Goal: Transaction & Acquisition: Purchase product/service

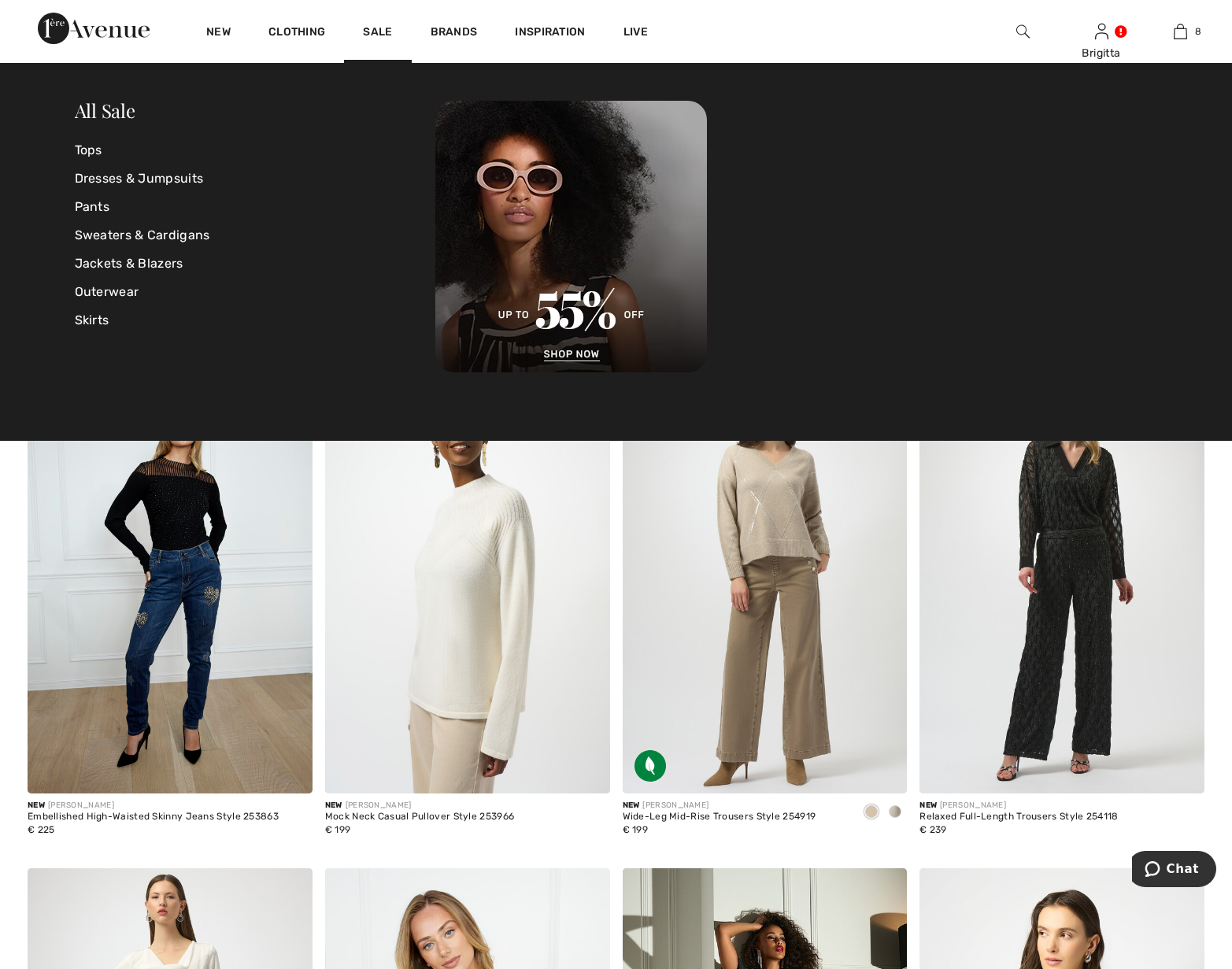
scroll to position [2088, 0]
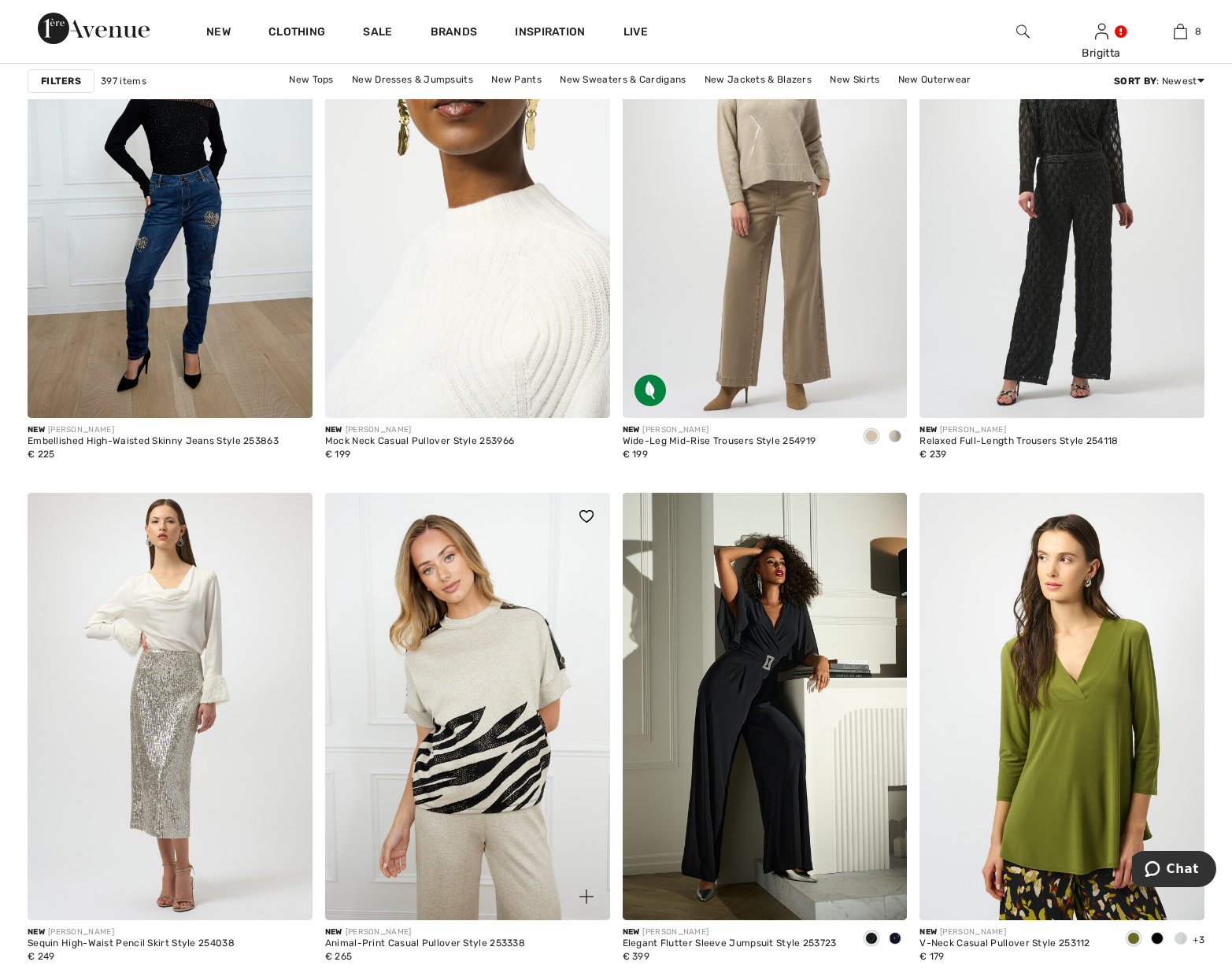
scroll to position [2649, 0]
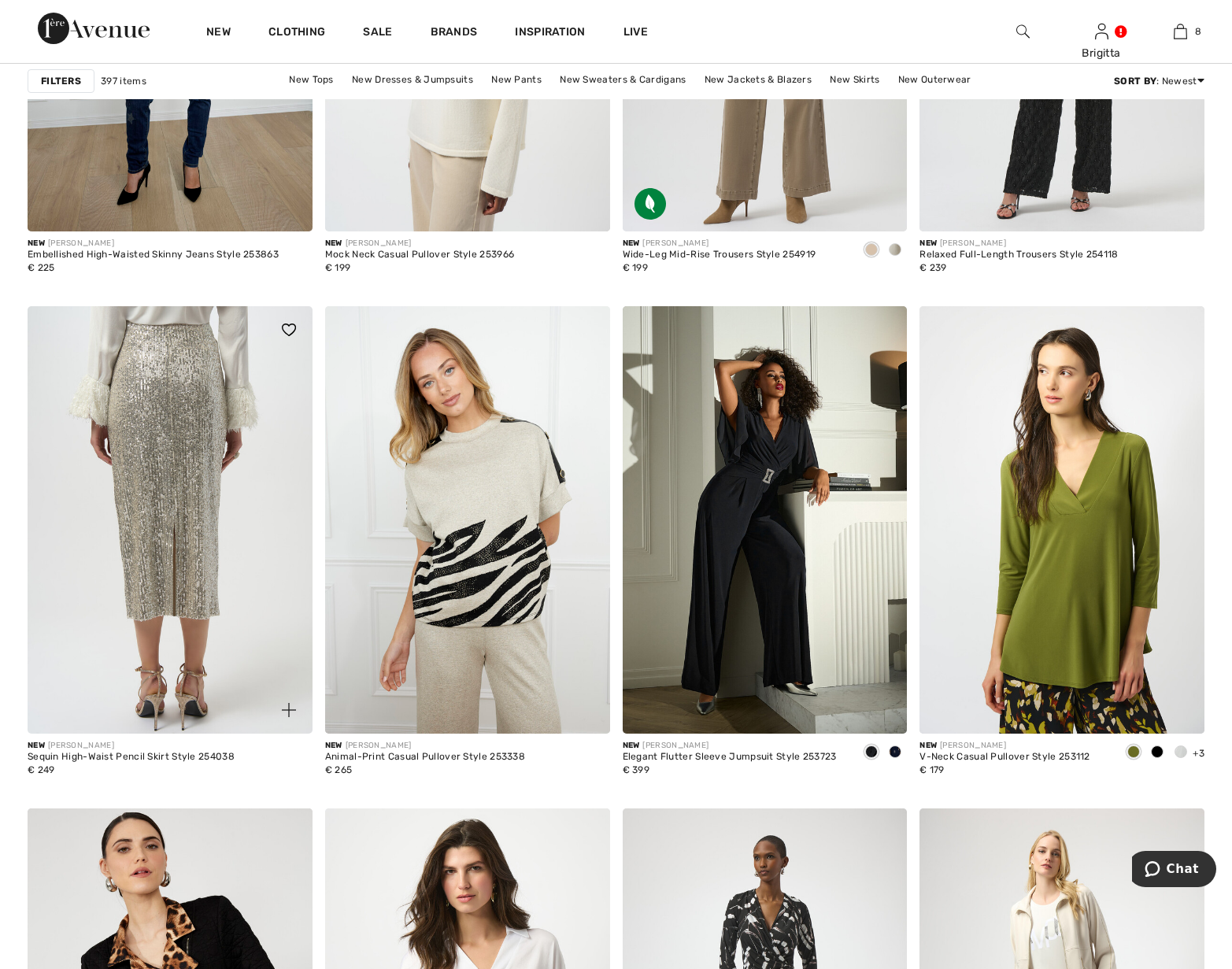
click at [180, 470] on img at bounding box center [170, 520] width 285 height 428
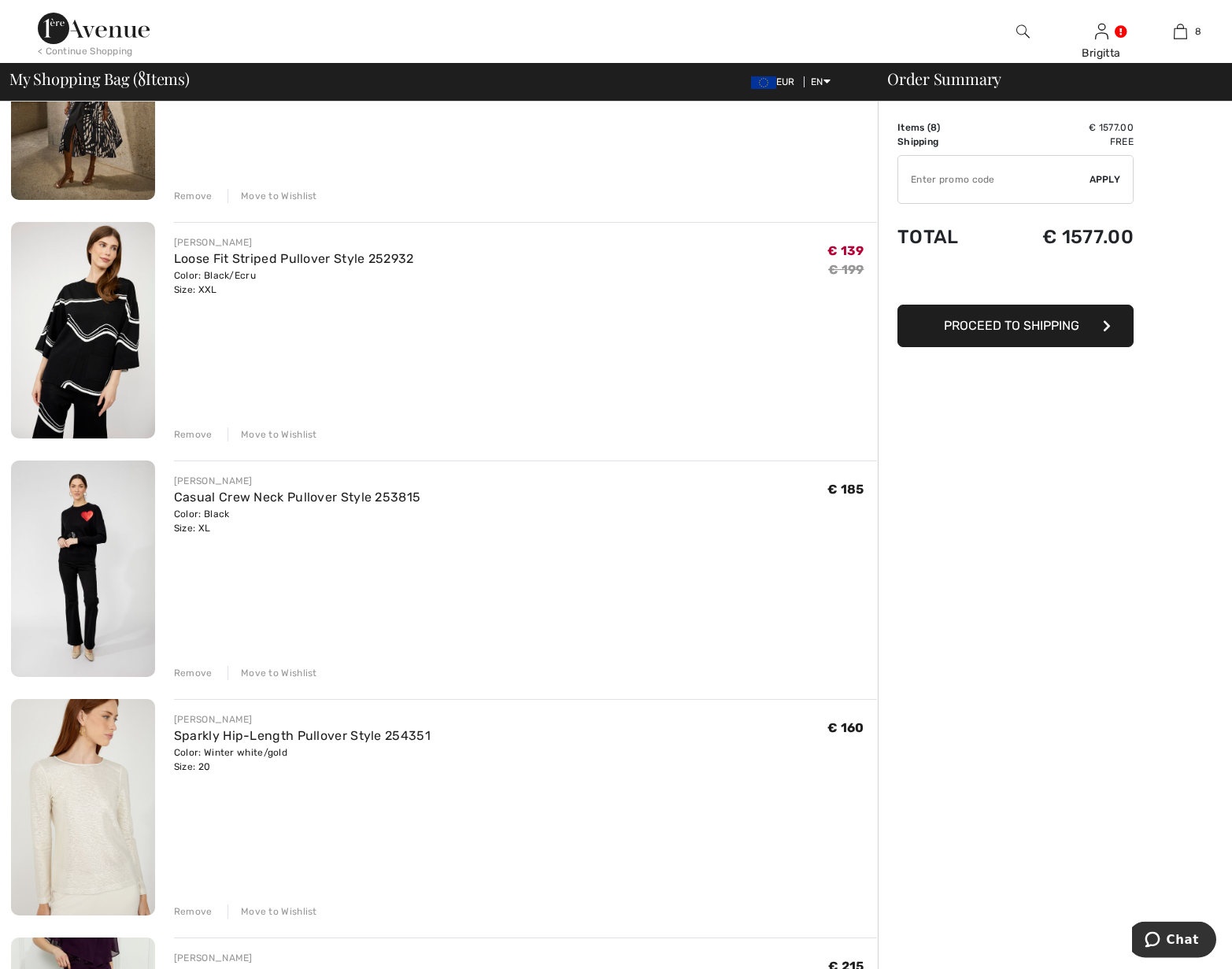
scroll to position [481, 0]
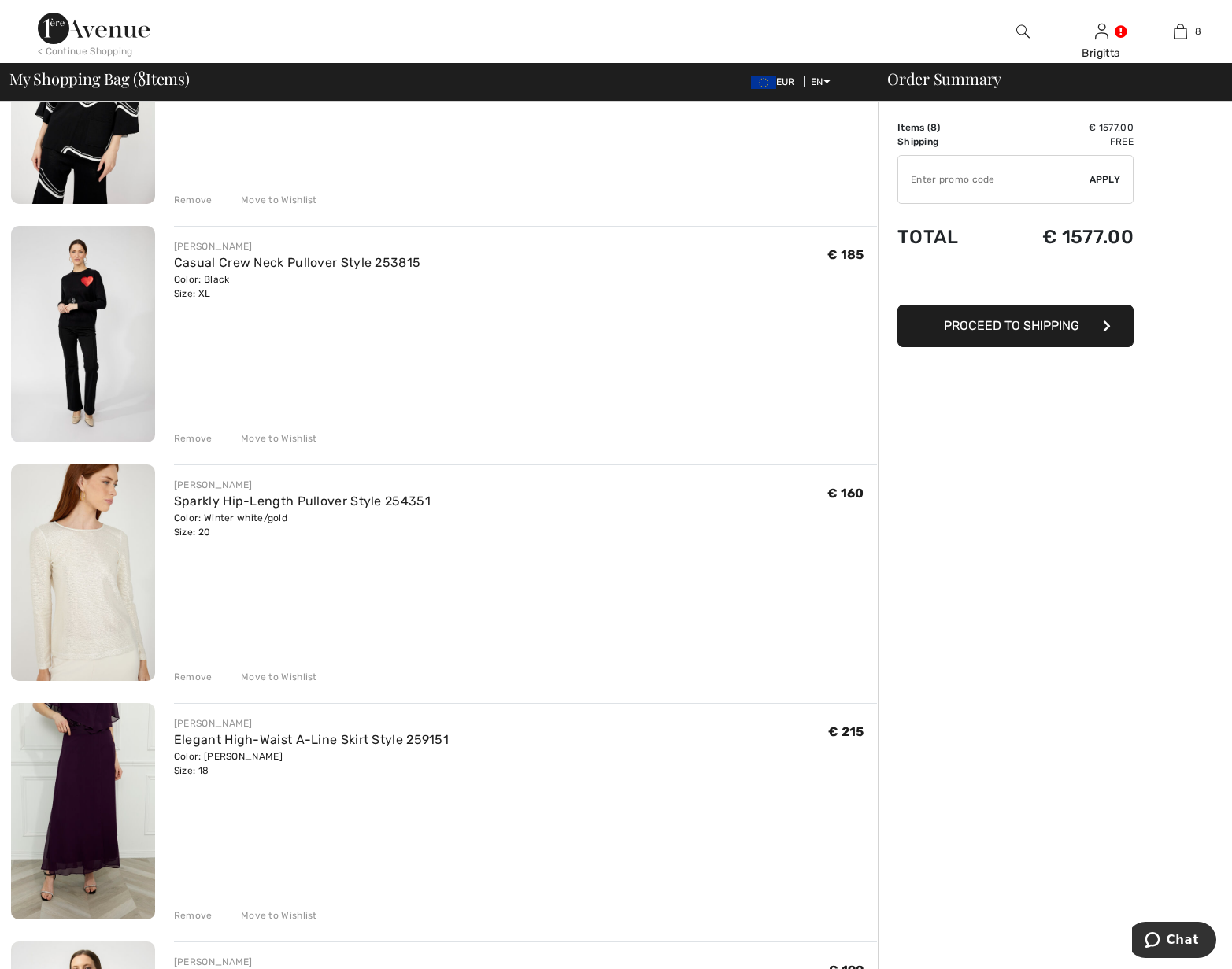
click at [190, 436] on div "Remove" at bounding box center [194, 438] width 39 height 14
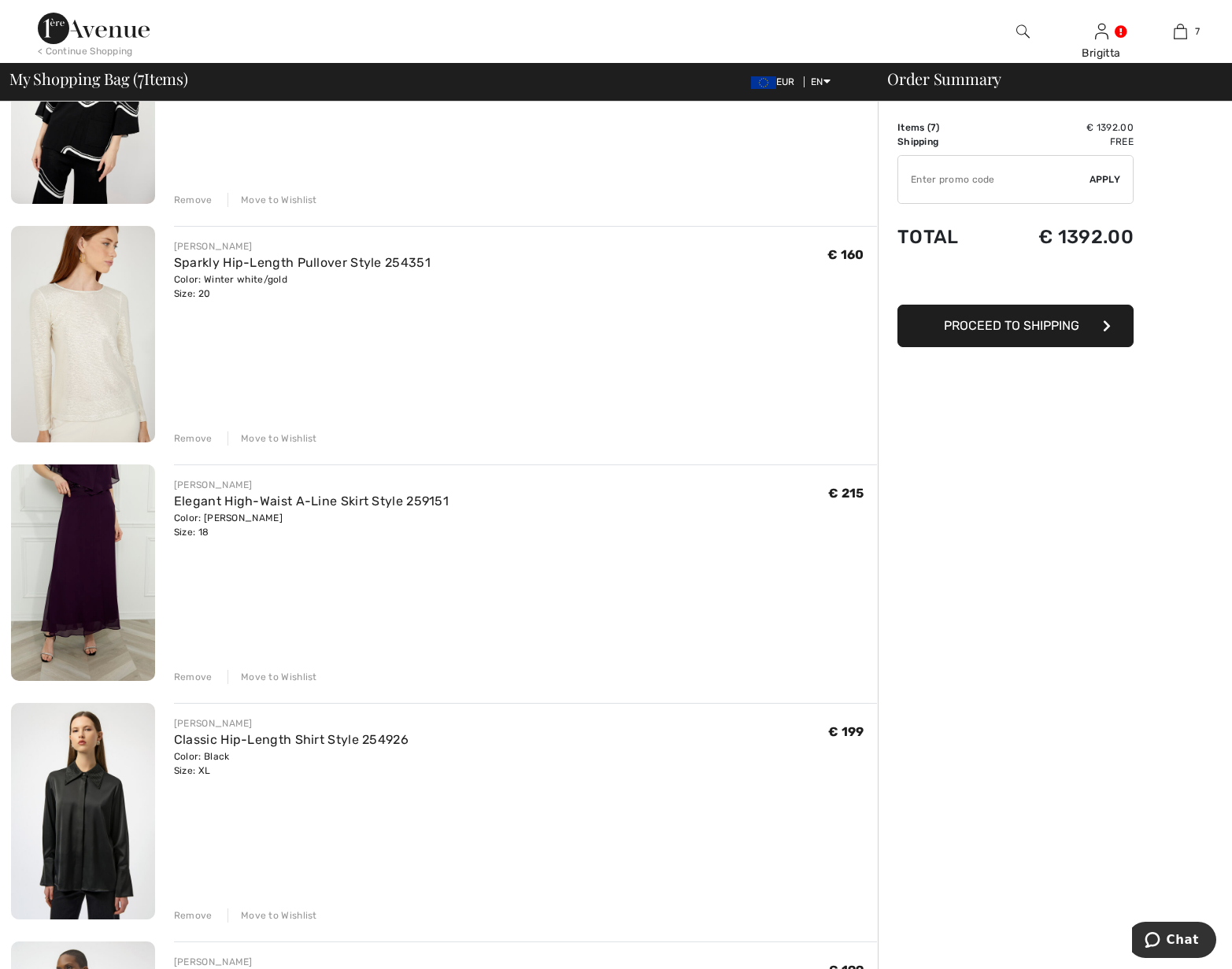
click at [192, 675] on div "Remove" at bounding box center [194, 677] width 39 height 14
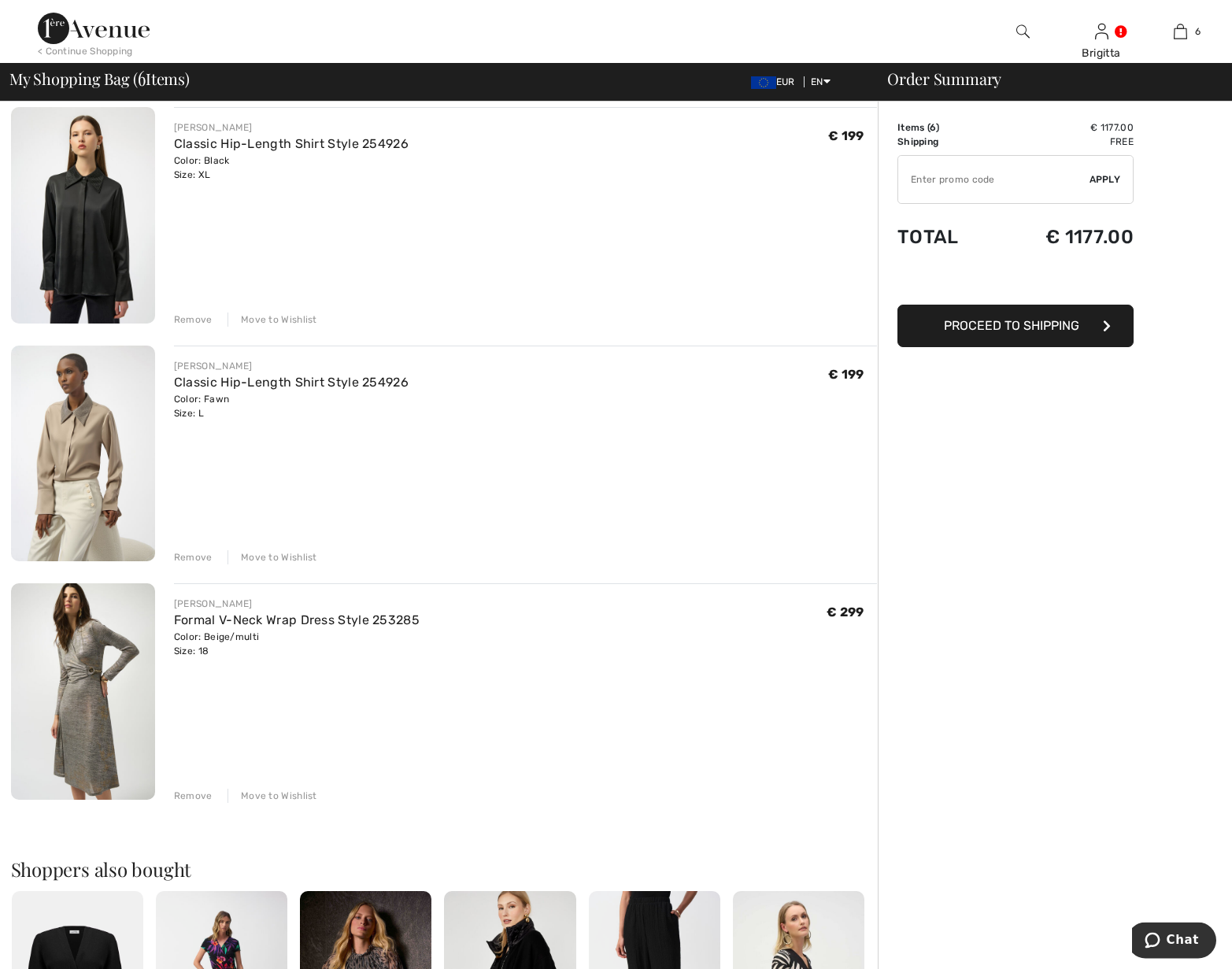
scroll to position [883, 0]
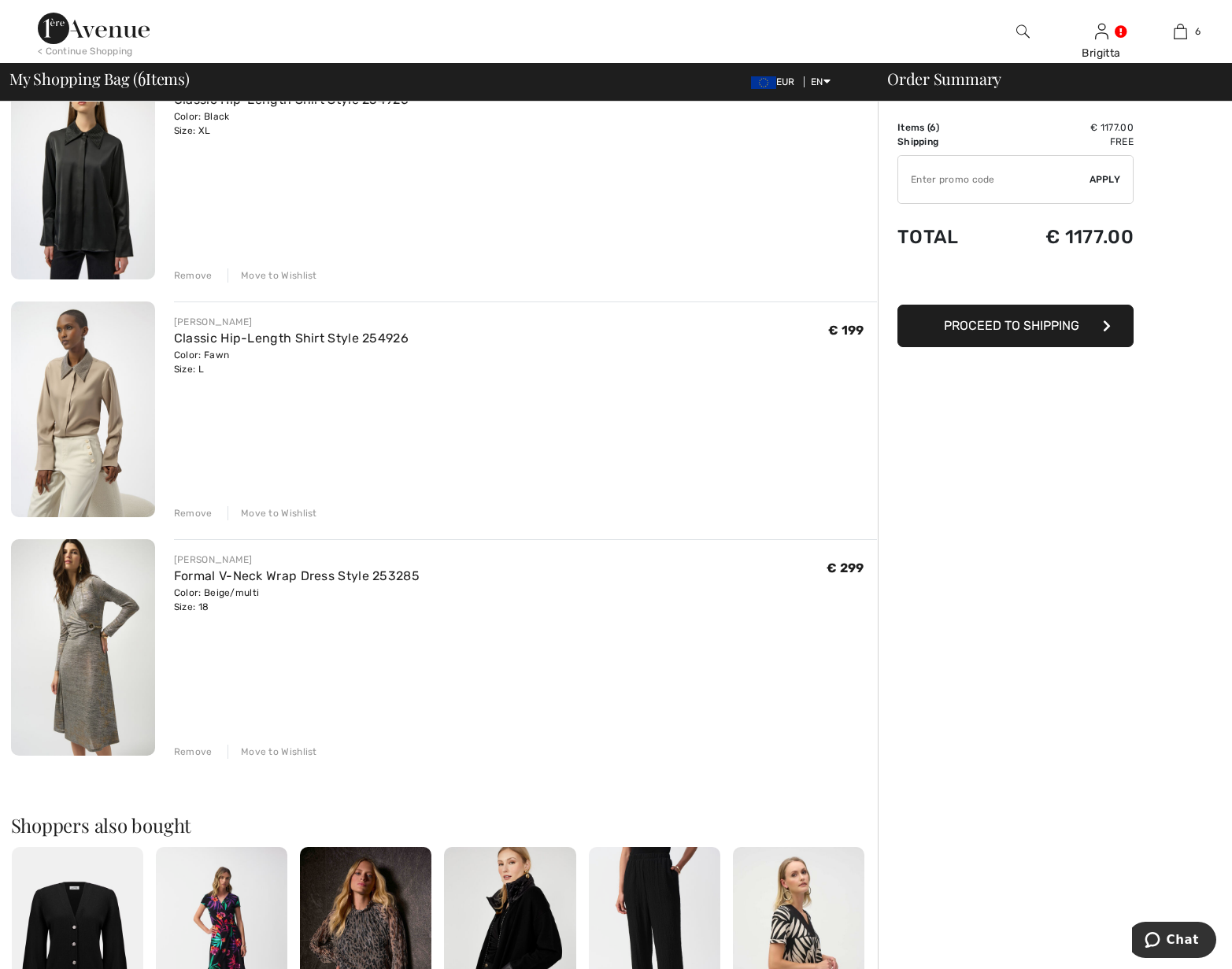
click at [121, 604] on img at bounding box center [84, 648] width 144 height 217
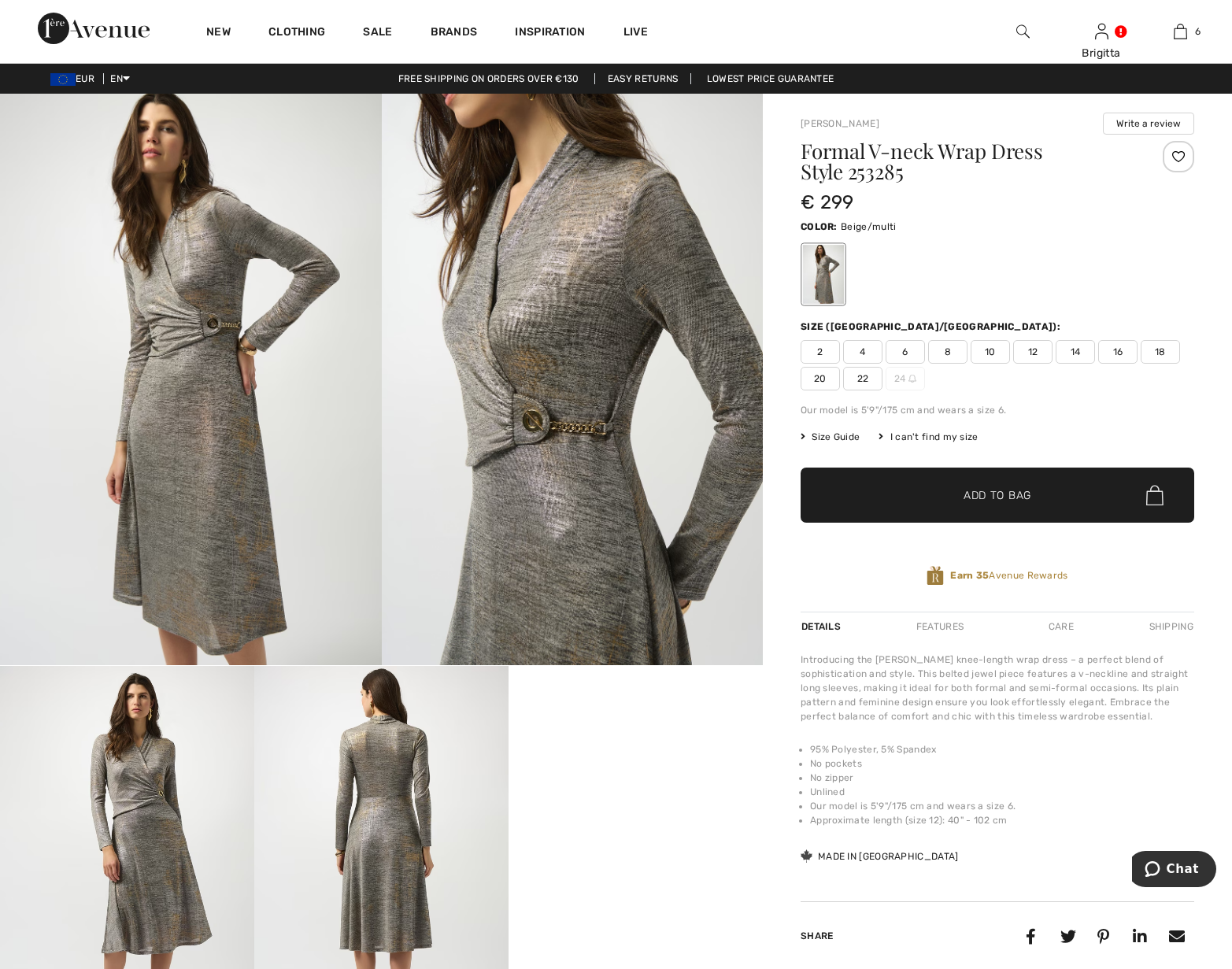
click at [622, 764] on video "Your browser does not support the video tag." at bounding box center [635, 730] width 254 height 128
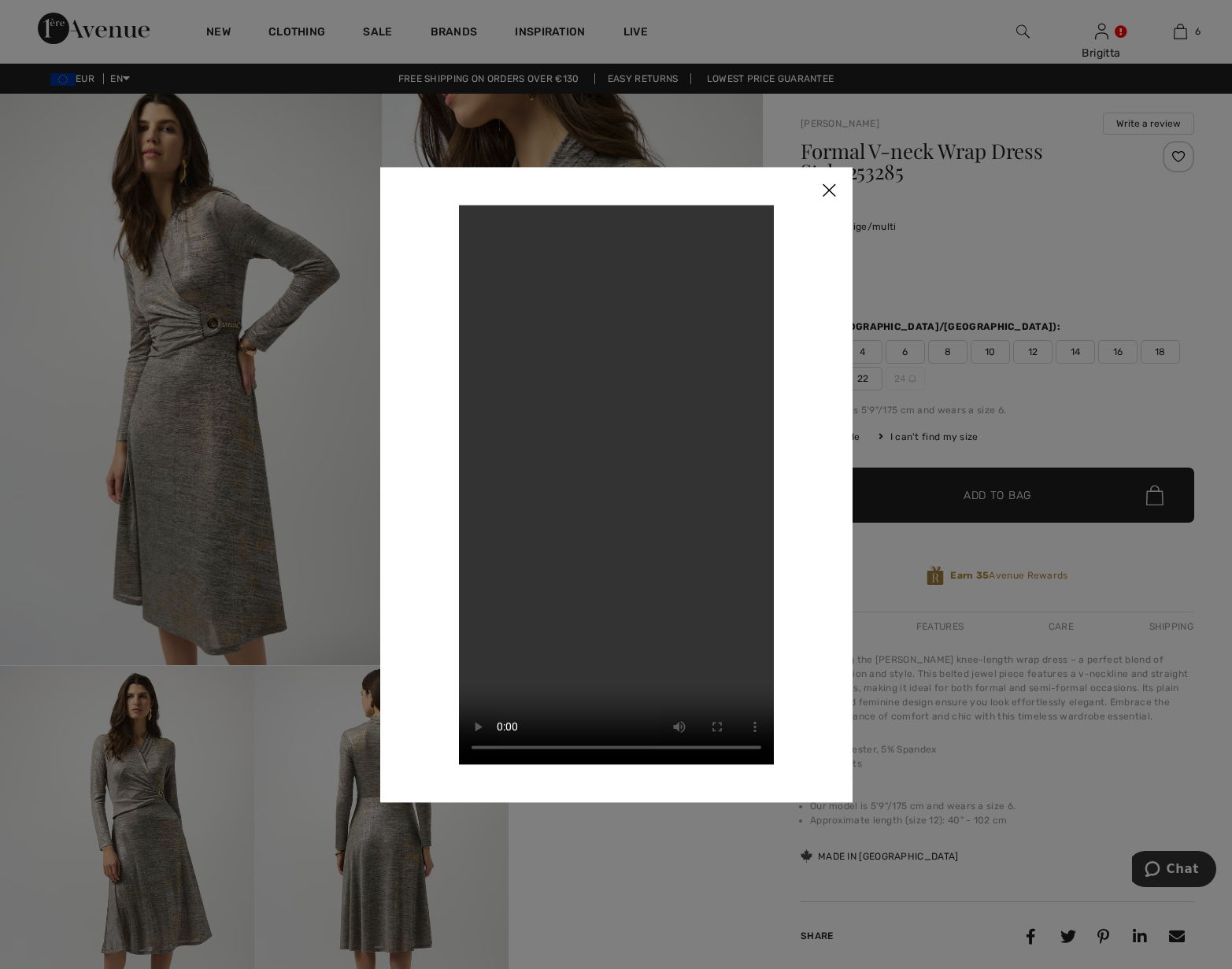
click at [832, 194] on img at bounding box center [829, 191] width 48 height 48
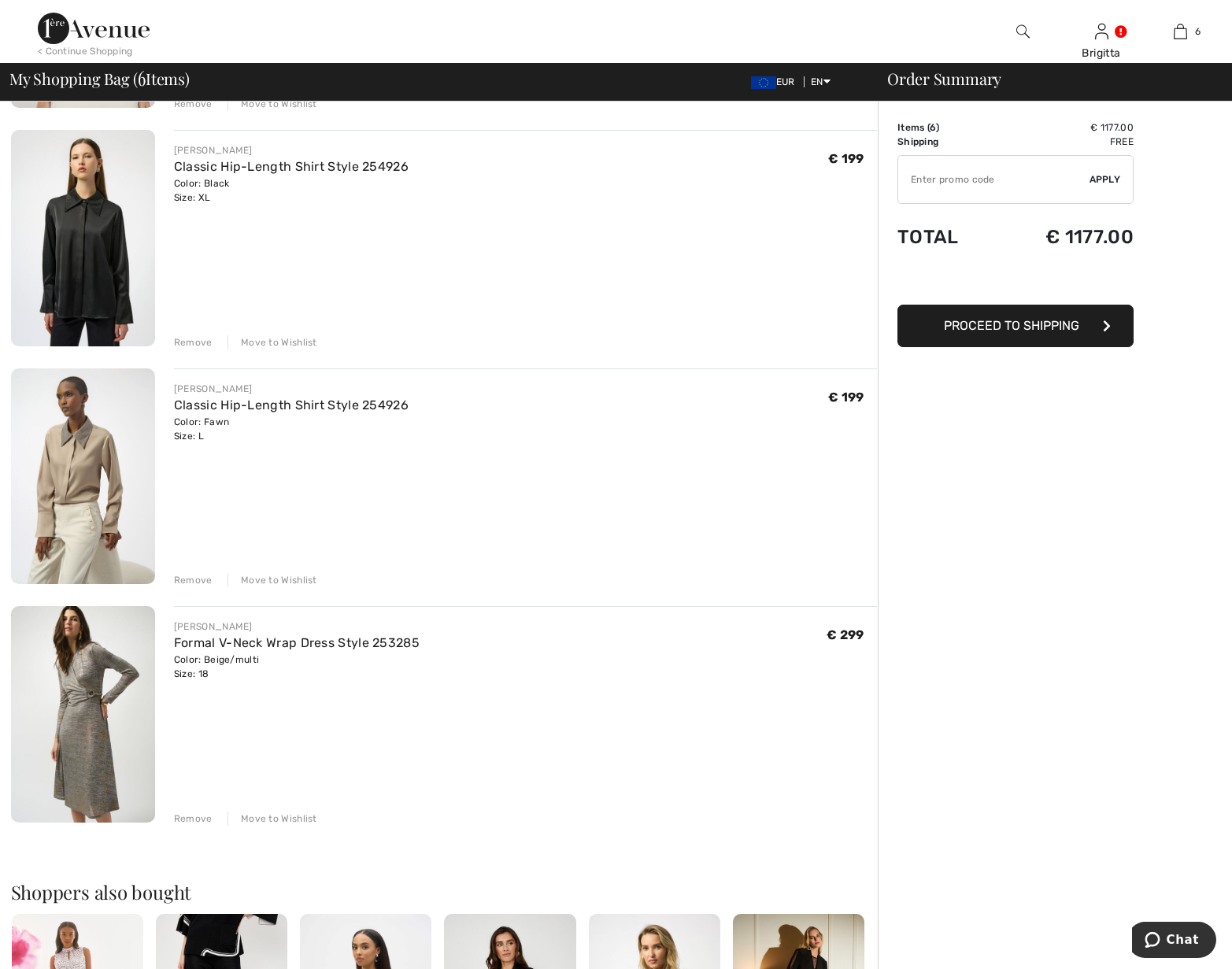
scroll to position [803, 0]
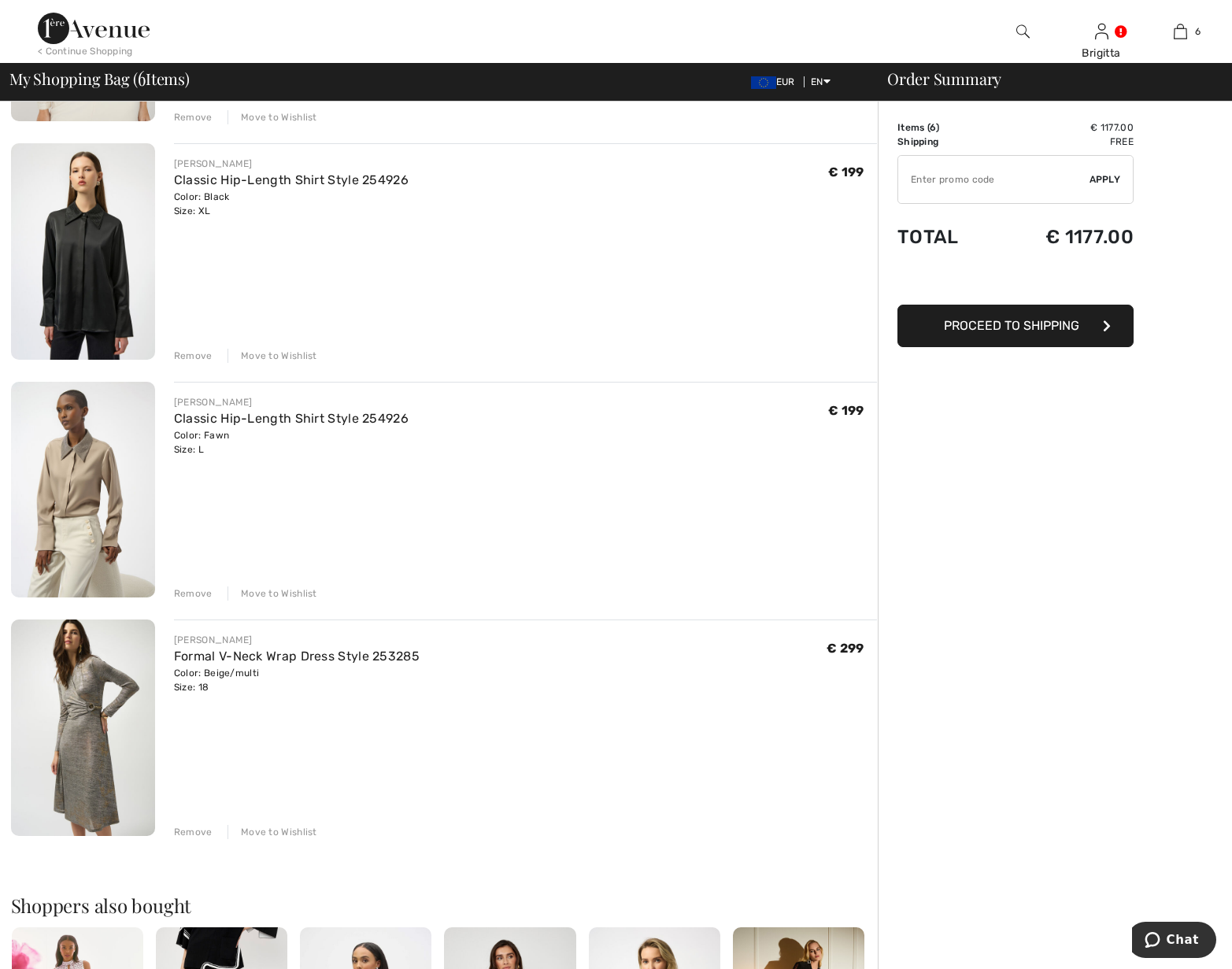
click at [93, 447] on img at bounding box center [84, 490] width 144 height 217
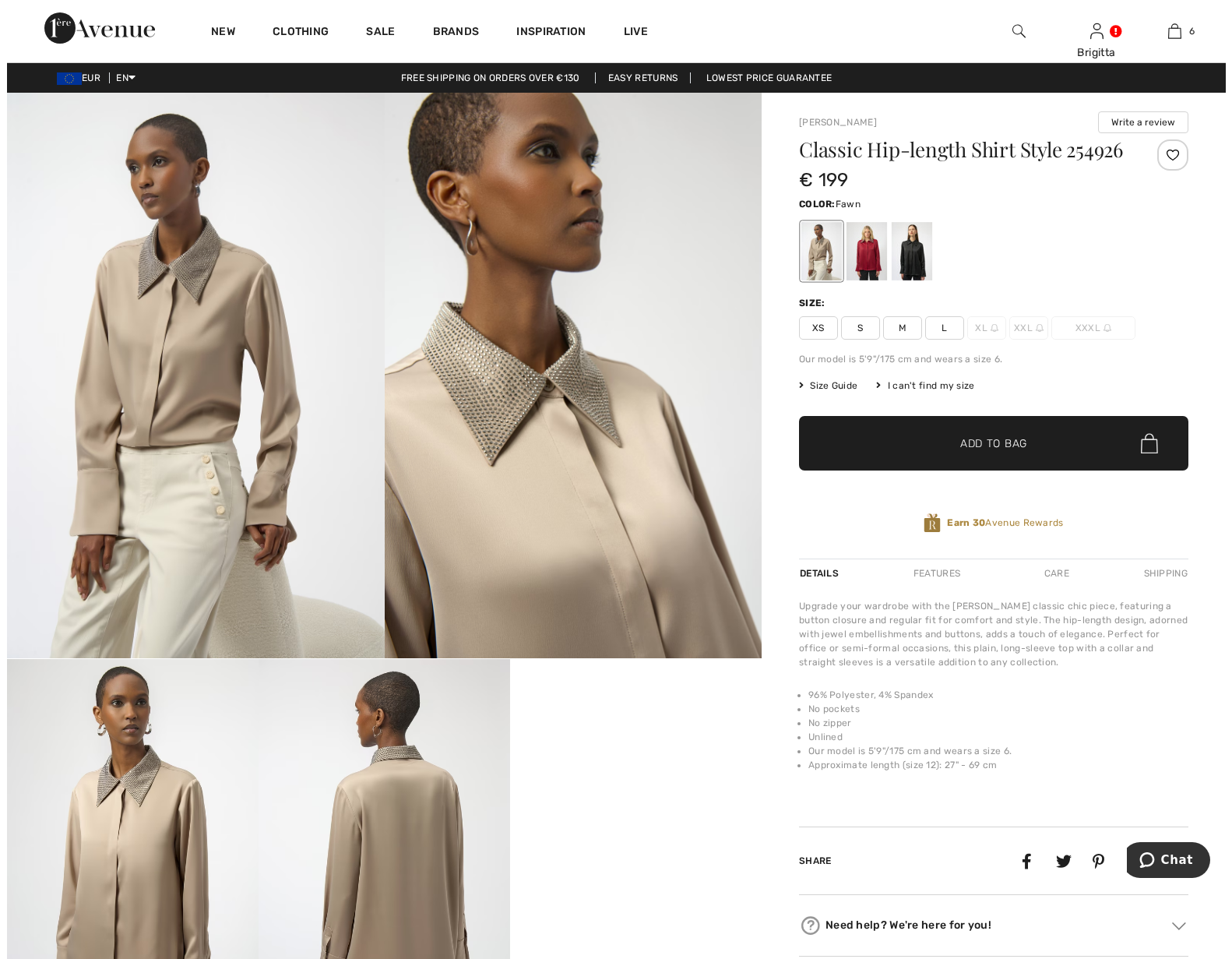
scroll to position [79, 0]
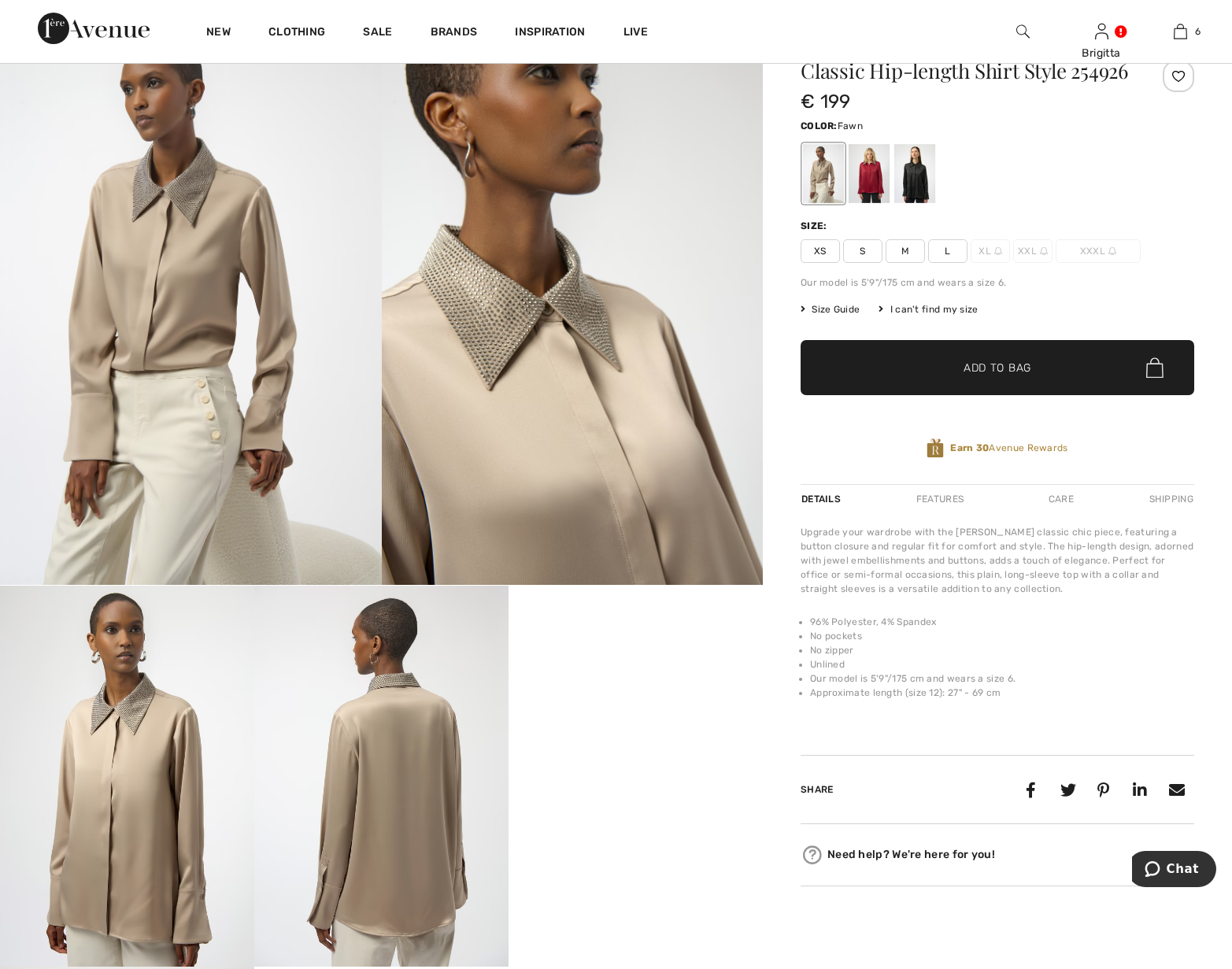
click at [626, 713] on video "Your browser does not support the video tag." at bounding box center [635, 649] width 254 height 128
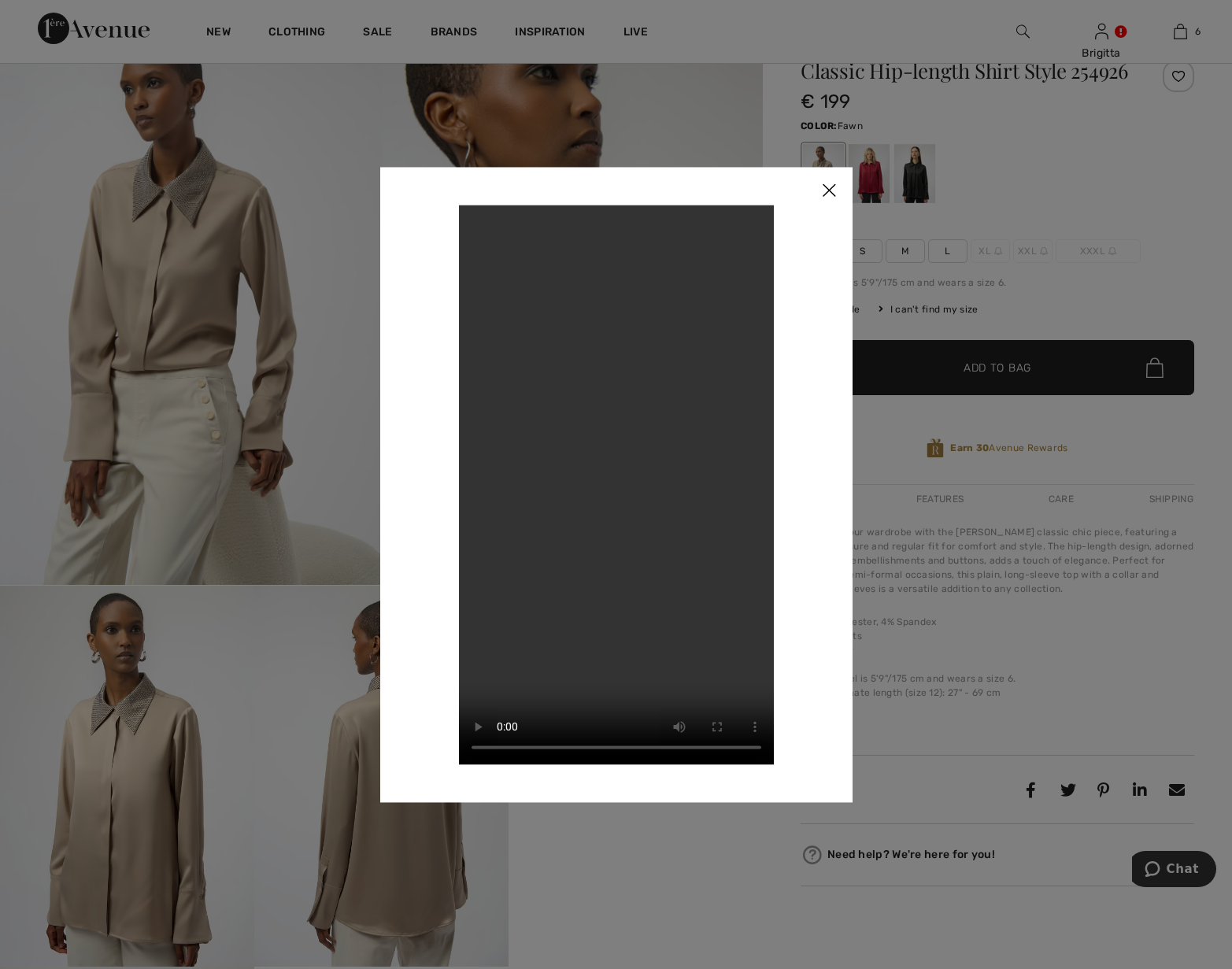
click at [832, 191] on img at bounding box center [829, 191] width 48 height 48
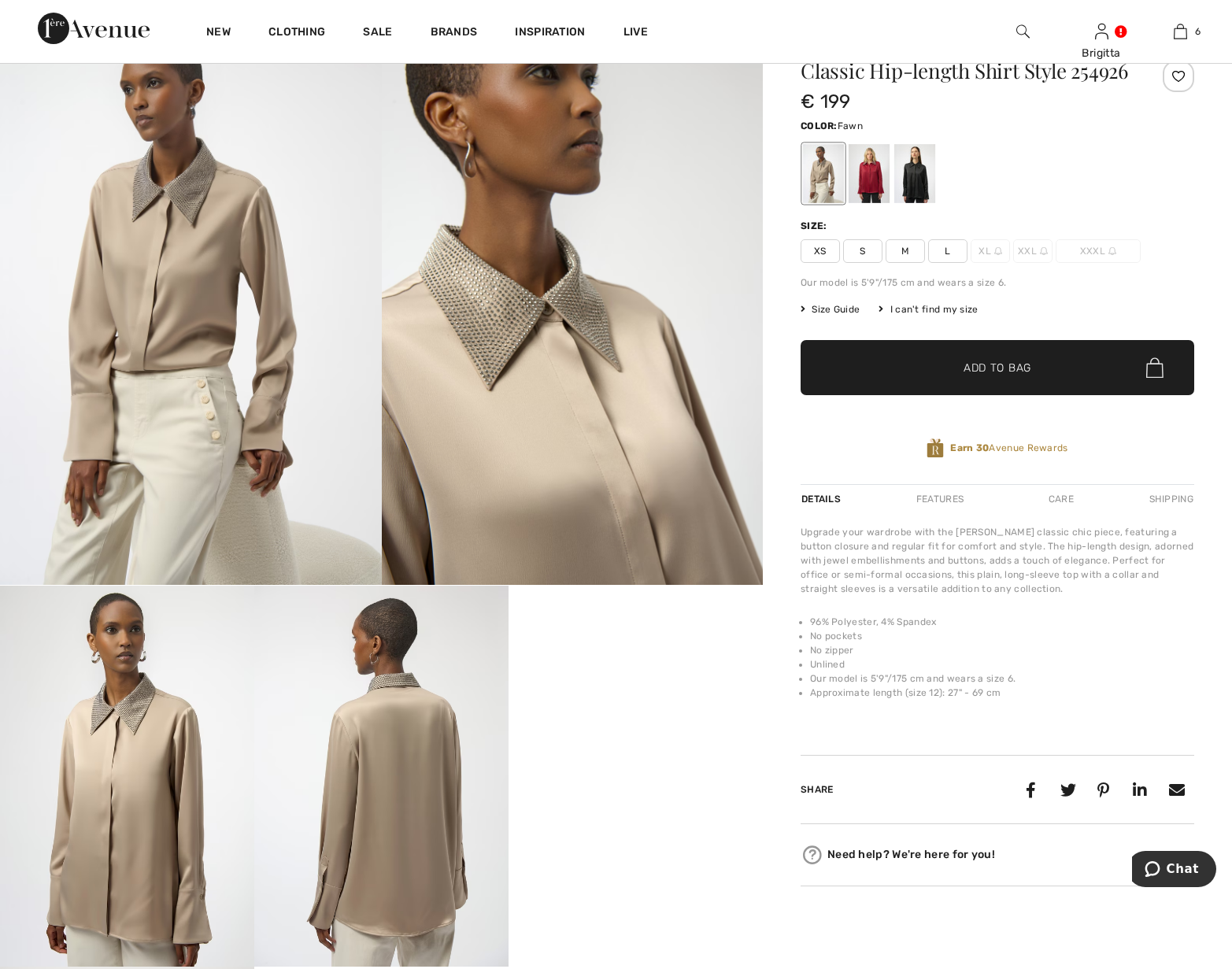
click at [569, 415] on img at bounding box center [573, 298] width 382 height 571
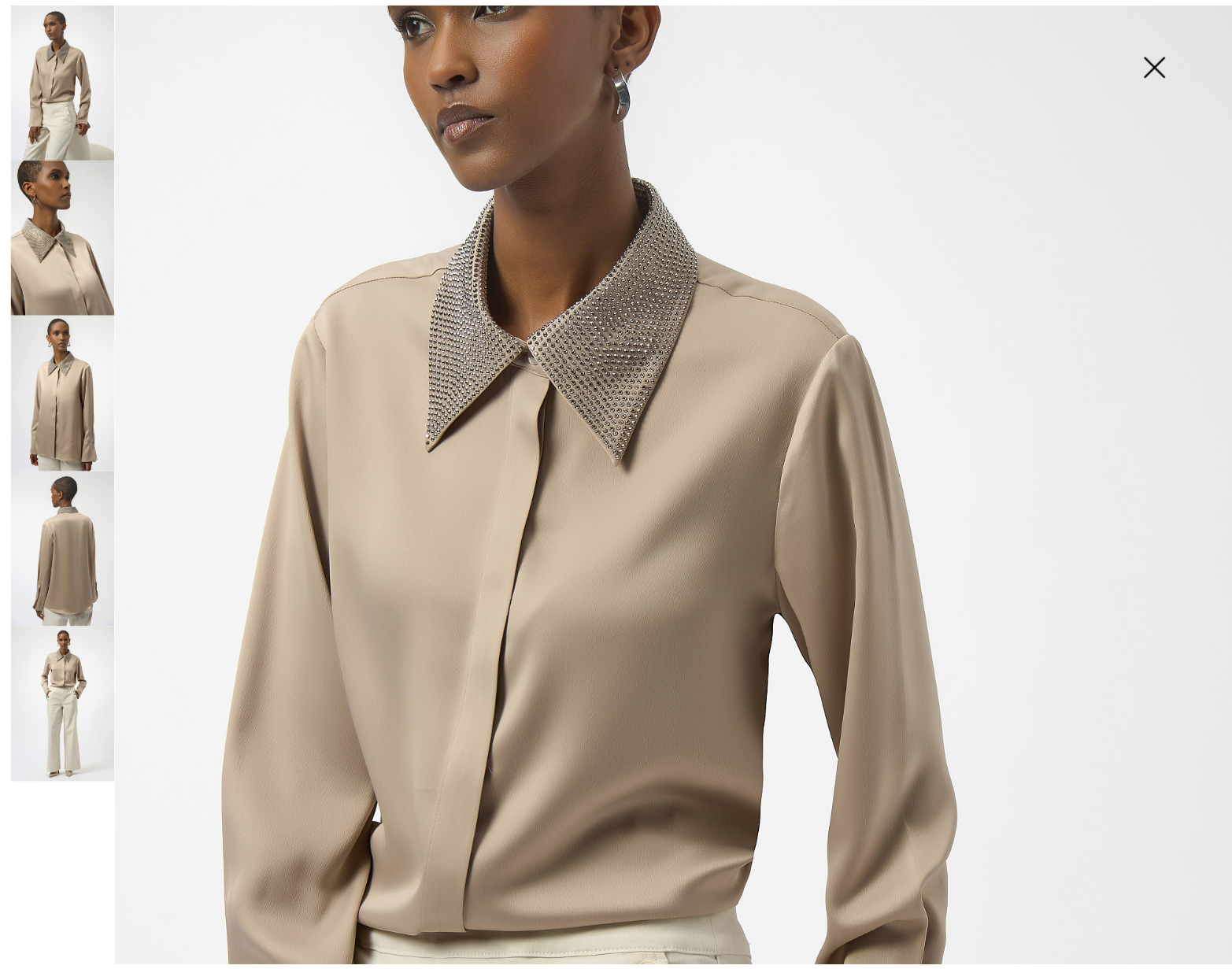
scroll to position [180, 0]
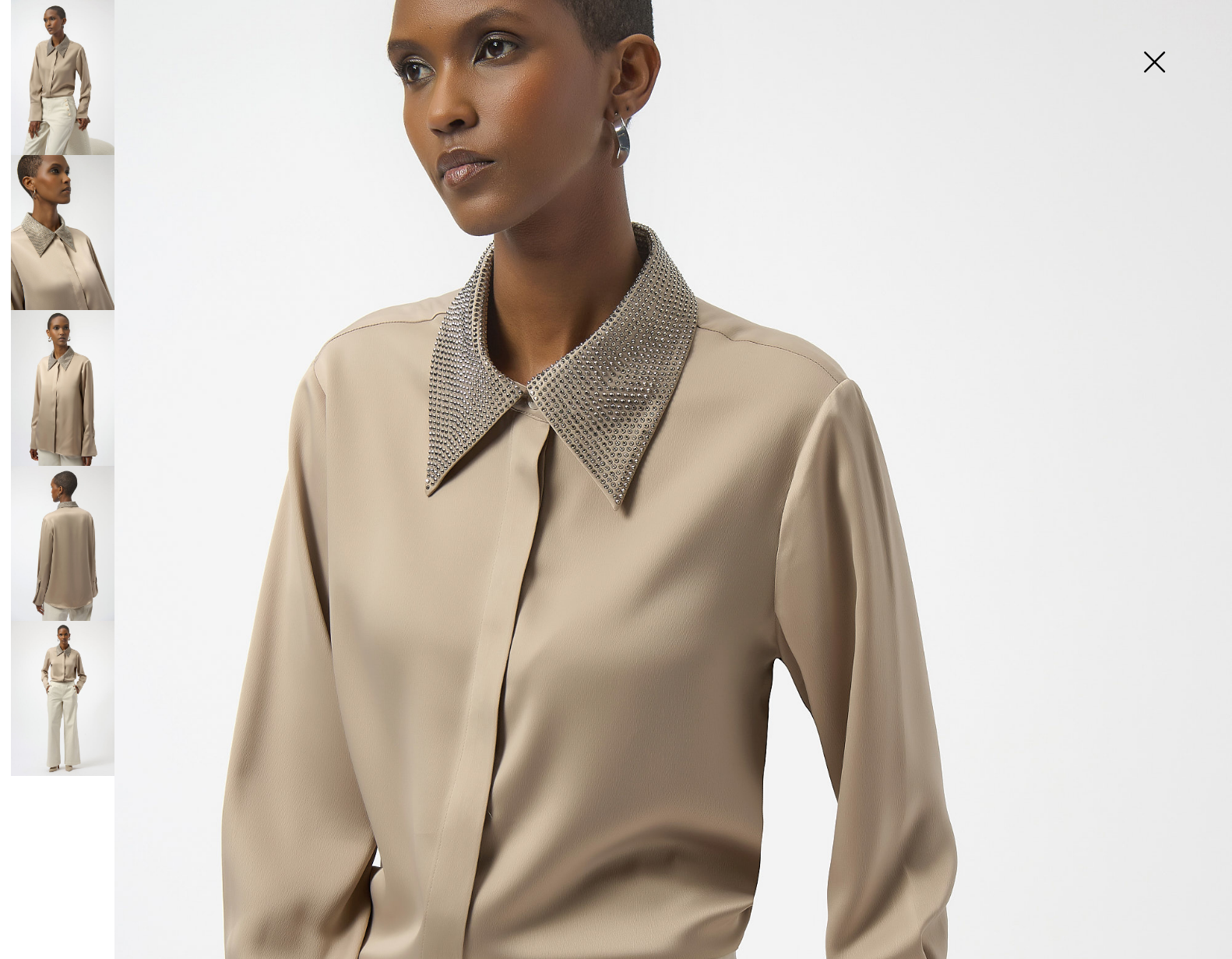
click at [62, 383] on img at bounding box center [63, 388] width 104 height 155
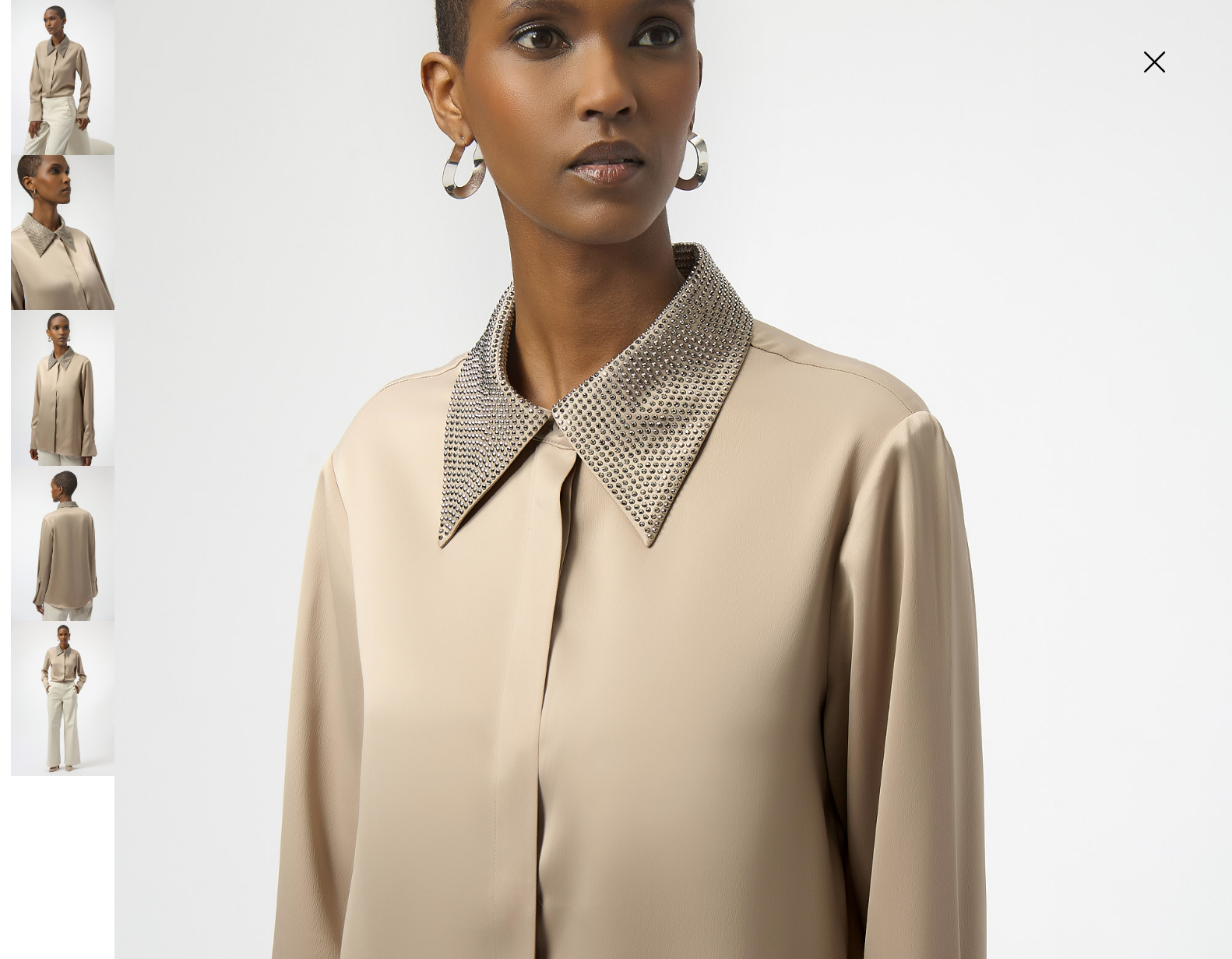
click at [1146, 64] on img at bounding box center [1154, 64] width 77 height 80
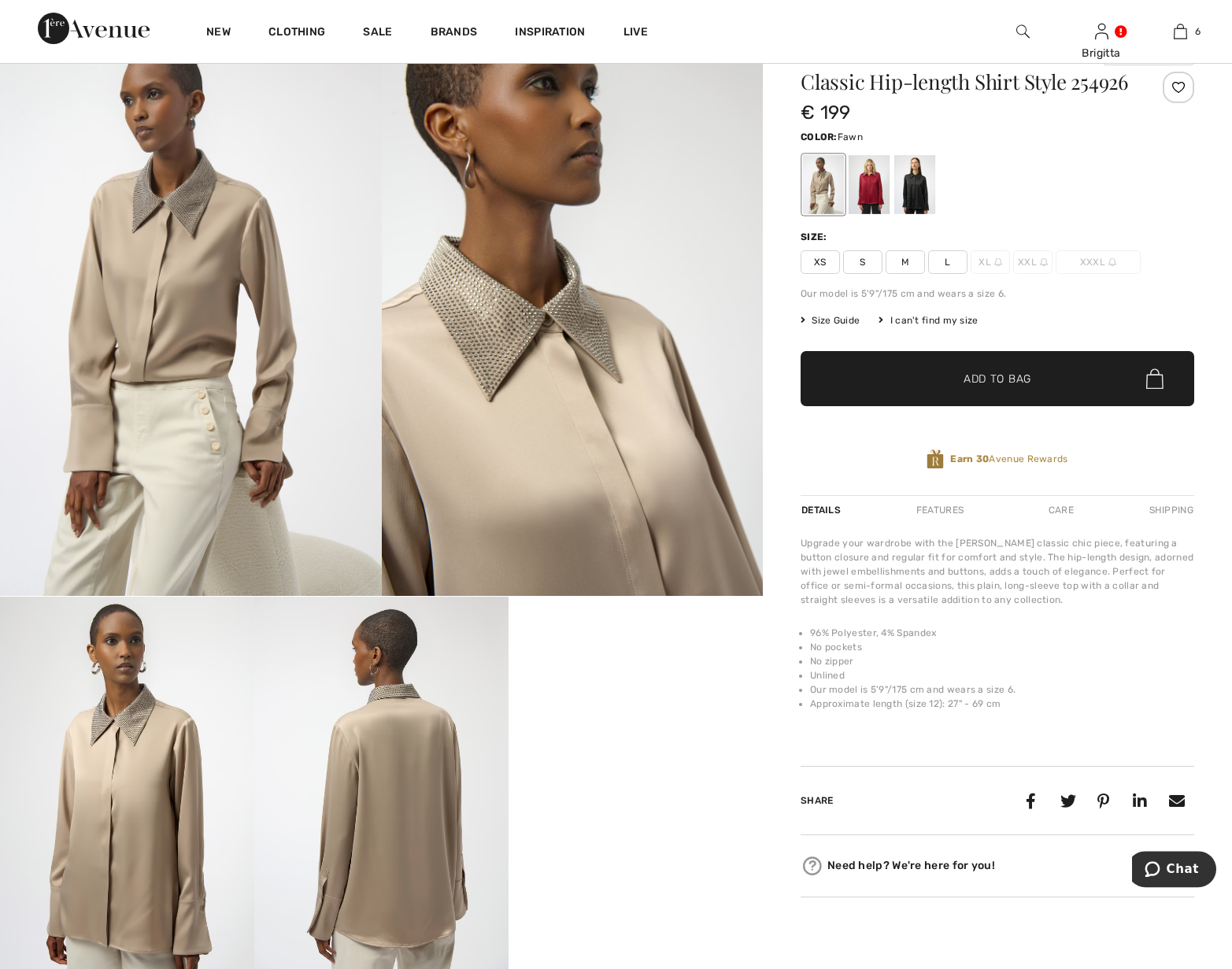
scroll to position [0, 0]
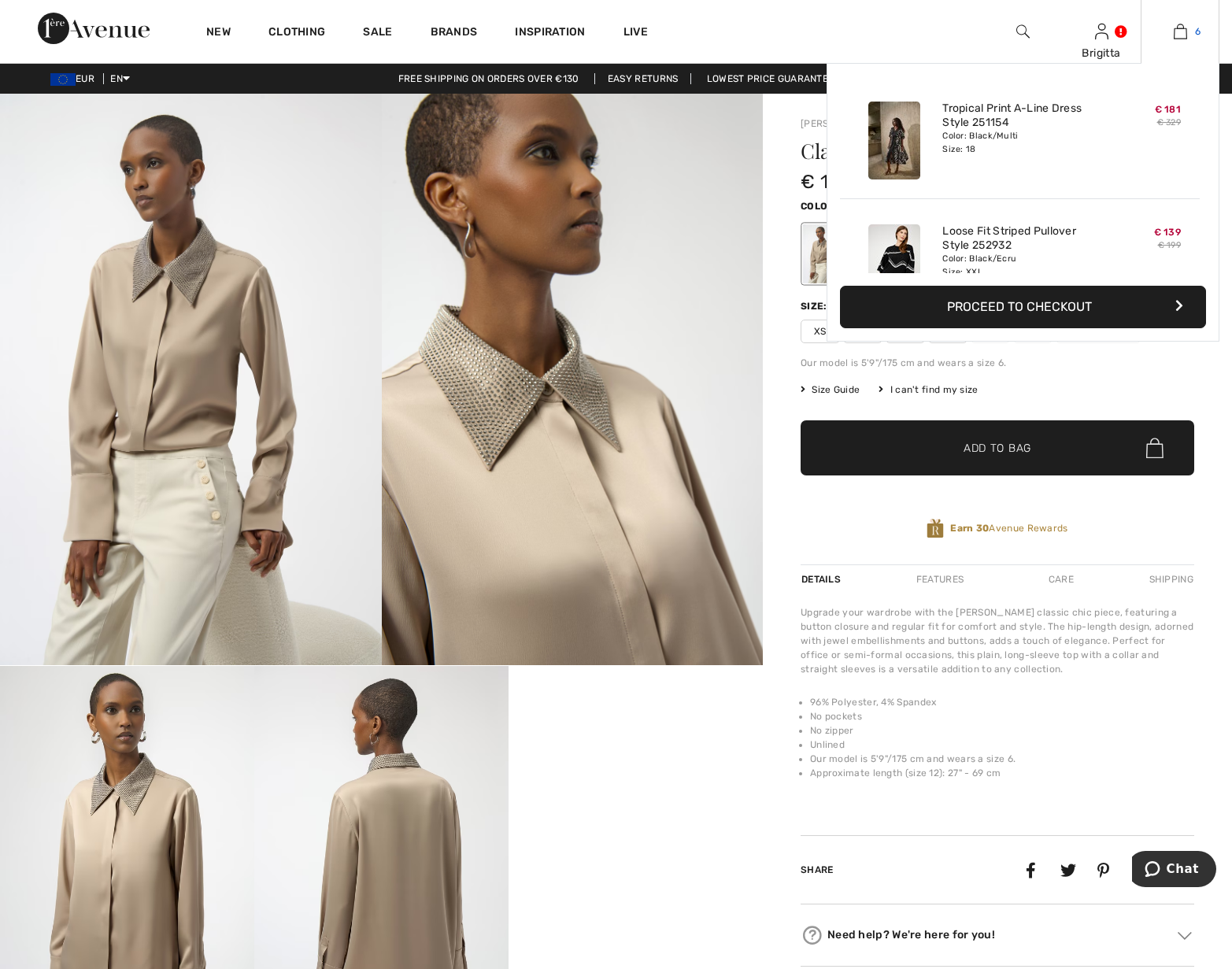
click at [1176, 35] on img at bounding box center [1179, 31] width 13 height 18
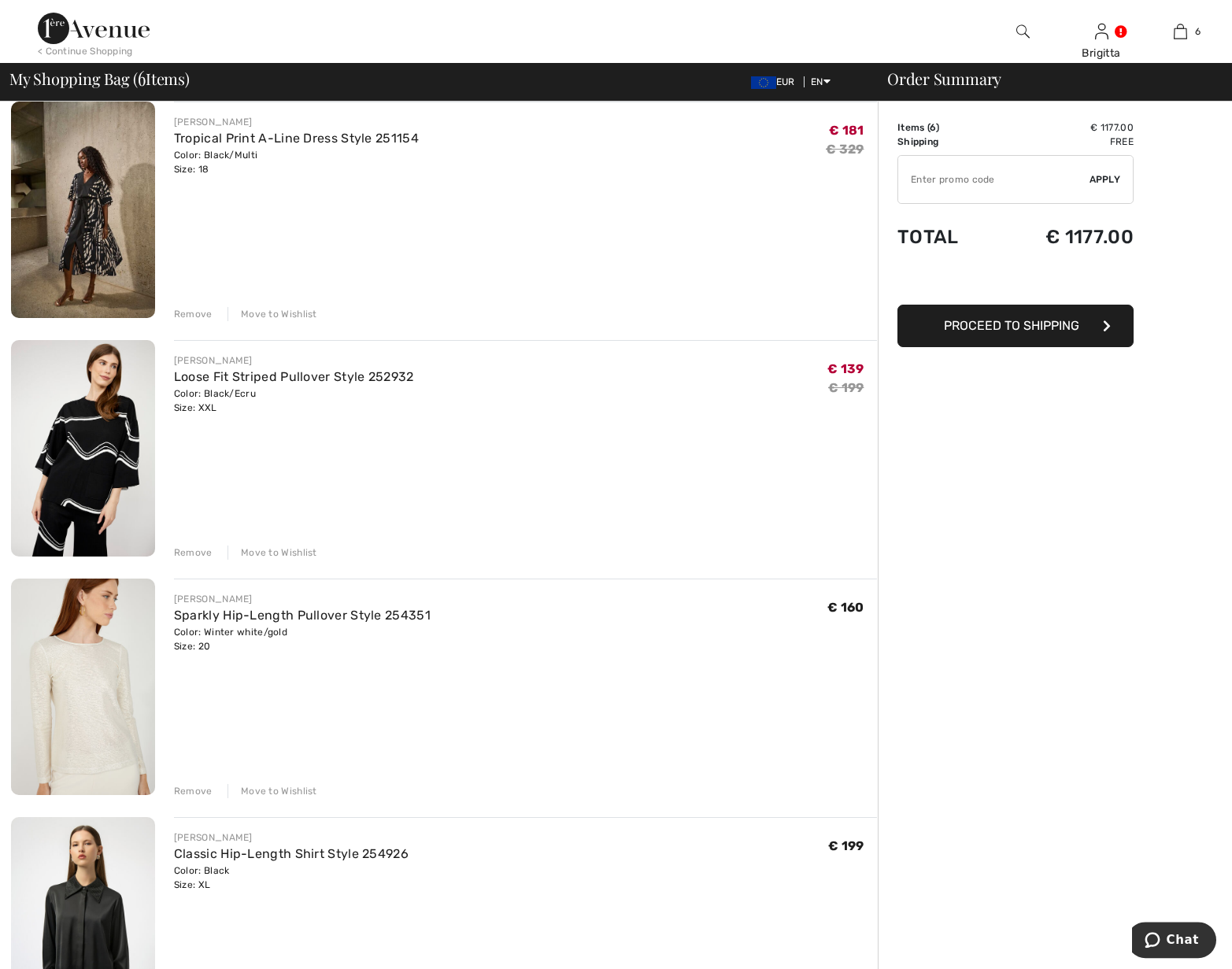
scroll to position [160, 0]
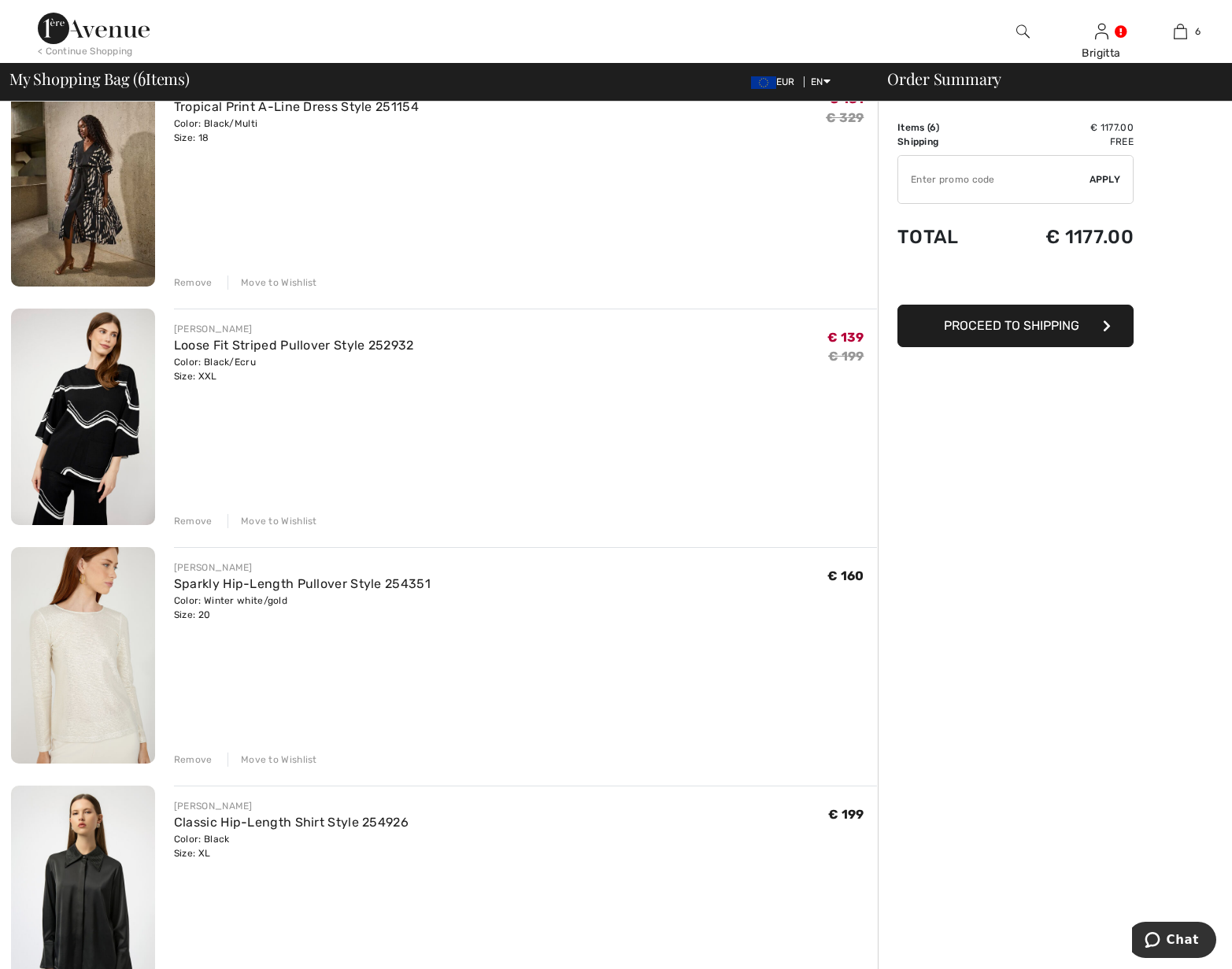
click at [77, 653] on img at bounding box center [84, 656] width 144 height 217
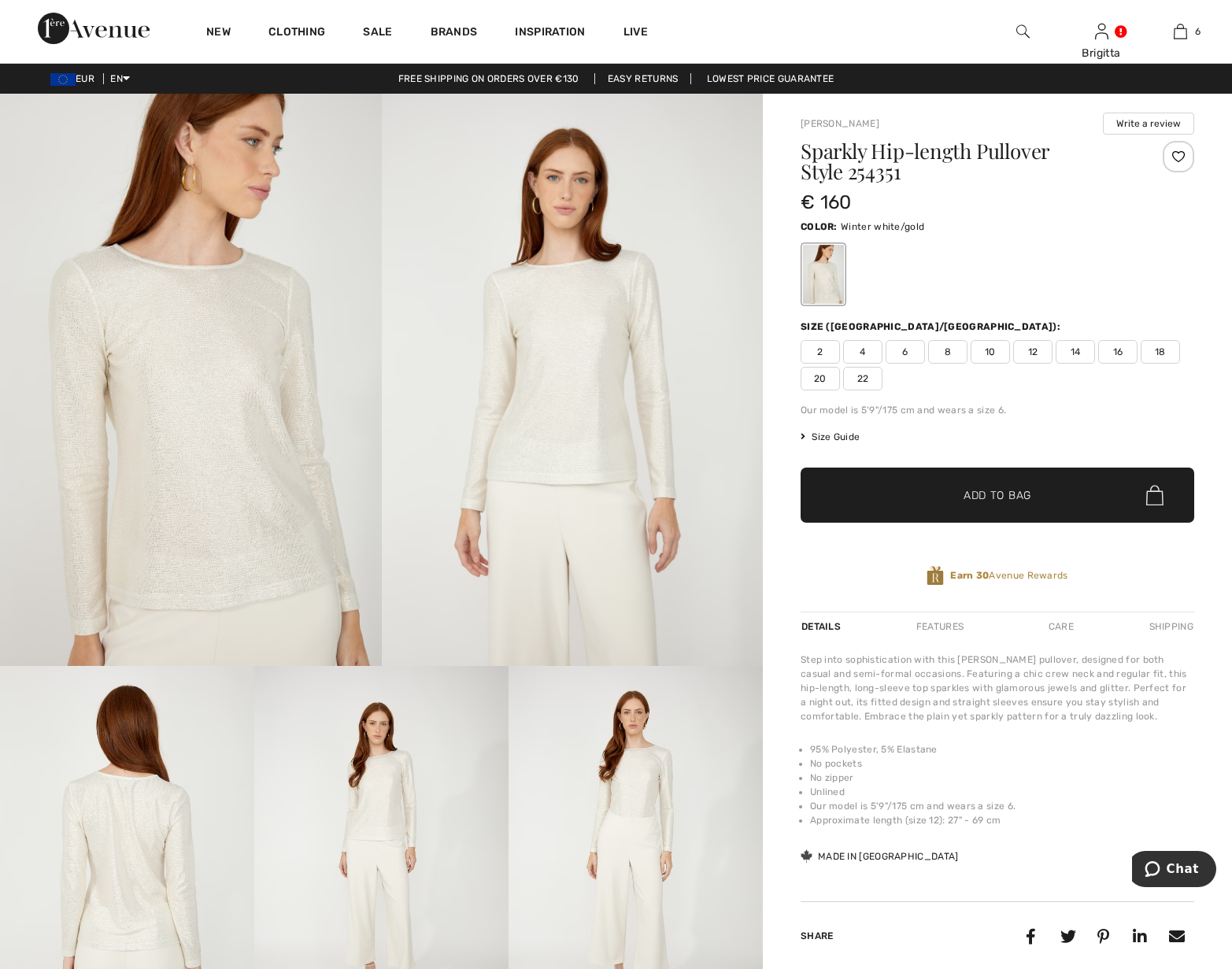
click at [237, 423] on img at bounding box center [191, 379] width 382 height 572
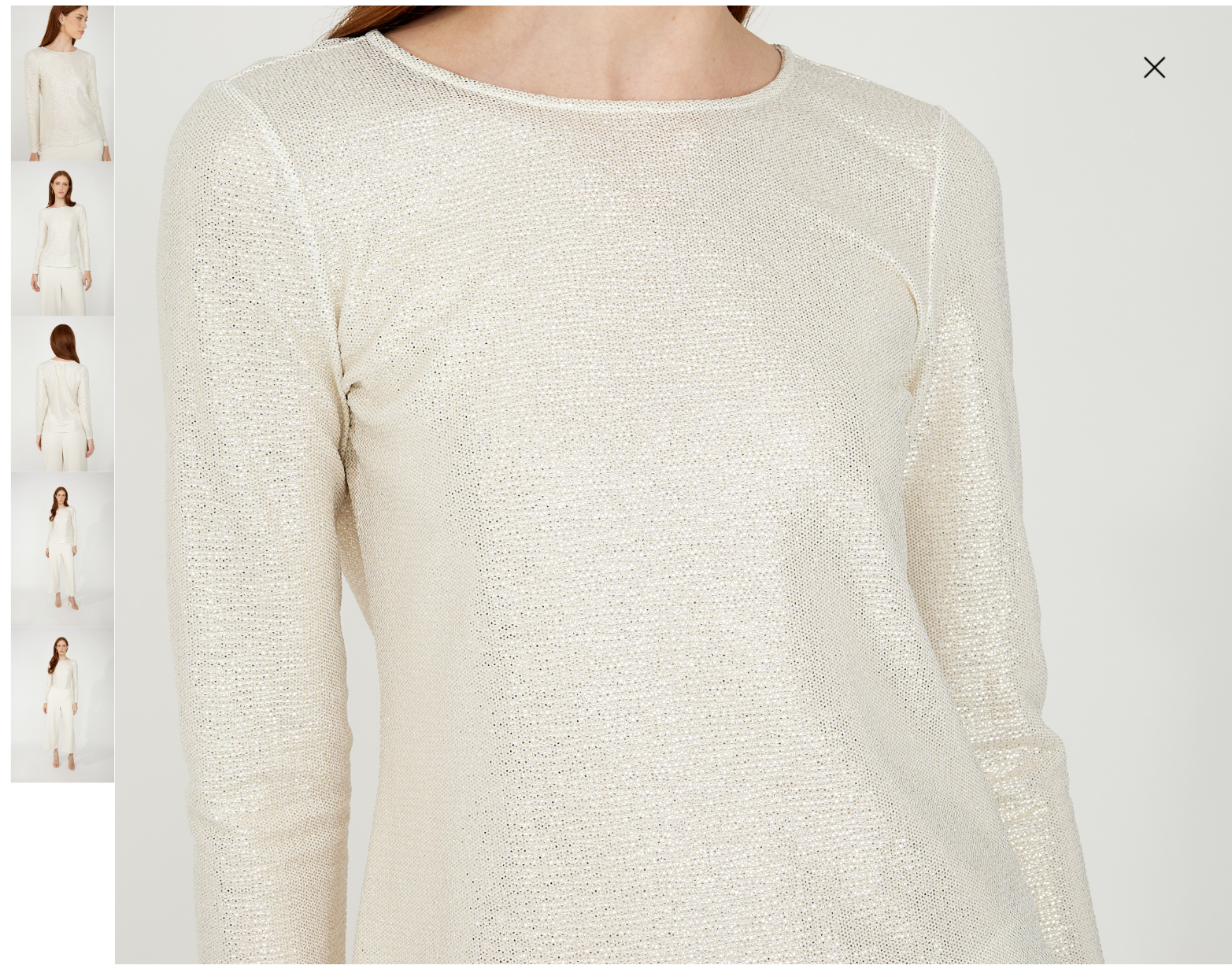
scroll to position [429, 0]
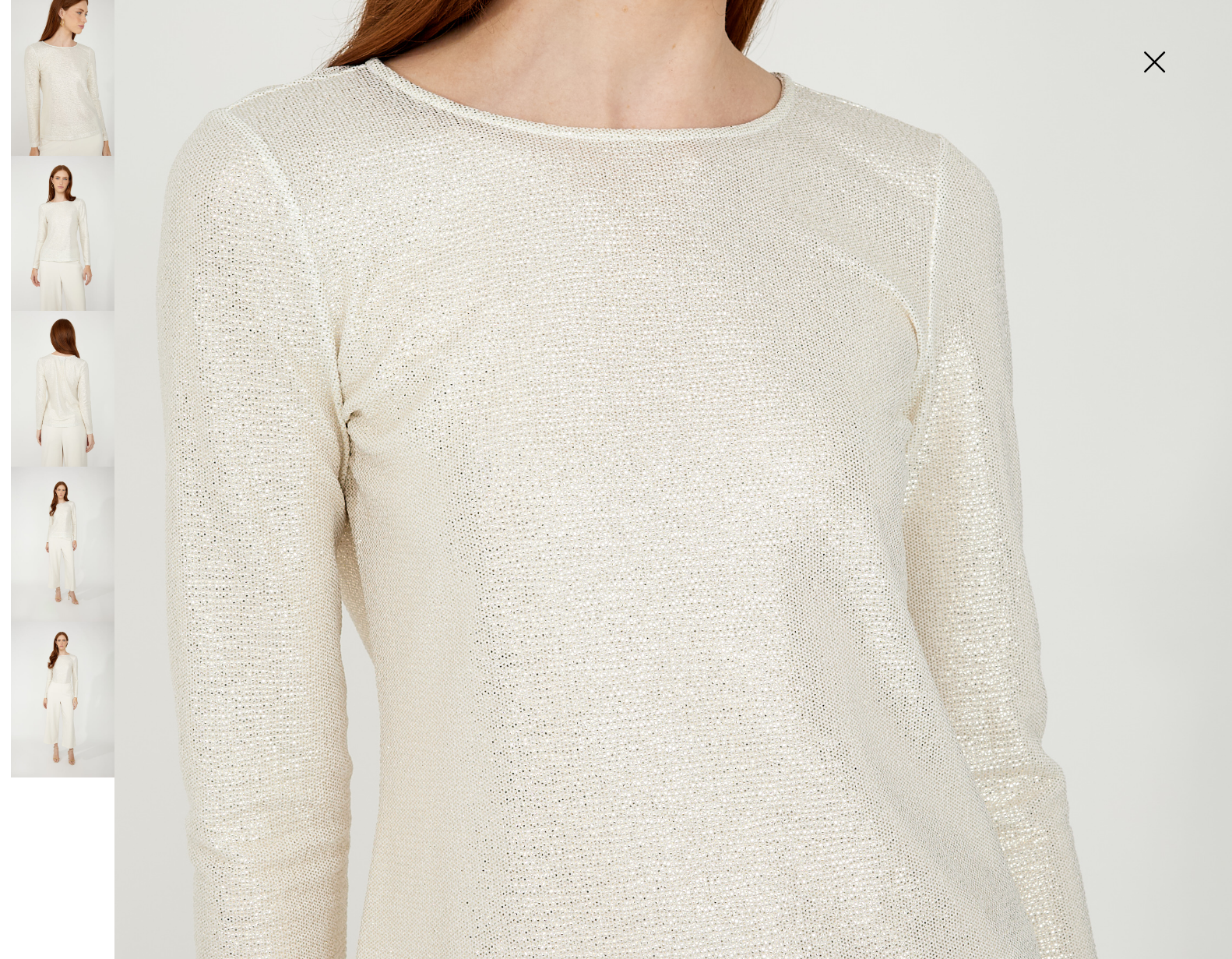
click at [64, 421] on img at bounding box center [63, 388] width 104 height 156
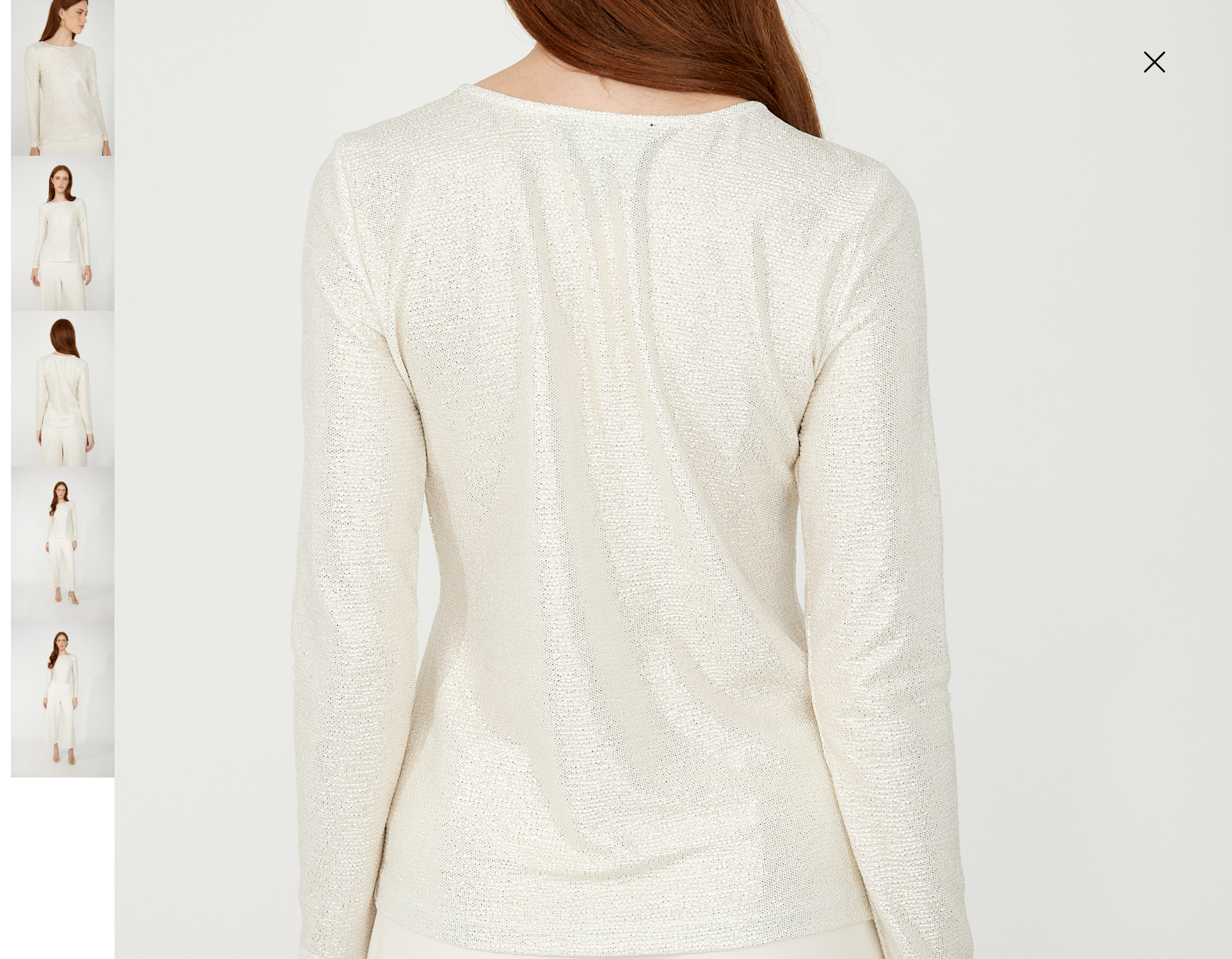
click at [77, 271] on img at bounding box center [63, 233] width 104 height 156
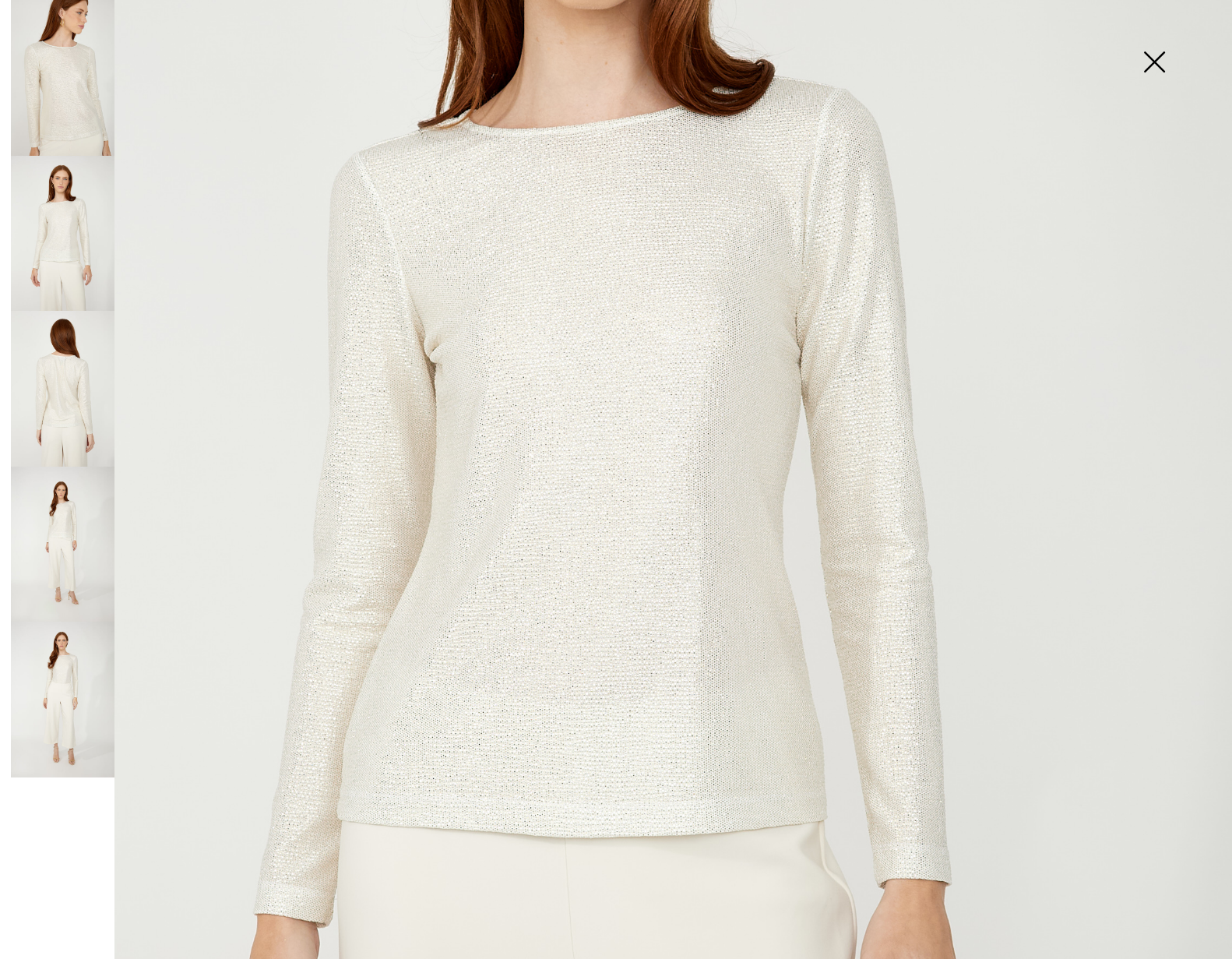
click at [87, 529] on img at bounding box center [63, 544] width 104 height 156
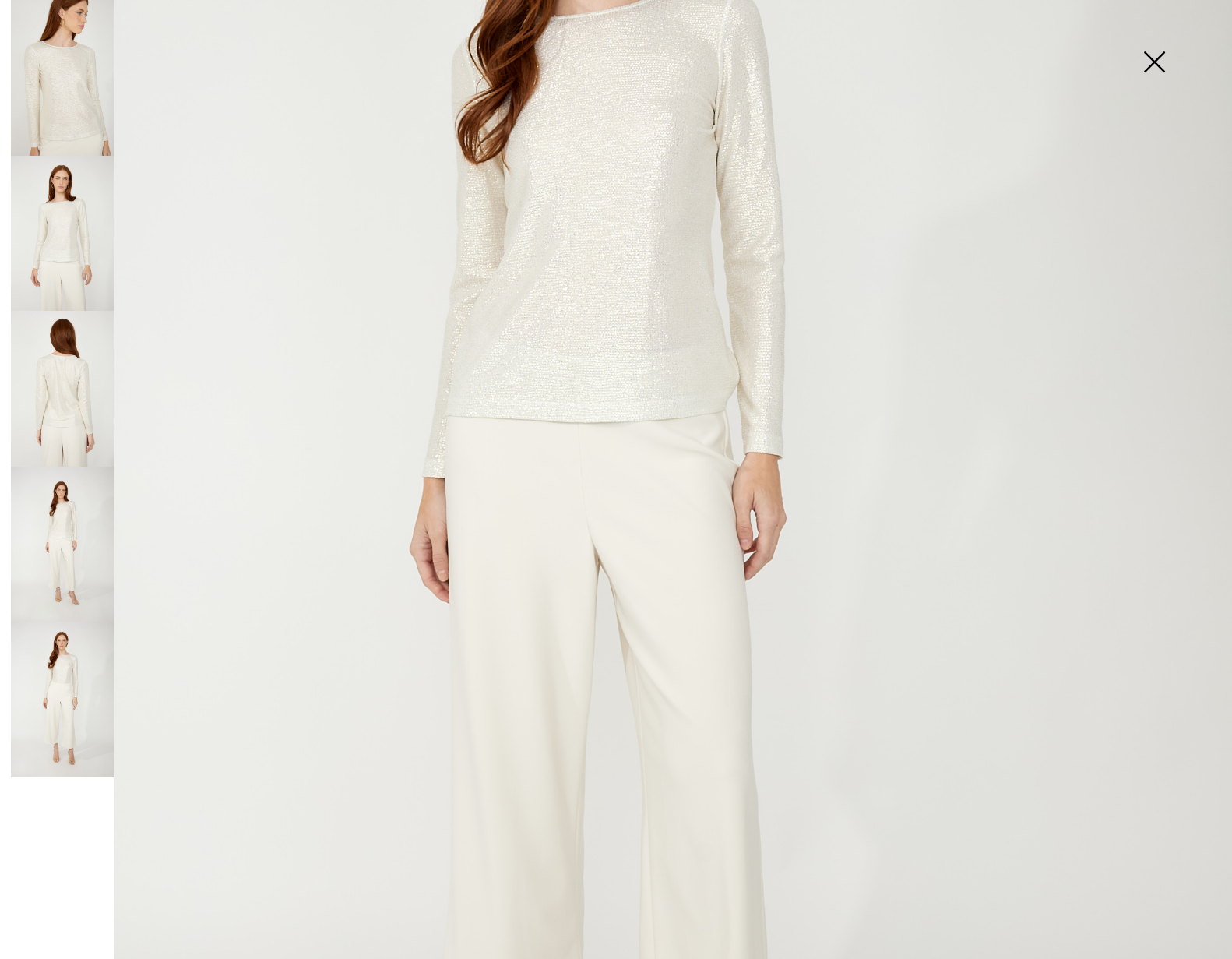
click at [1154, 57] on img at bounding box center [1154, 64] width 77 height 80
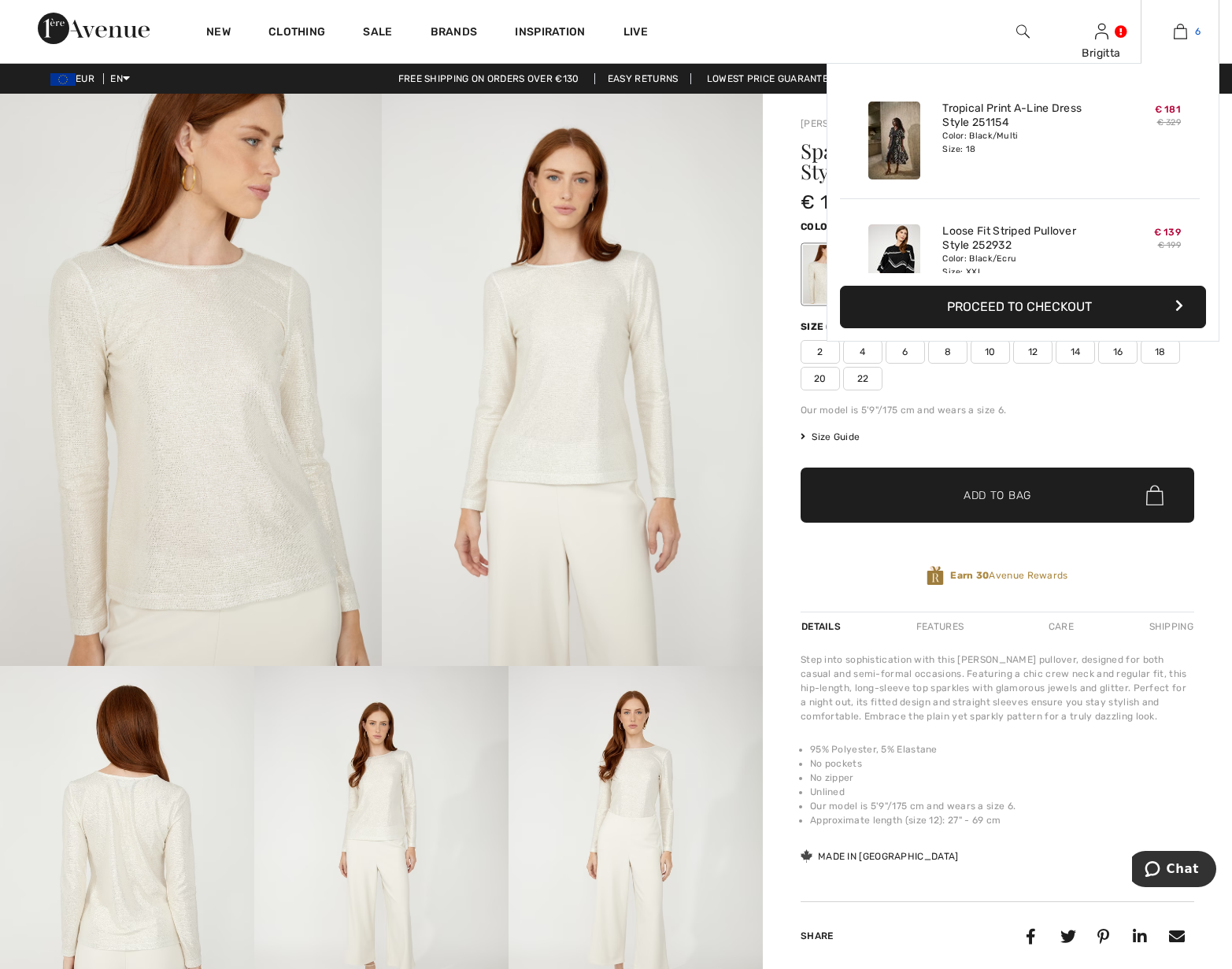
click at [1184, 40] on img at bounding box center [1179, 31] width 13 height 18
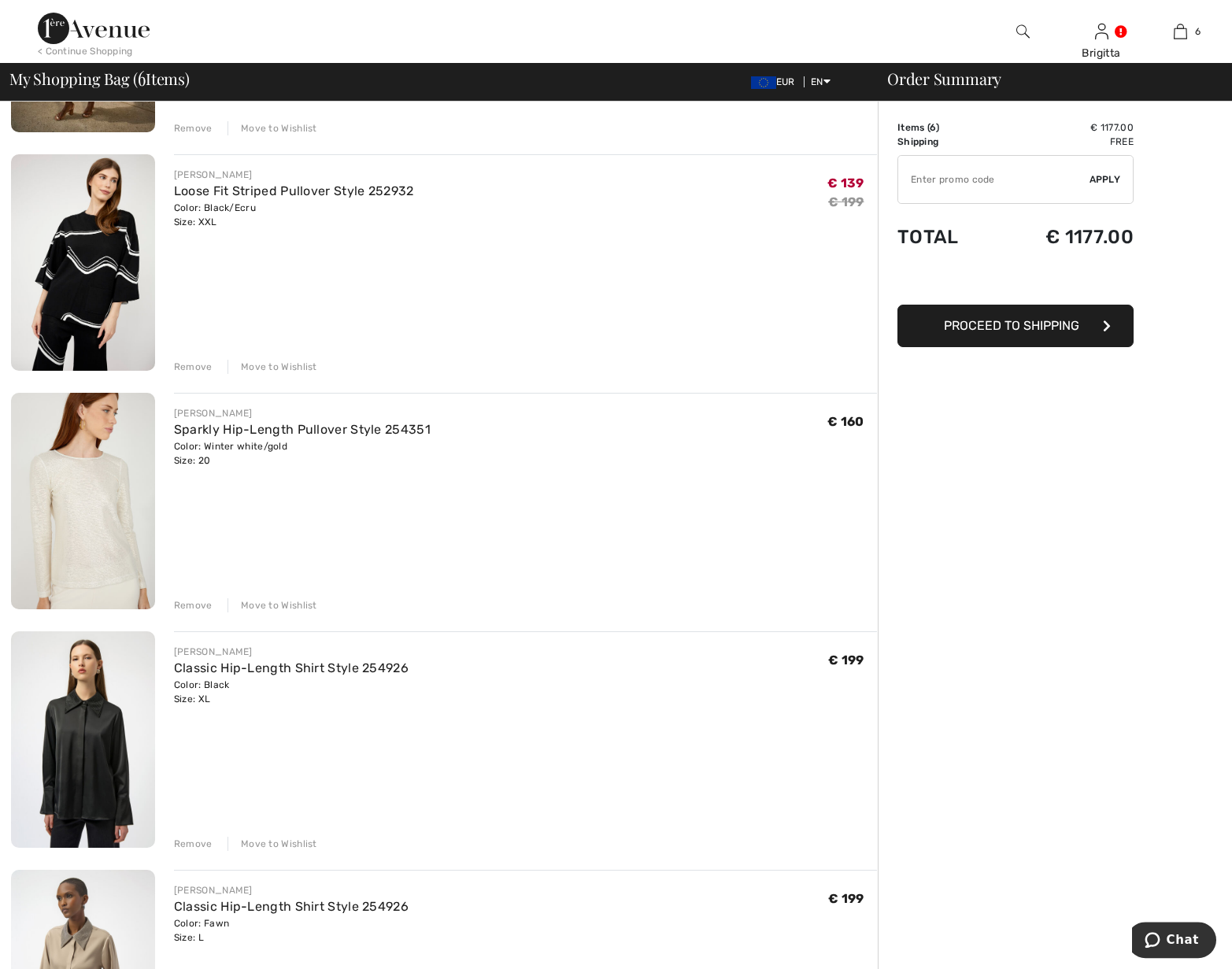
scroll to position [562, 0]
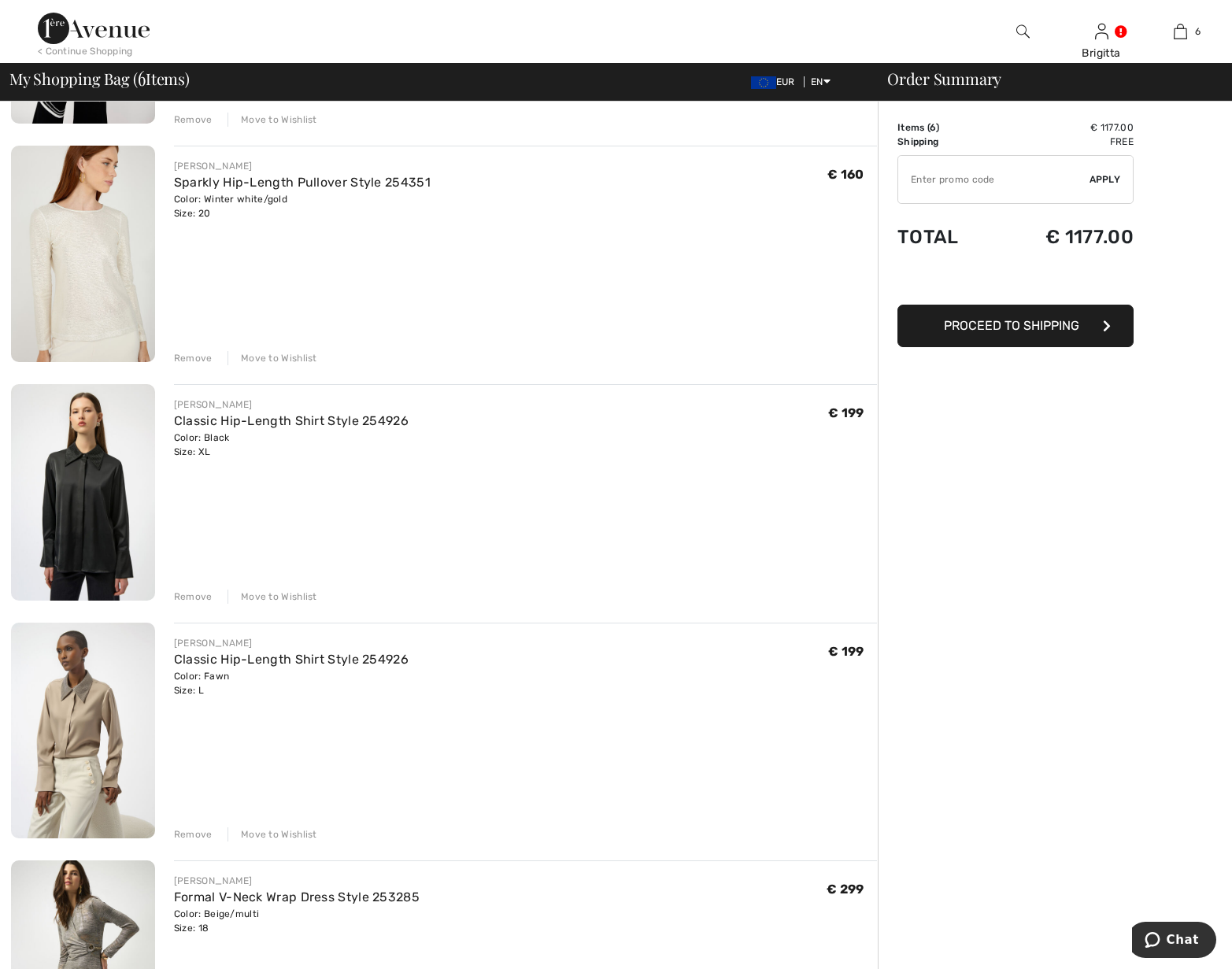
click at [84, 539] on img at bounding box center [84, 492] width 144 height 217
click at [199, 598] on div "Remove" at bounding box center [194, 597] width 39 height 14
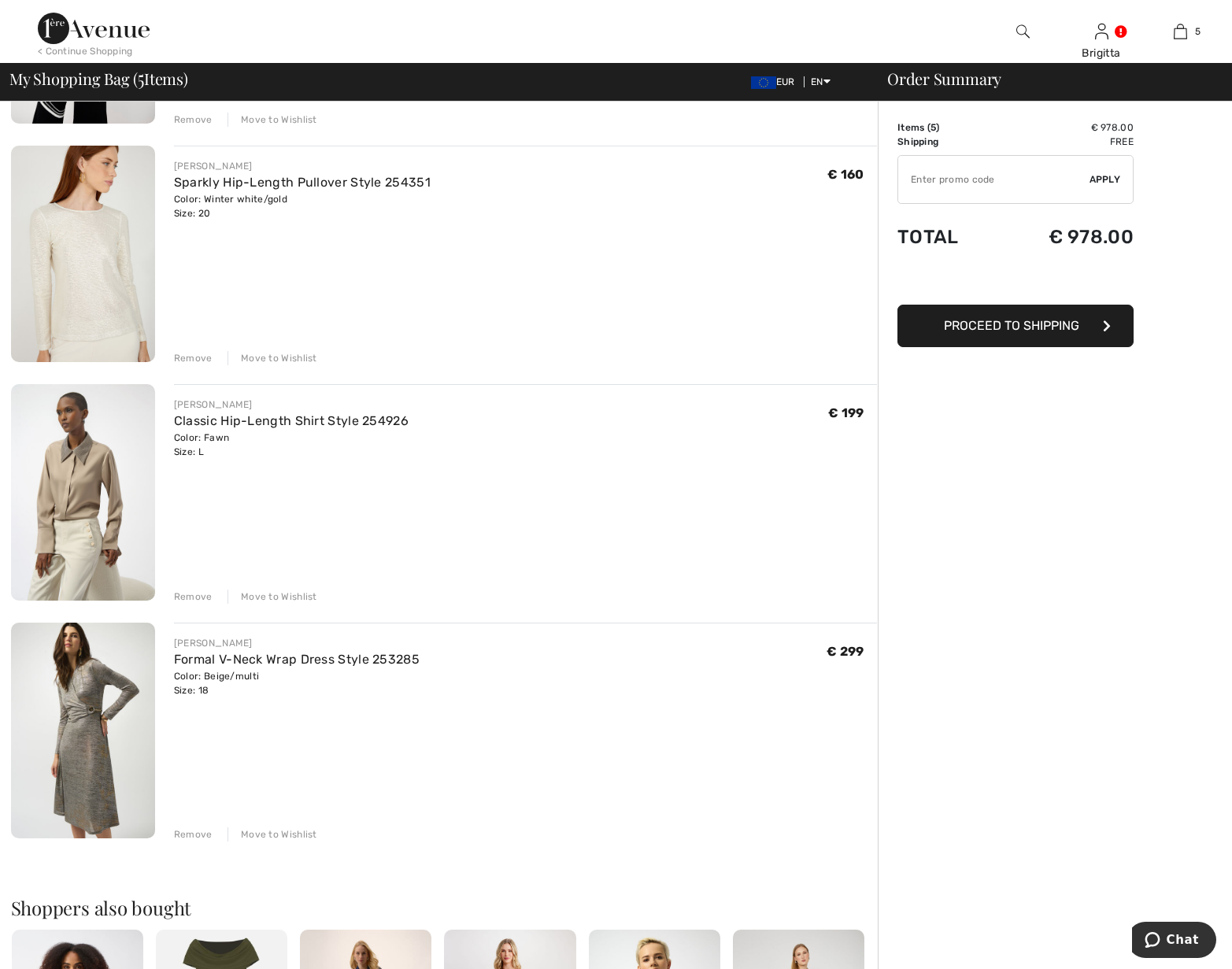
click at [199, 598] on div "Remove" at bounding box center [194, 597] width 39 height 14
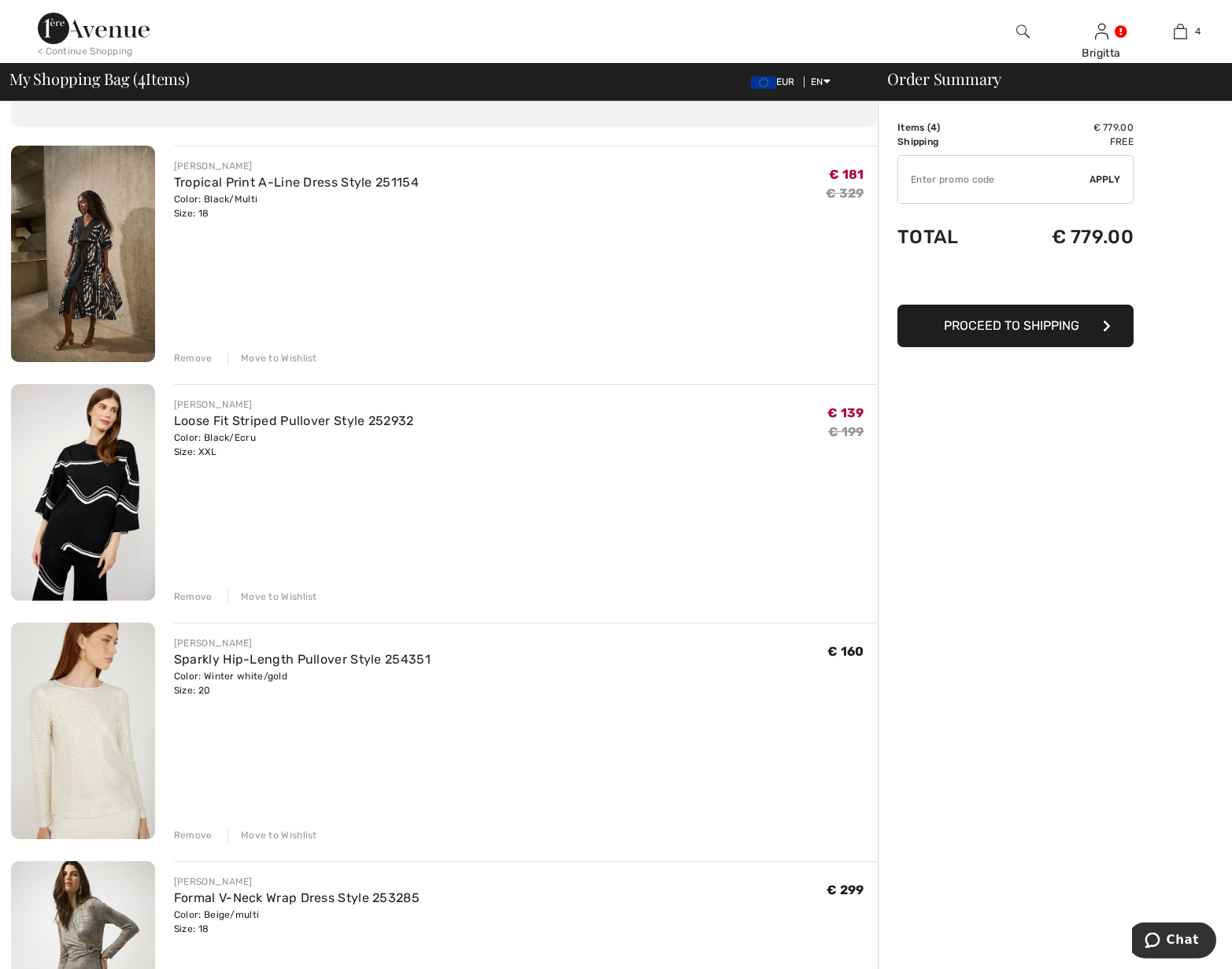
scroll to position [0, 0]
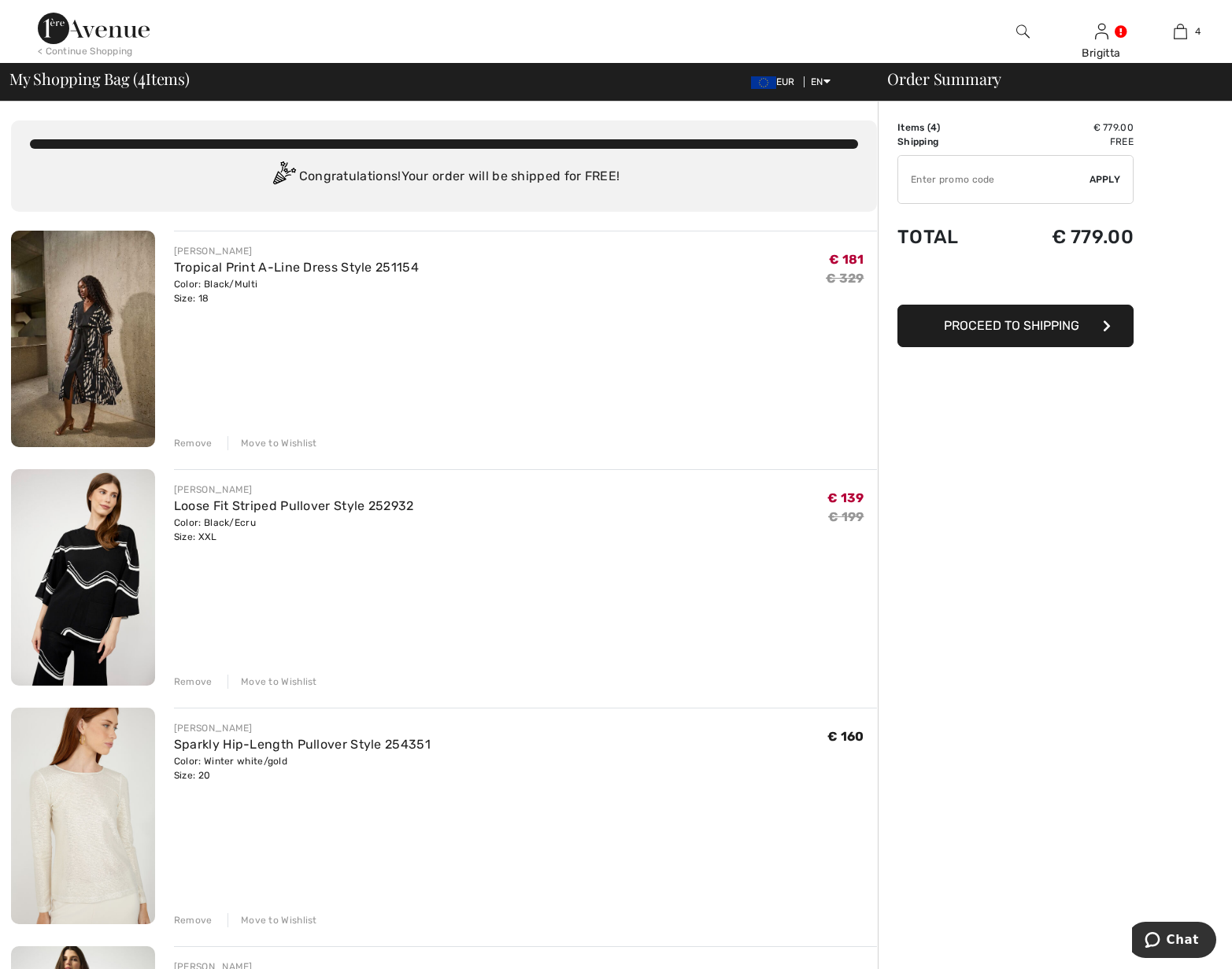
click at [55, 275] on img at bounding box center [84, 339] width 144 height 217
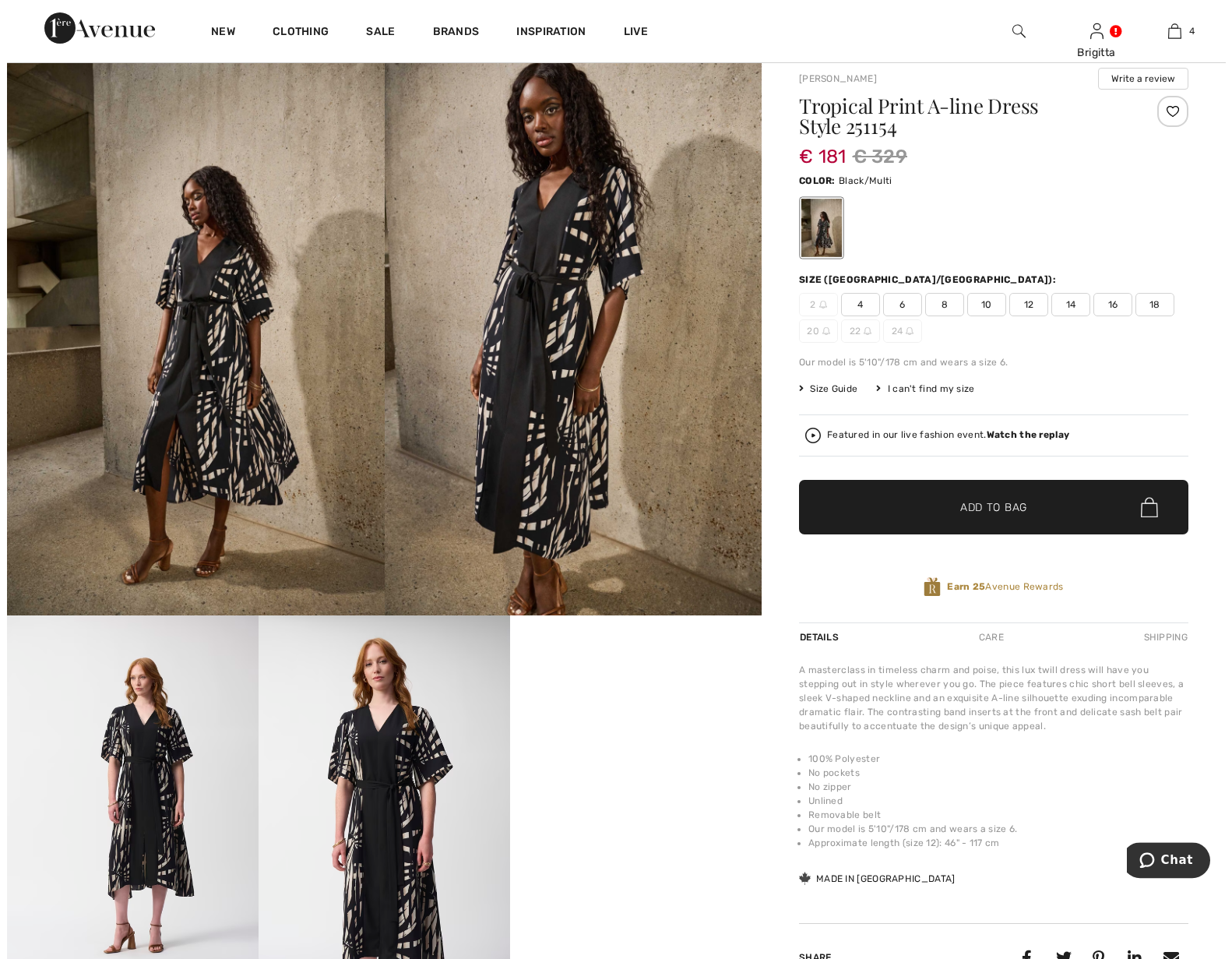
scroll to position [79, 0]
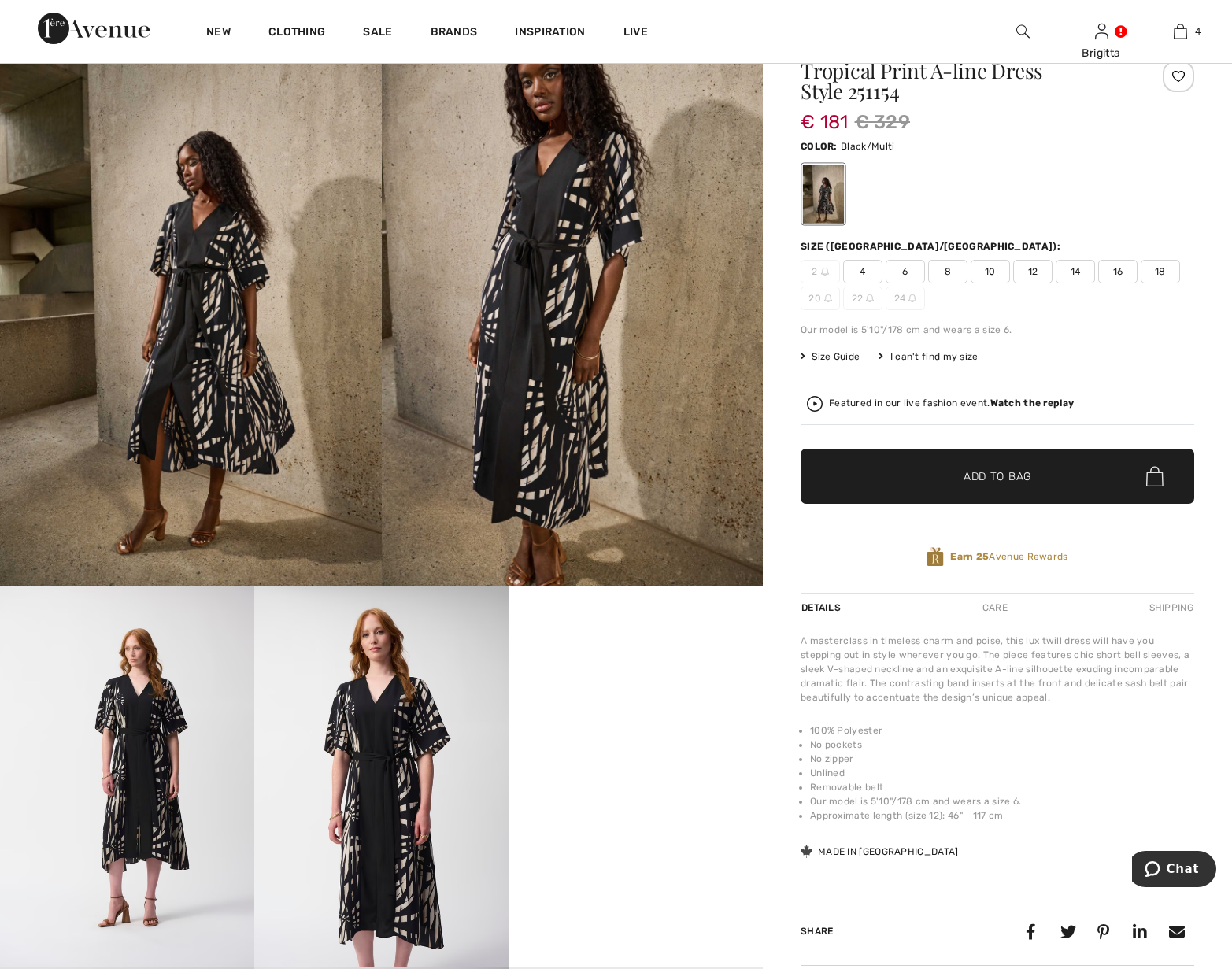
click at [891, 406] on div "Featured in our live fashion event. Watch the replay" at bounding box center [951, 404] width 245 height 11
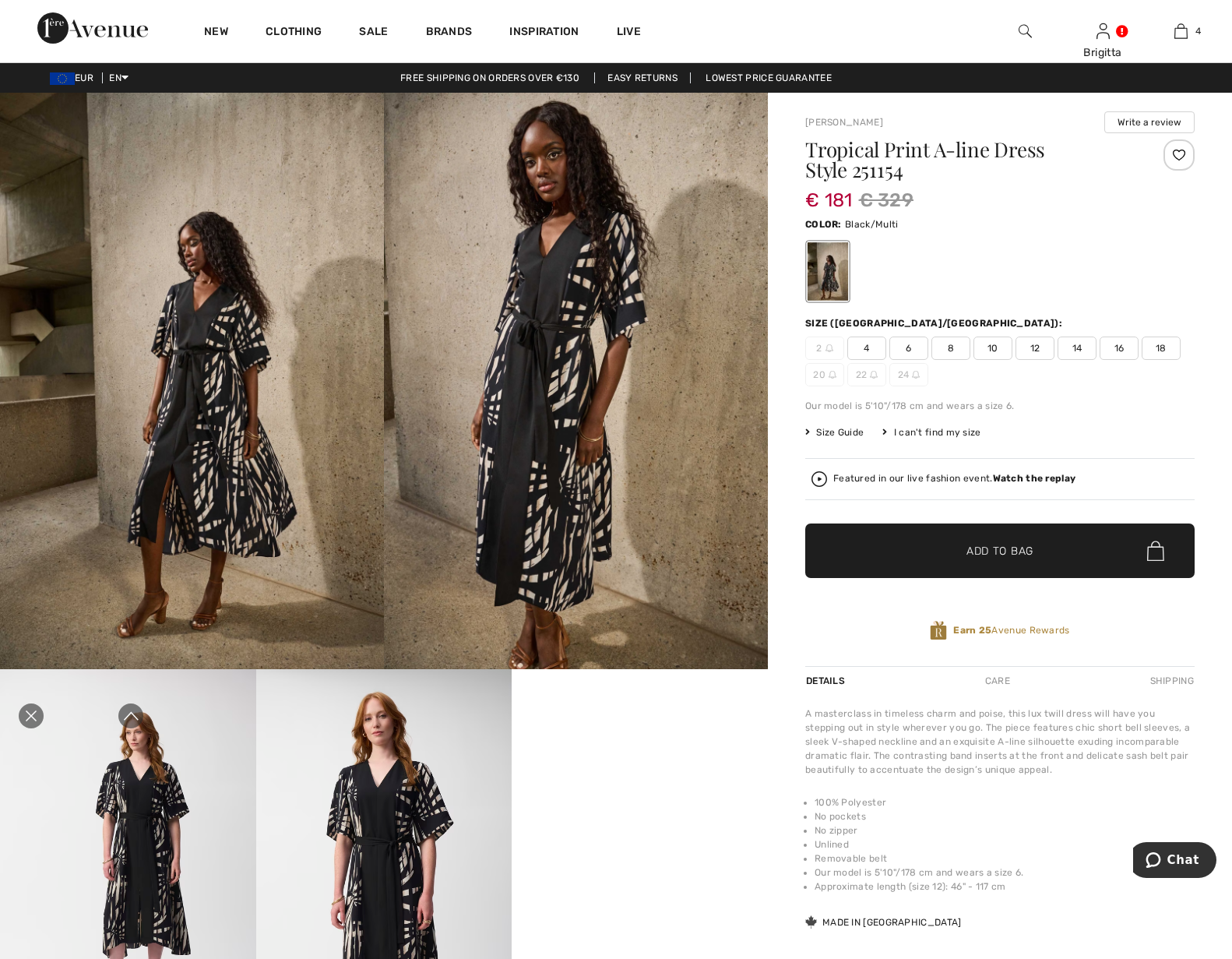
scroll to position [0, 0]
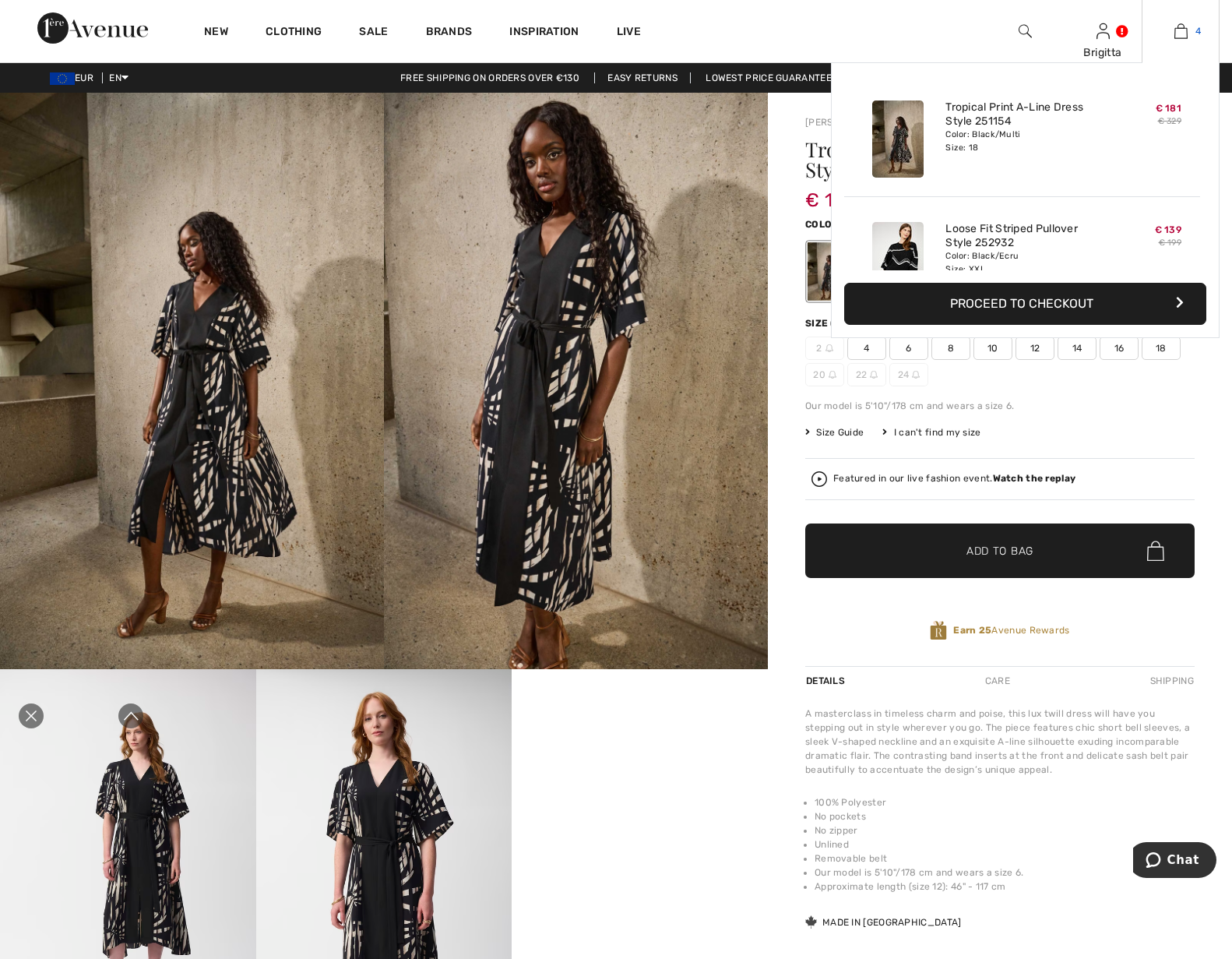
click at [1175, 32] on img at bounding box center [1181, 30] width 13 height 18
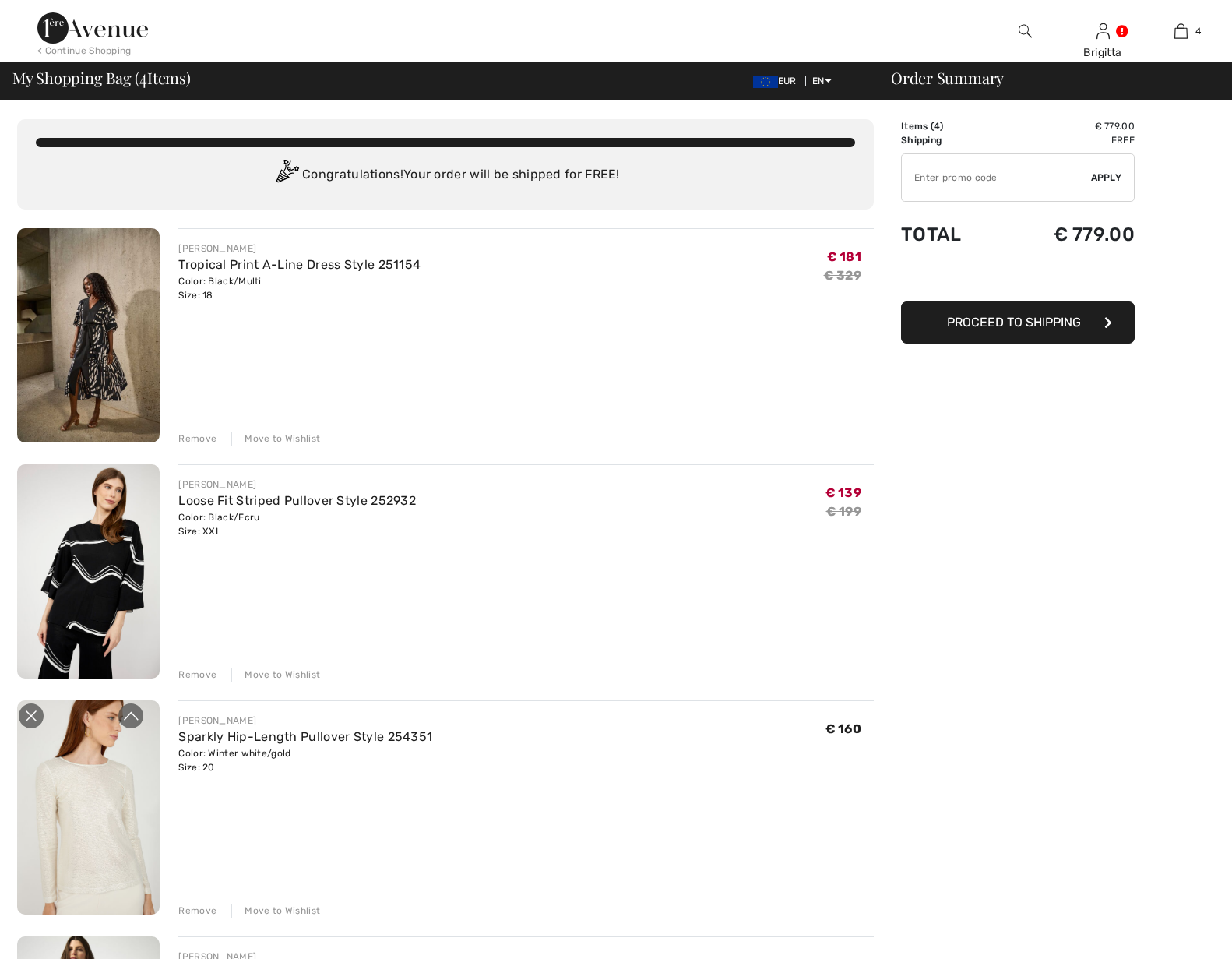
click at [1071, 478] on div "Order Summary Details Items ( 4 ) € 779.00 Promo code € 0.00 Shipping Free Tax1…" at bounding box center [1056, 952] width 350 height 1704
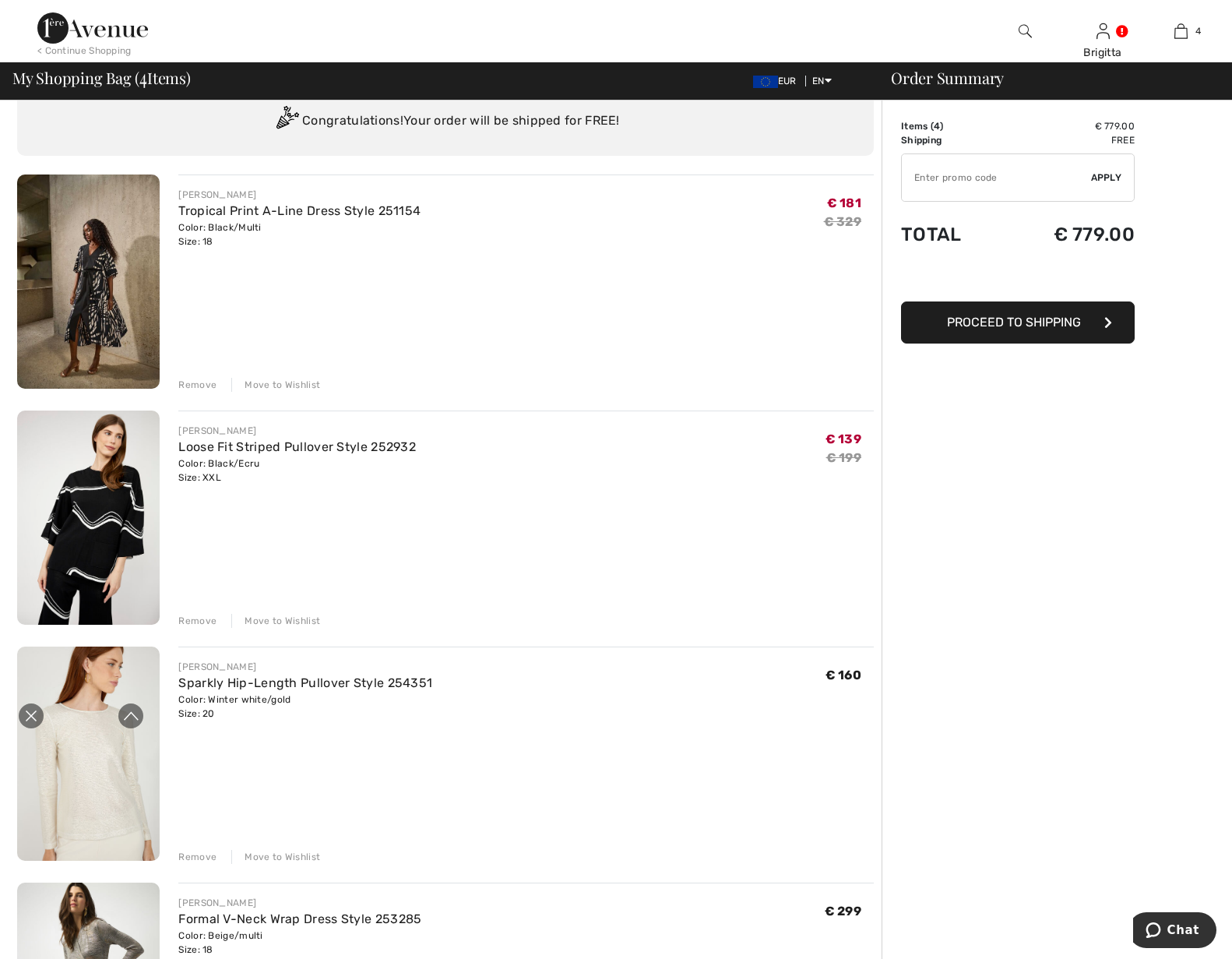
scroll to position [79, 0]
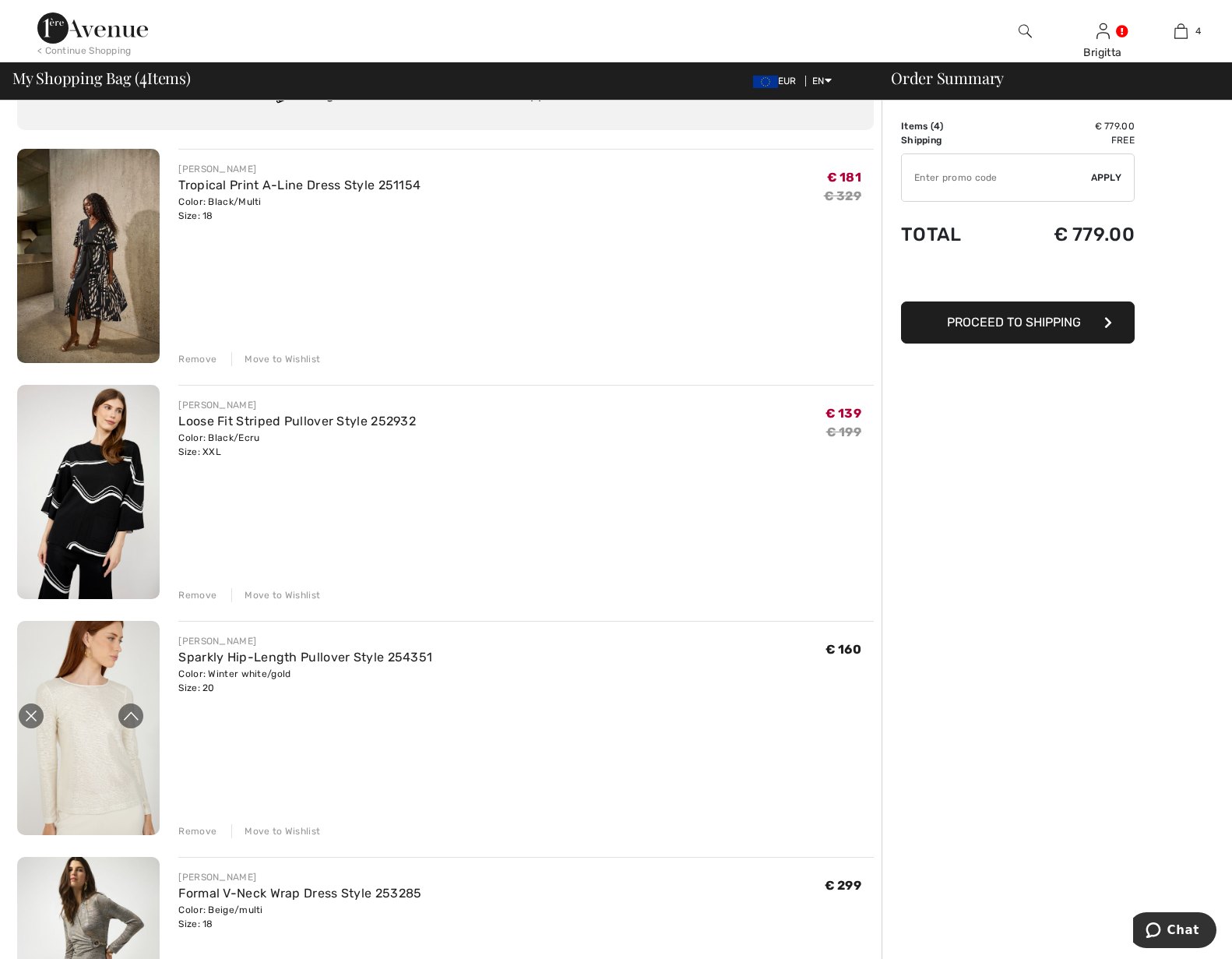
click at [31, 719] on icon "Close live curation" at bounding box center [30, 715] width 18 height 18
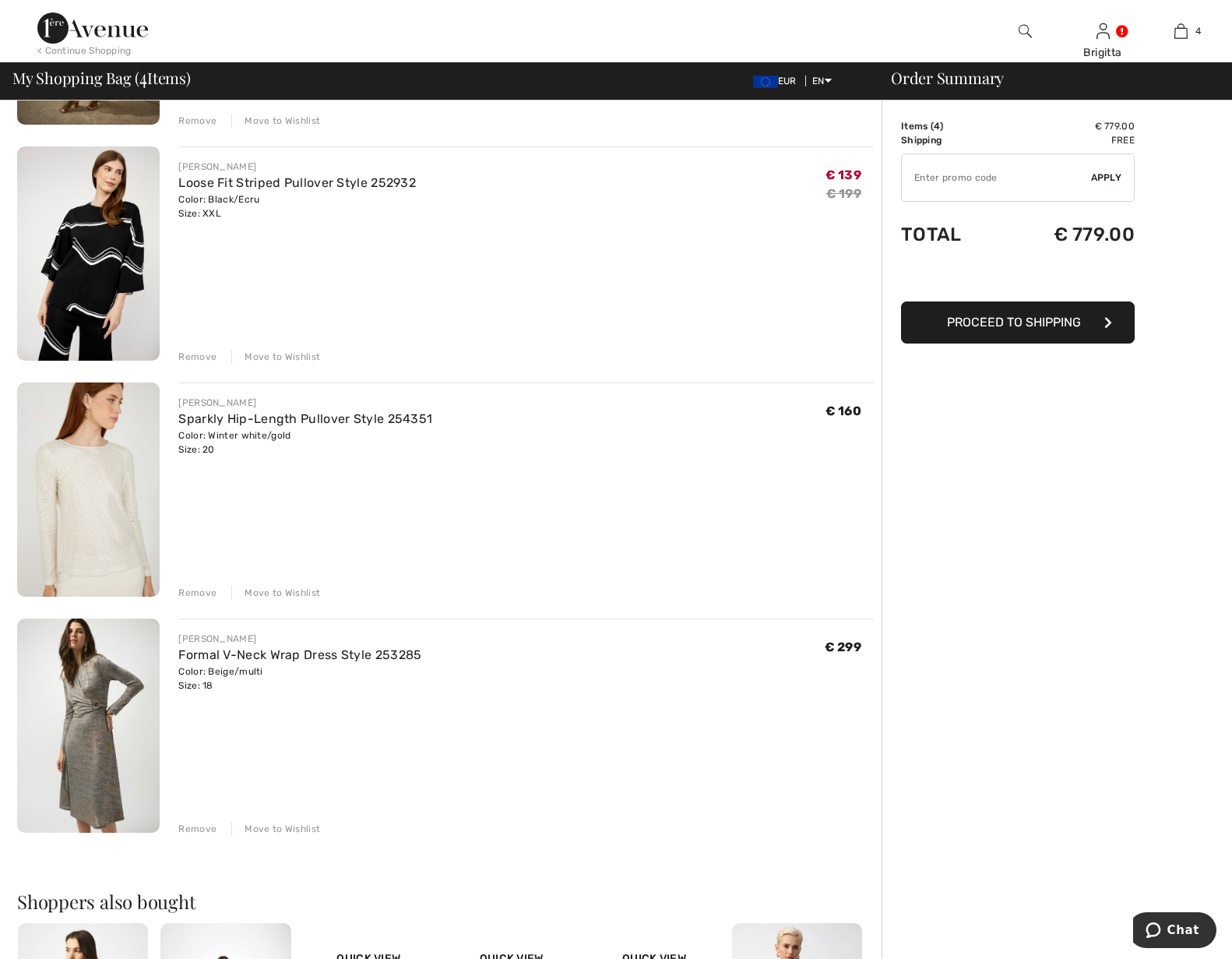
scroll to position [239, 0]
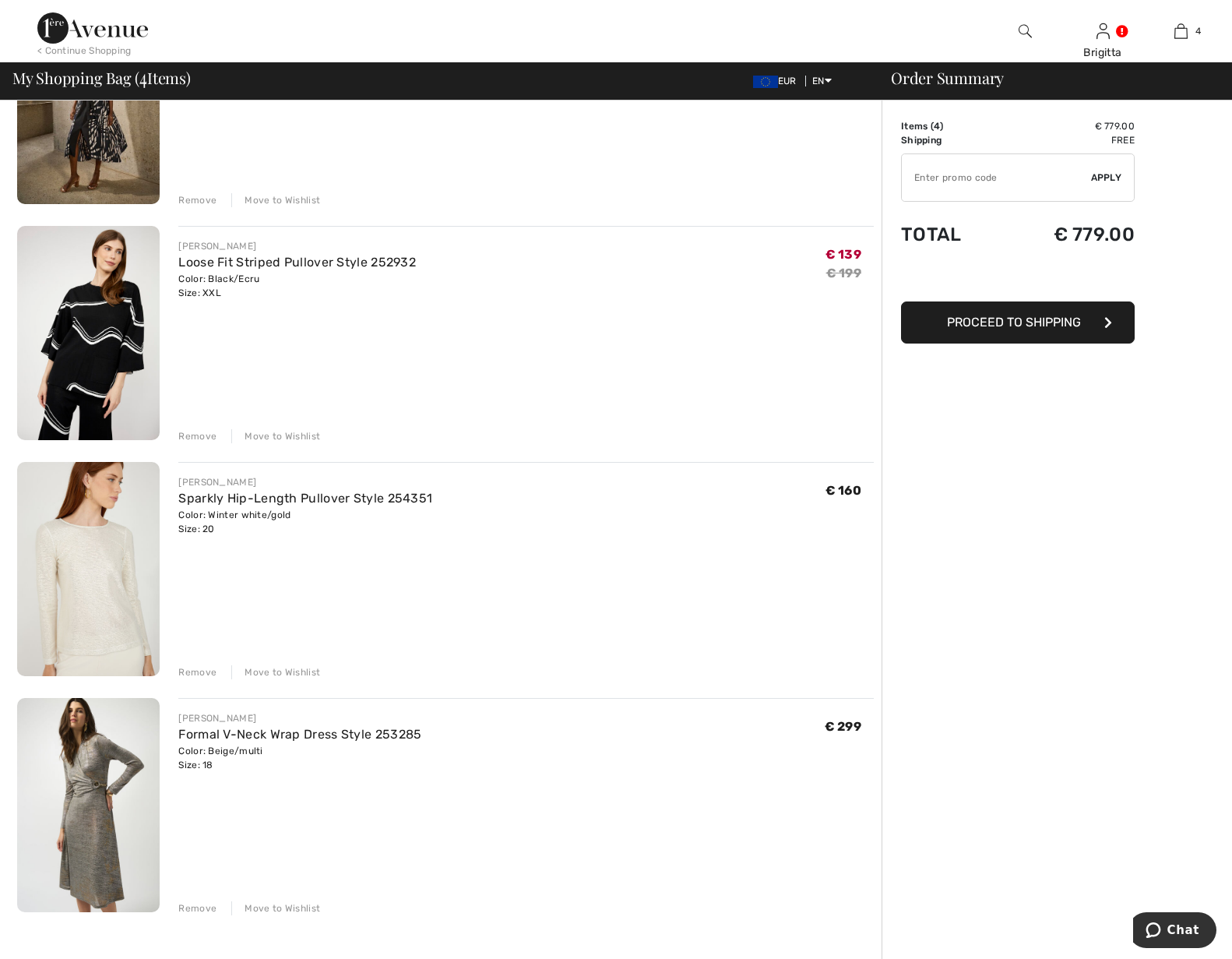
click at [105, 768] on img at bounding box center [89, 805] width 143 height 214
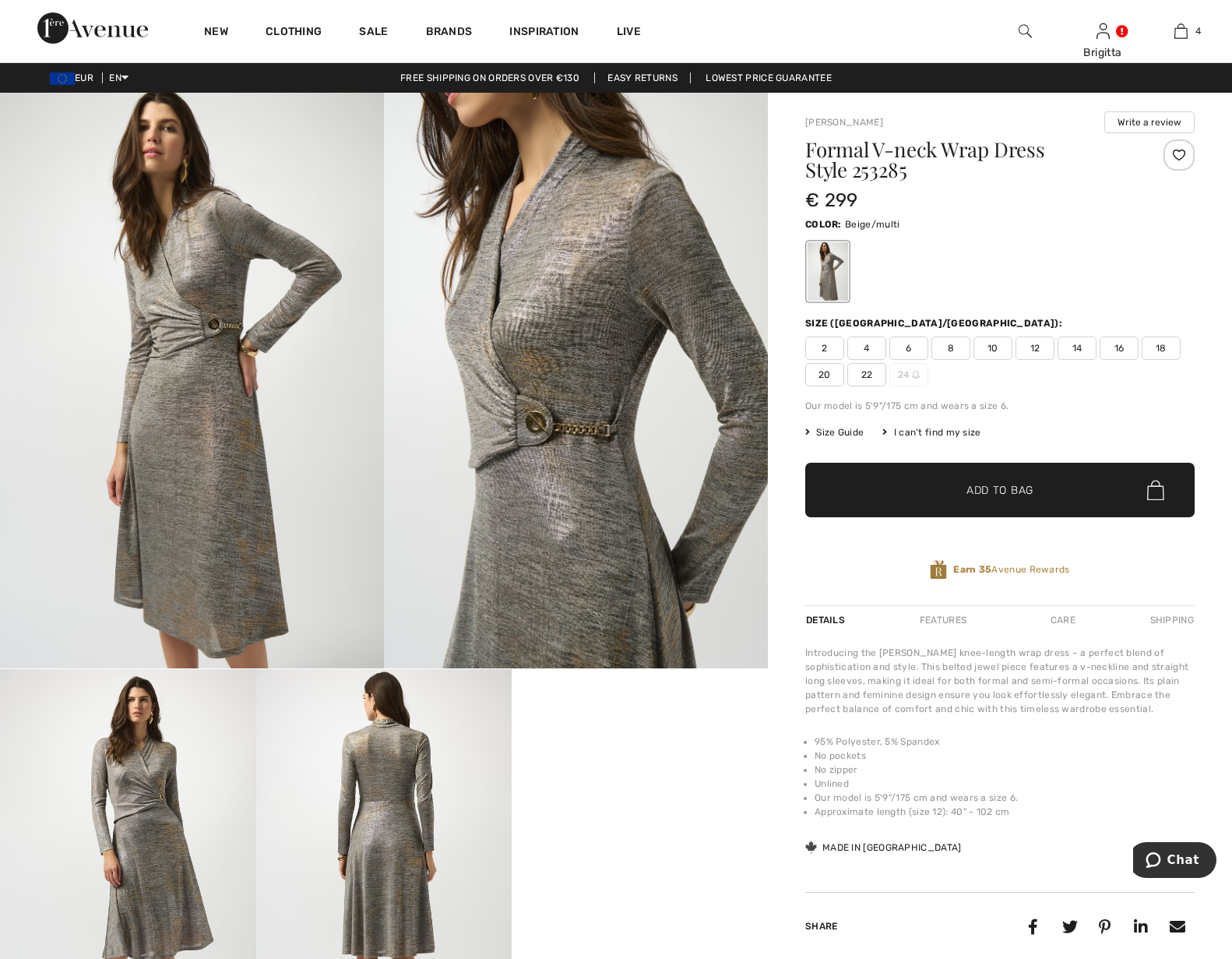
click at [234, 449] on img at bounding box center [192, 380] width 384 height 576
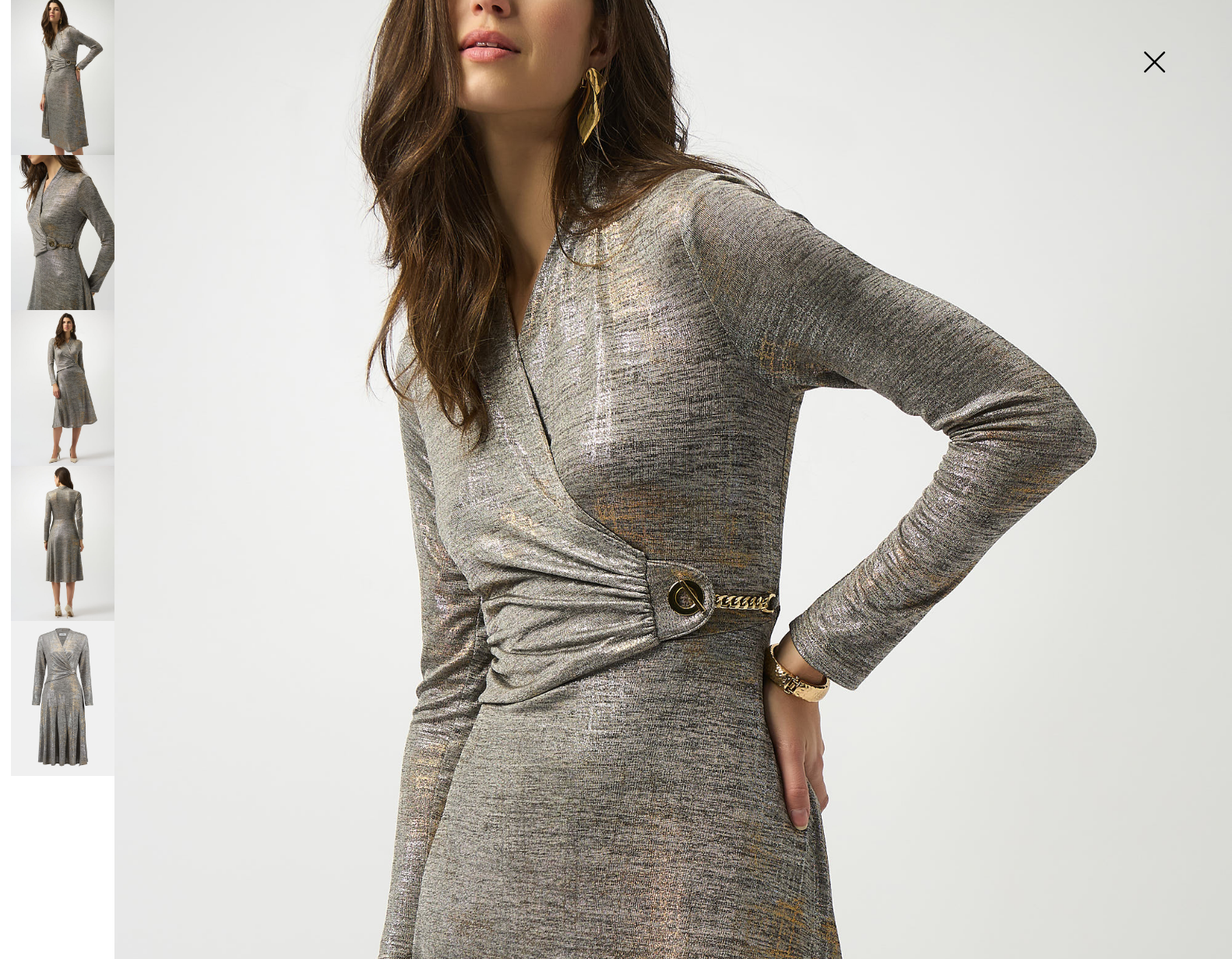
scroll to position [89, 0]
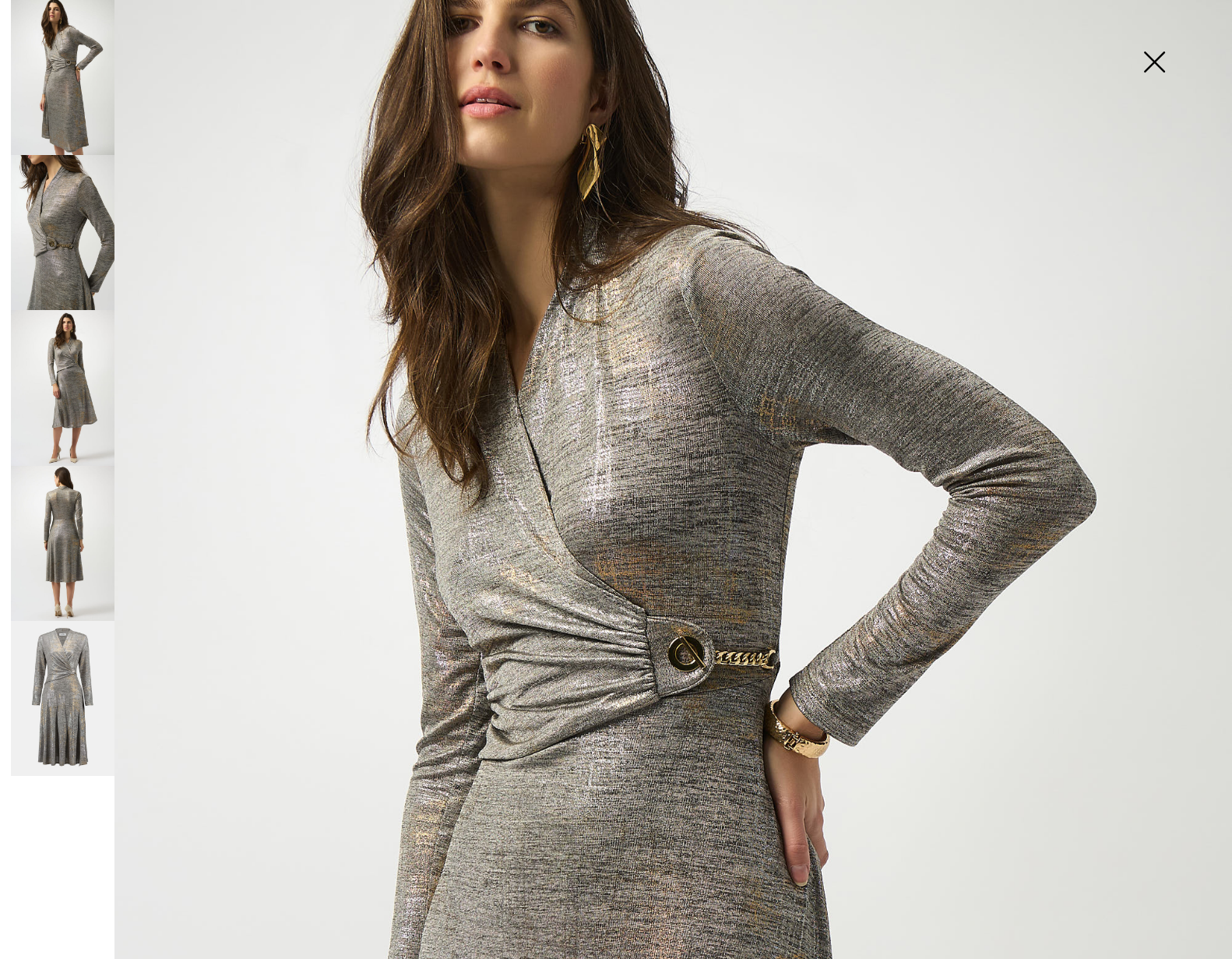
click at [1166, 62] on img at bounding box center [1154, 64] width 77 height 80
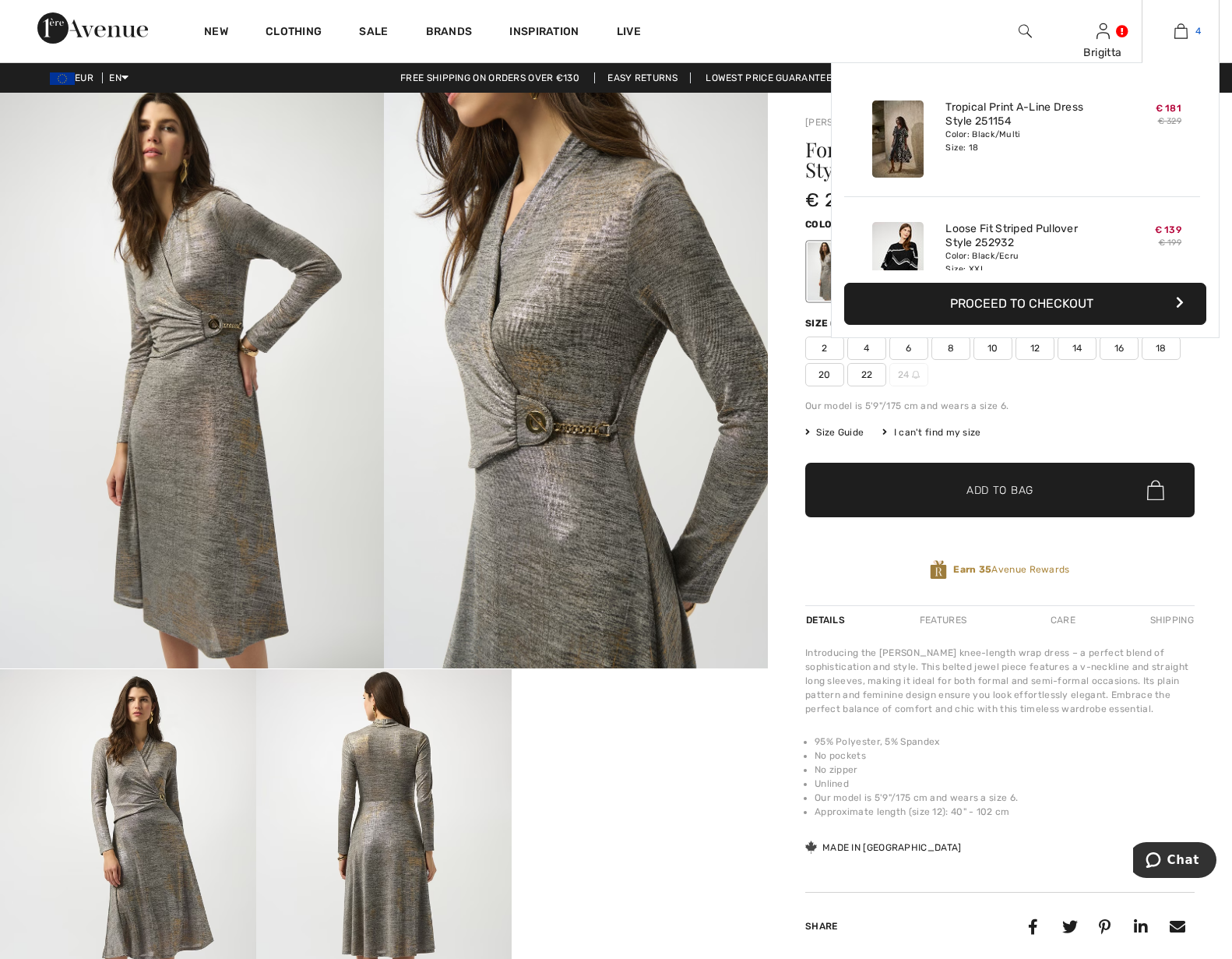
click at [1175, 37] on img at bounding box center [1181, 30] width 13 height 18
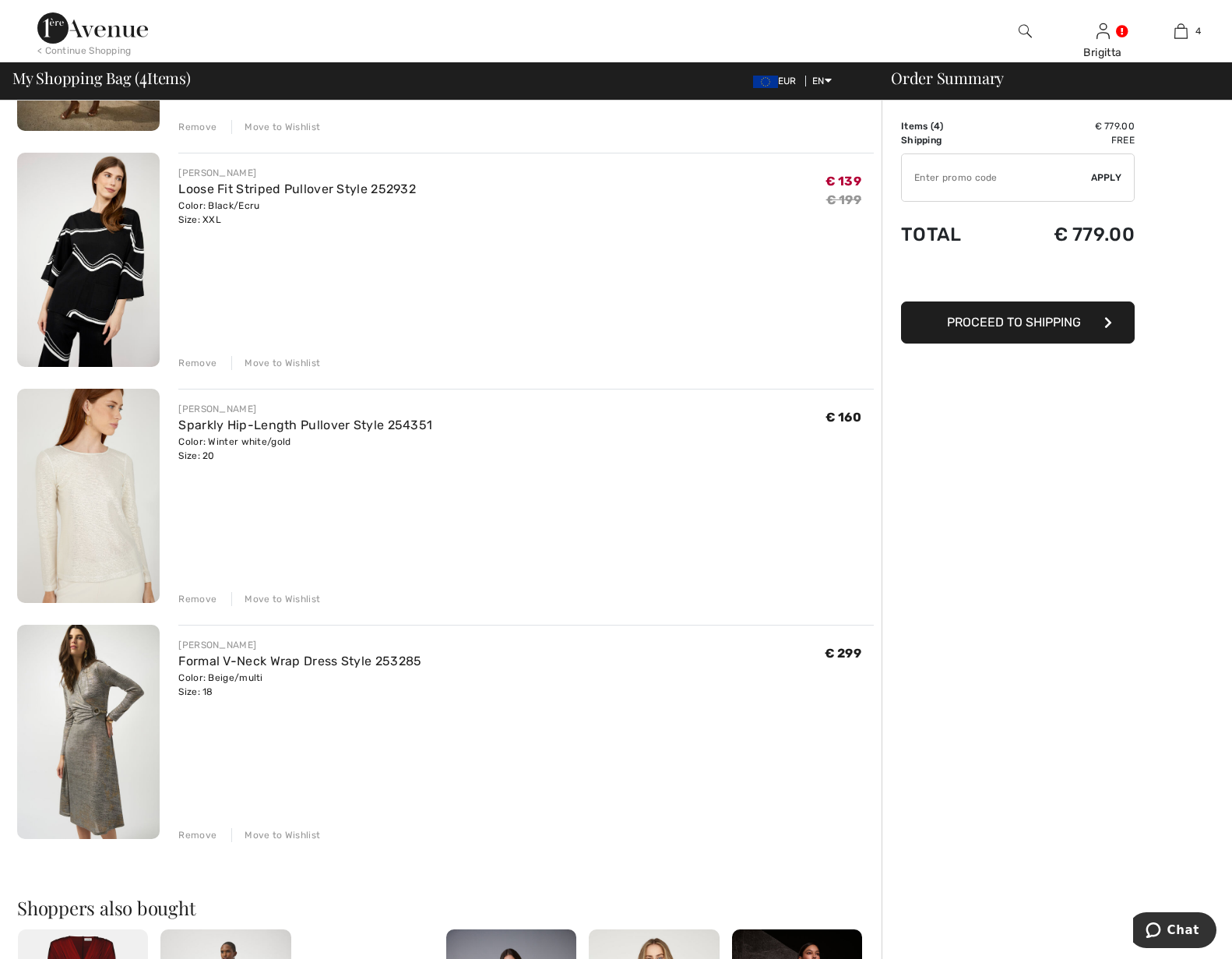
scroll to position [318, 0]
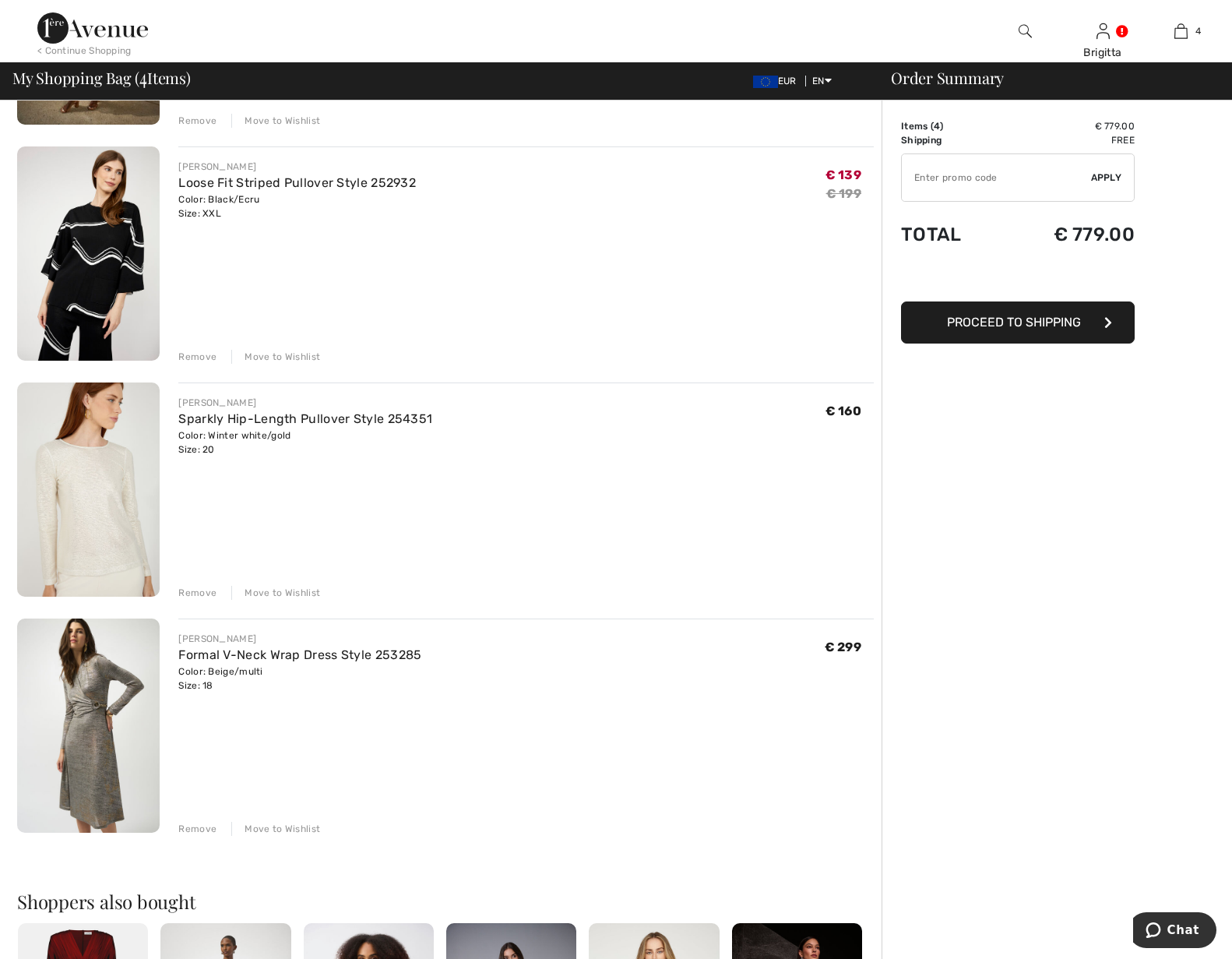
click at [184, 831] on div "Remove" at bounding box center [198, 829] width 38 height 14
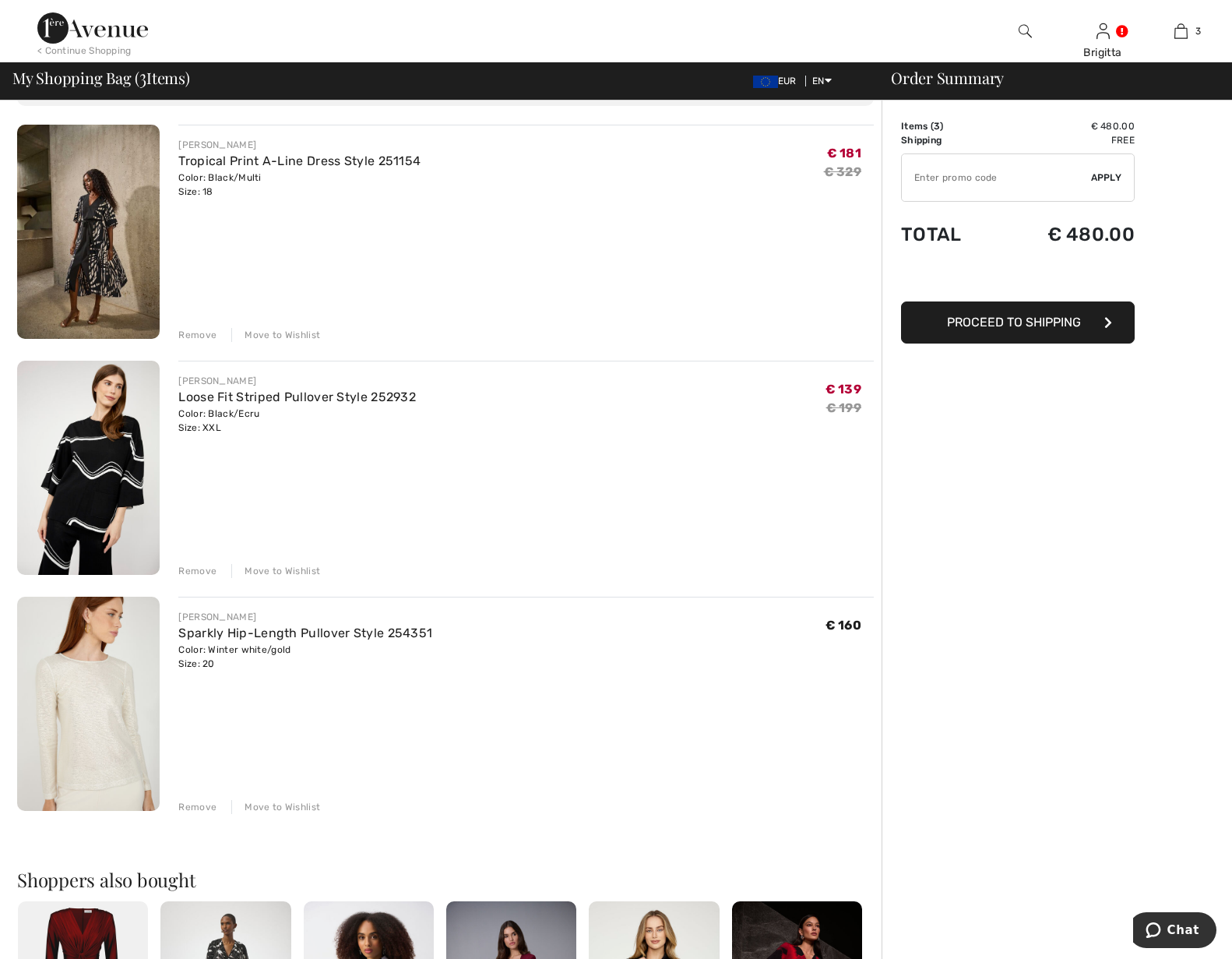
scroll to position [0, 0]
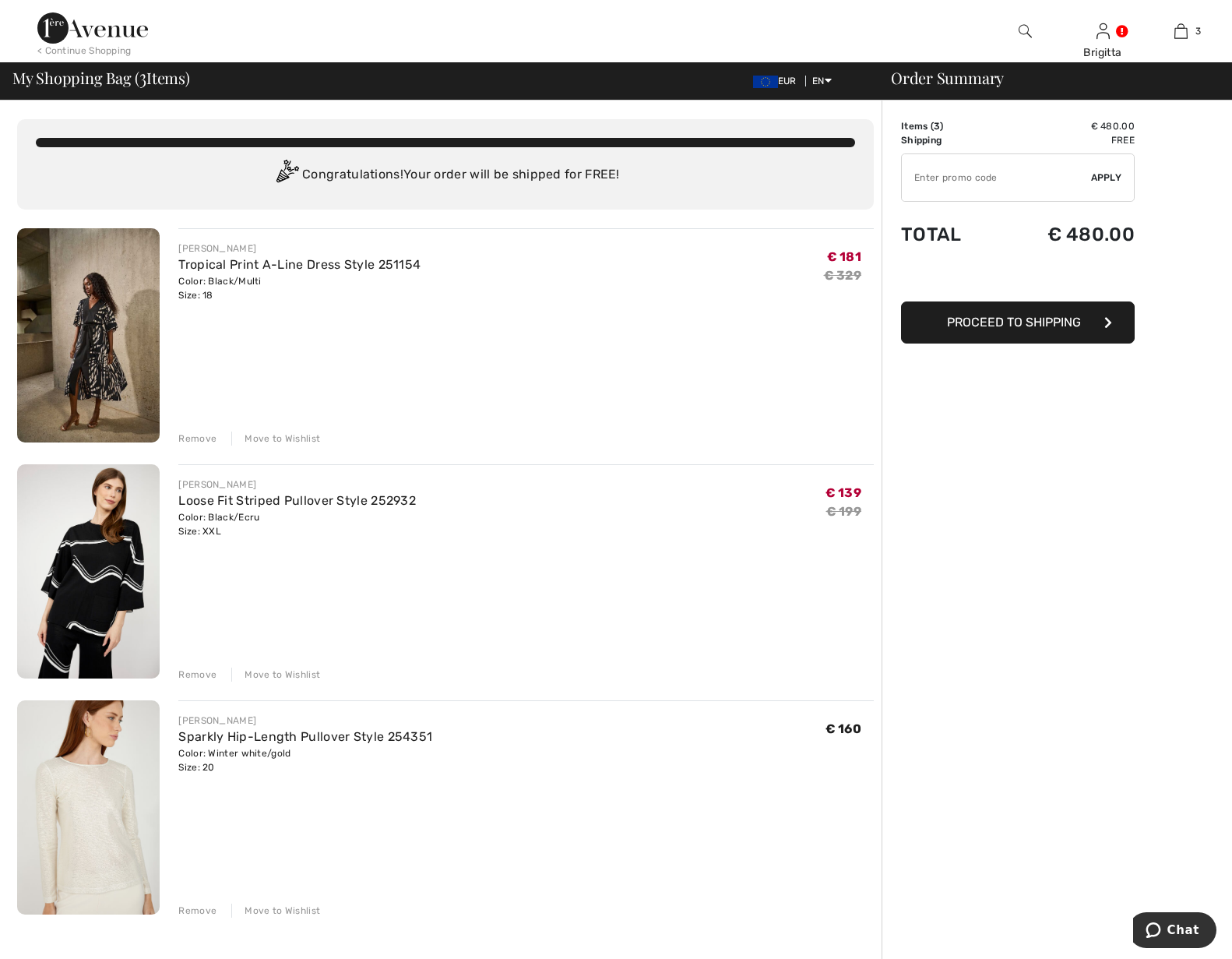
click at [105, 375] on img at bounding box center [89, 335] width 143 height 214
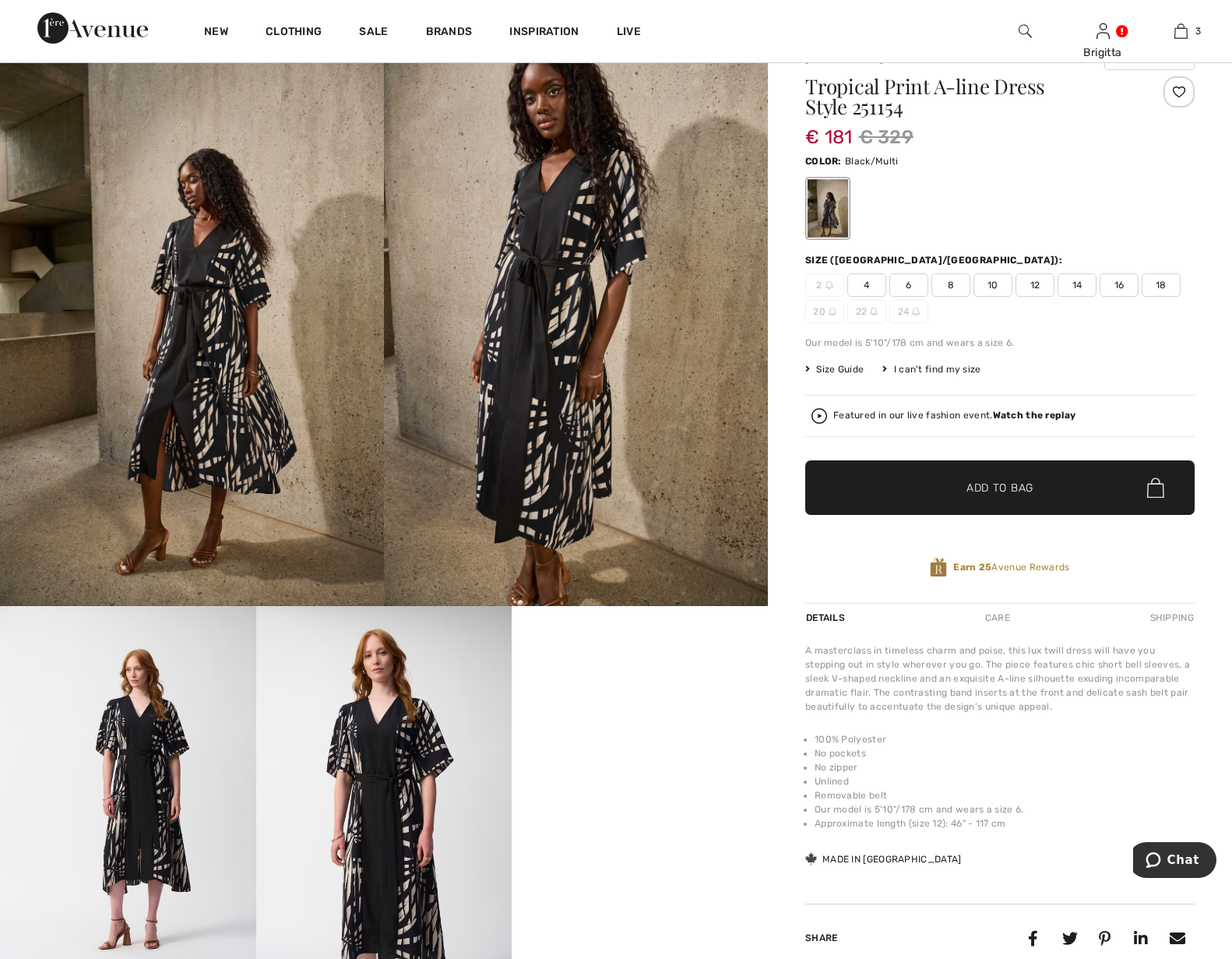
scroll to position [79, 0]
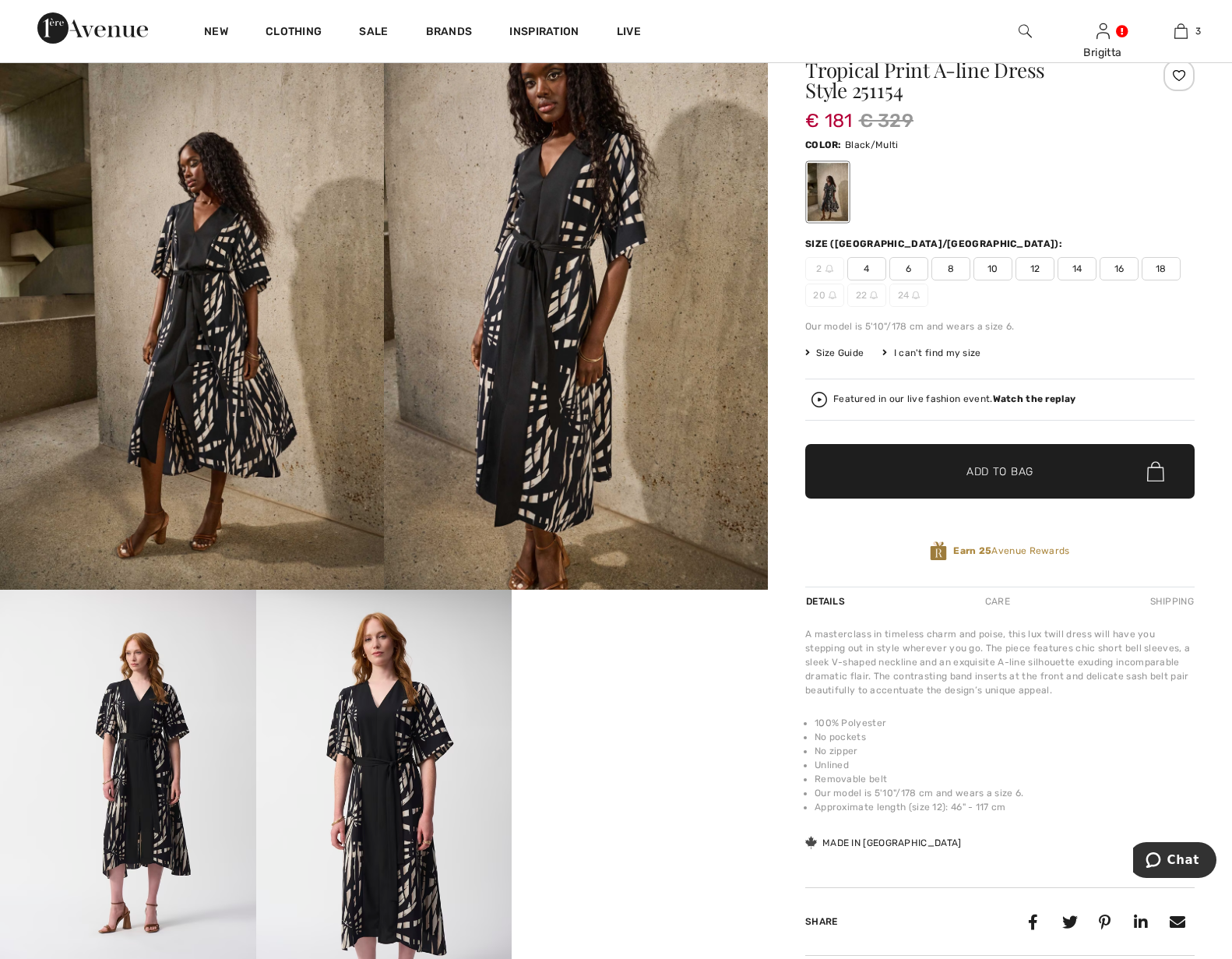
click at [566, 269] on img at bounding box center [576, 301] width 384 height 577
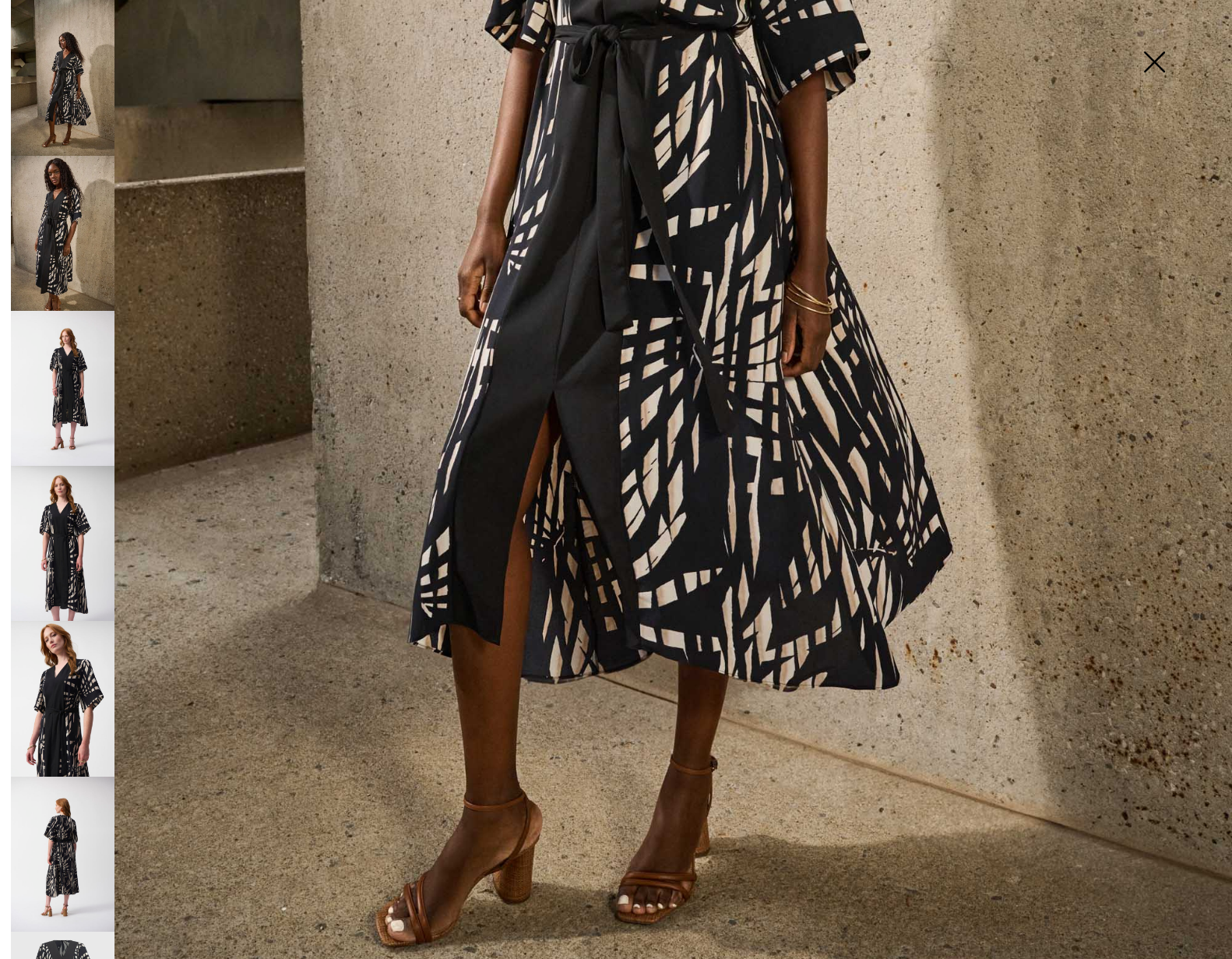
scroll to position [870, 0]
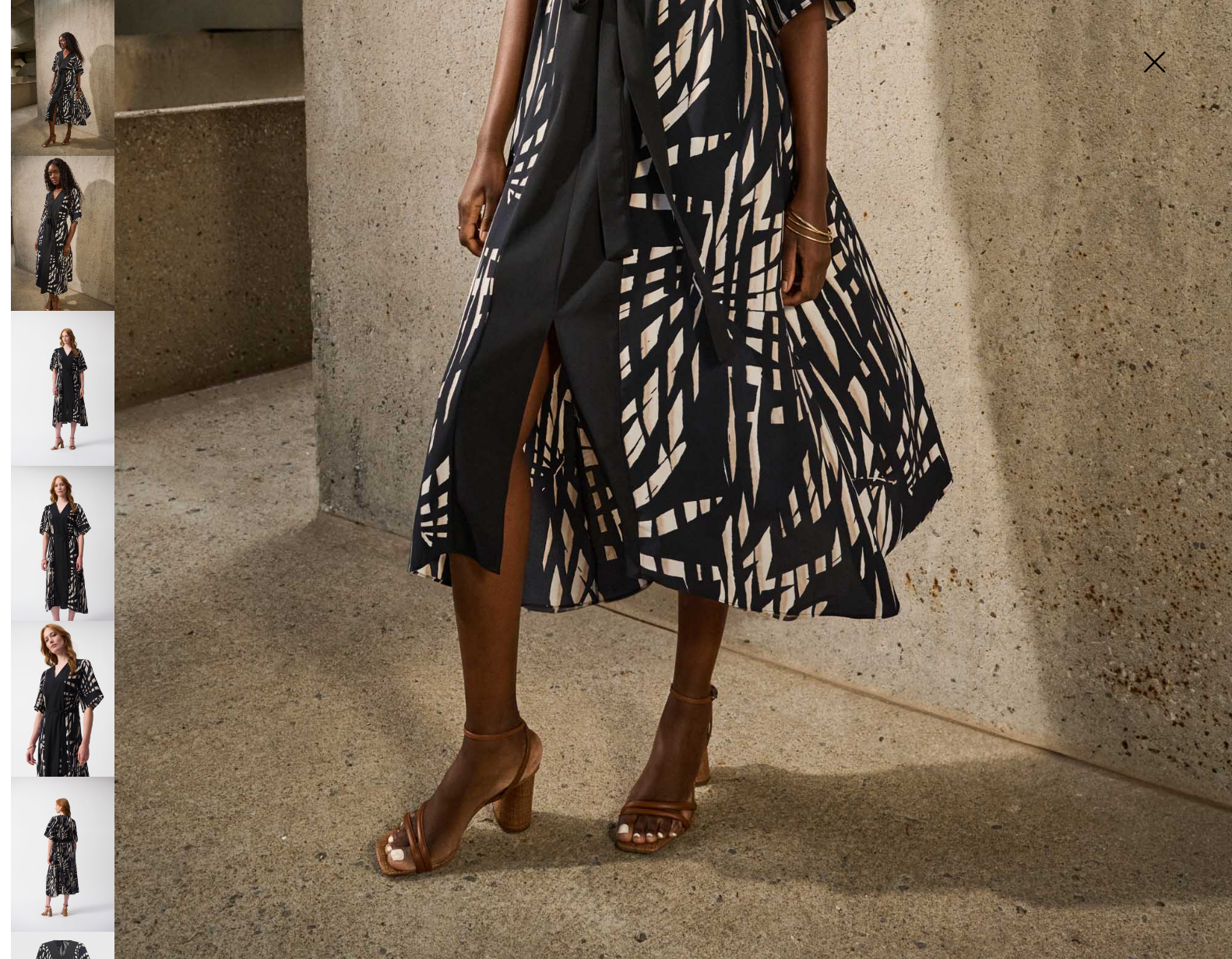
click at [74, 777] on img at bounding box center [63, 854] width 104 height 155
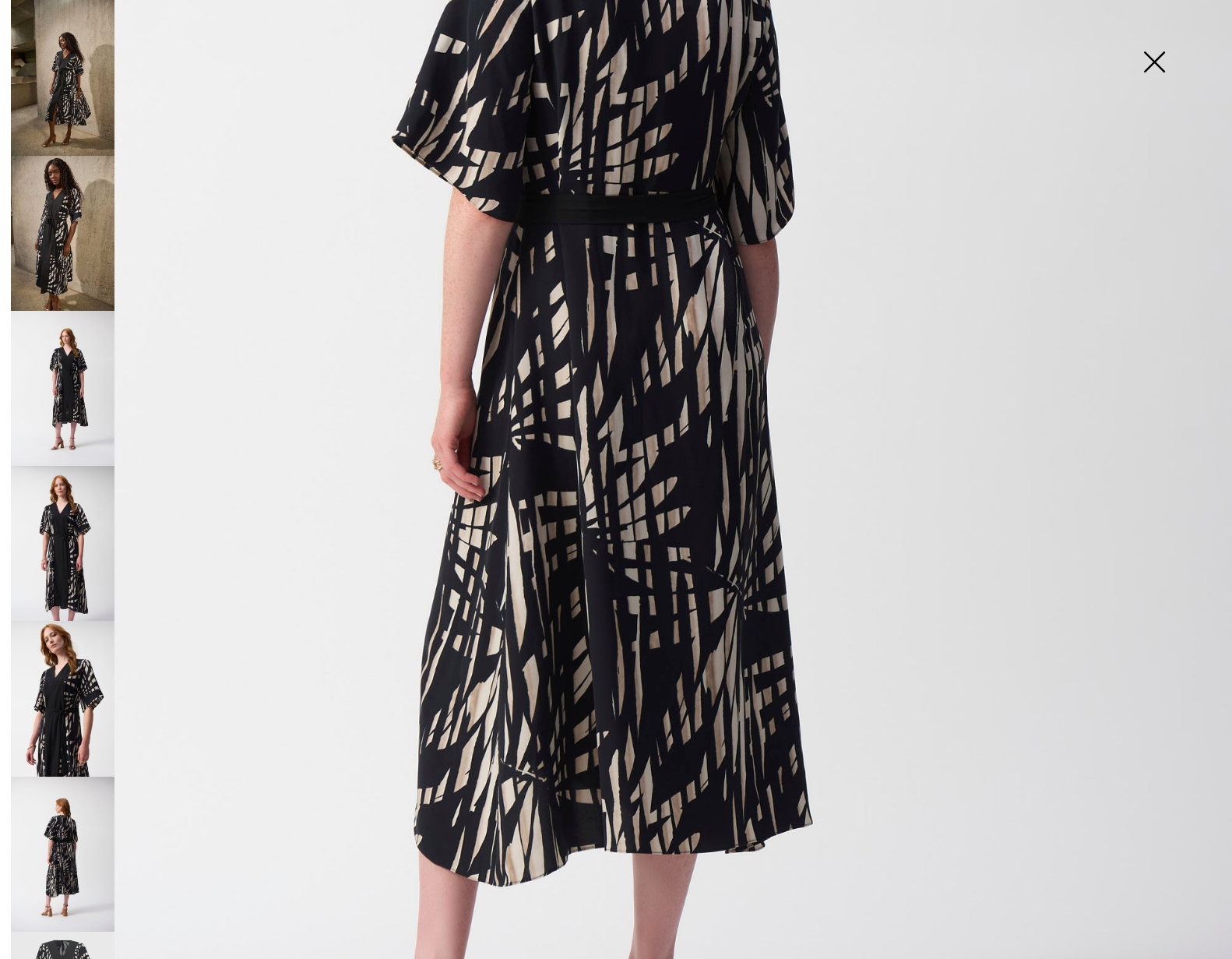
scroll to position [424, 0]
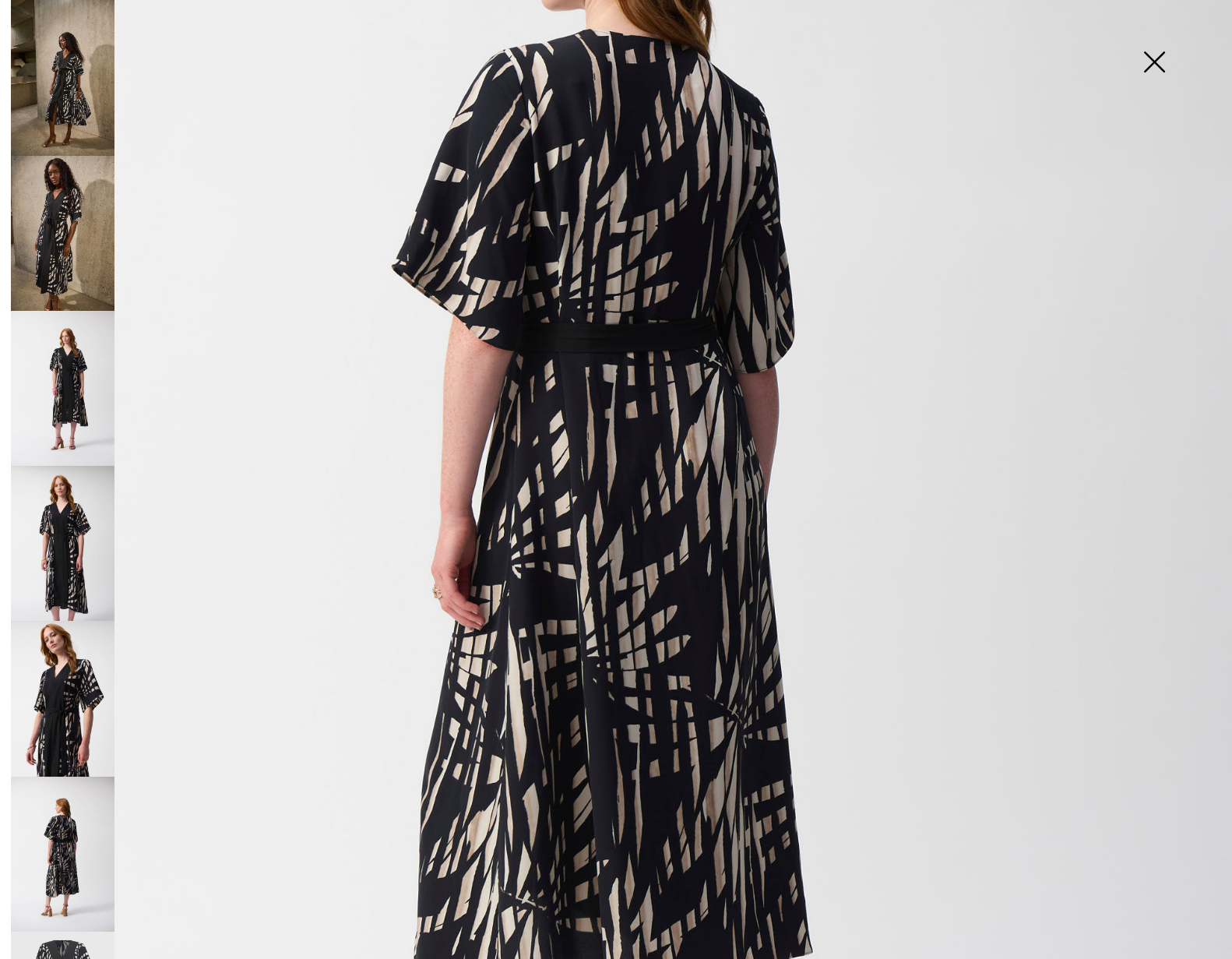
click at [1155, 63] on img at bounding box center [1154, 64] width 77 height 80
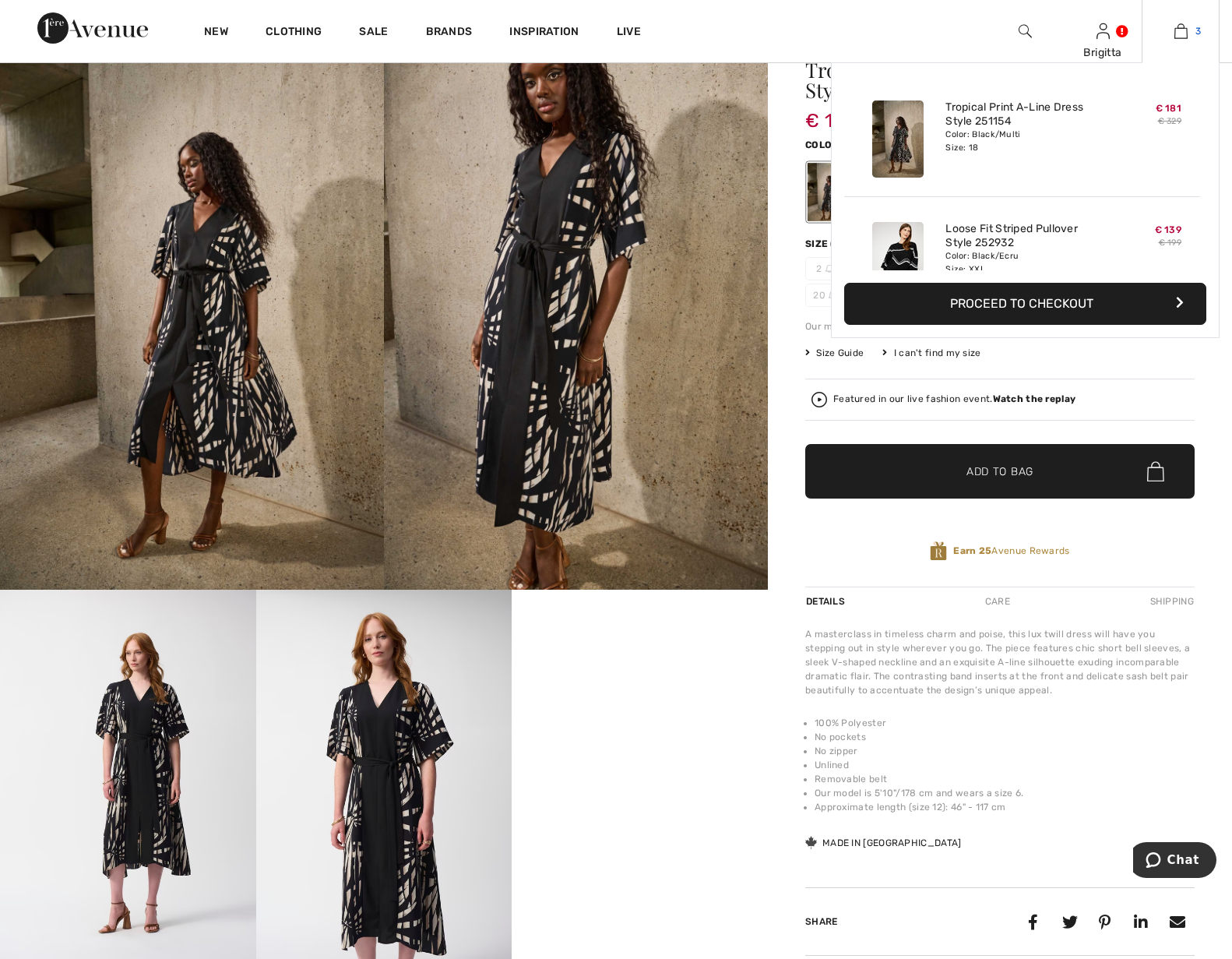
click at [1175, 37] on img at bounding box center [1181, 30] width 13 height 18
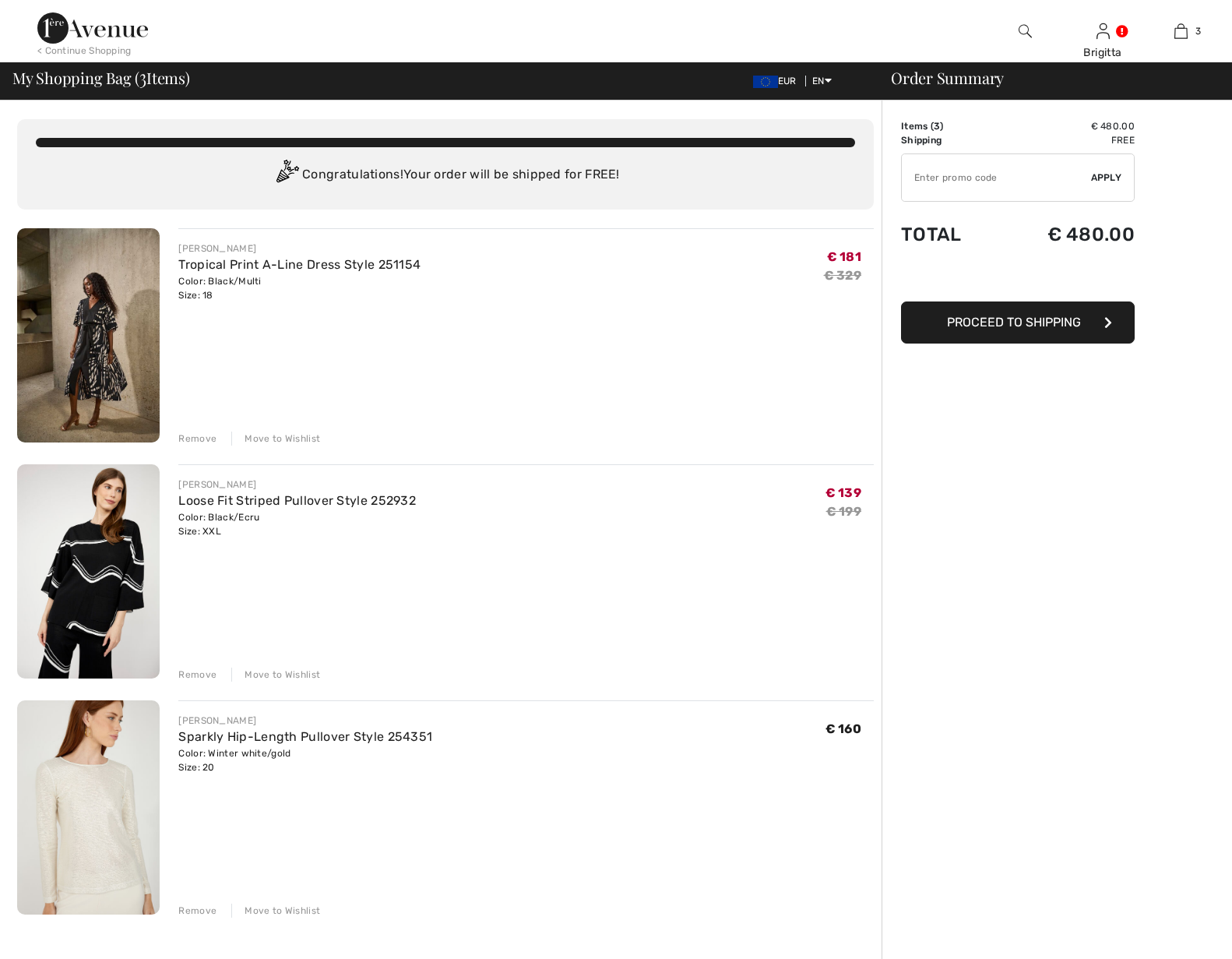
click at [184, 441] on div "Remove" at bounding box center [198, 438] width 38 height 14
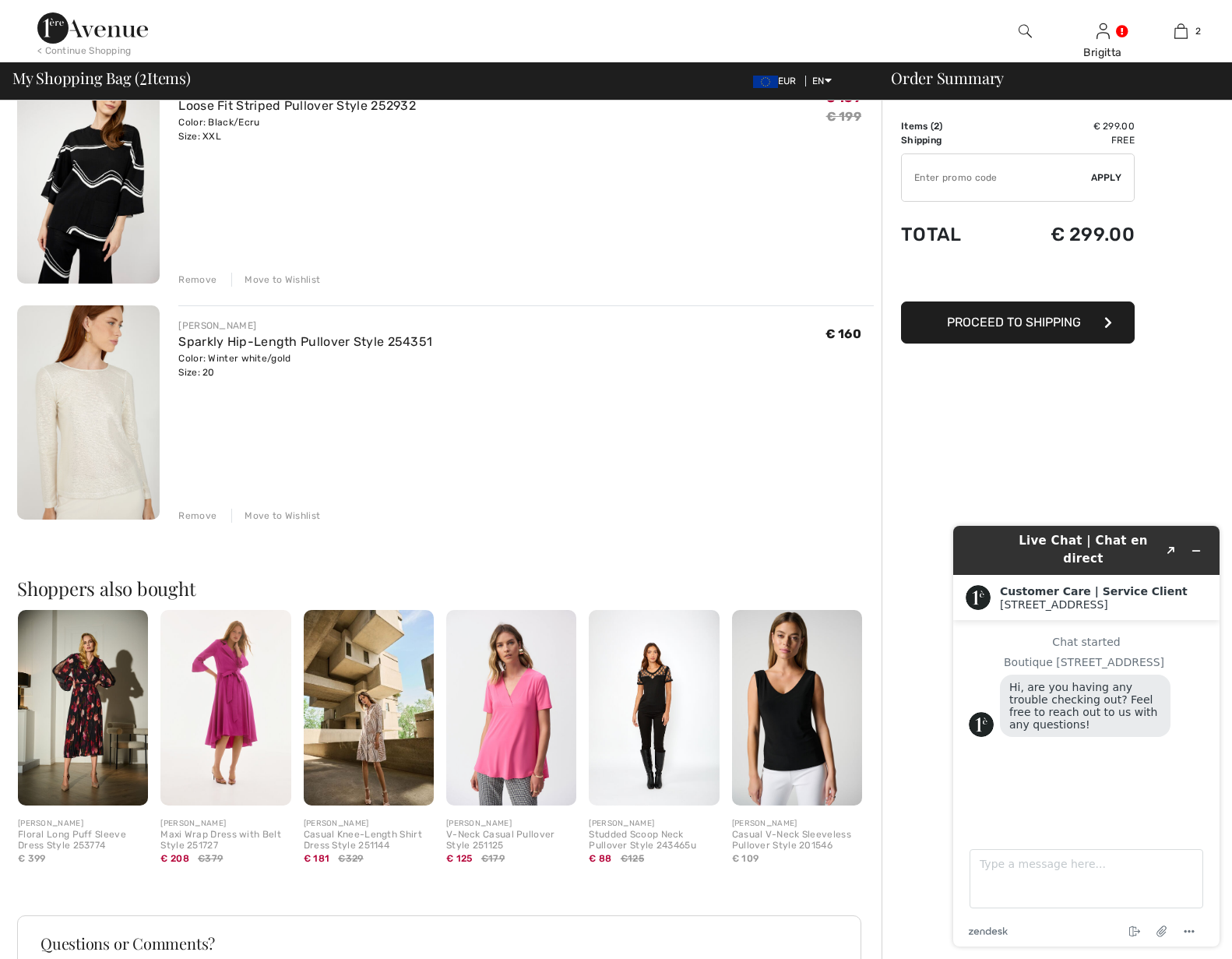
click at [347, 721] on img at bounding box center [368, 707] width 130 height 195
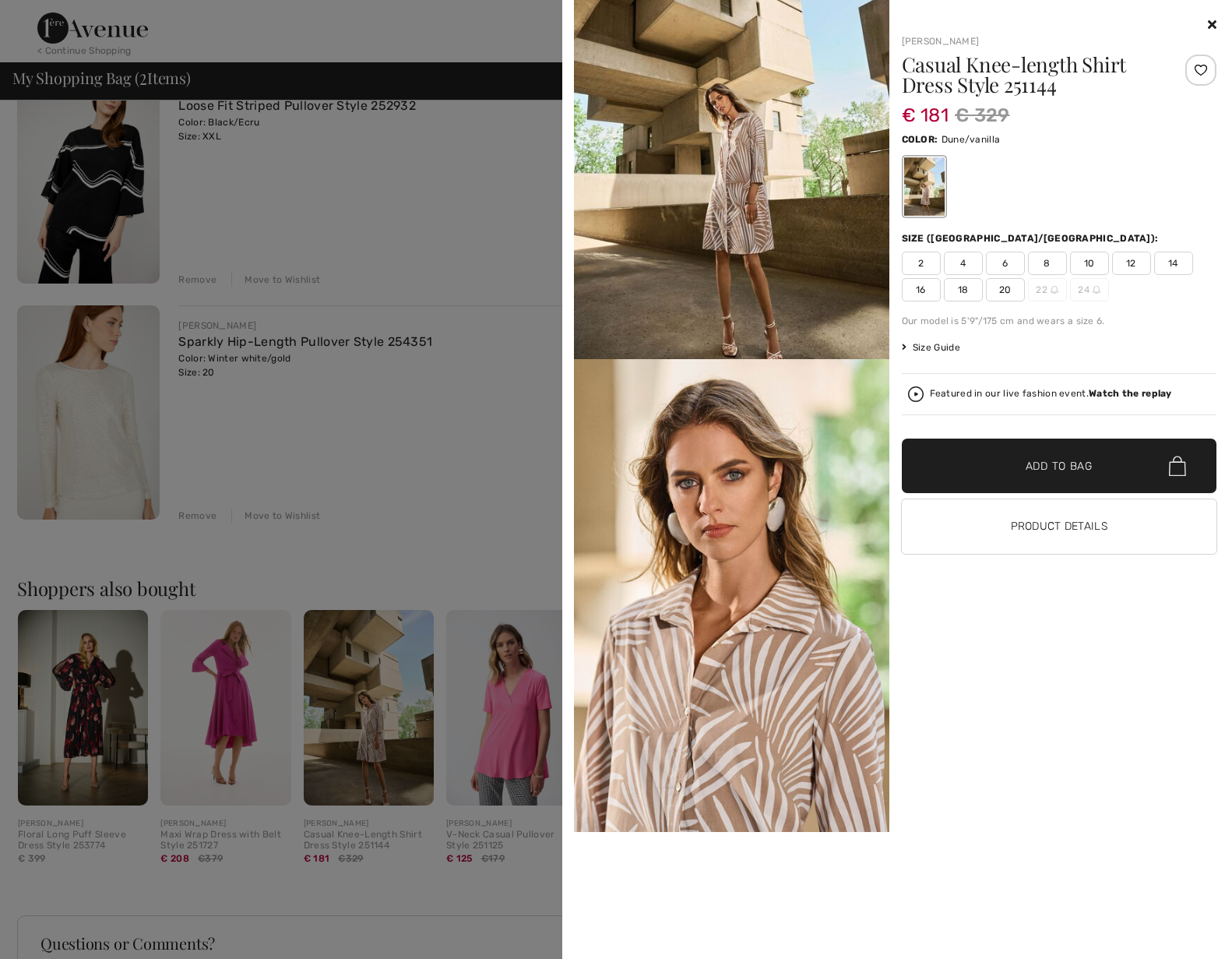
scroll to position [89, 0]
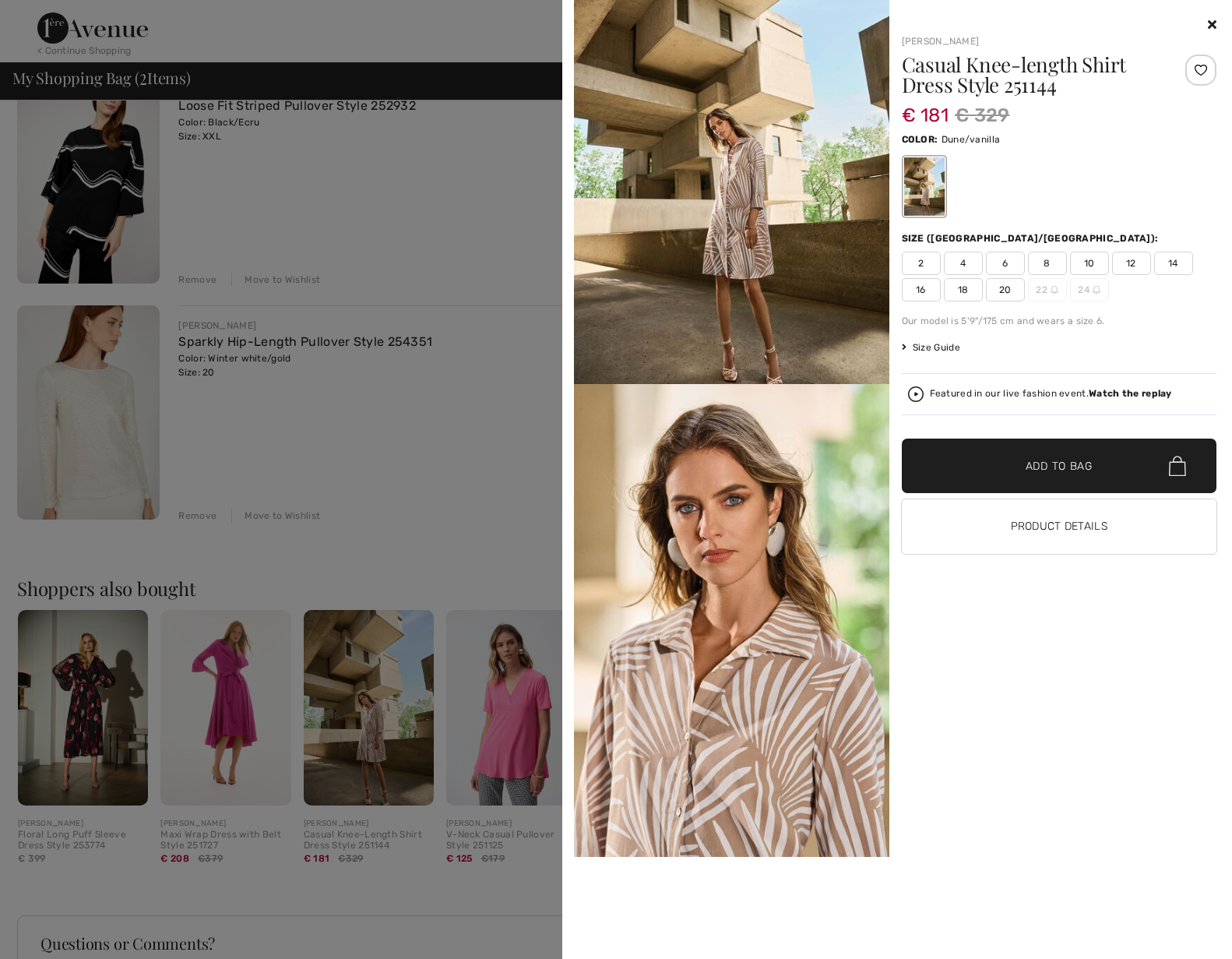
click at [1208, 23] on icon at bounding box center [1212, 24] width 9 height 12
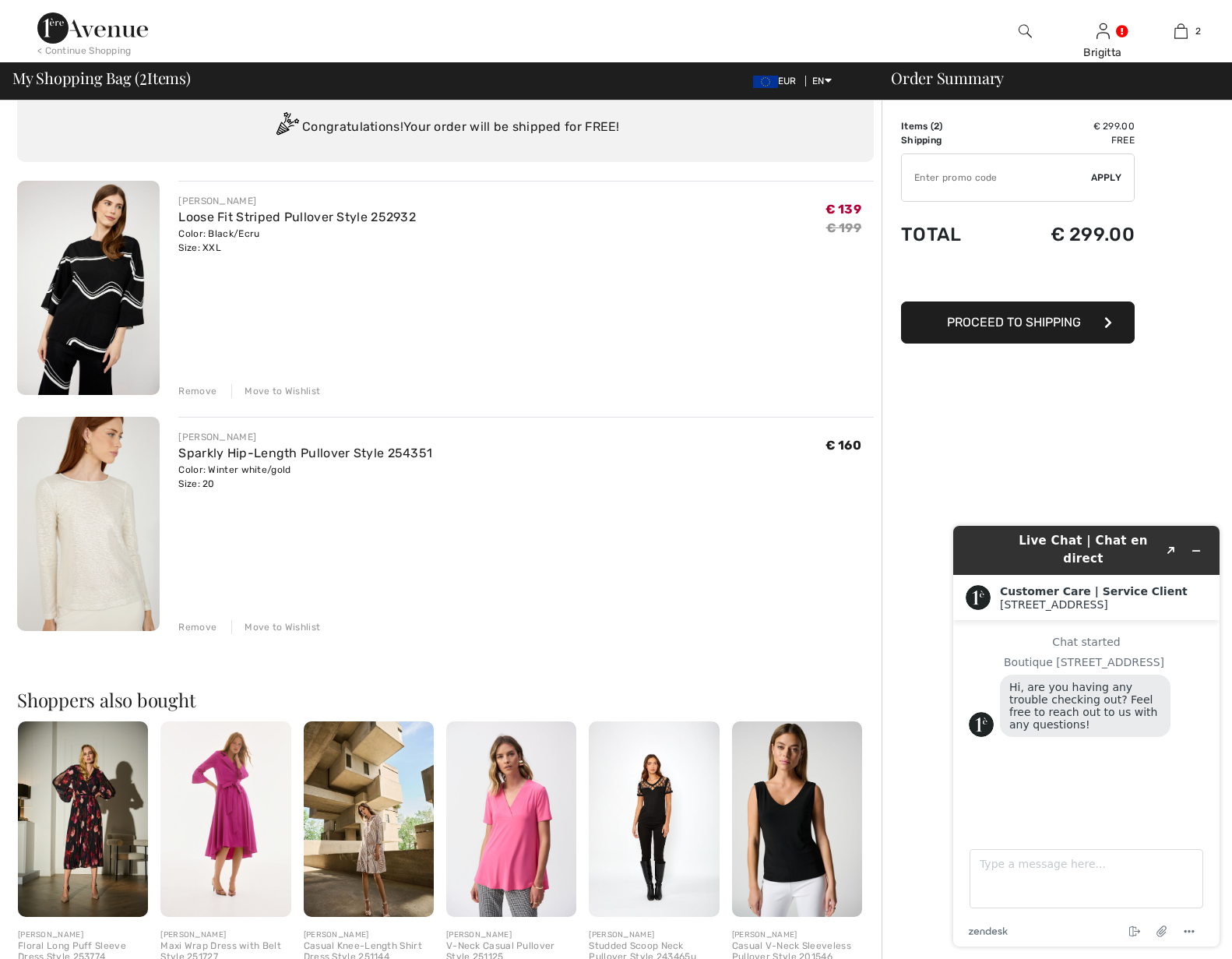
scroll to position [0, 0]
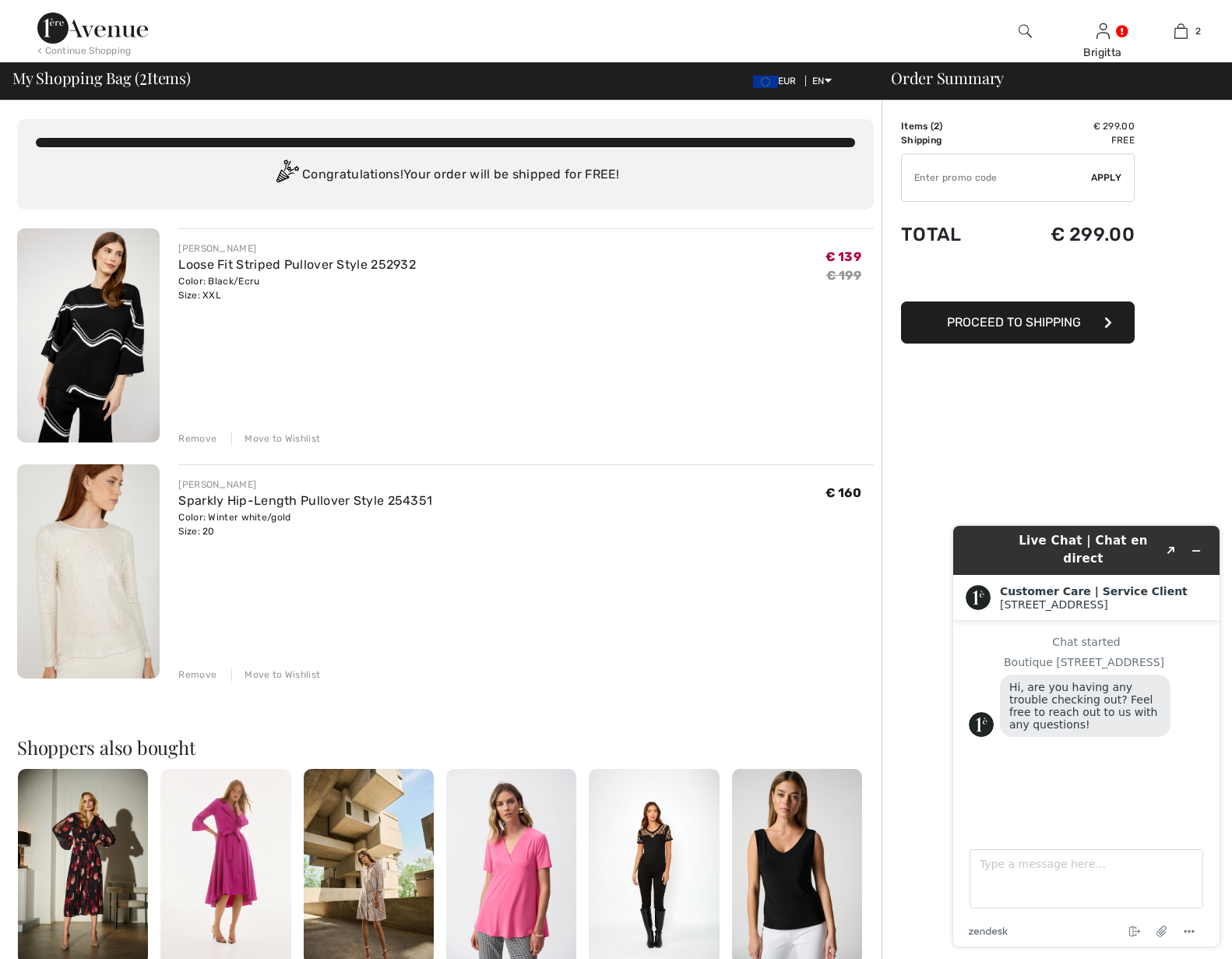
click at [102, 557] on img at bounding box center [89, 571] width 143 height 214
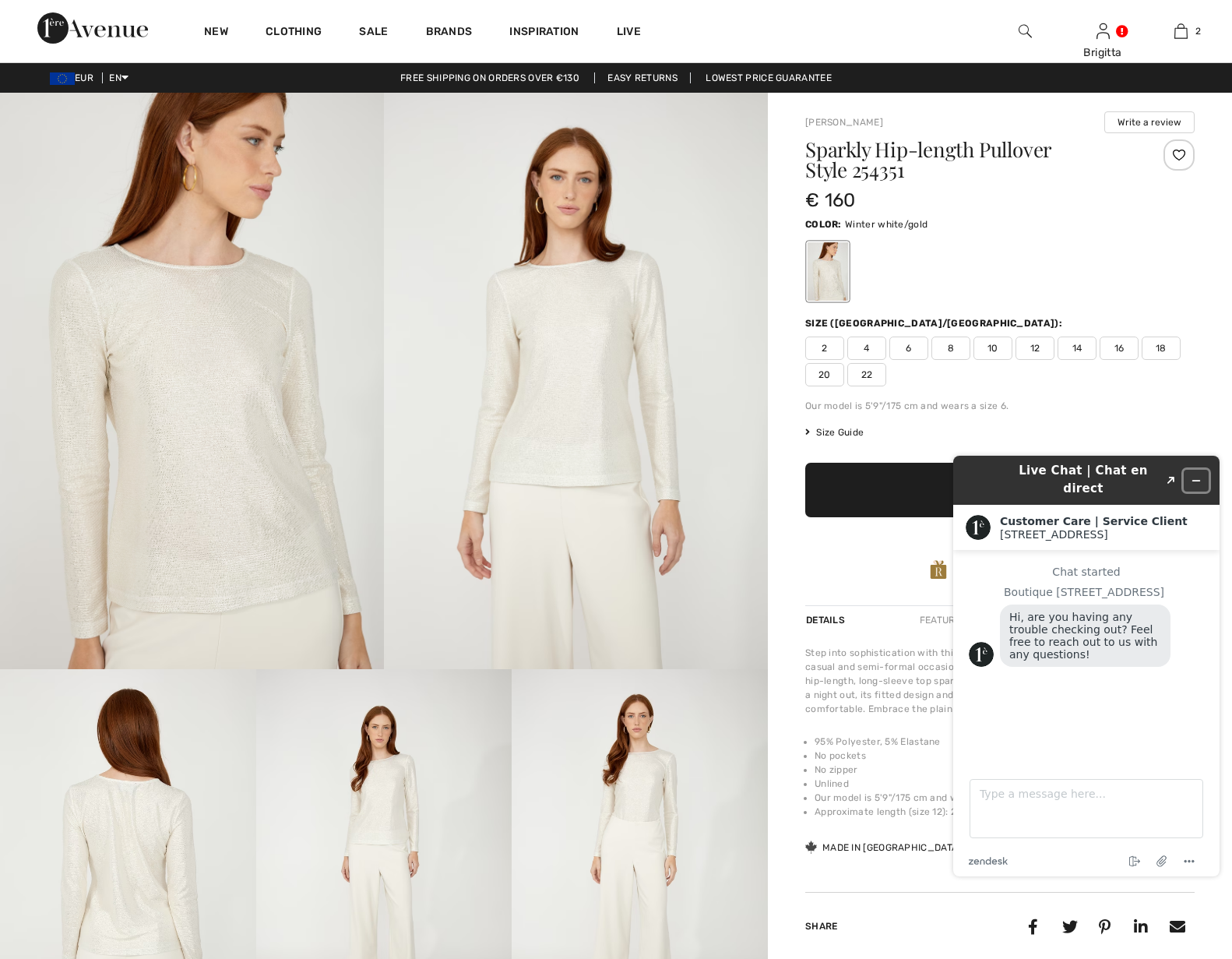
click at [1202, 475] on button "Minimize widget" at bounding box center [1195, 480] width 25 height 22
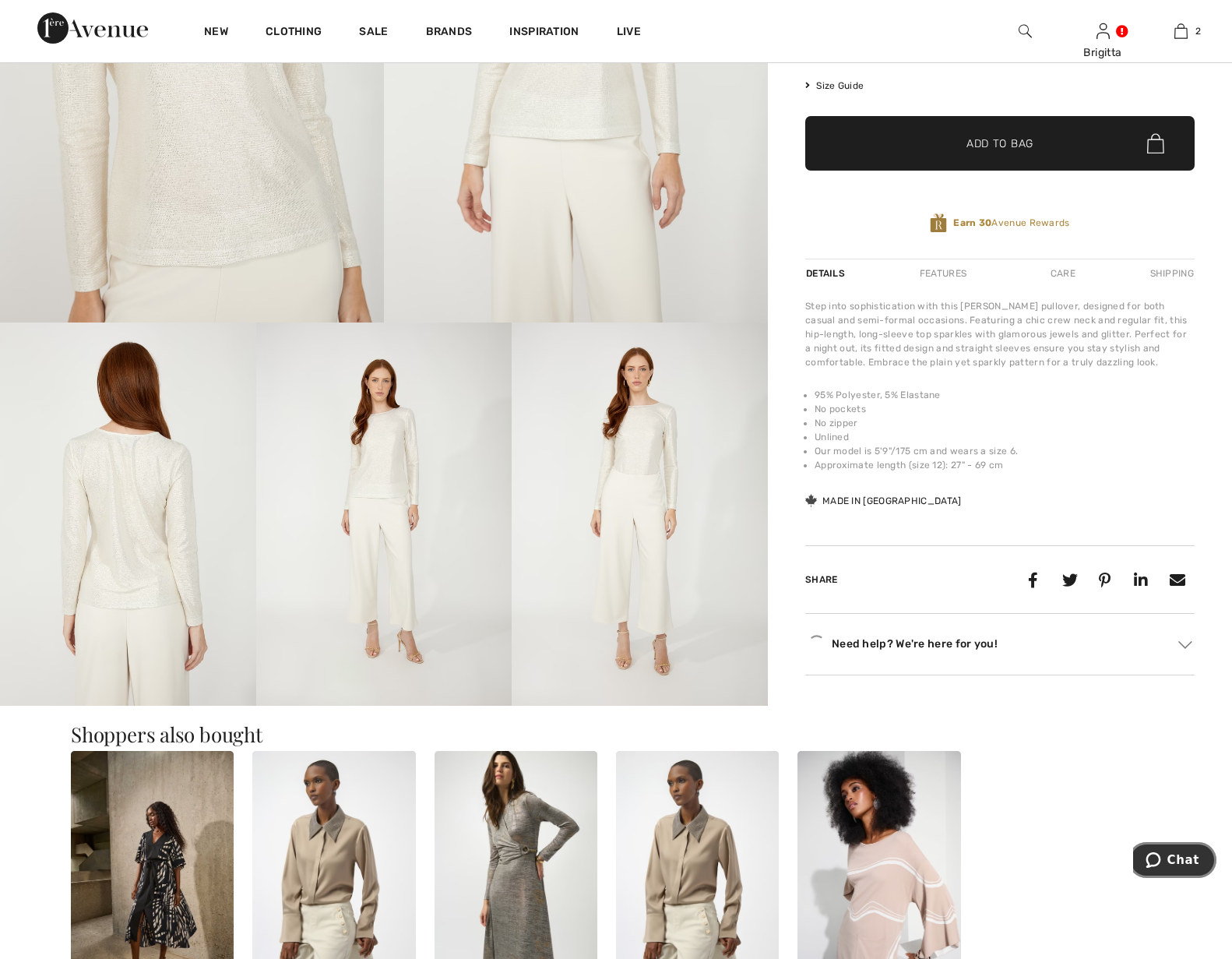
scroll to position [397, 0]
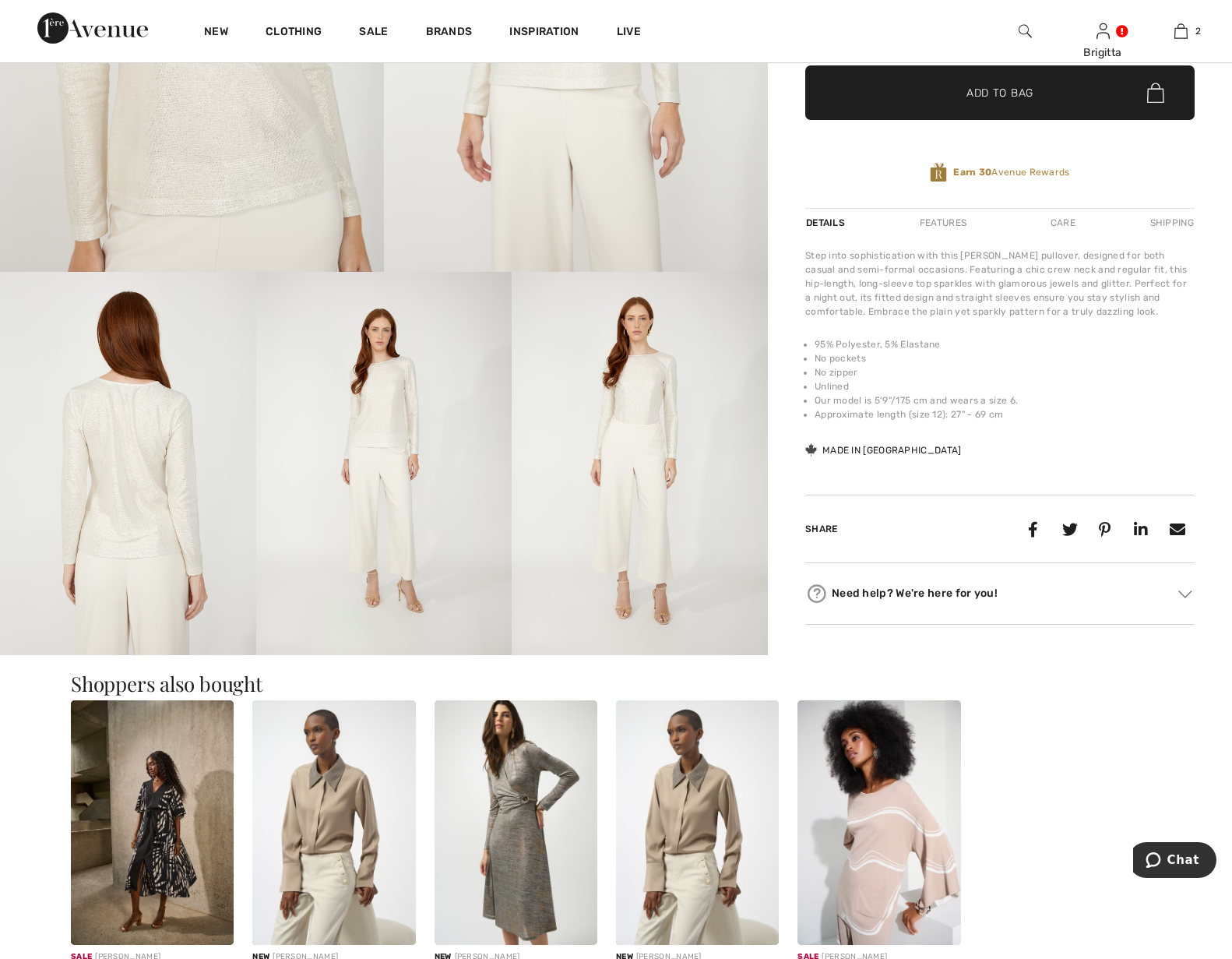
click at [629, 461] on img at bounding box center [640, 463] width 256 height 384
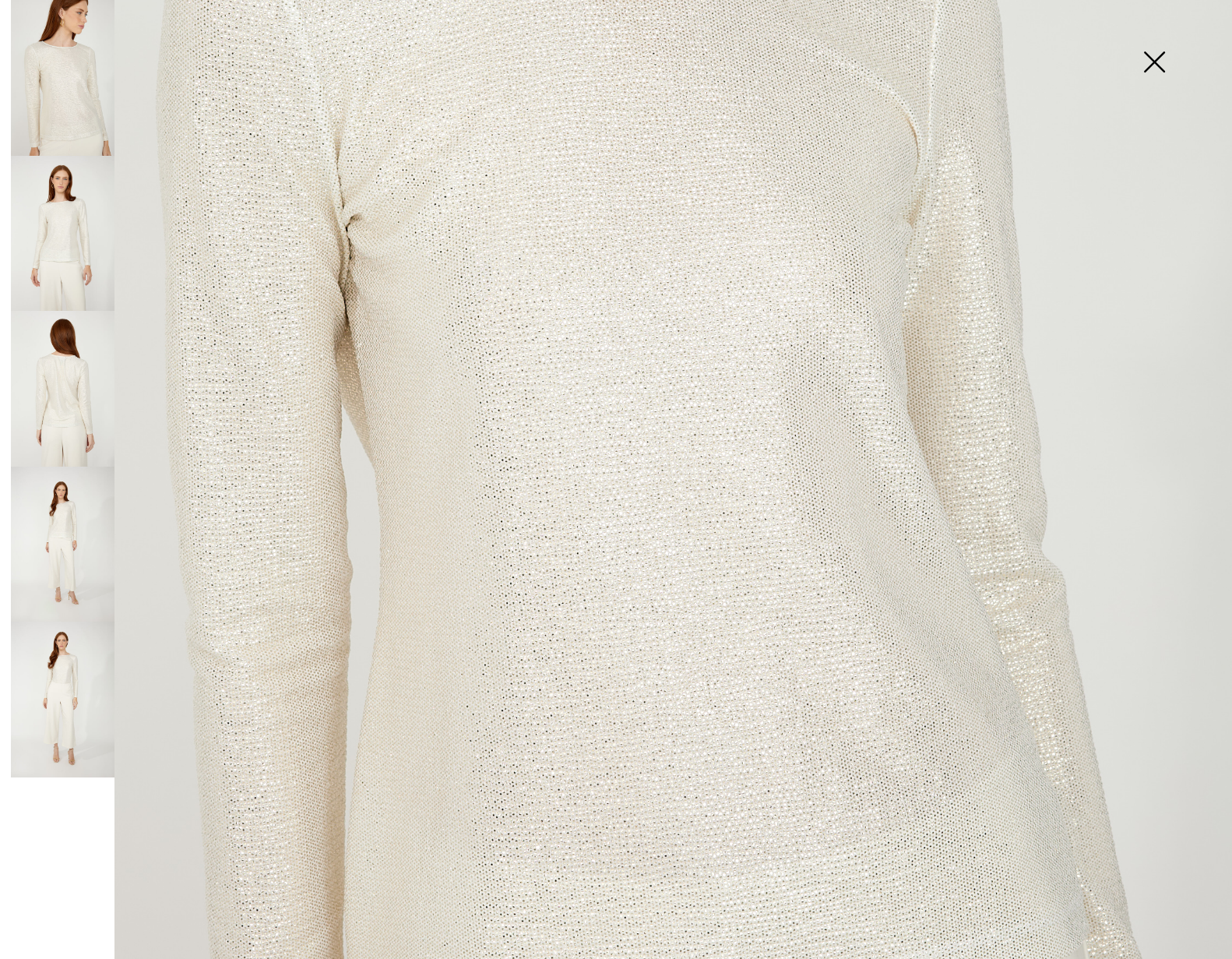
scroll to position [869, 0]
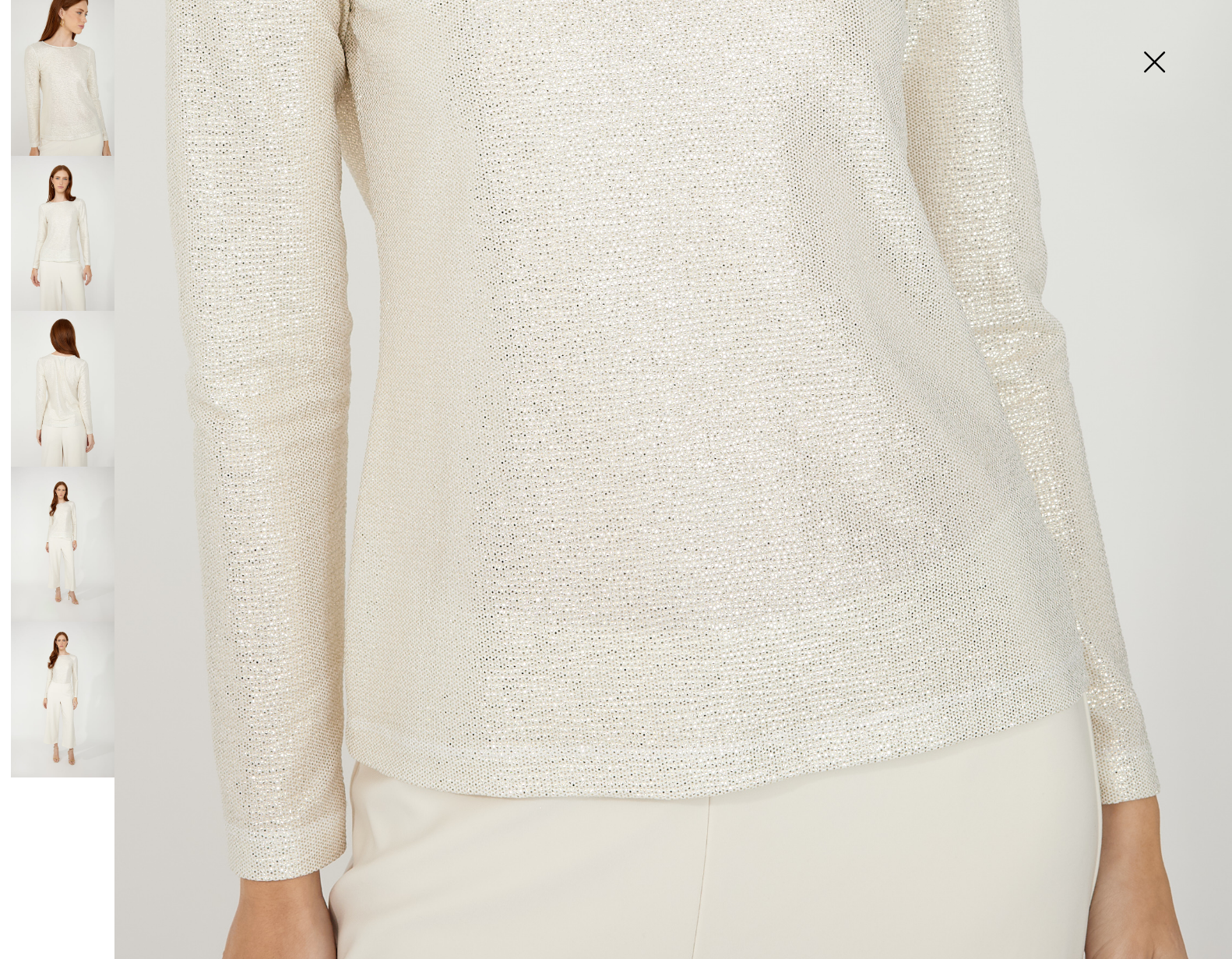
click at [72, 561] on img at bounding box center [63, 544] width 104 height 156
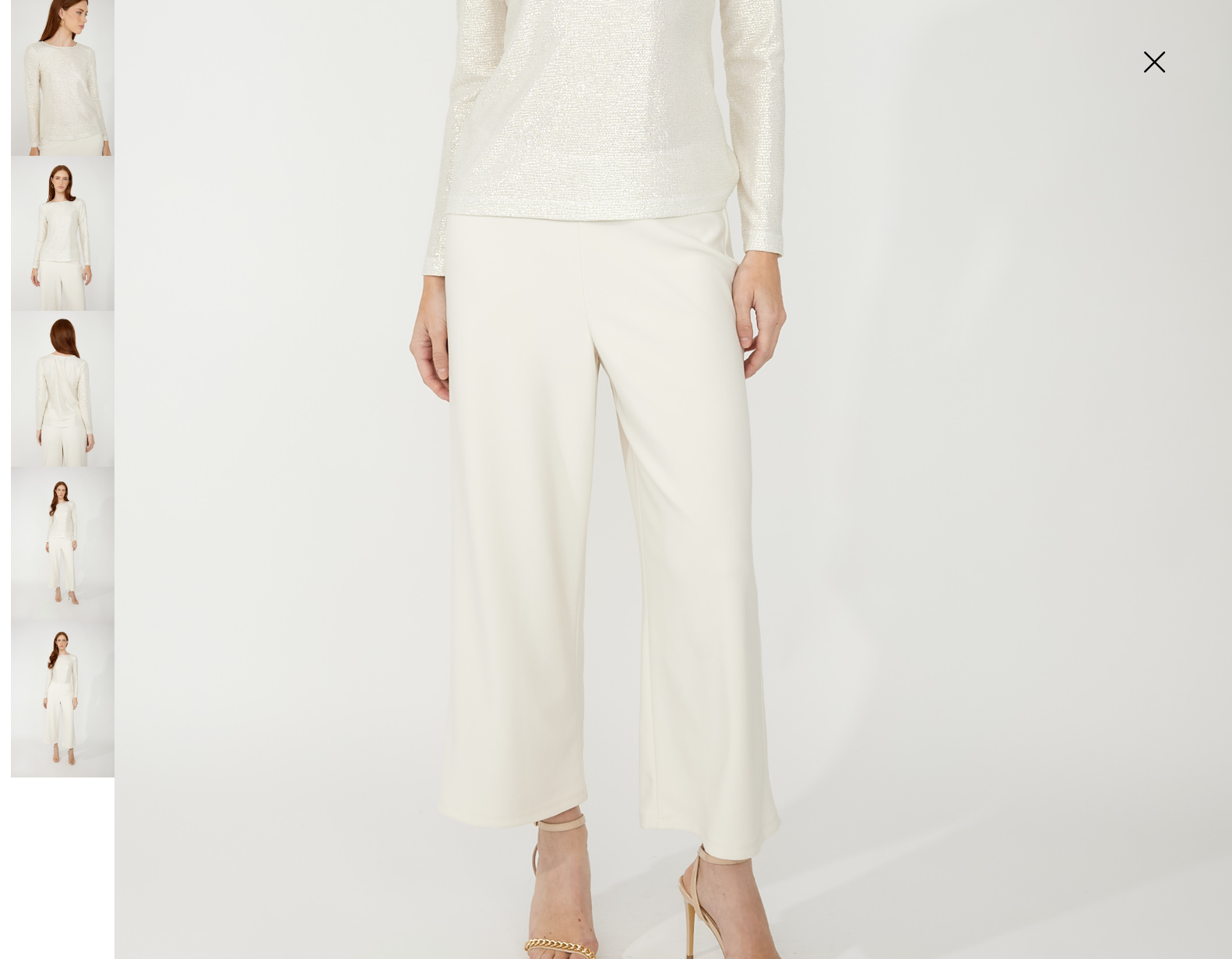
scroll to position [425, 0]
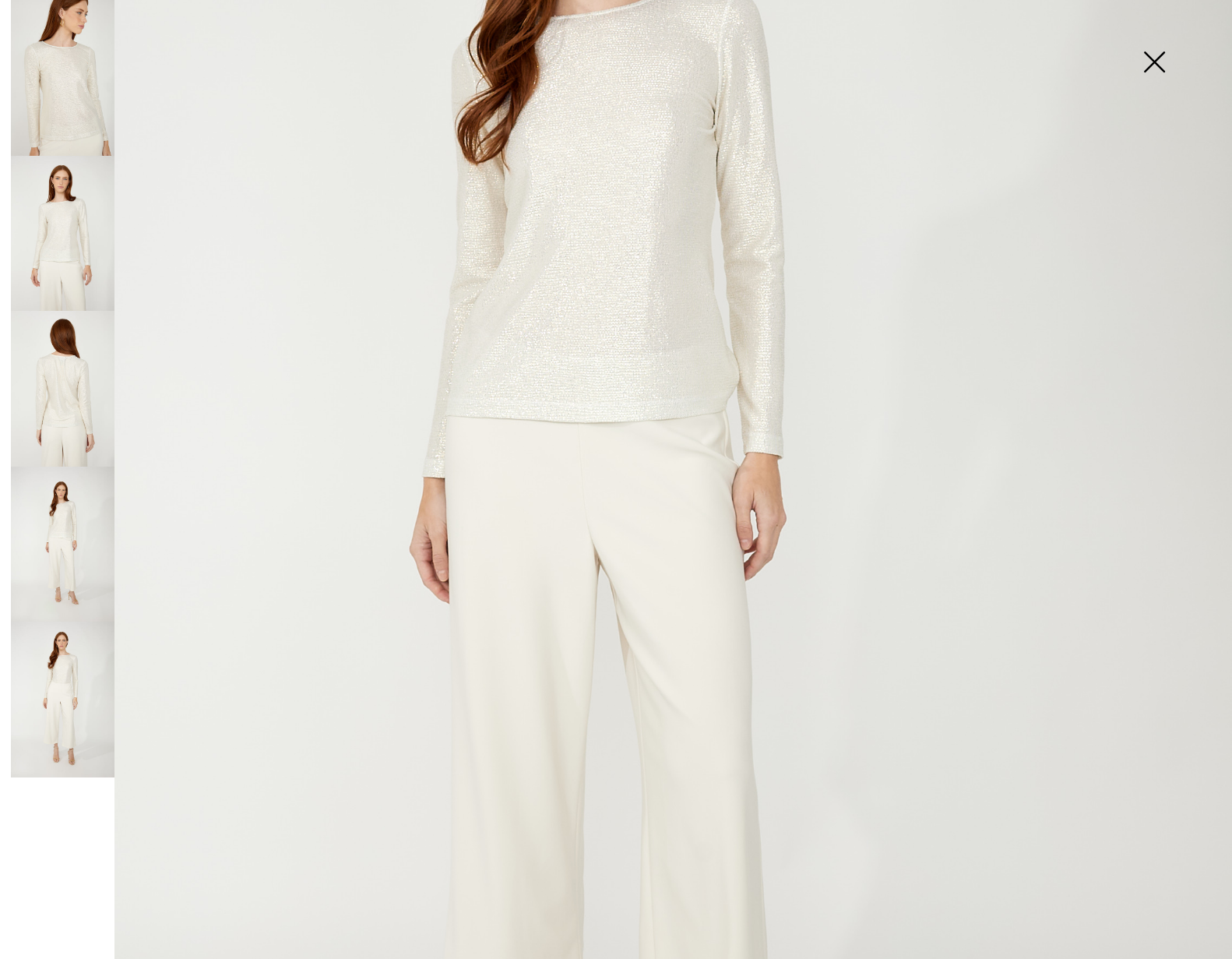
click at [1157, 64] on img at bounding box center [1154, 64] width 77 height 80
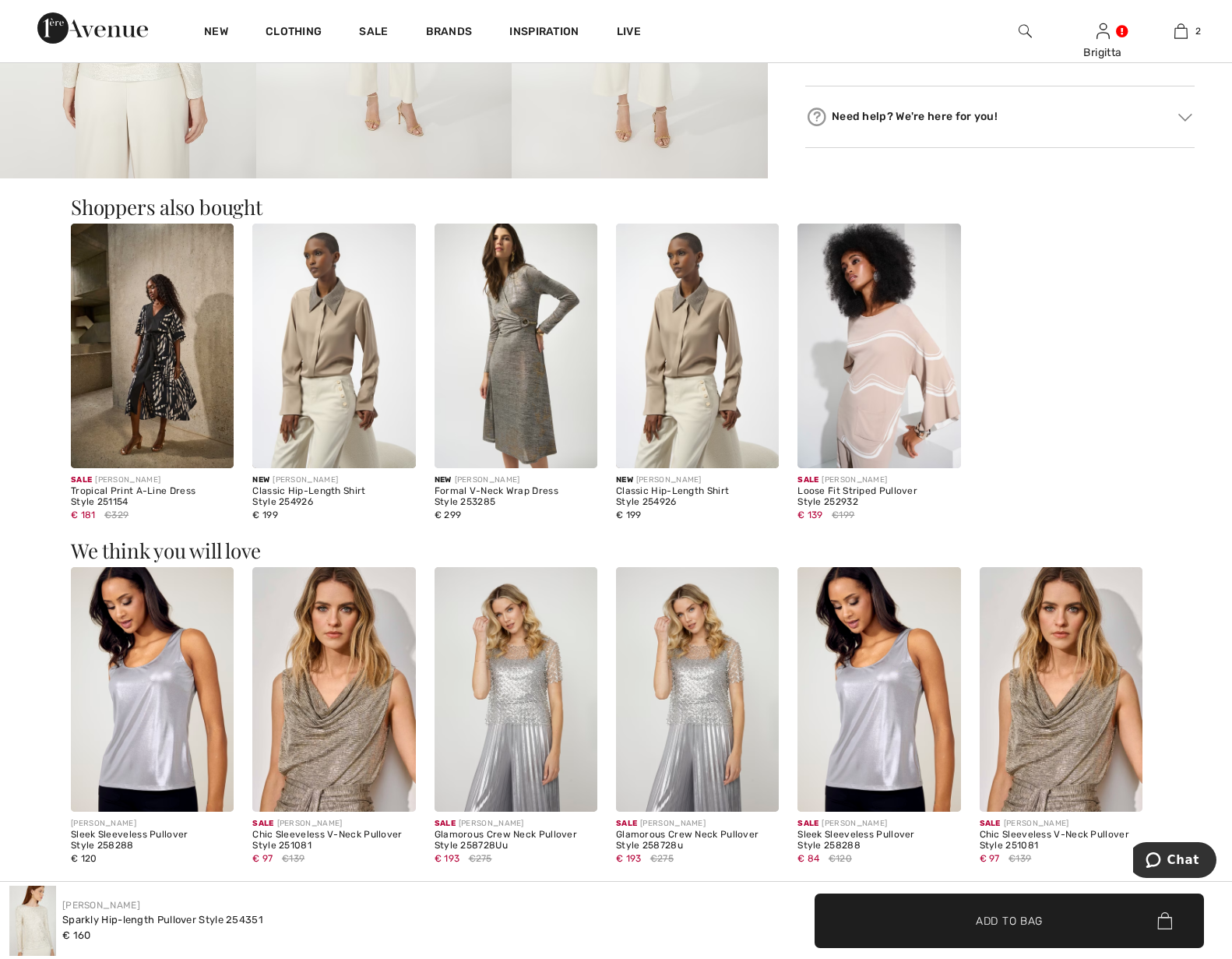
scroll to position [397, 0]
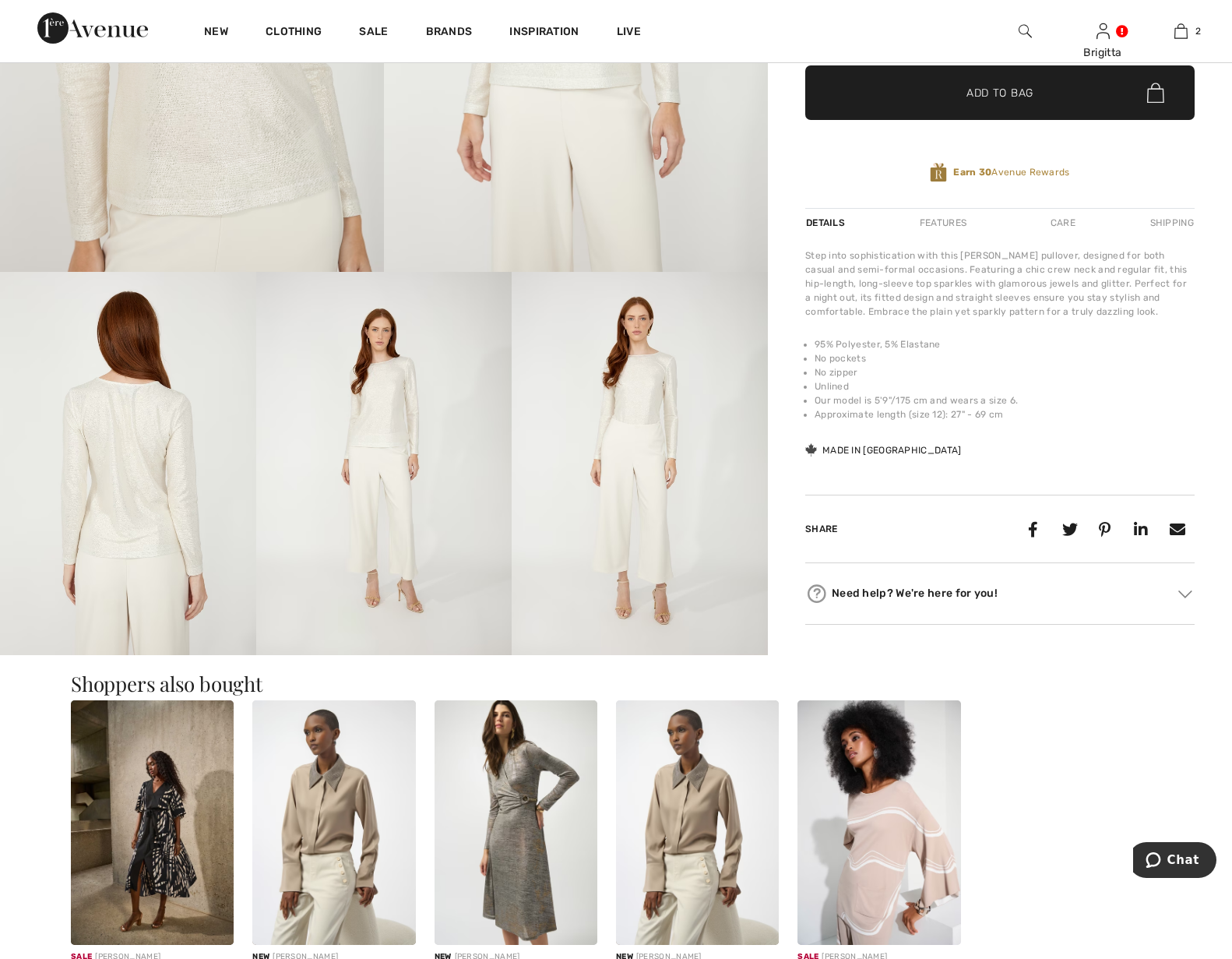
click at [650, 468] on img at bounding box center [640, 463] width 256 height 384
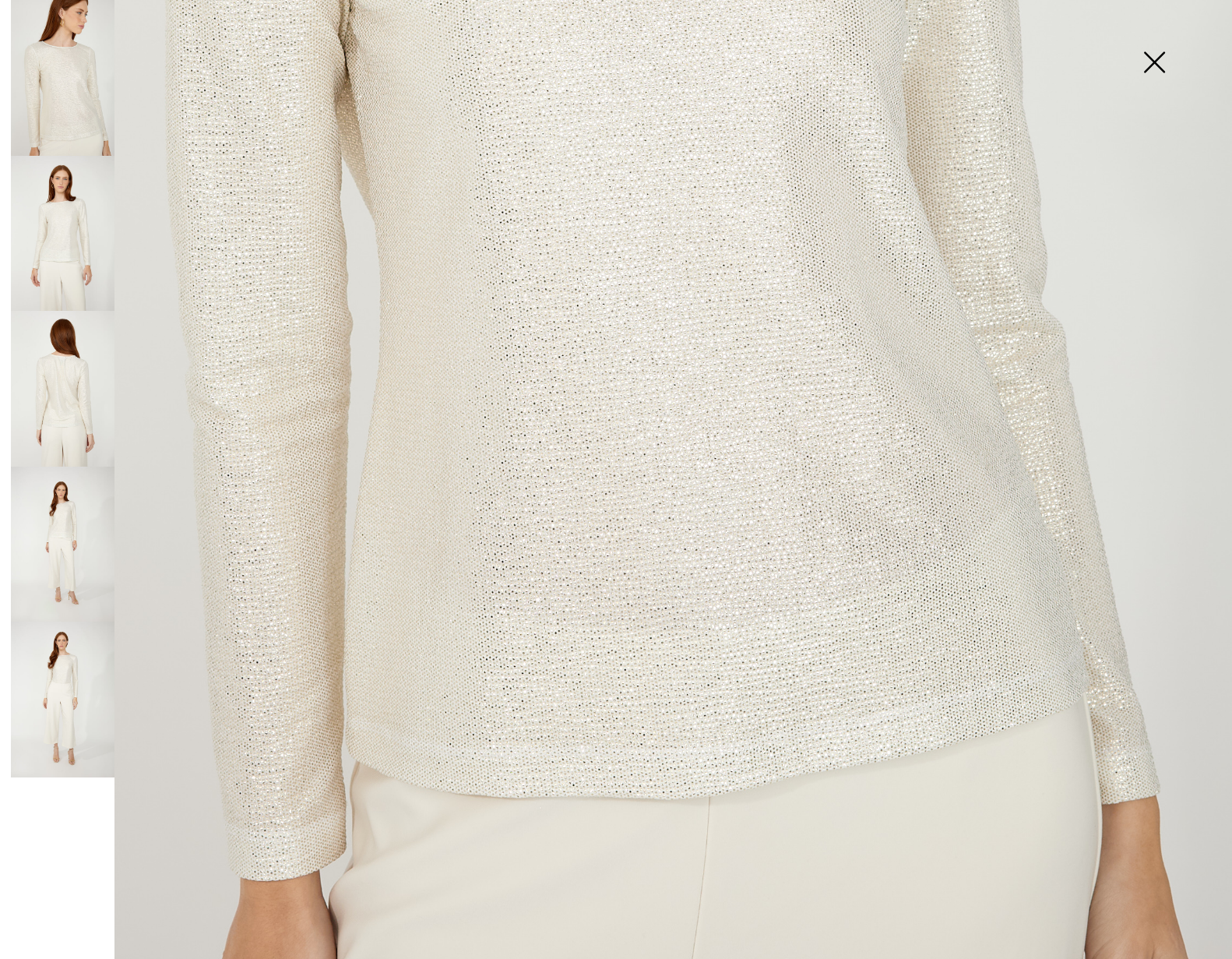
scroll to position [425, 0]
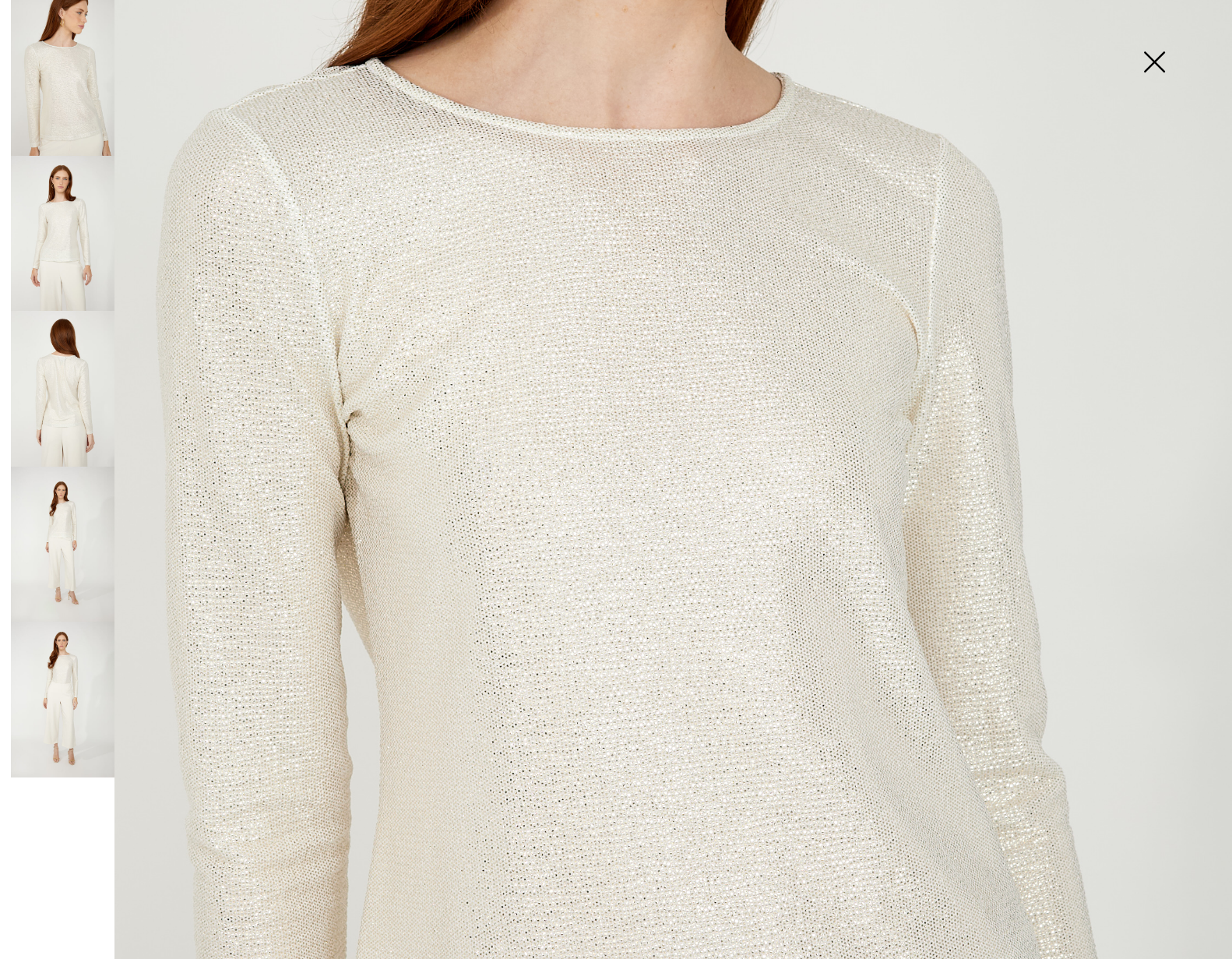
click at [72, 254] on img at bounding box center [63, 233] width 104 height 156
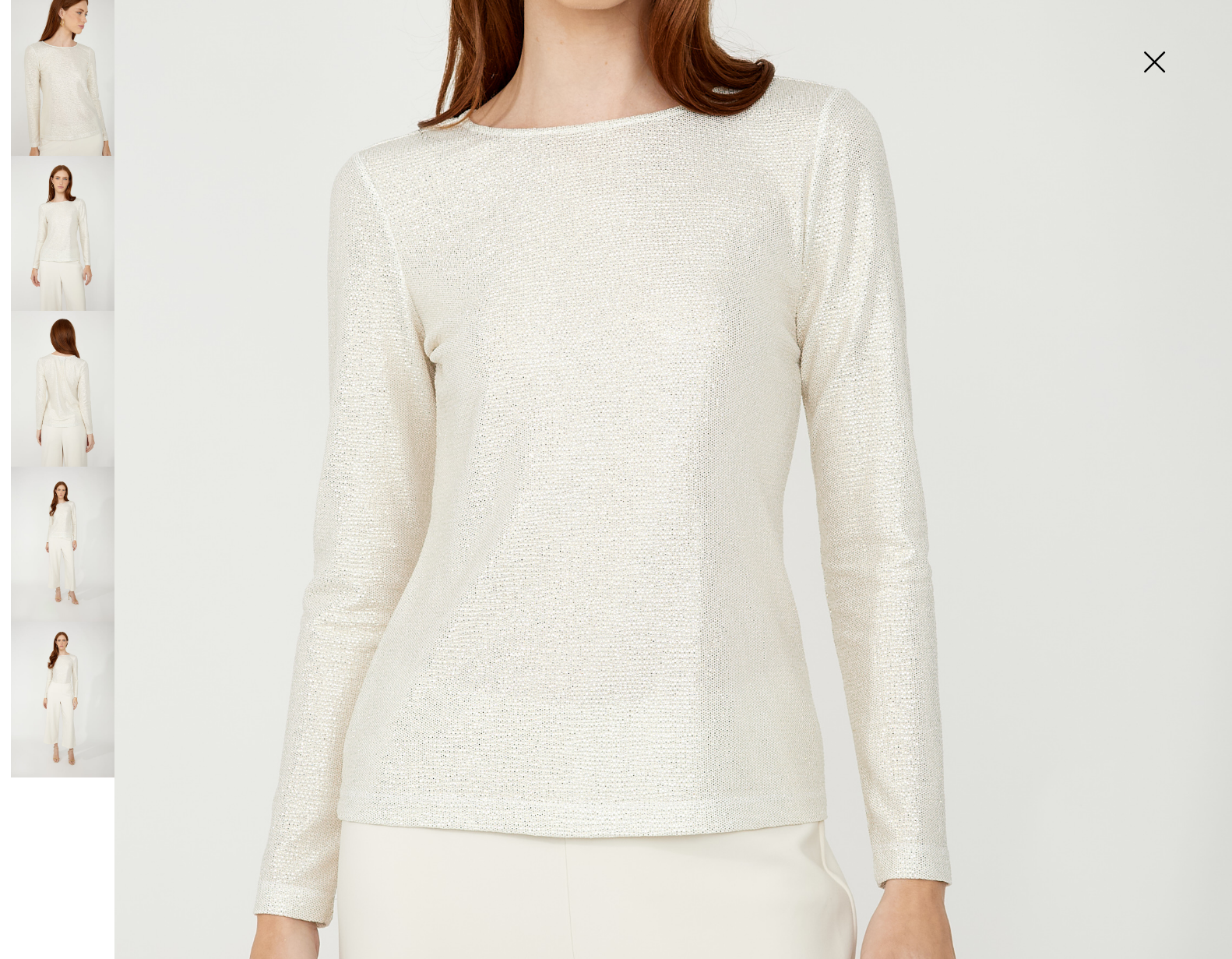
scroll to position [869, 0]
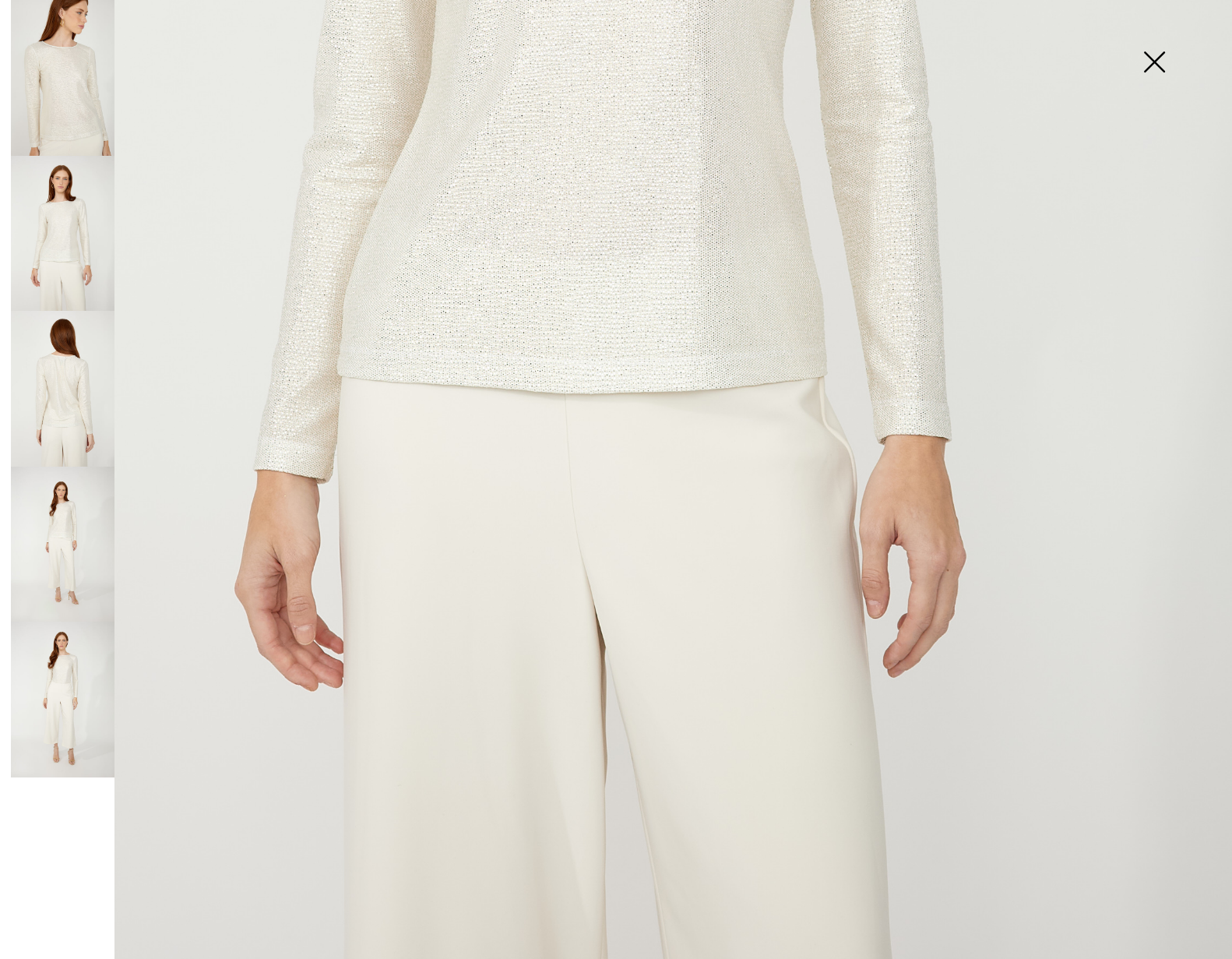
click at [1154, 64] on img at bounding box center [1154, 64] width 77 height 80
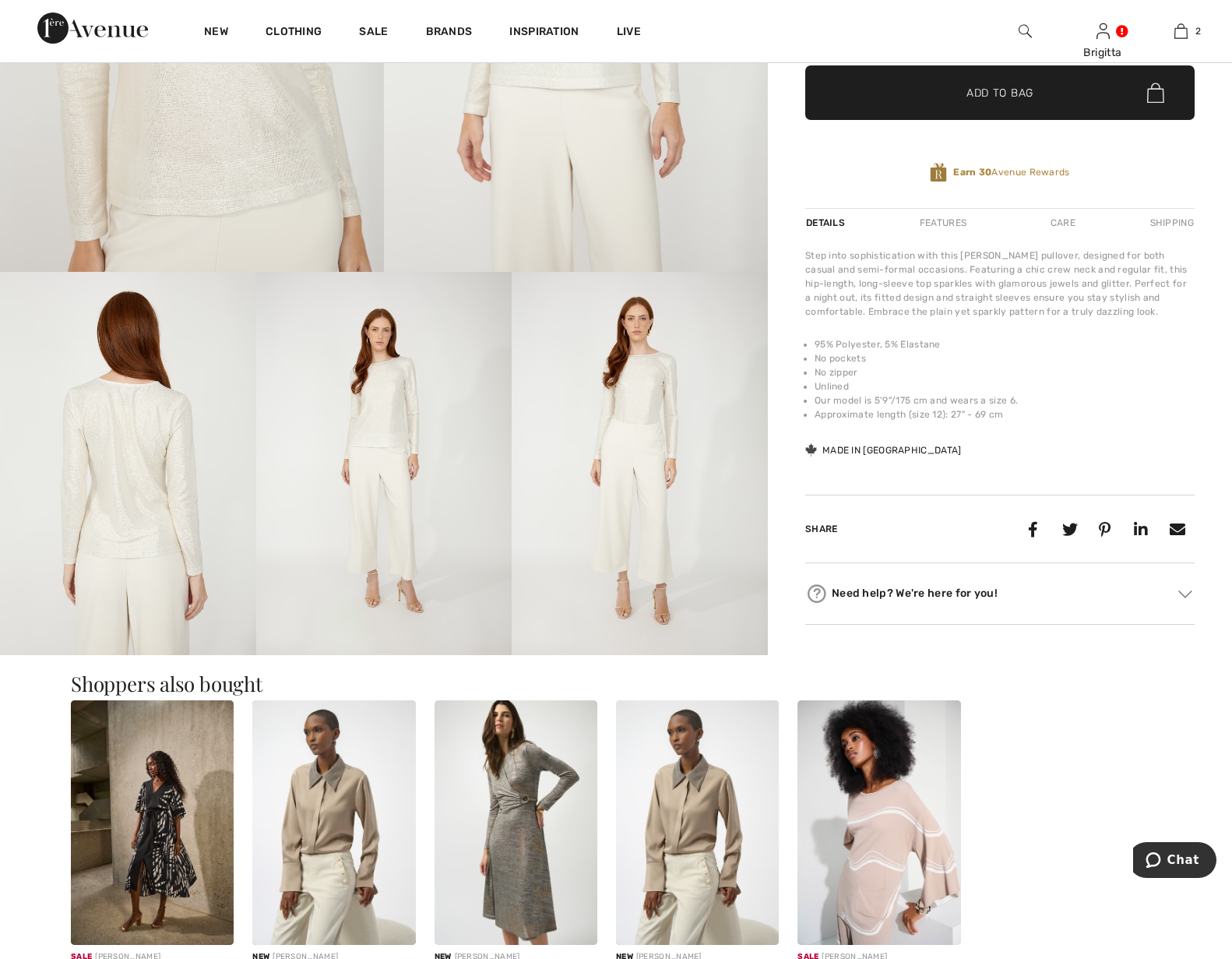
scroll to position [849, 0]
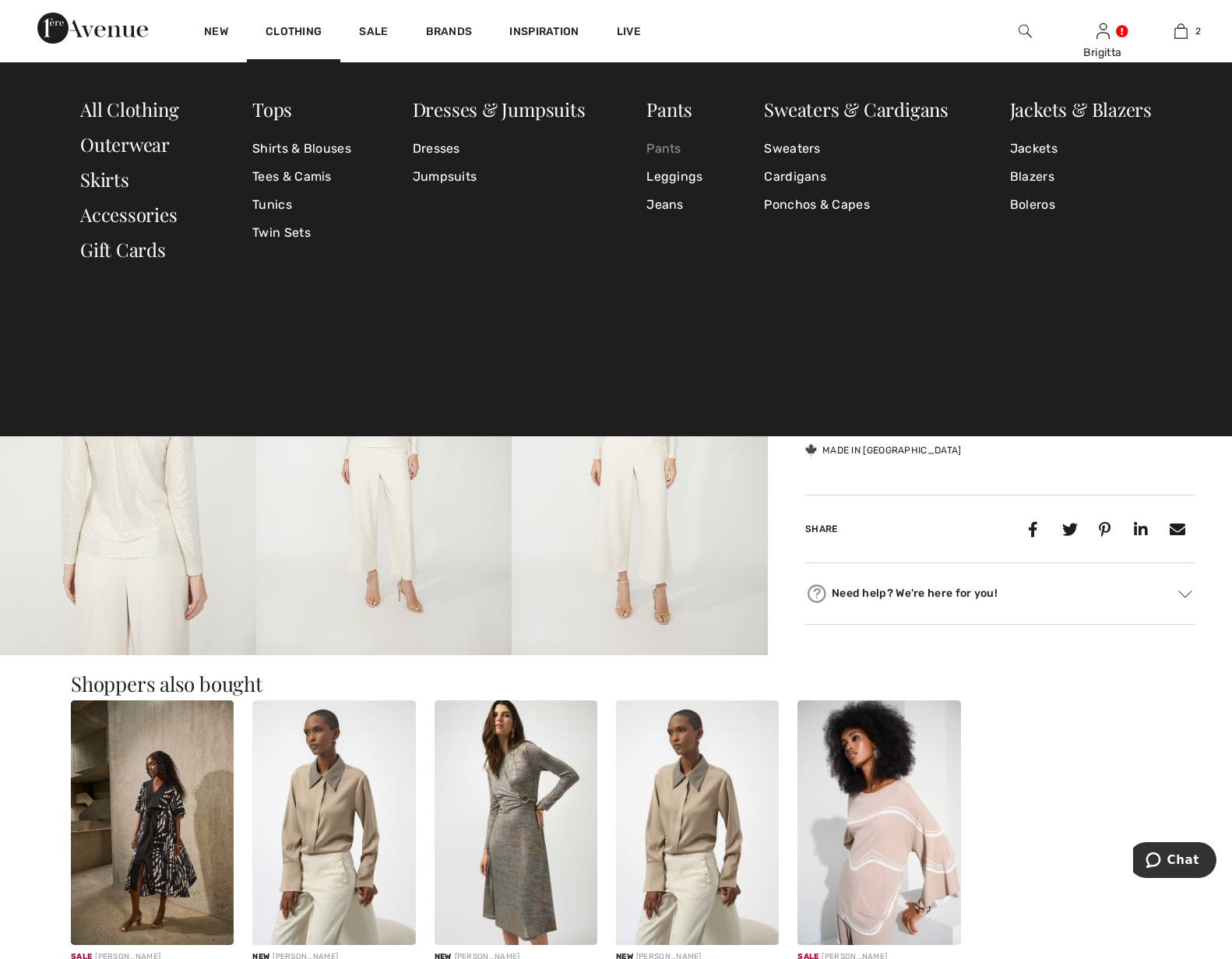
click at [646, 151] on link "Pants" at bounding box center [674, 149] width 56 height 28
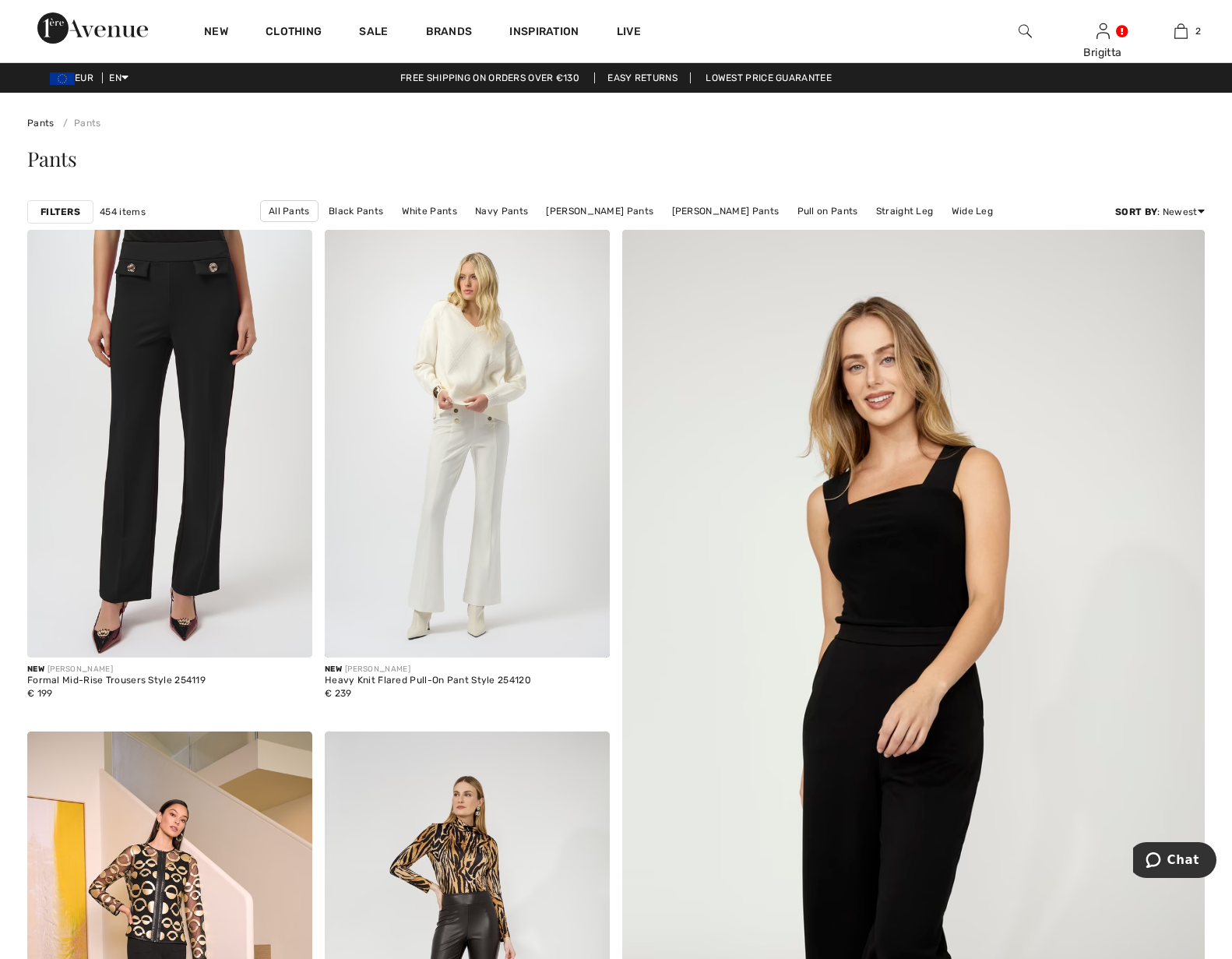
click at [77, 217] on strong "Filters" at bounding box center [61, 212] width 40 height 14
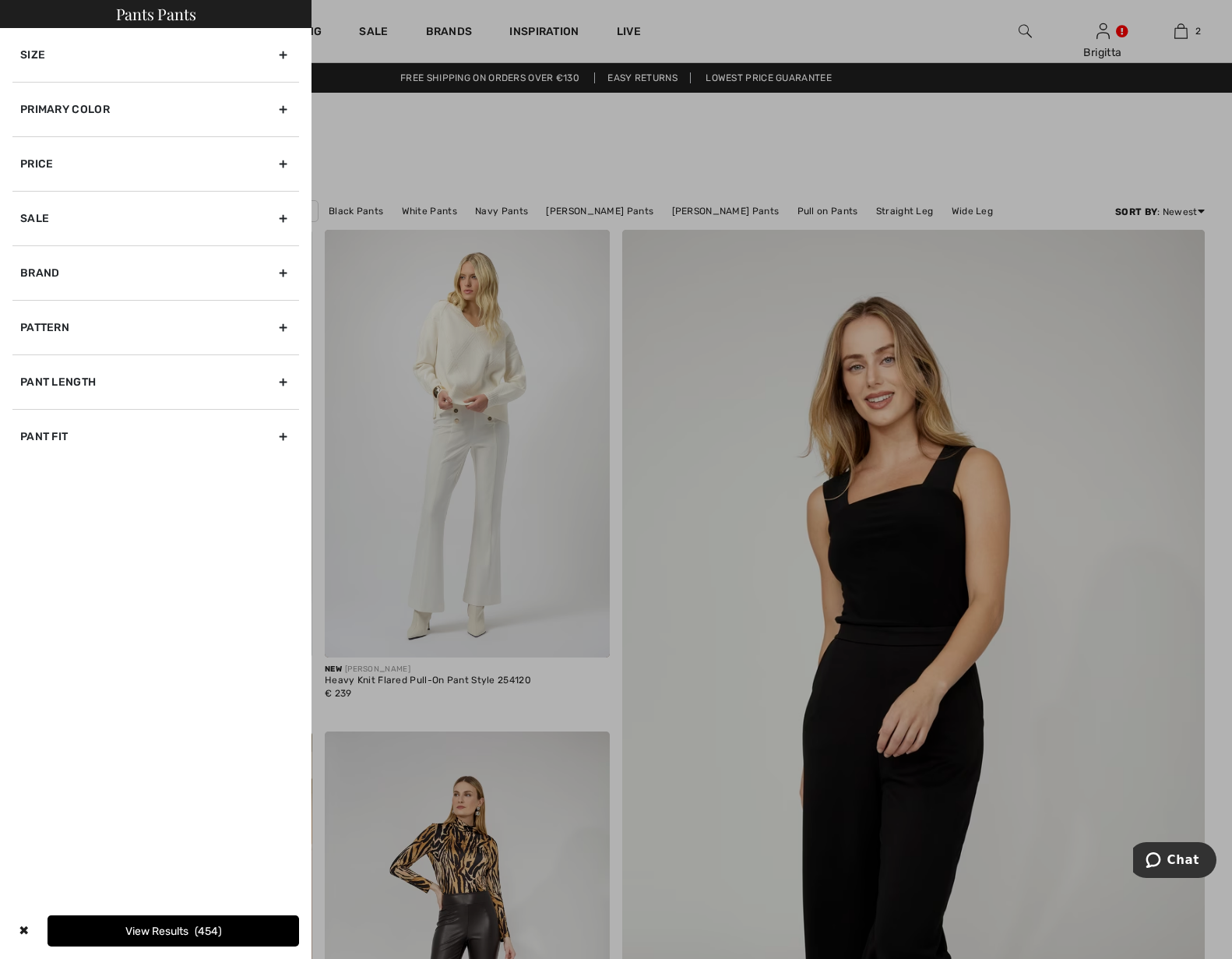
click at [106, 103] on div "Primary Color" at bounding box center [155, 109] width 286 height 55
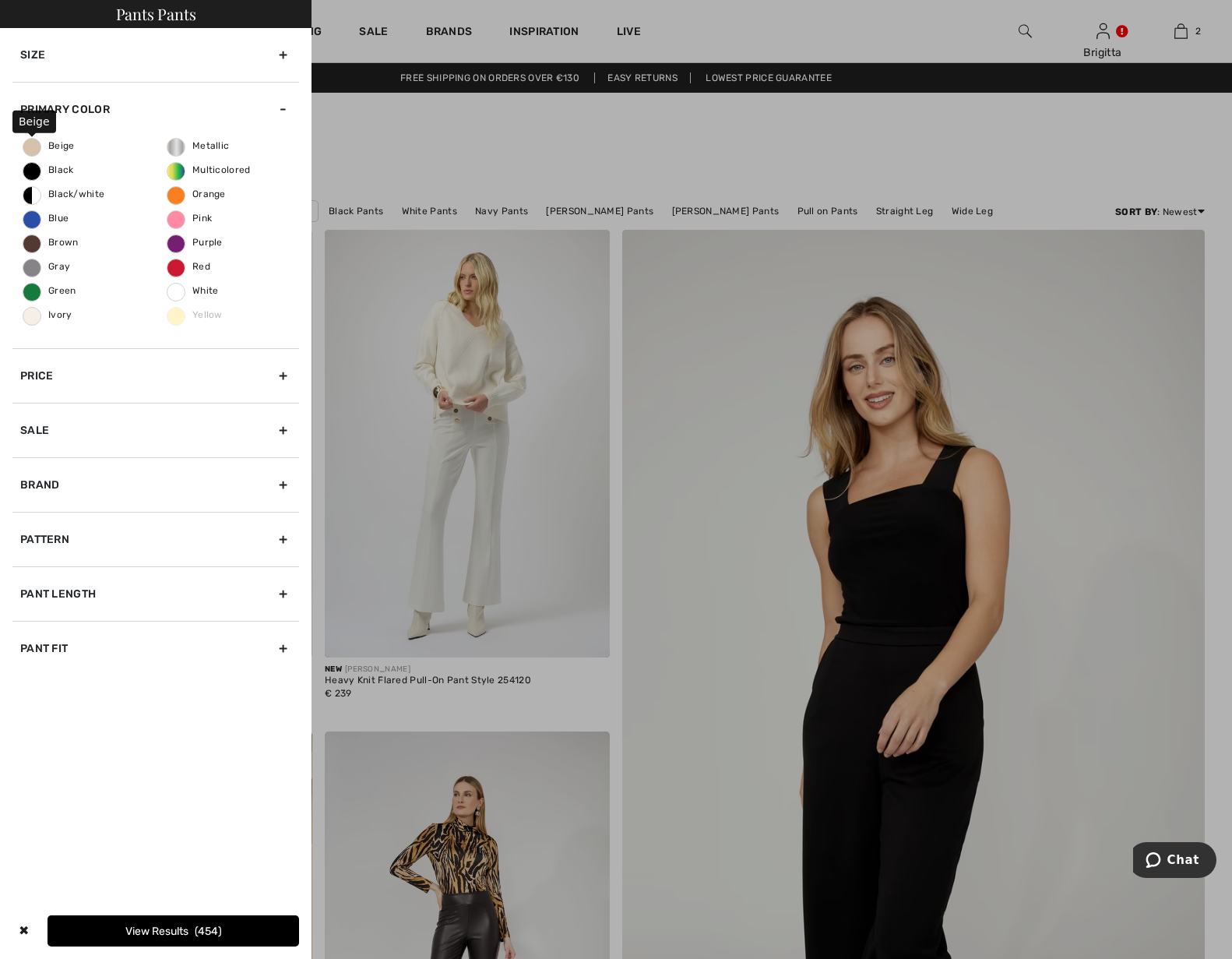
click at [30, 146] on span "Beige" at bounding box center [49, 145] width 51 height 11
click at [0, 0] on input "Beige" at bounding box center [0, 0] width 0 height 0
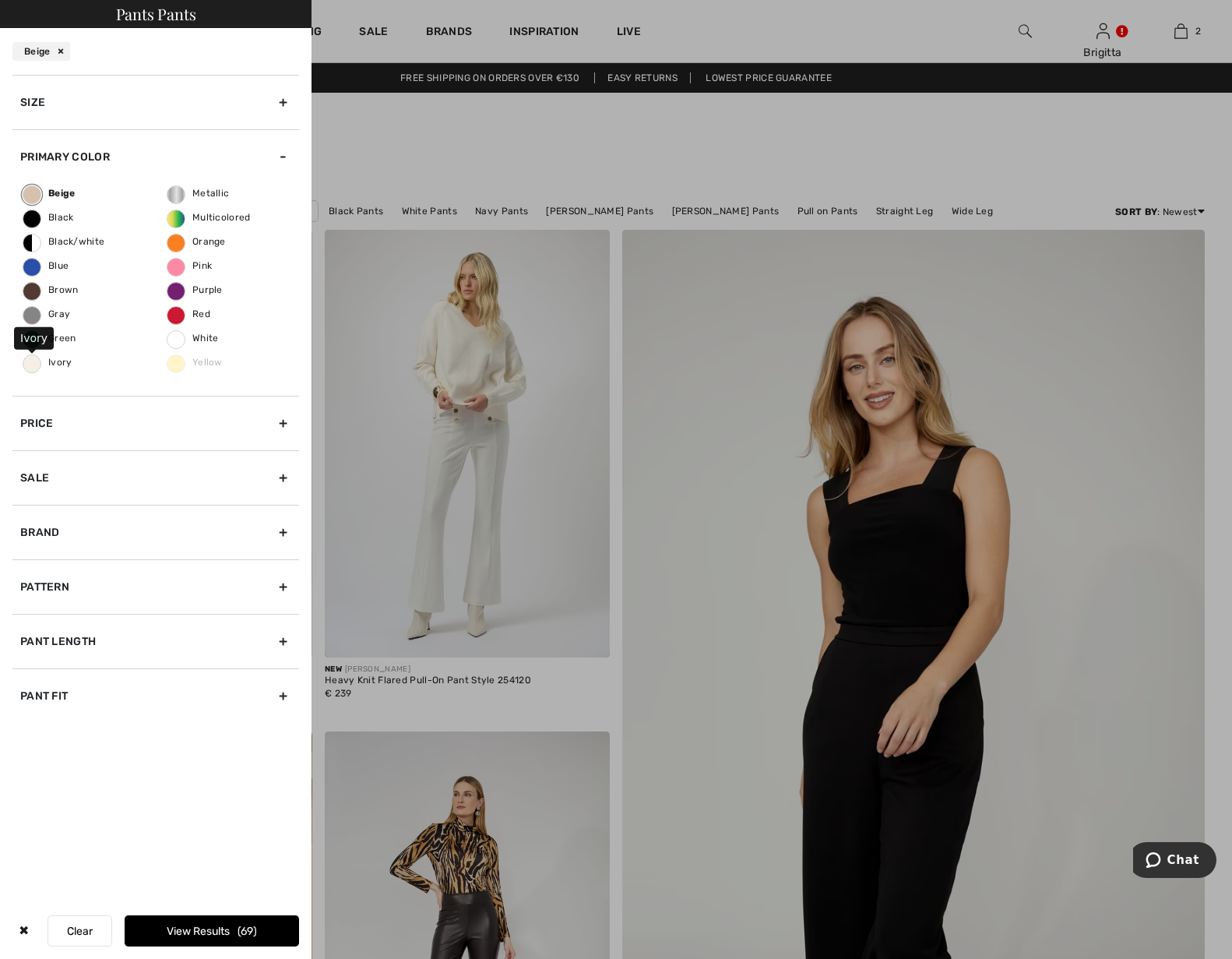
click at [30, 366] on span "Ivory" at bounding box center [48, 362] width 49 height 11
click at [0, 0] on input "Ivory" at bounding box center [0, 0] width 0 height 0
click at [226, 925] on button "View Results 96" at bounding box center [212, 931] width 174 height 31
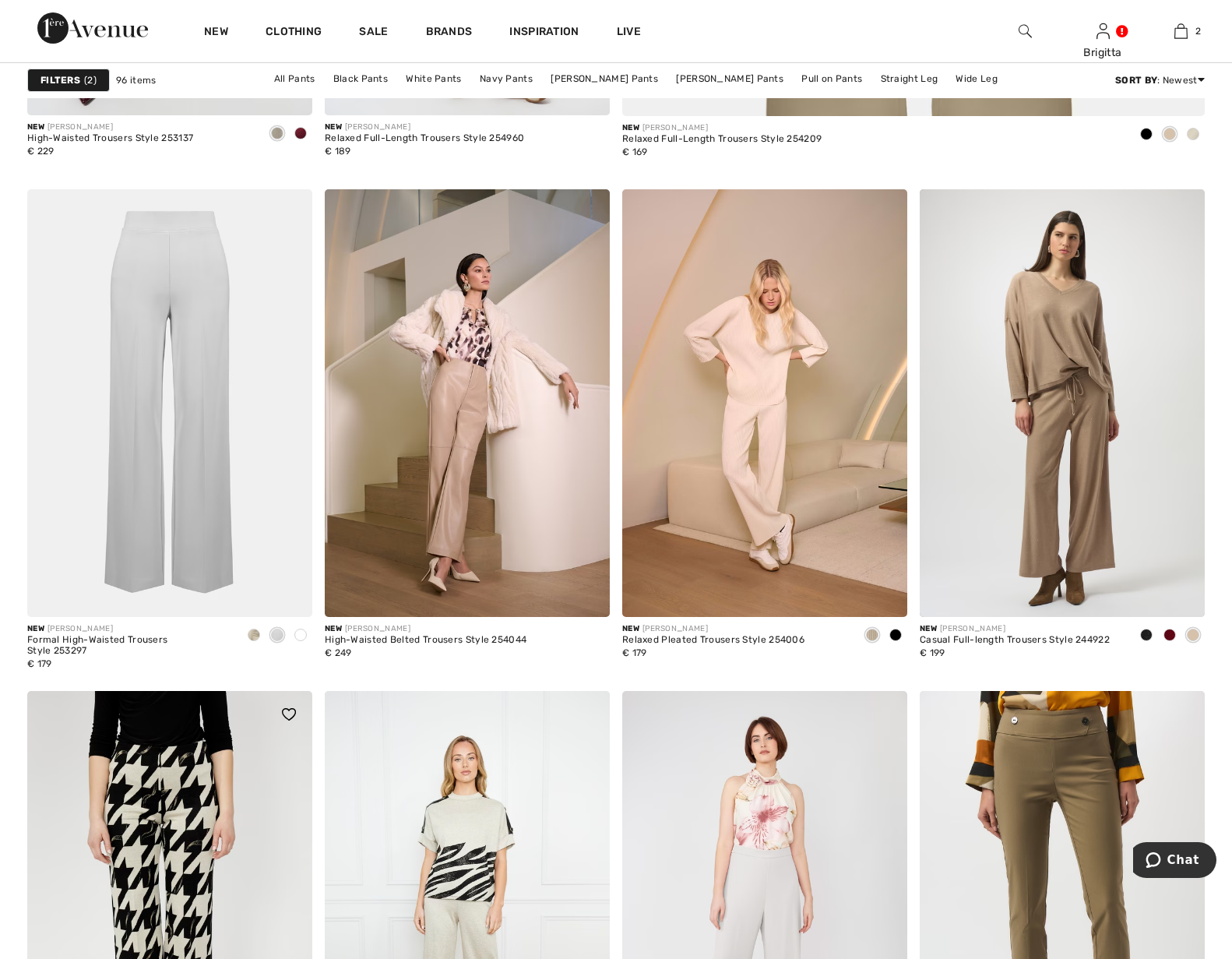
scroll to position [1351, 0]
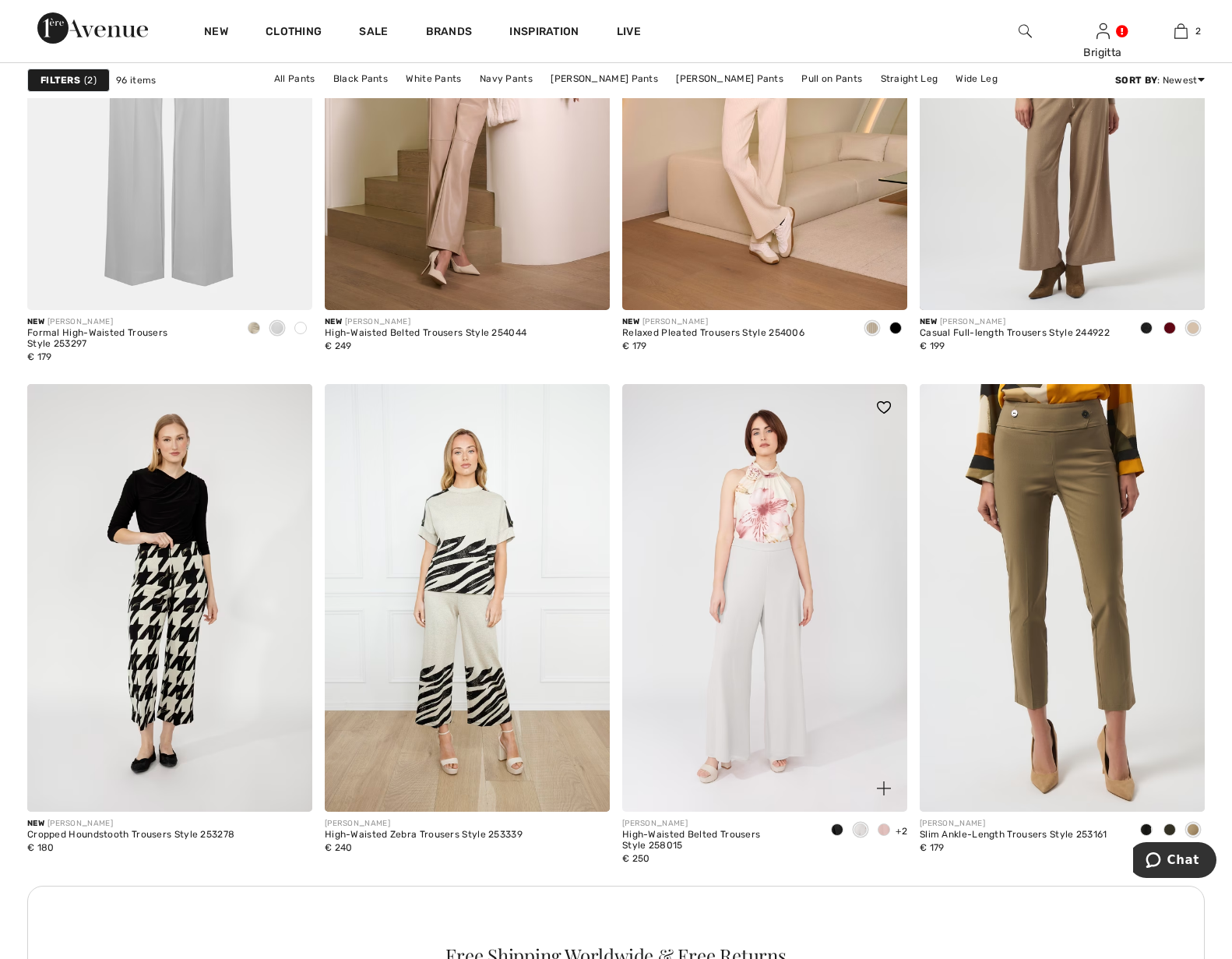
click at [756, 577] on img at bounding box center [764, 598] width 285 height 428
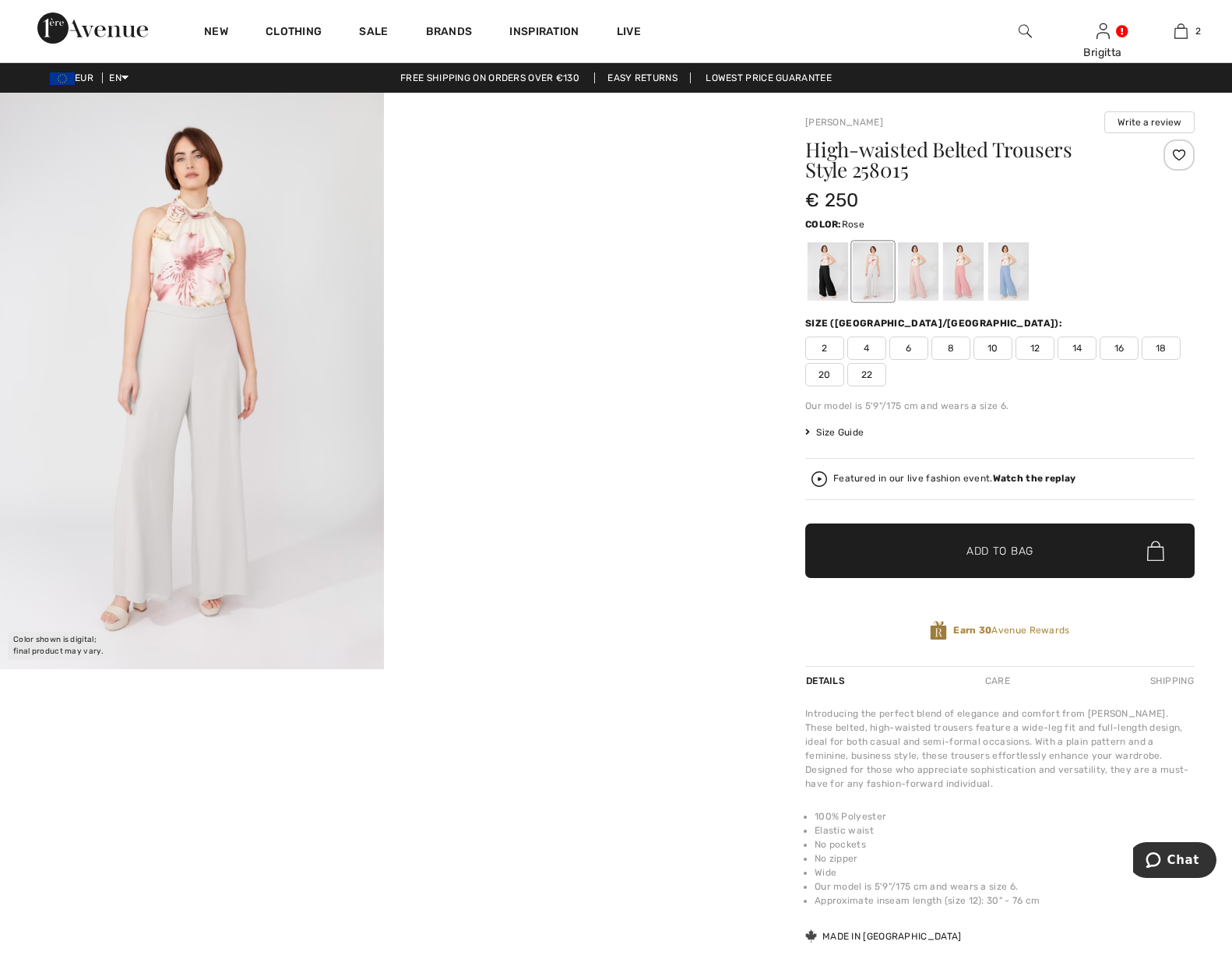
click at [910, 278] on div at bounding box center [918, 271] width 41 height 58
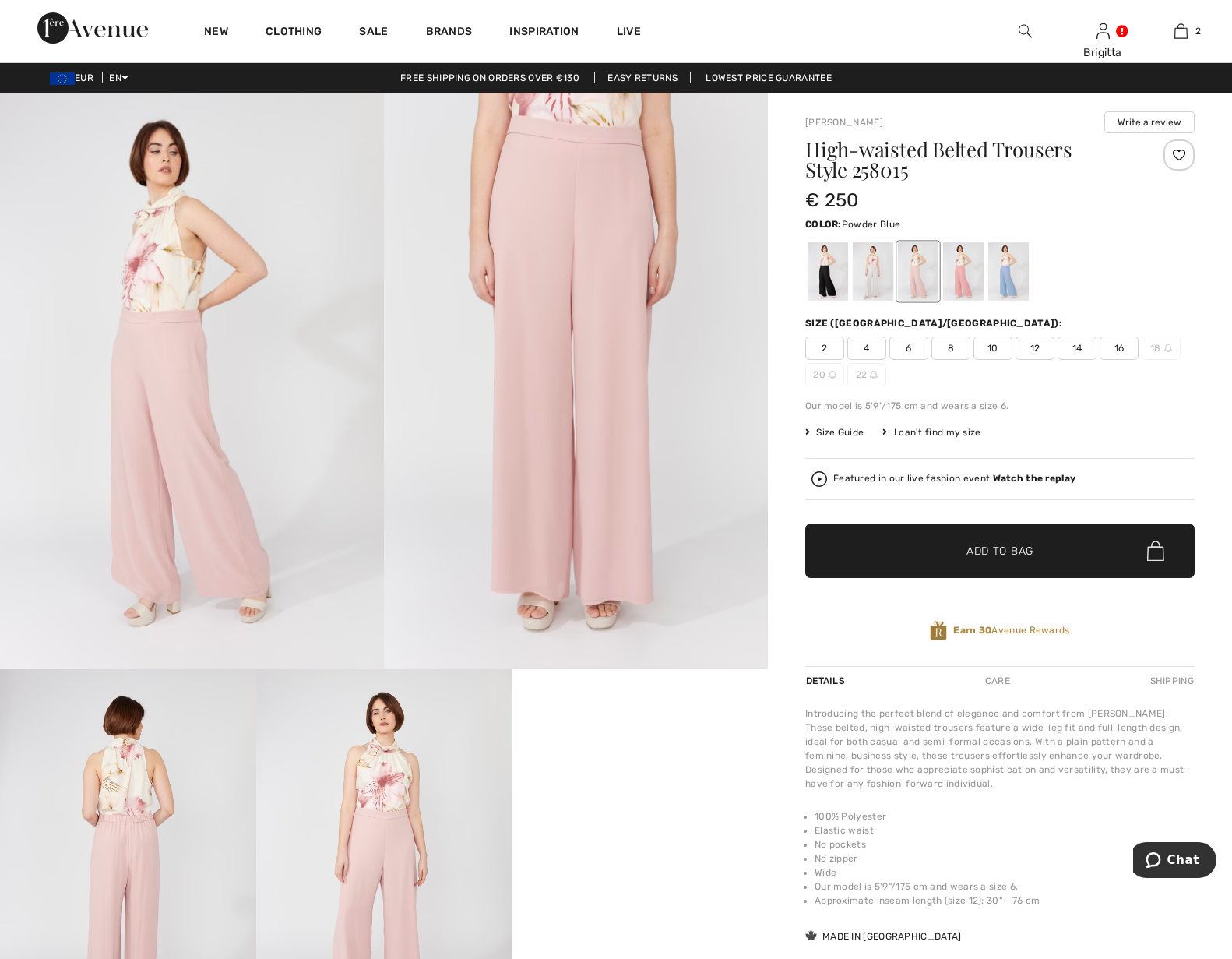
click at [988, 268] on div at bounding box center [1008, 271] width 41 height 58
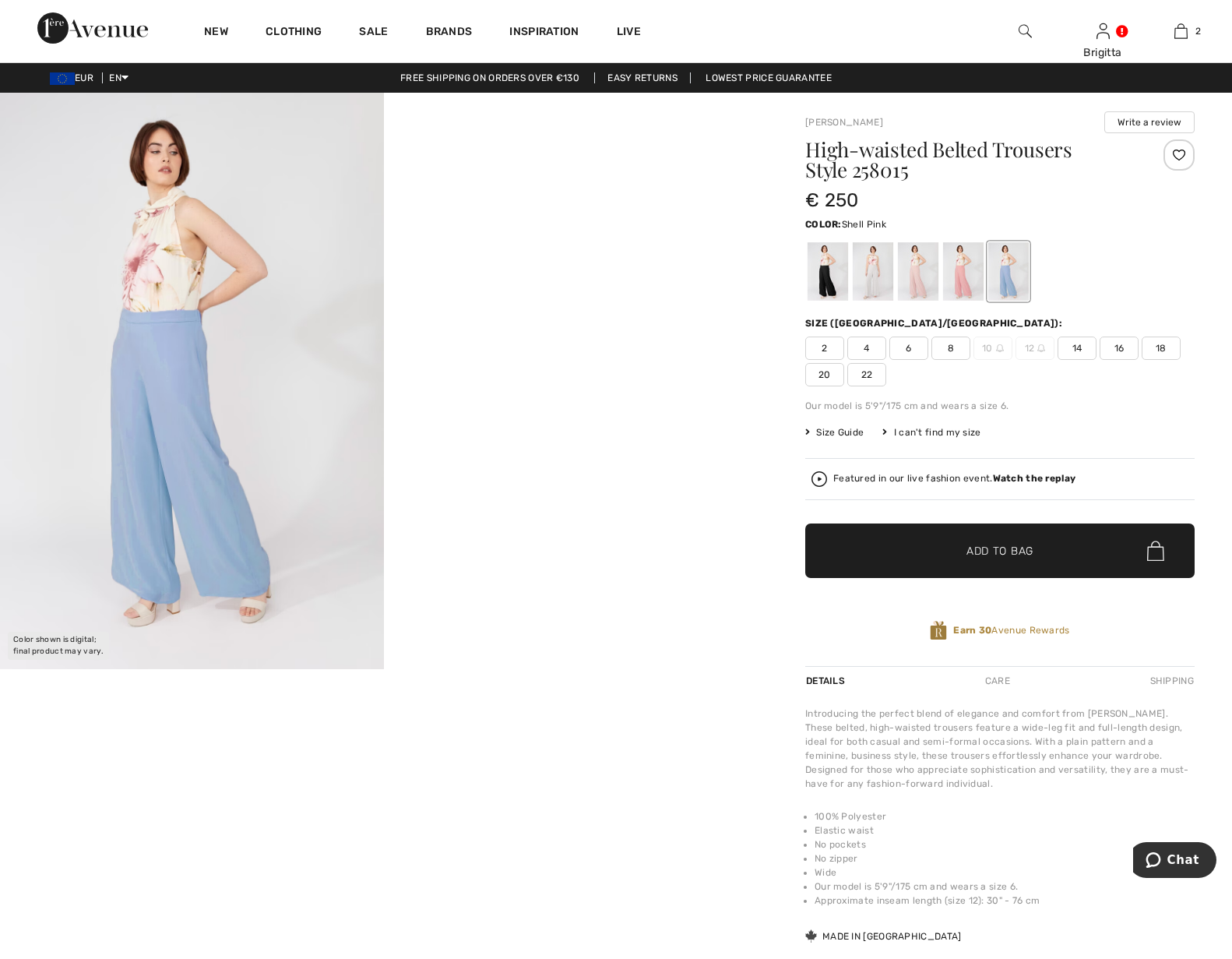
click at [944, 268] on div at bounding box center [963, 271] width 41 height 58
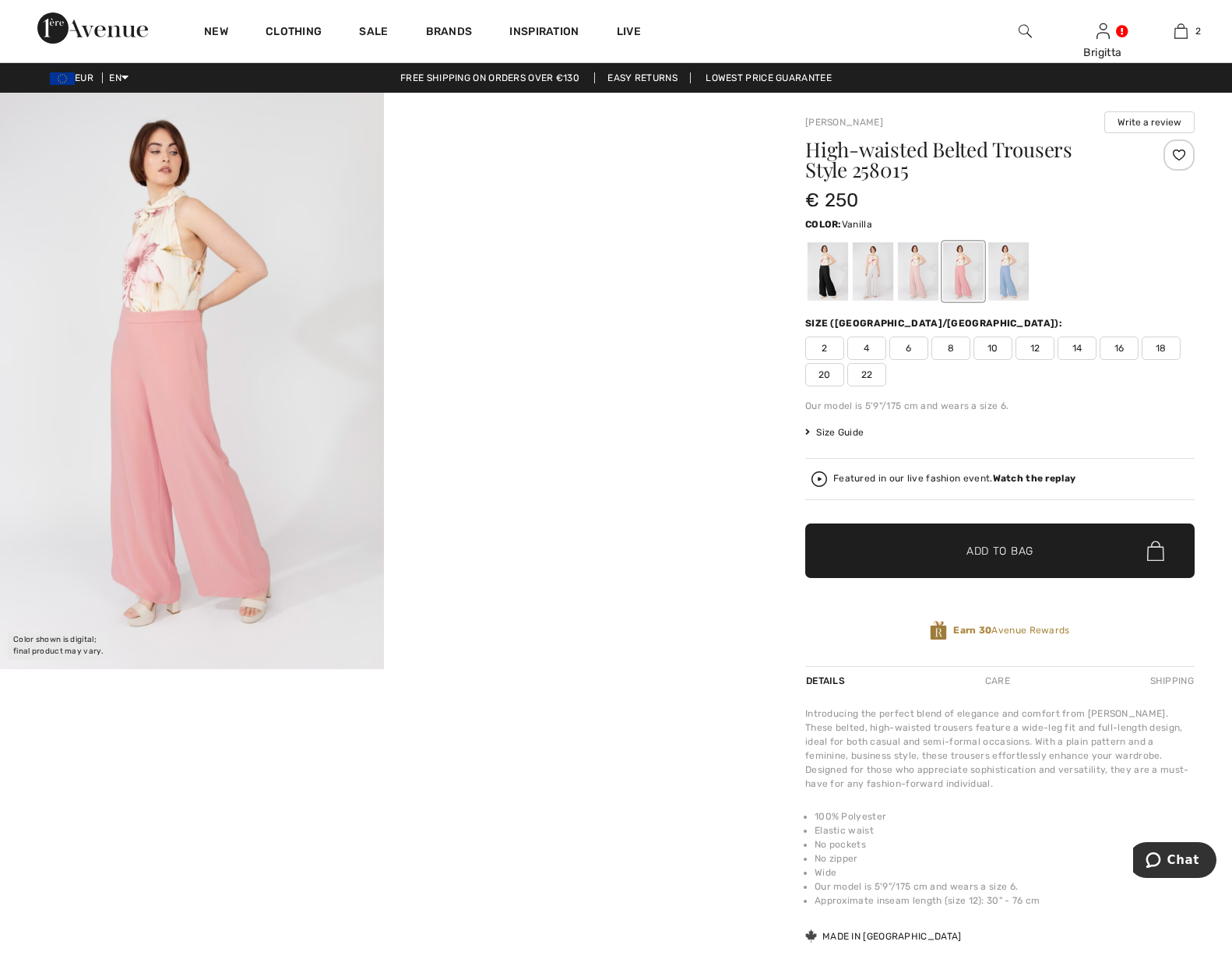
click at [852, 269] on div at bounding box center [872, 271] width 41 height 58
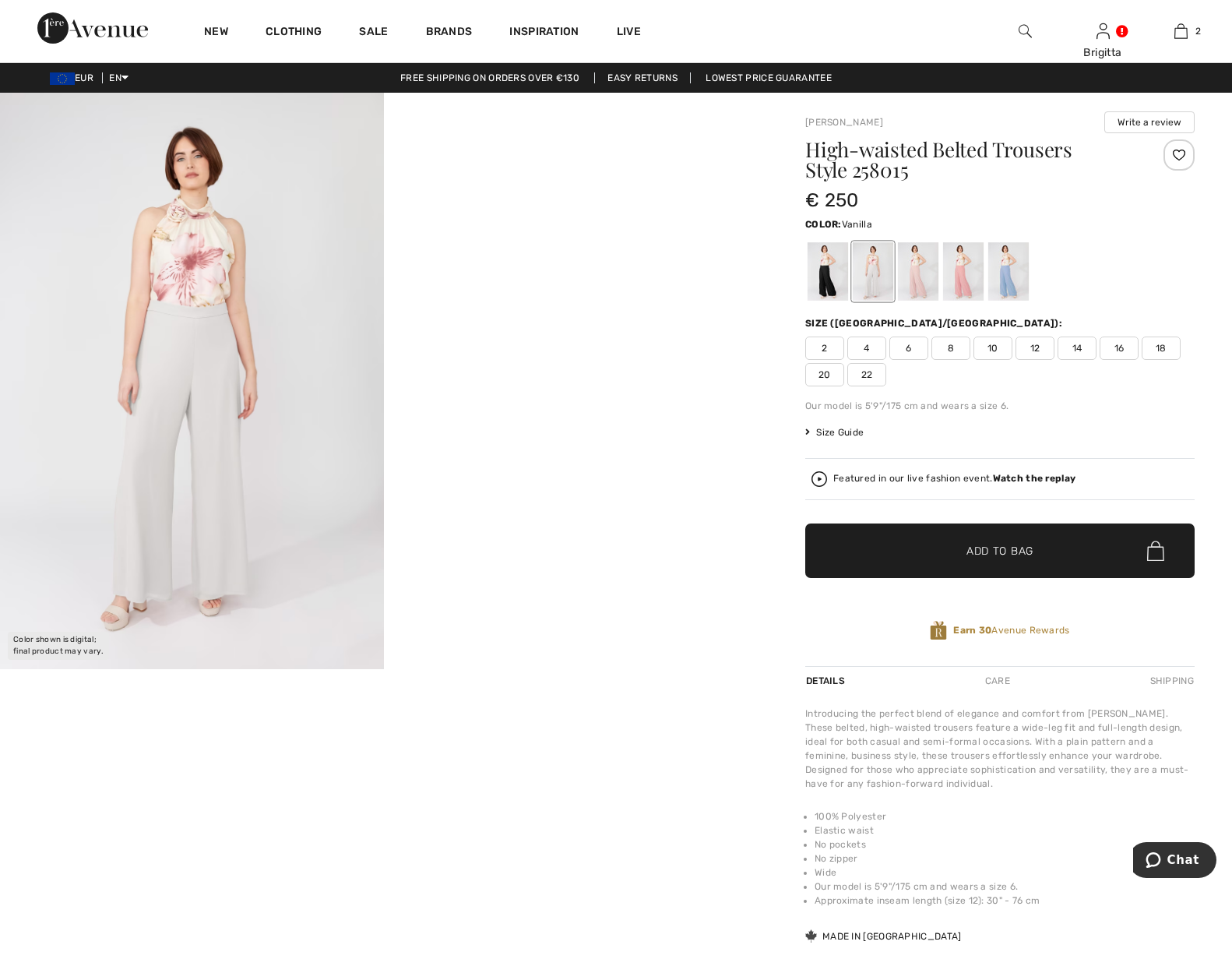
click at [811, 480] on img at bounding box center [819, 479] width 16 height 16
click at [1163, 159] on div at bounding box center [1179, 155] width 31 height 31
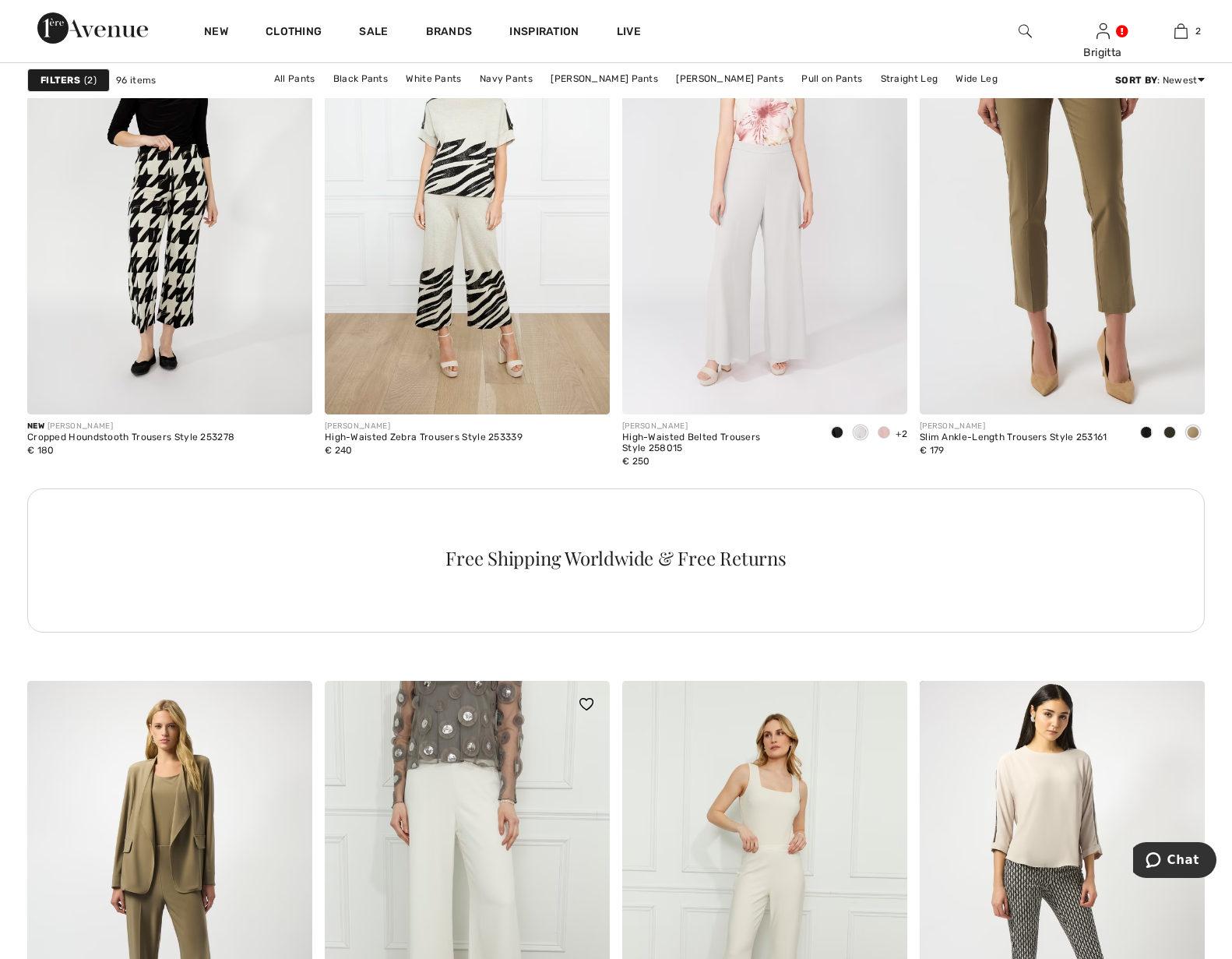
scroll to position [2145, 0]
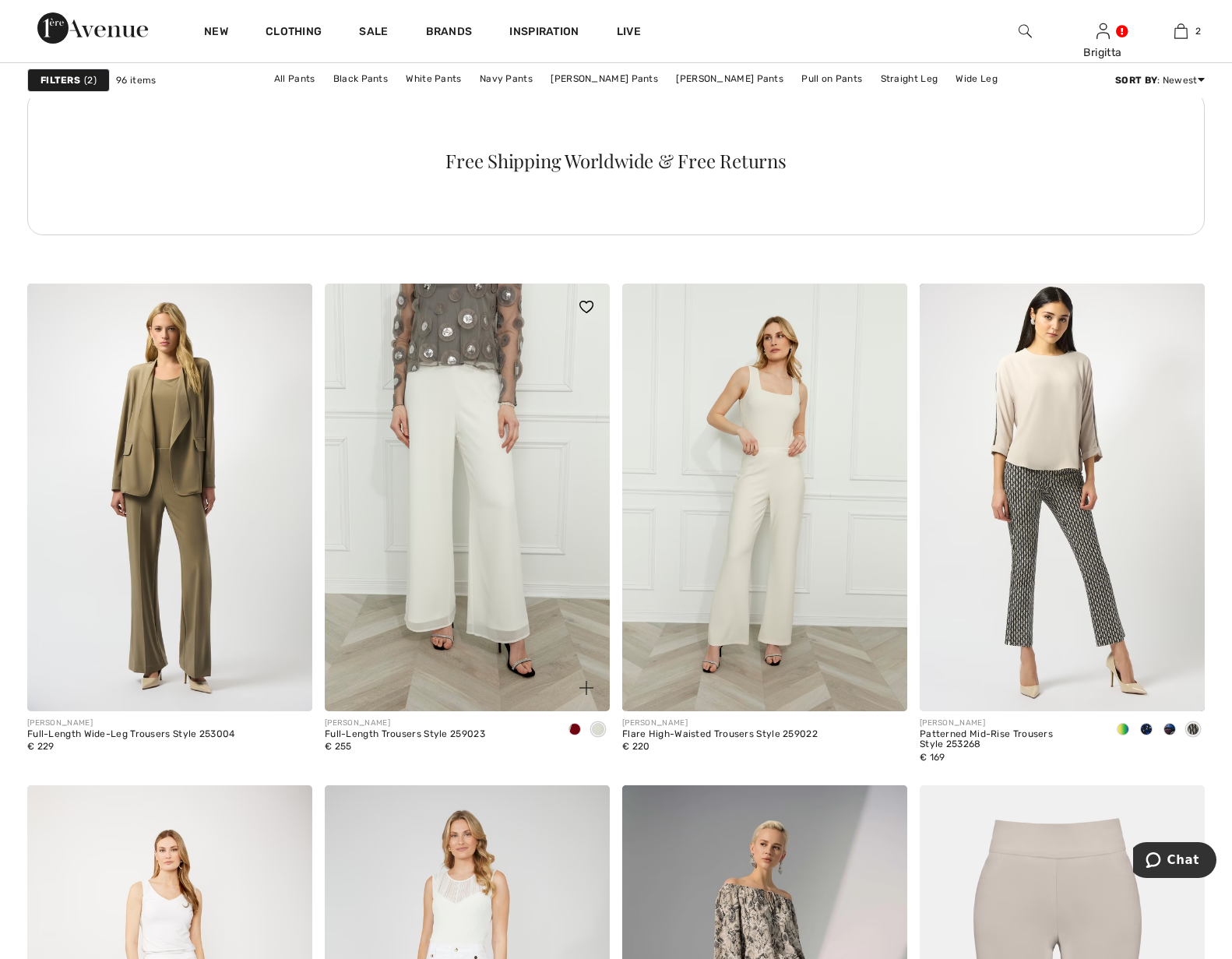
click at [508, 535] on img at bounding box center [467, 497] width 285 height 428
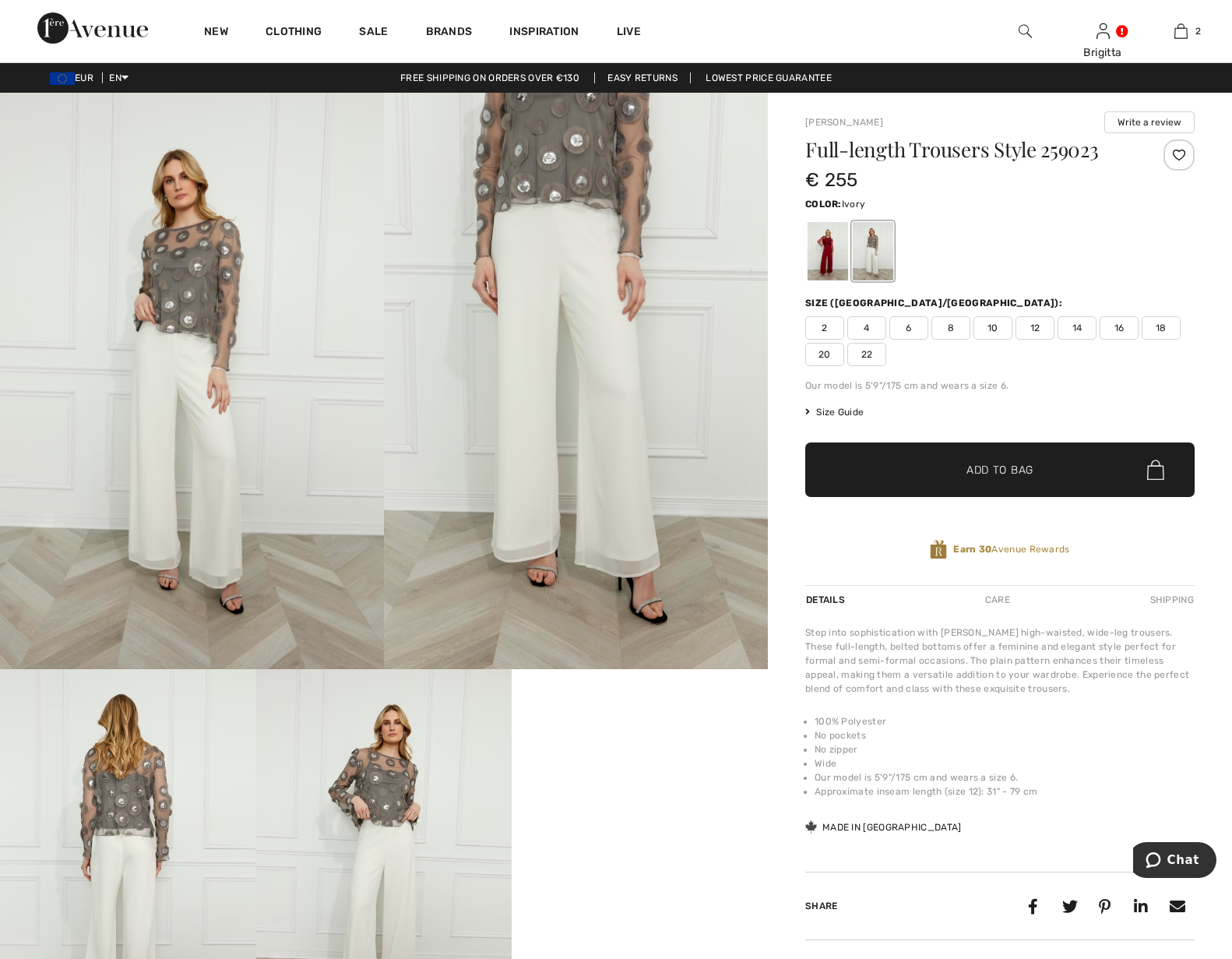
click at [1163, 159] on div at bounding box center [1179, 155] width 31 height 31
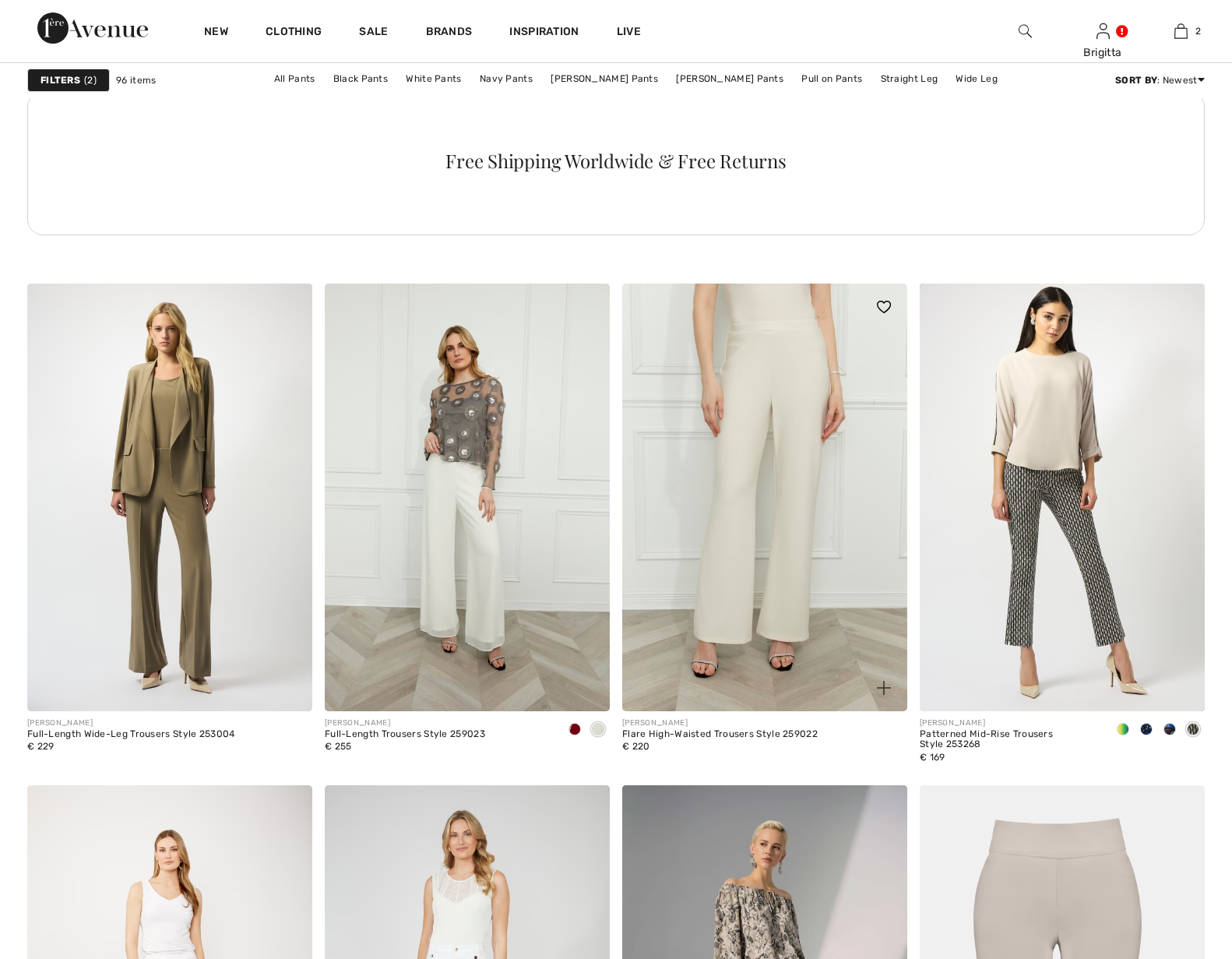
scroll to position [2145, 0]
checkbox input "true"
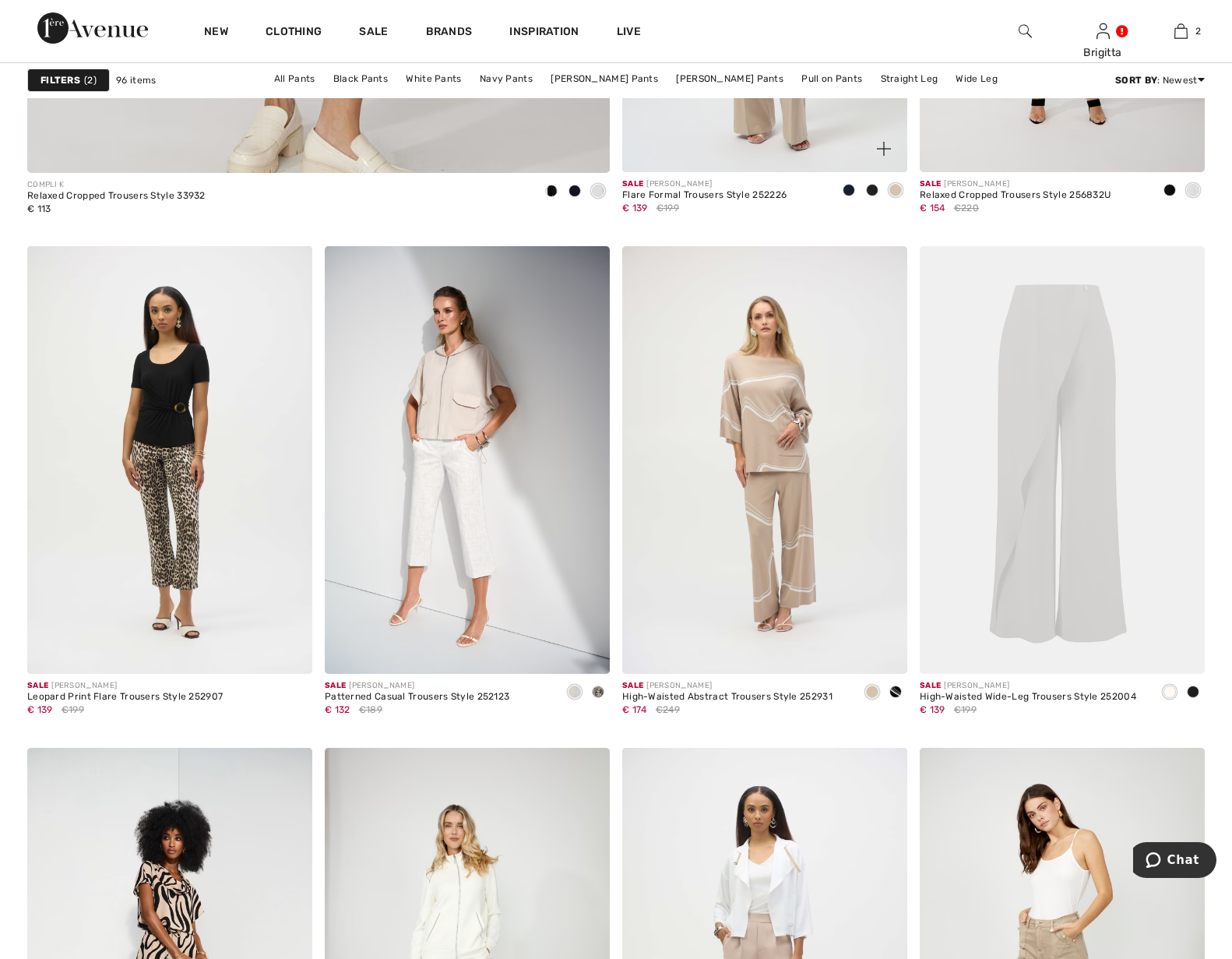
scroll to position [4927, 0]
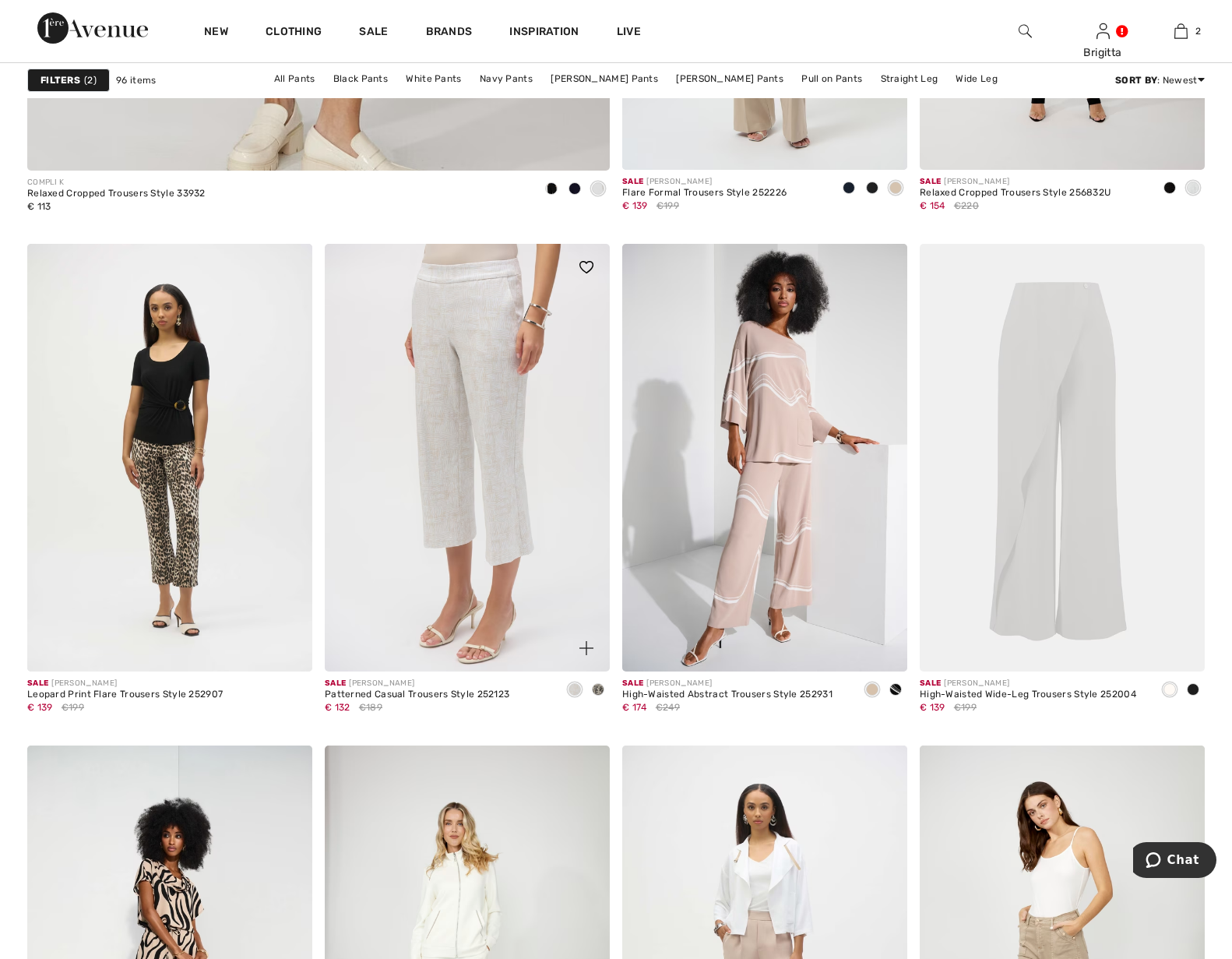
click at [502, 453] on img at bounding box center [467, 457] width 285 height 428
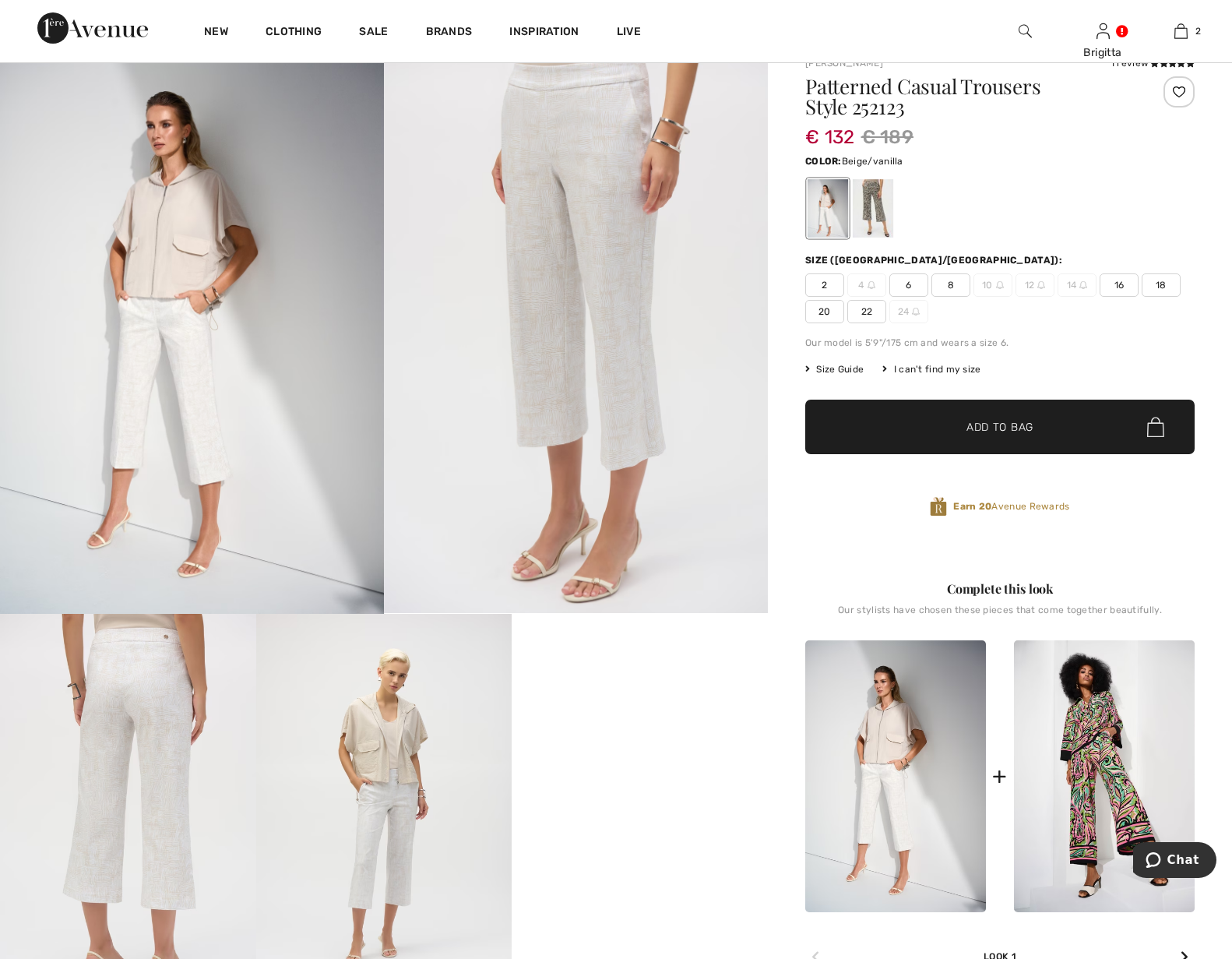
scroll to position [79, 0]
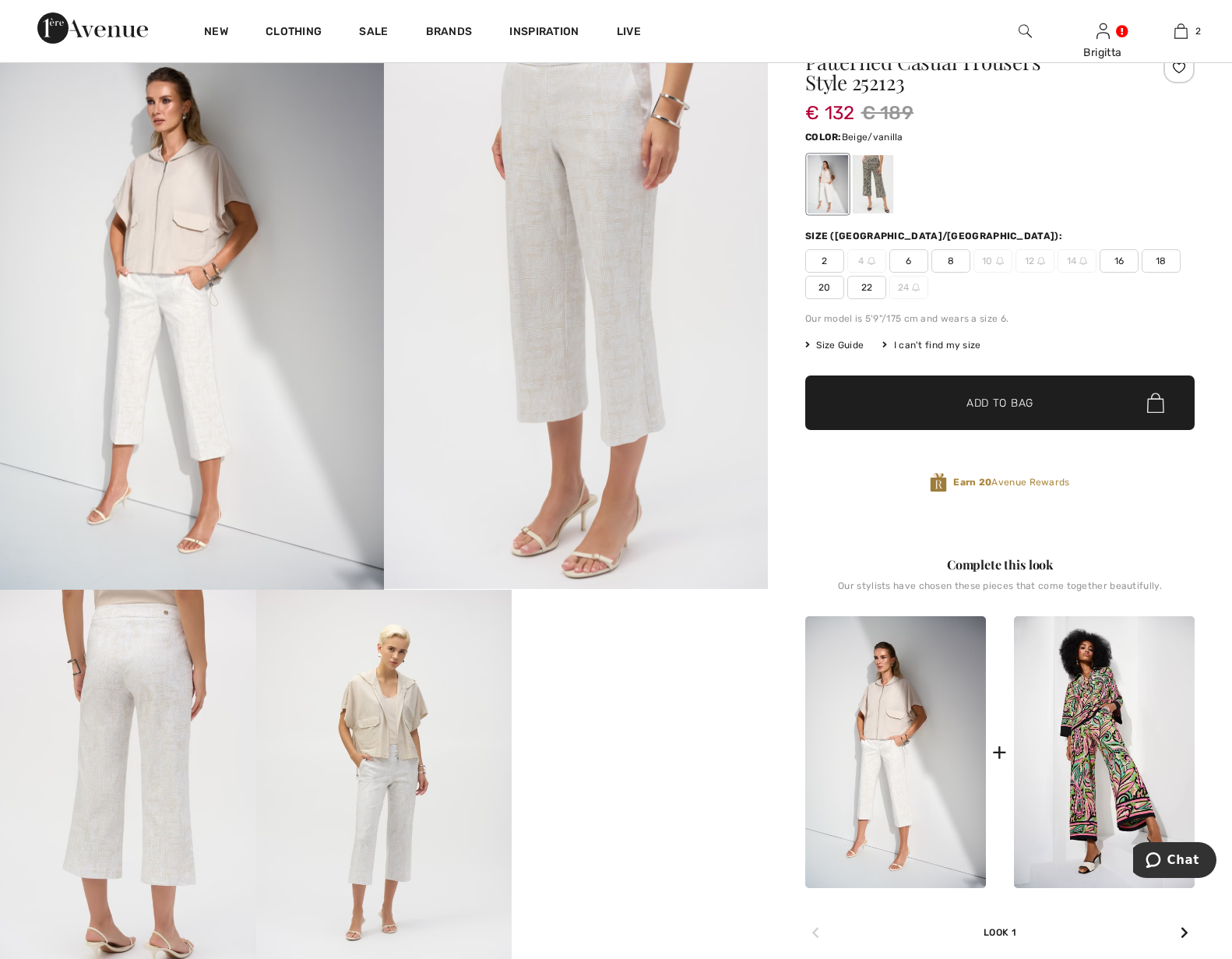
click at [623, 718] on video "Your browser does not support the video tag." at bounding box center [640, 653] width 256 height 128
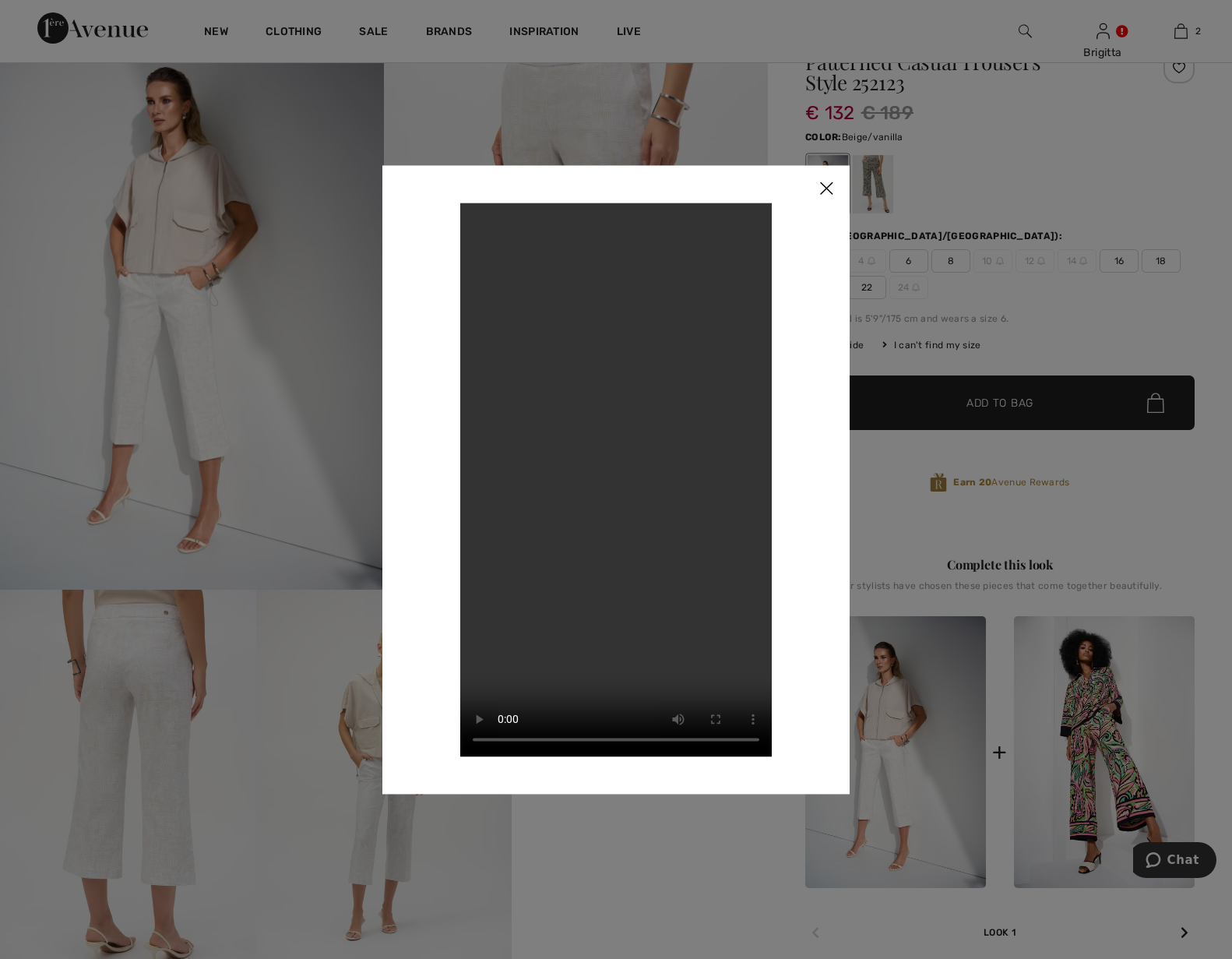
click at [821, 188] on img at bounding box center [826, 189] width 47 height 48
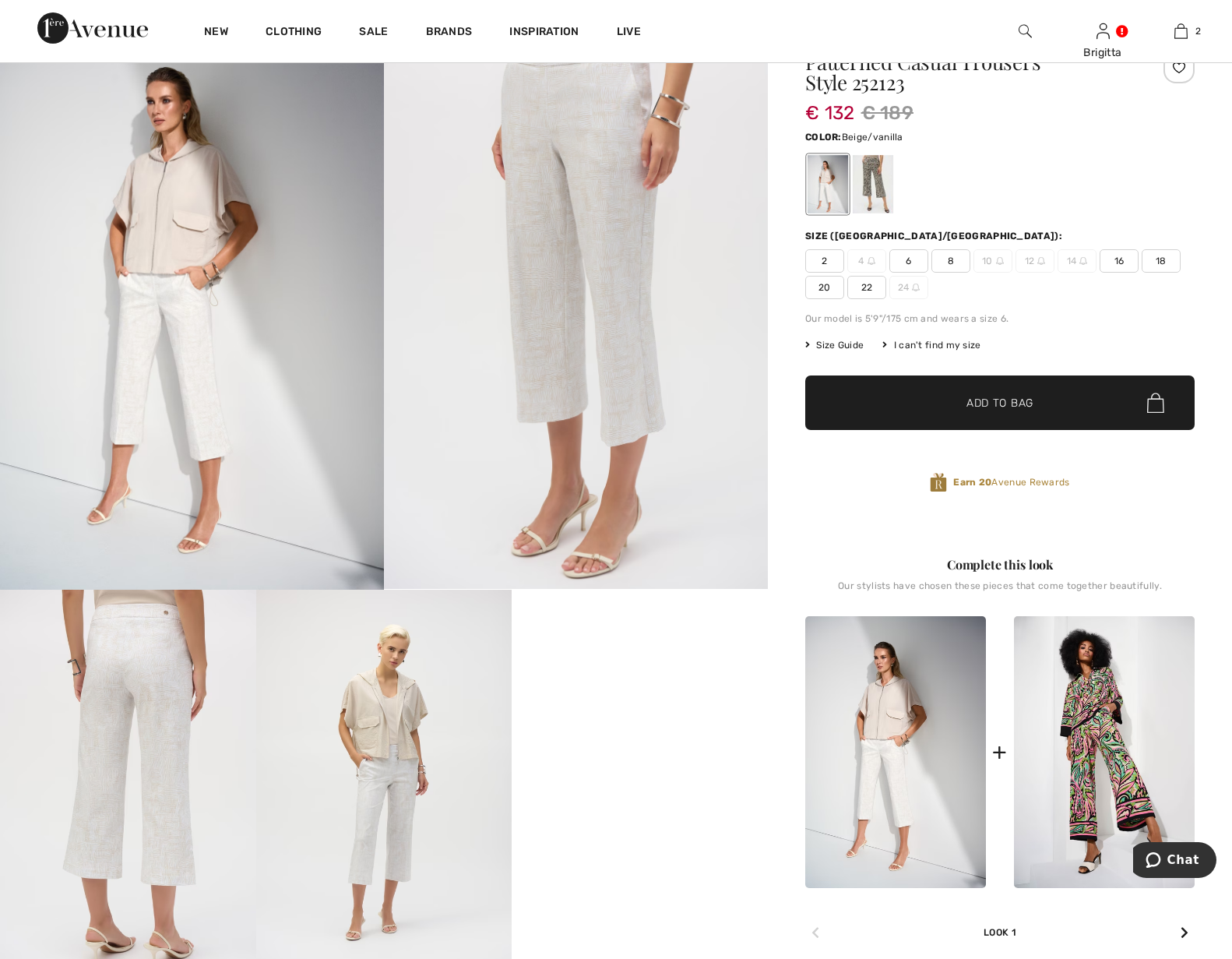
drag, startPoint x: 1107, startPoint y: 263, endPoint x: 1104, endPoint y: 281, distance: 18.2
click at [1108, 264] on span "16" at bounding box center [1119, 260] width 39 height 24
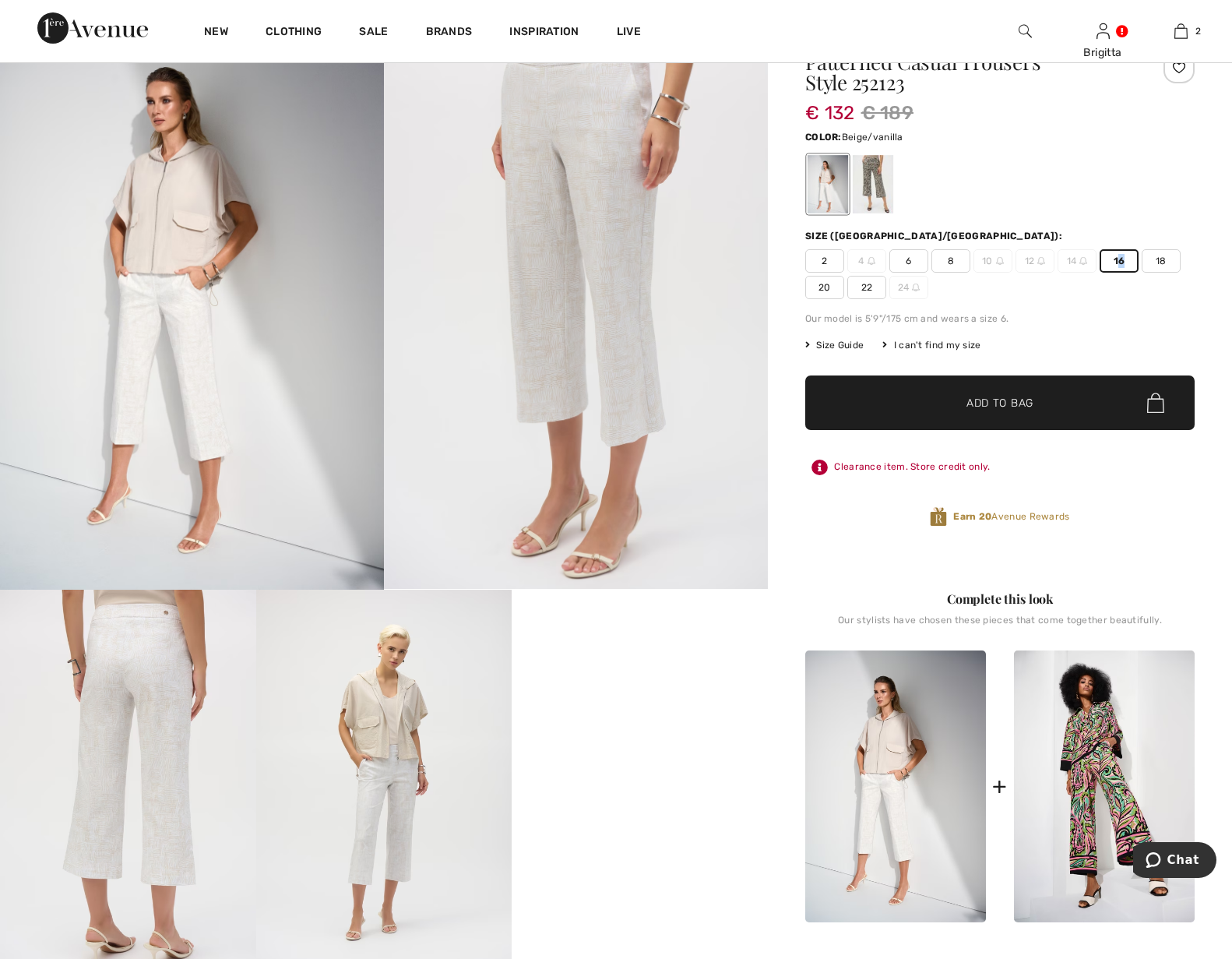
click at [1085, 410] on span "✔ Added to Bag Add to Bag" at bounding box center [1000, 402] width 389 height 55
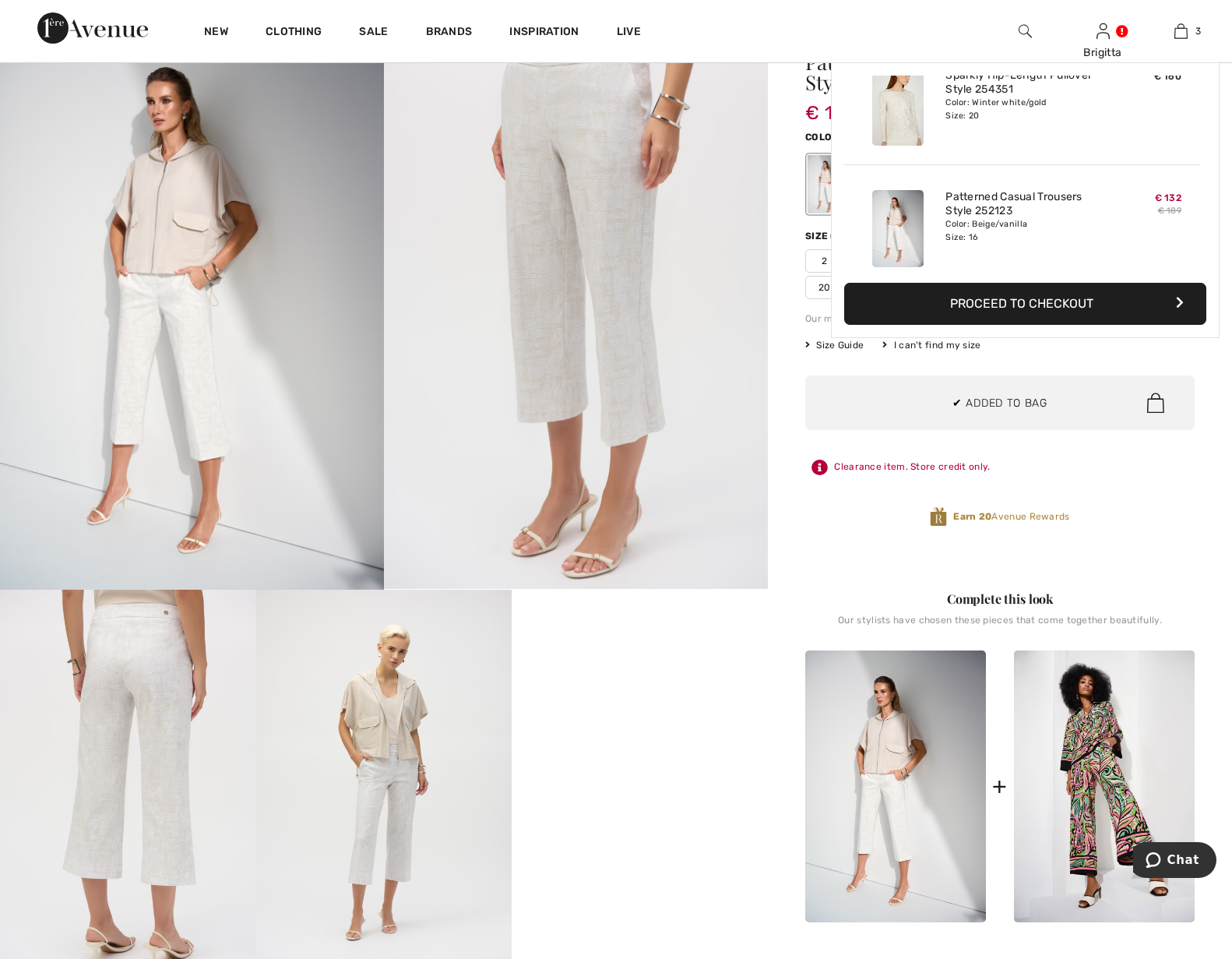
scroll to position [170, 0]
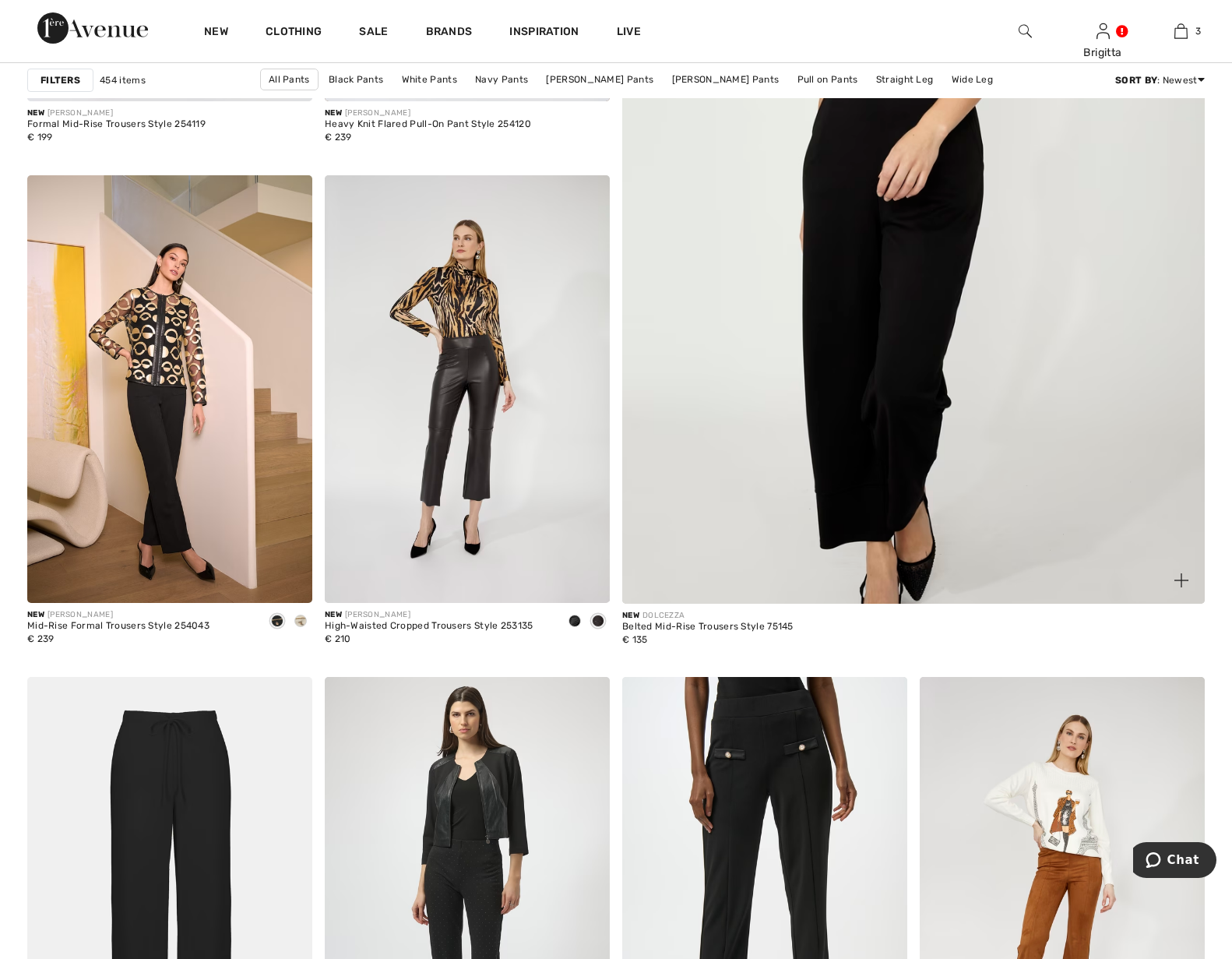
scroll to position [79, 0]
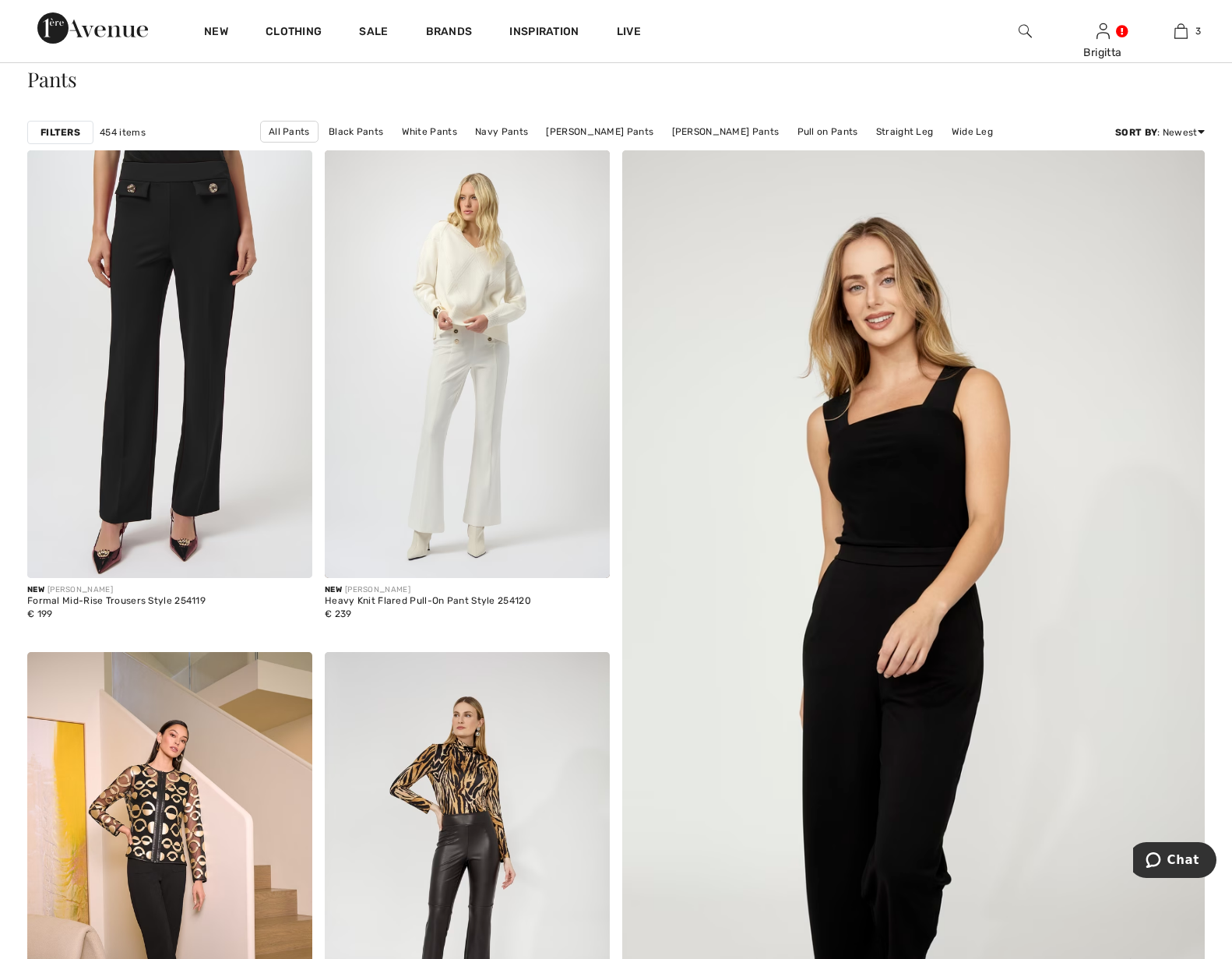
click at [67, 140] on div "Filters" at bounding box center [60, 132] width 66 height 24
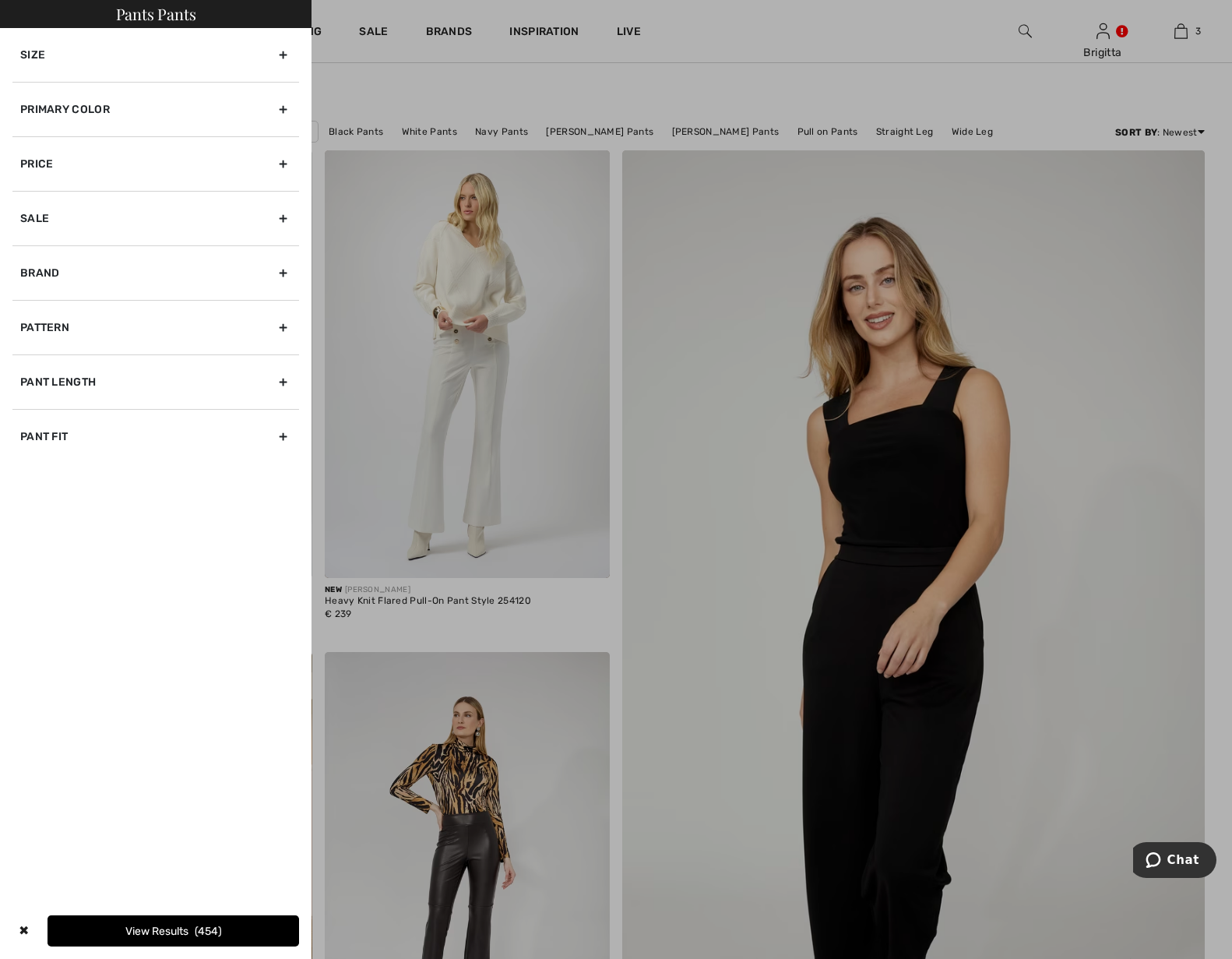
click at [83, 118] on div "Primary Color" at bounding box center [155, 109] width 286 height 55
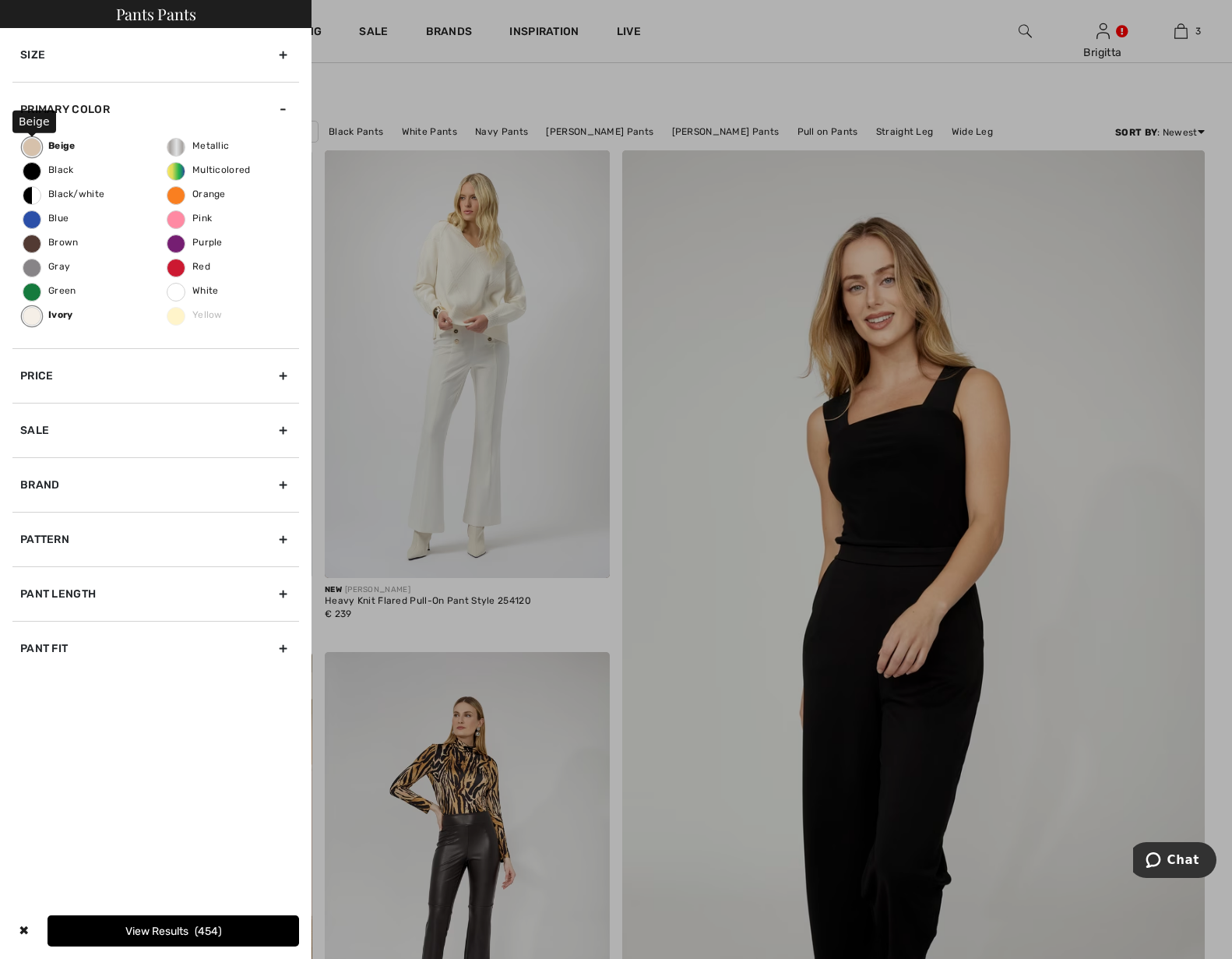
click at [33, 149] on label "Beige" at bounding box center [31, 146] width 18 height 18
click at [0, 0] on input "Beige" at bounding box center [0, 0] width 0 height 0
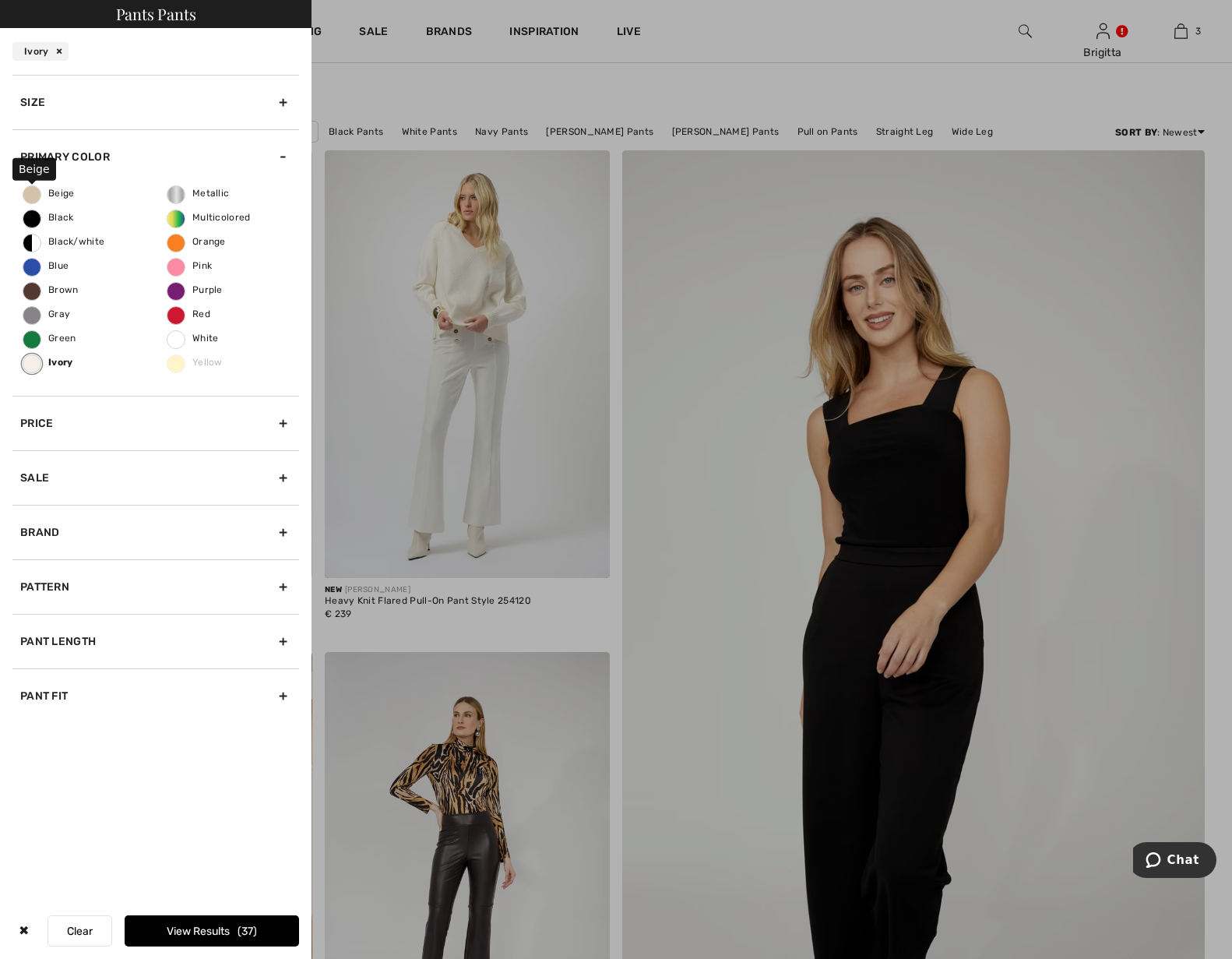
click at [33, 199] on label "Beige" at bounding box center [31, 194] width 18 height 18
click at [0, 0] on input "Beige" at bounding box center [0, 0] width 0 height 0
click at [219, 938] on button "View Results 96" at bounding box center [212, 931] width 174 height 31
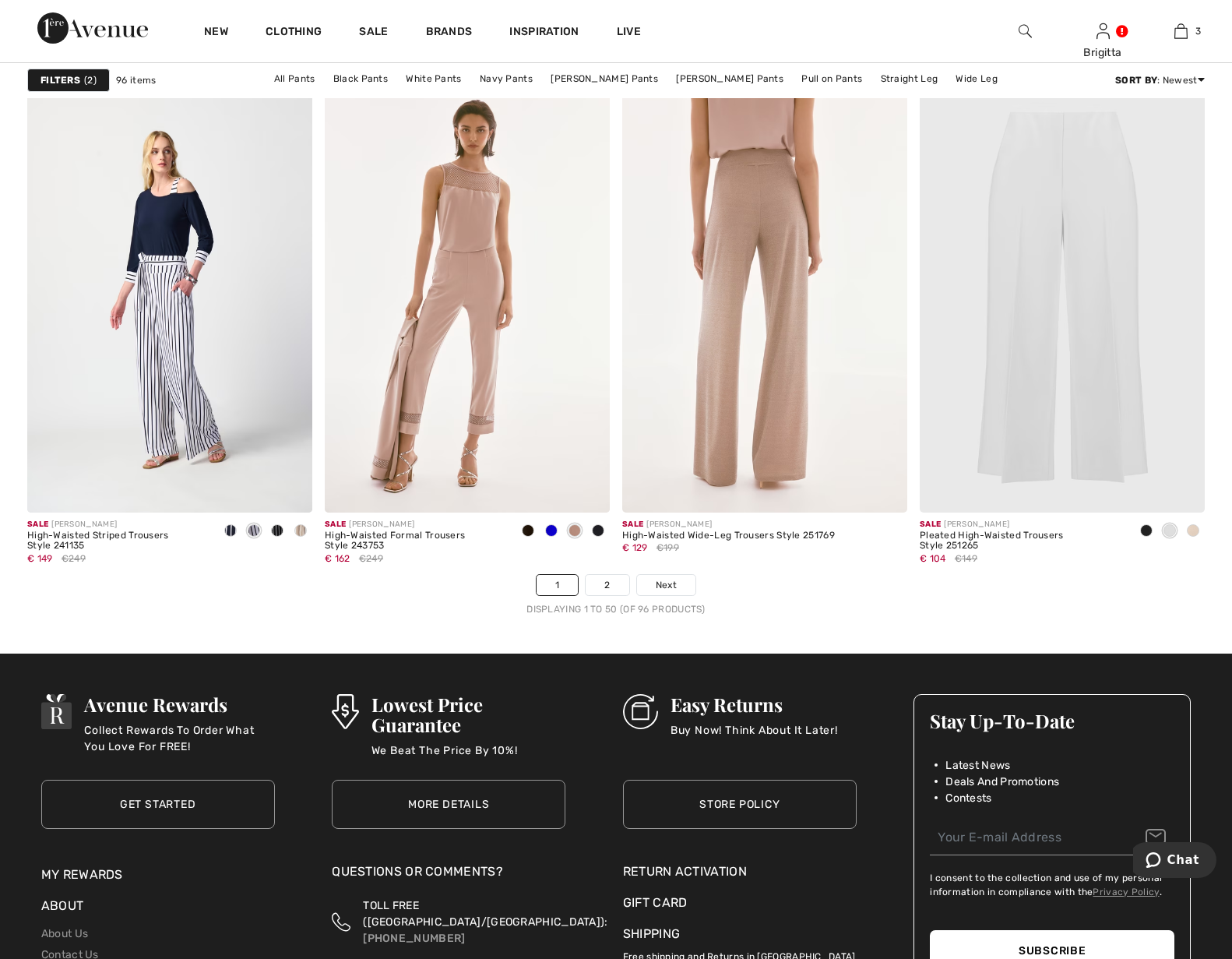
scroll to position [7310, 0]
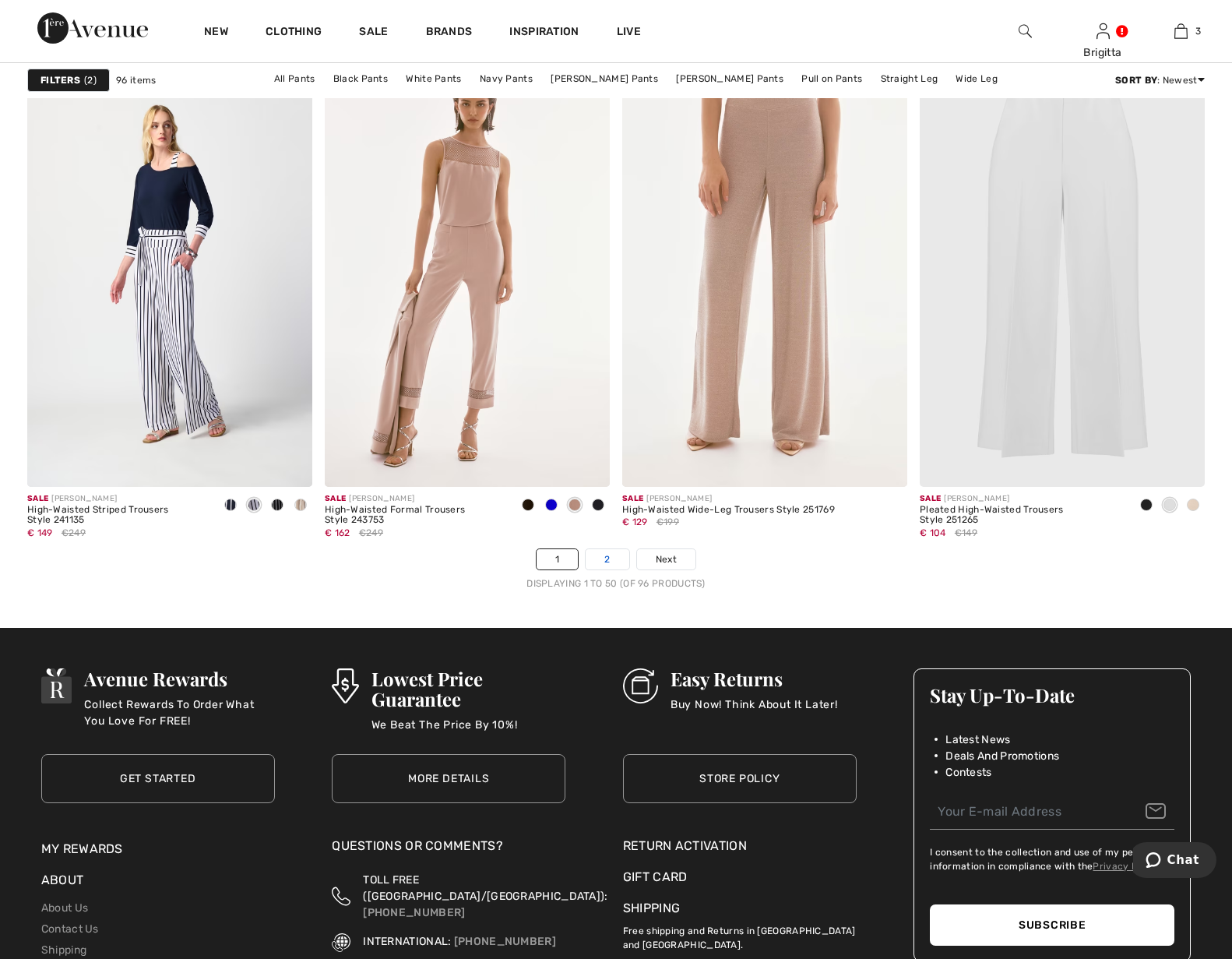
click at [602, 549] on link "2" at bounding box center [607, 558] width 43 height 20
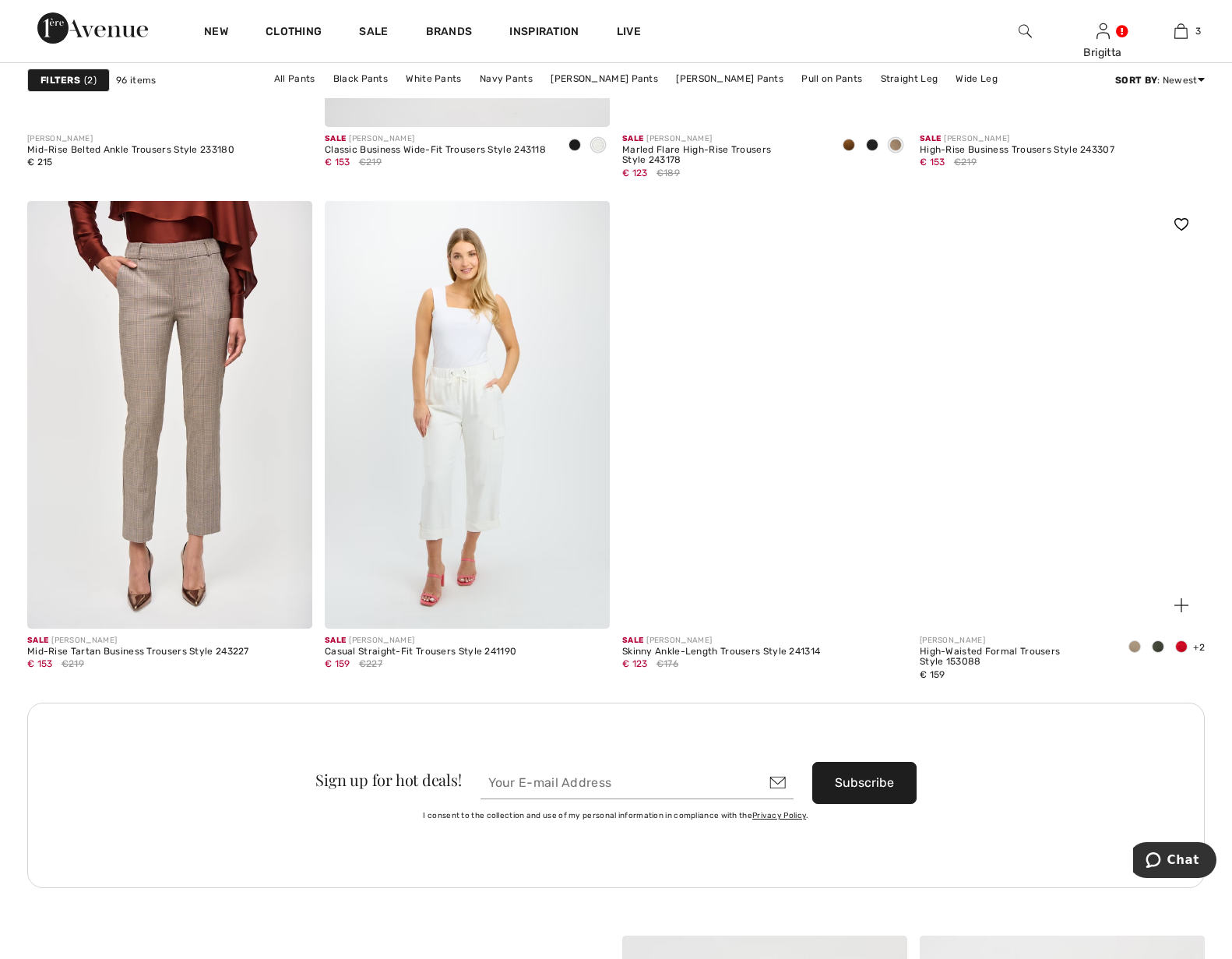
scroll to position [3178, 0]
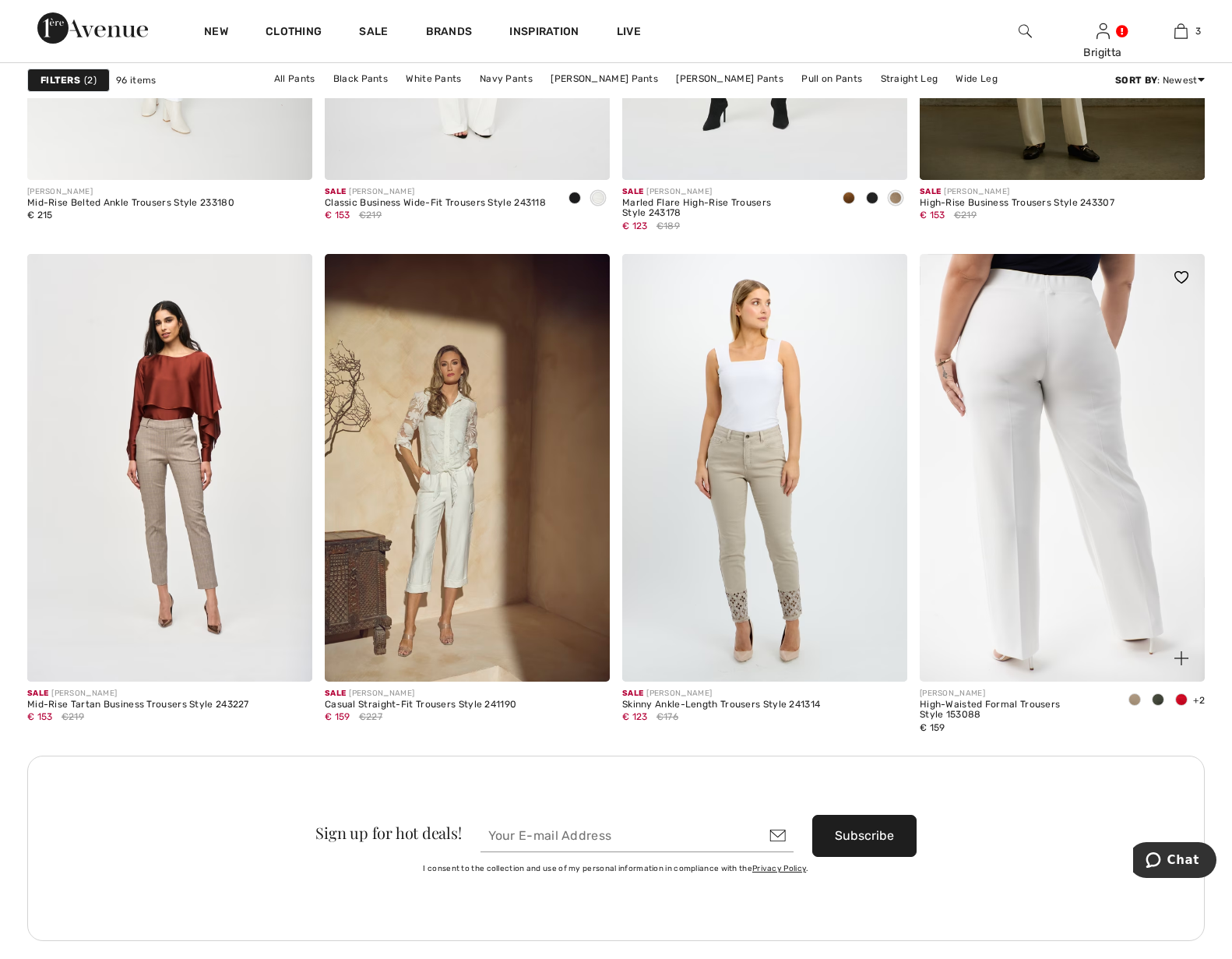
click at [1093, 356] on img at bounding box center [1061, 468] width 285 height 428
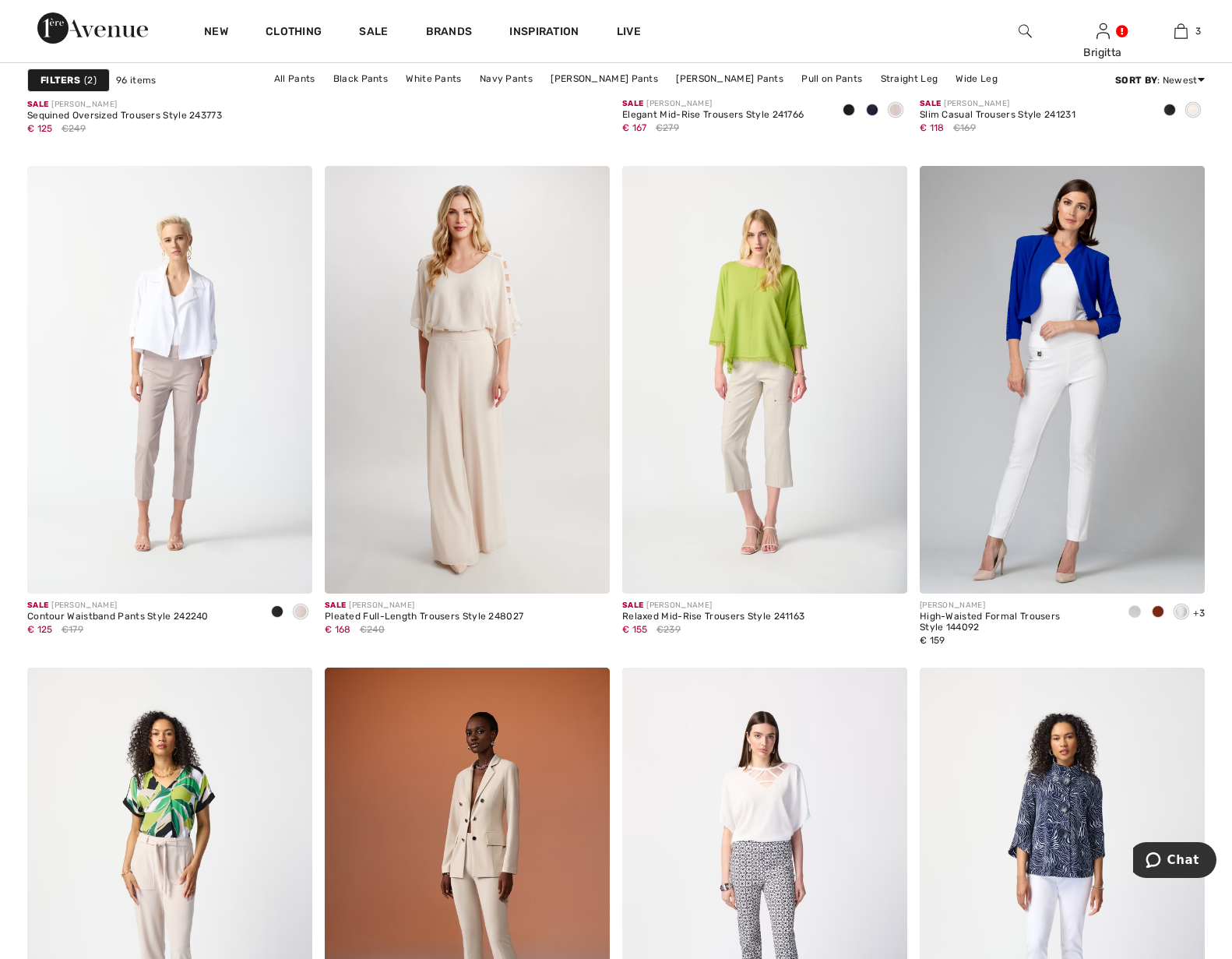
scroll to position [5006, 0]
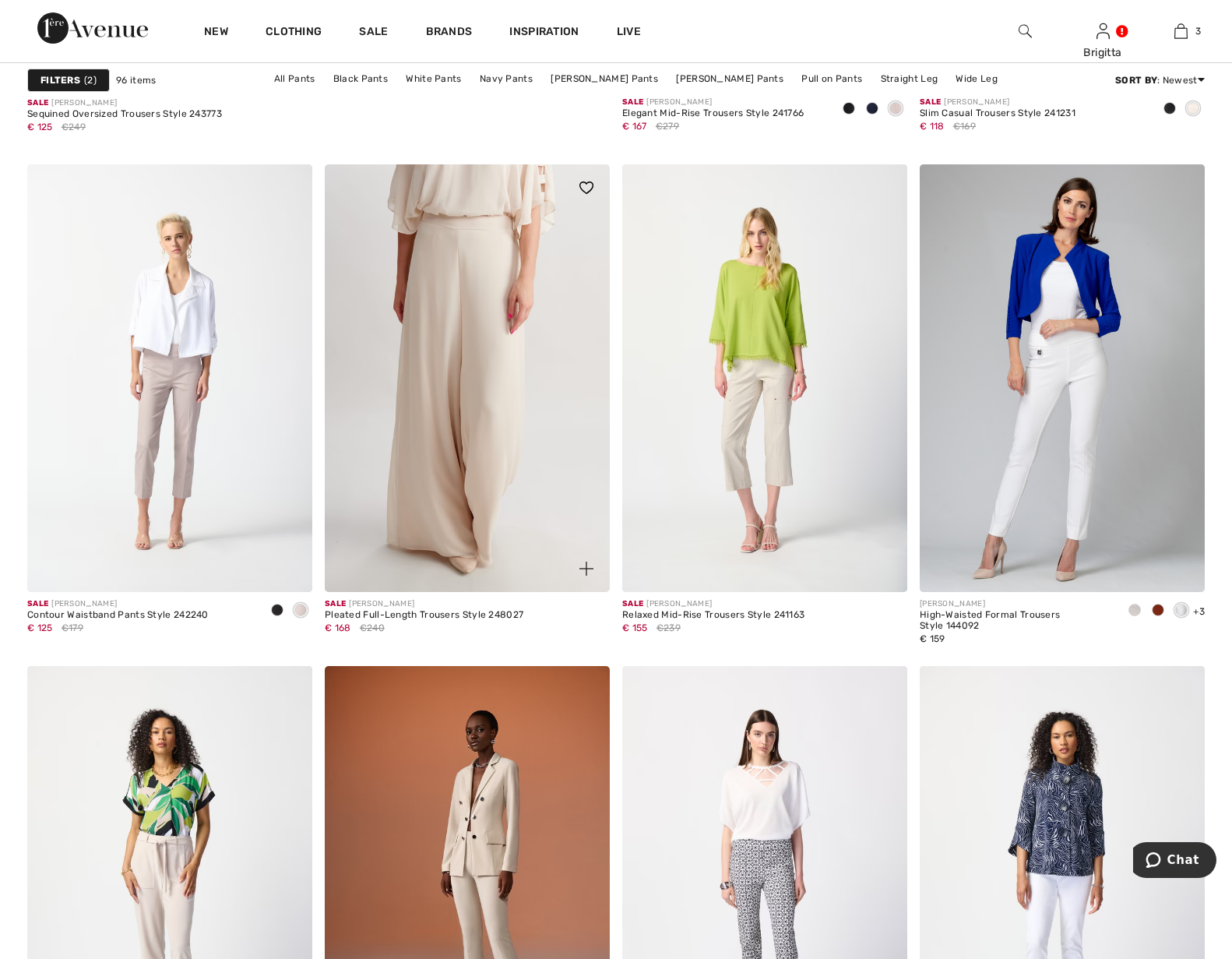
click at [468, 354] on img at bounding box center [467, 378] width 285 height 428
click at [466, 356] on img at bounding box center [467, 378] width 285 height 428
click at [475, 382] on img at bounding box center [467, 378] width 285 height 428
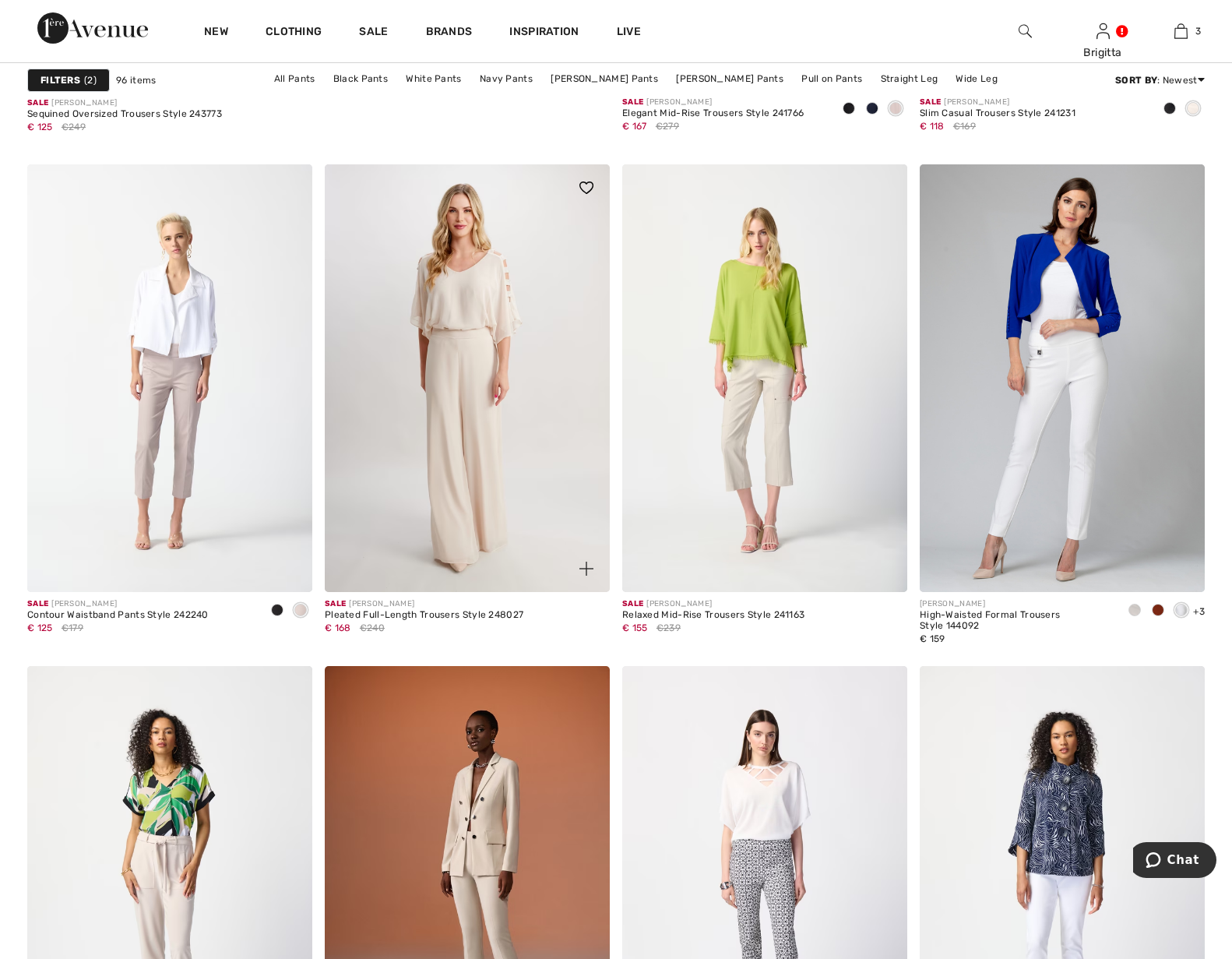
click at [421, 610] on div "Pleated Full-Length Trousers Style 248027" at bounding box center [424, 615] width 199 height 11
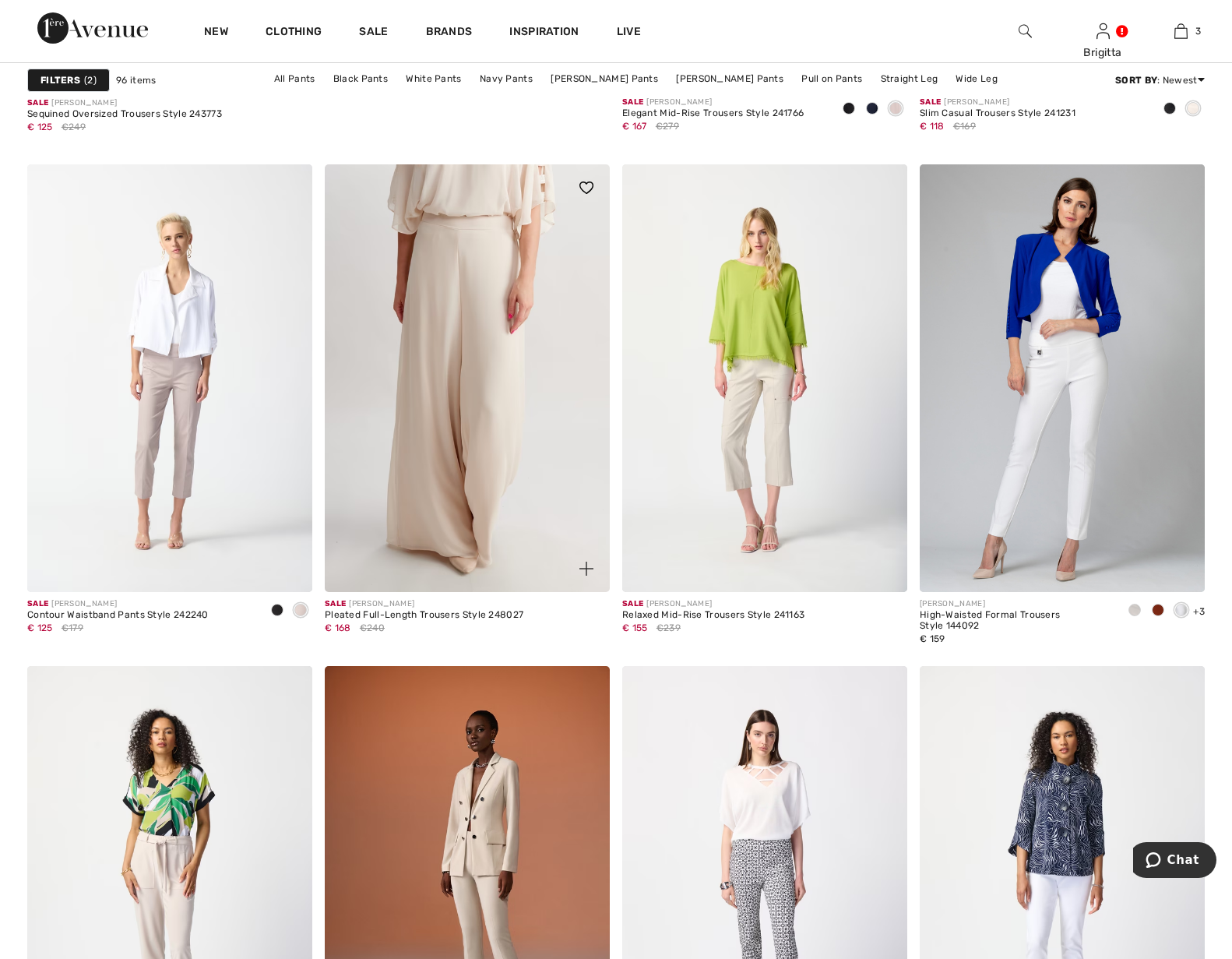
click at [453, 476] on img at bounding box center [467, 378] width 285 height 428
click at [453, 475] on img at bounding box center [467, 378] width 285 height 428
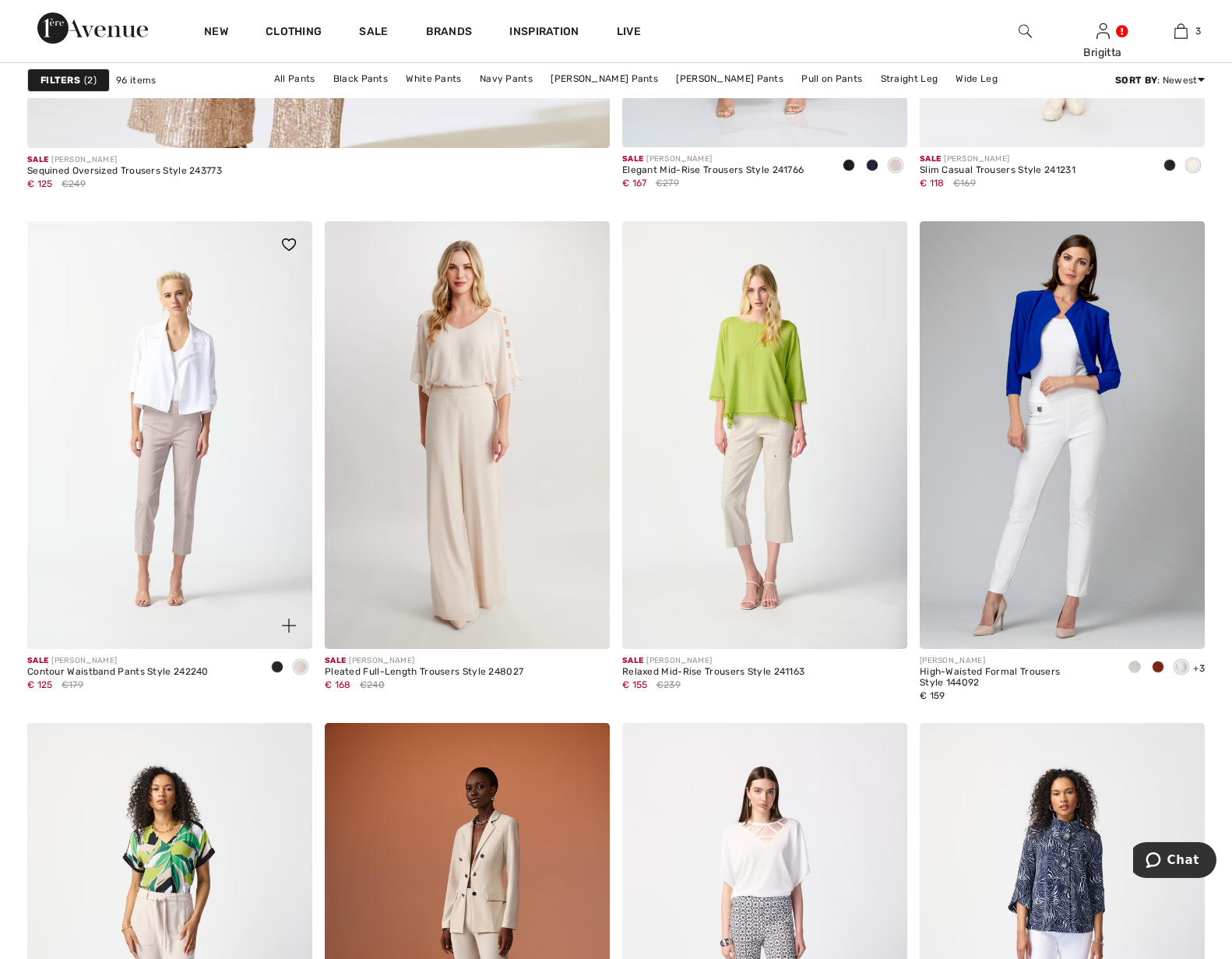
scroll to position [4927, 0]
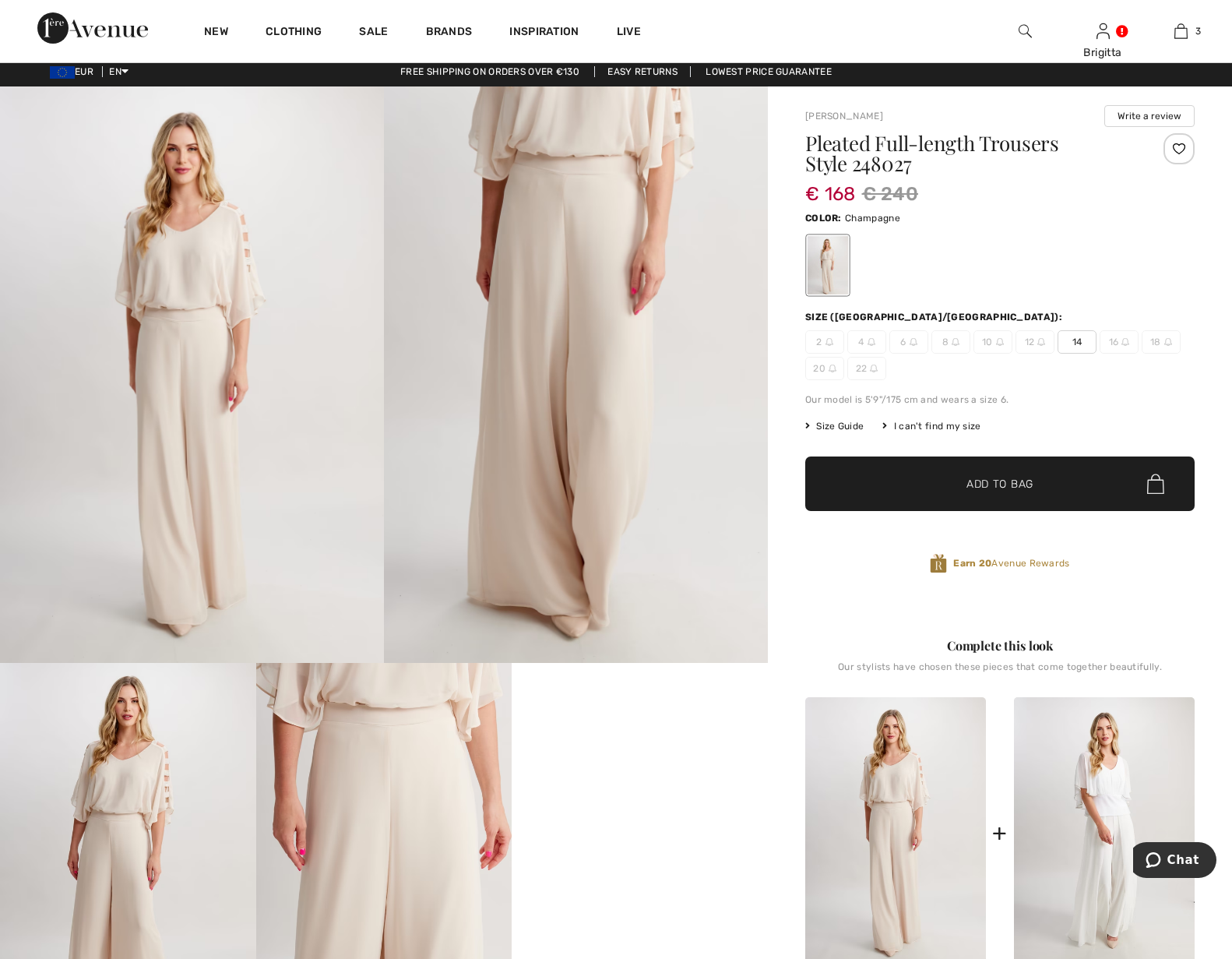
scroll to position [397, 0]
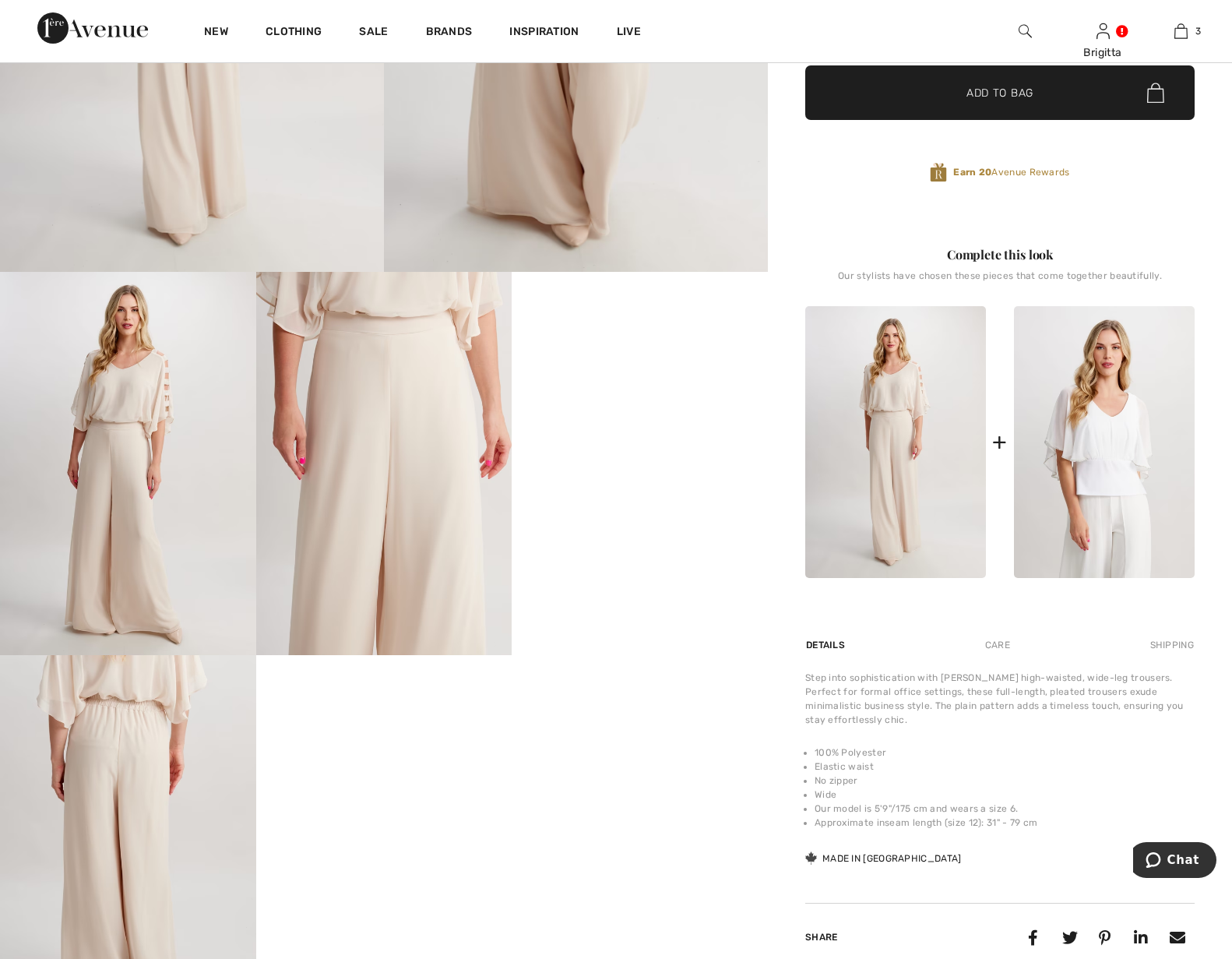
click at [1084, 423] on img at bounding box center [1103, 442] width 180 height 272
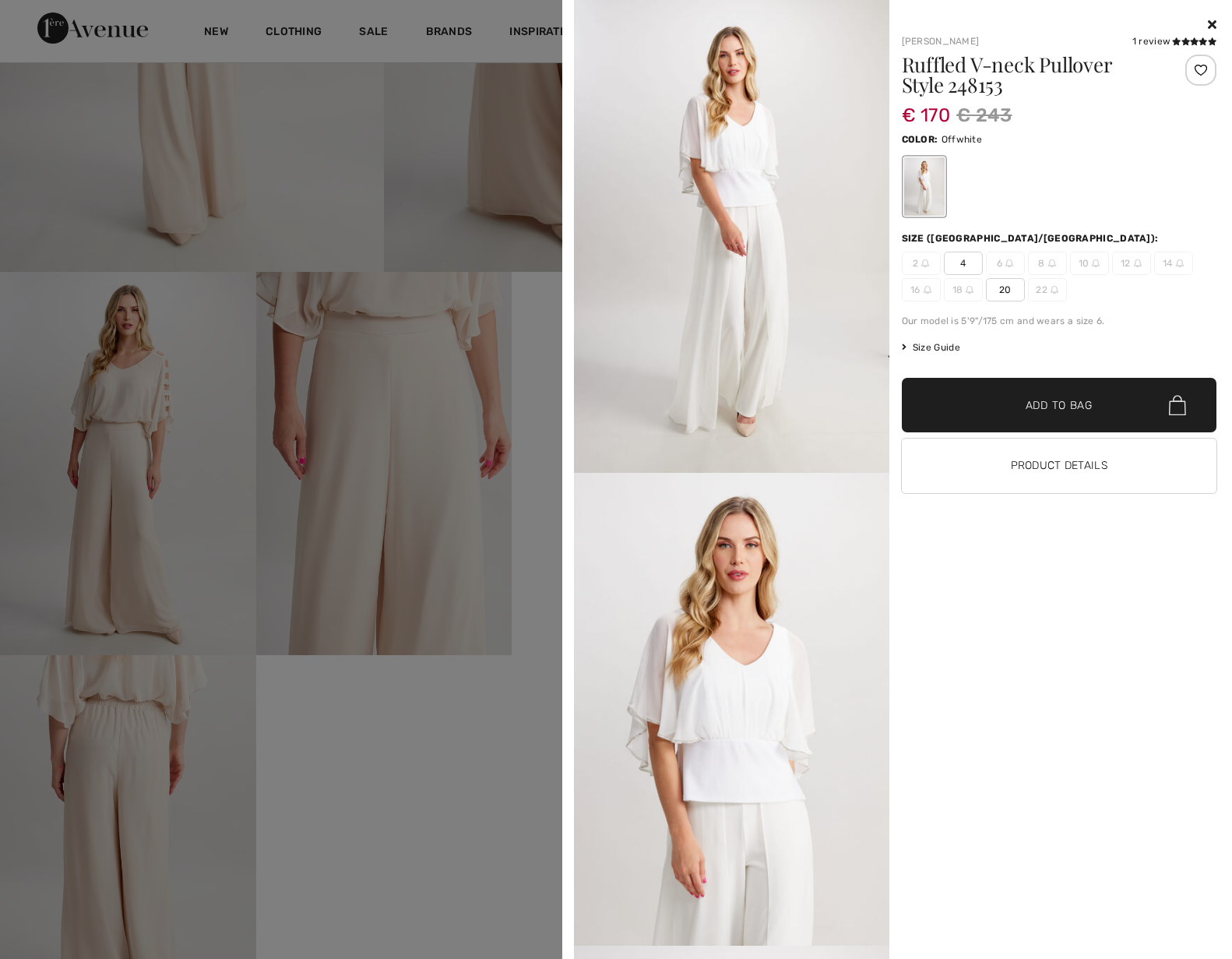
click at [1208, 23] on icon at bounding box center [1212, 24] width 9 height 12
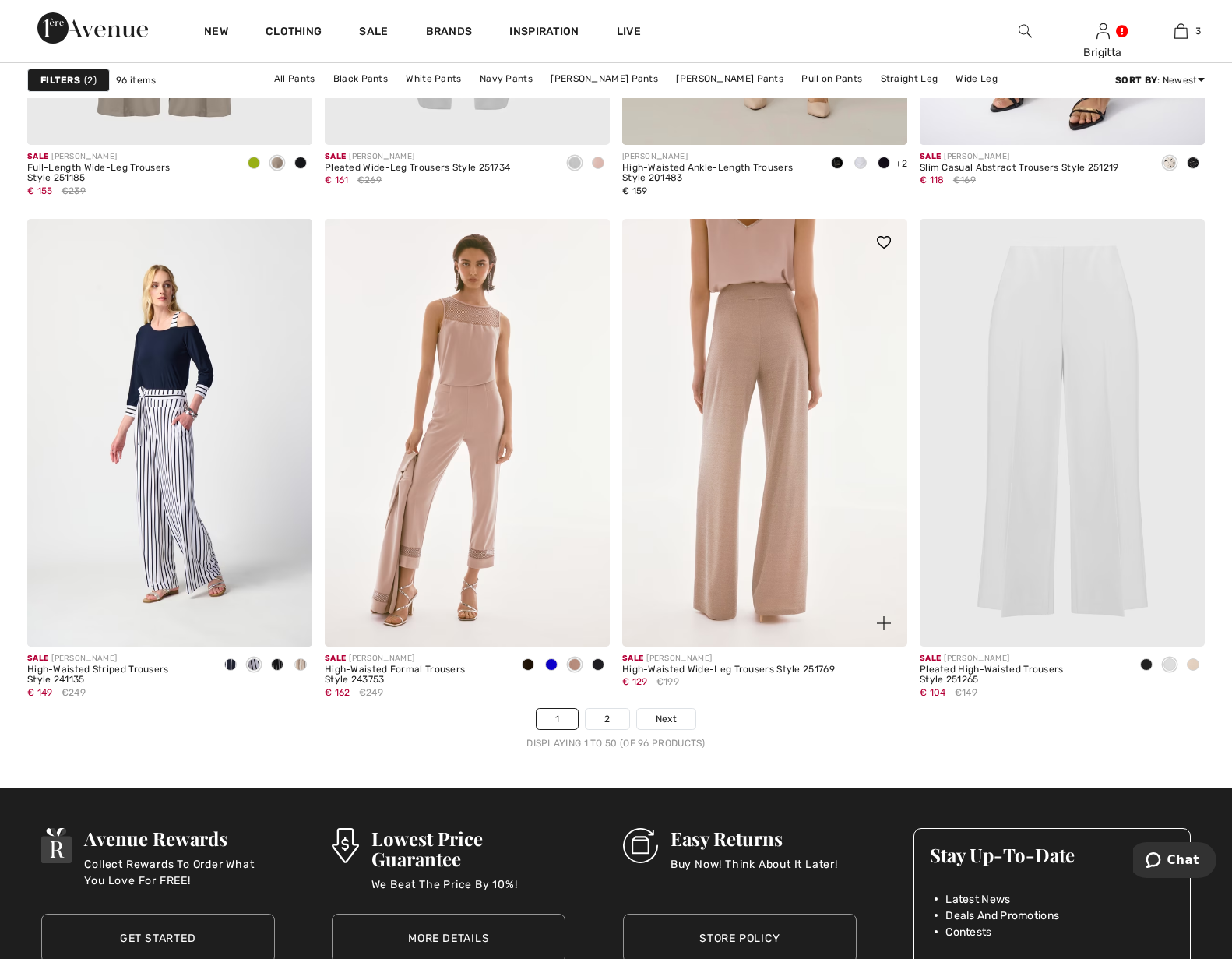
scroll to position [7230, 0]
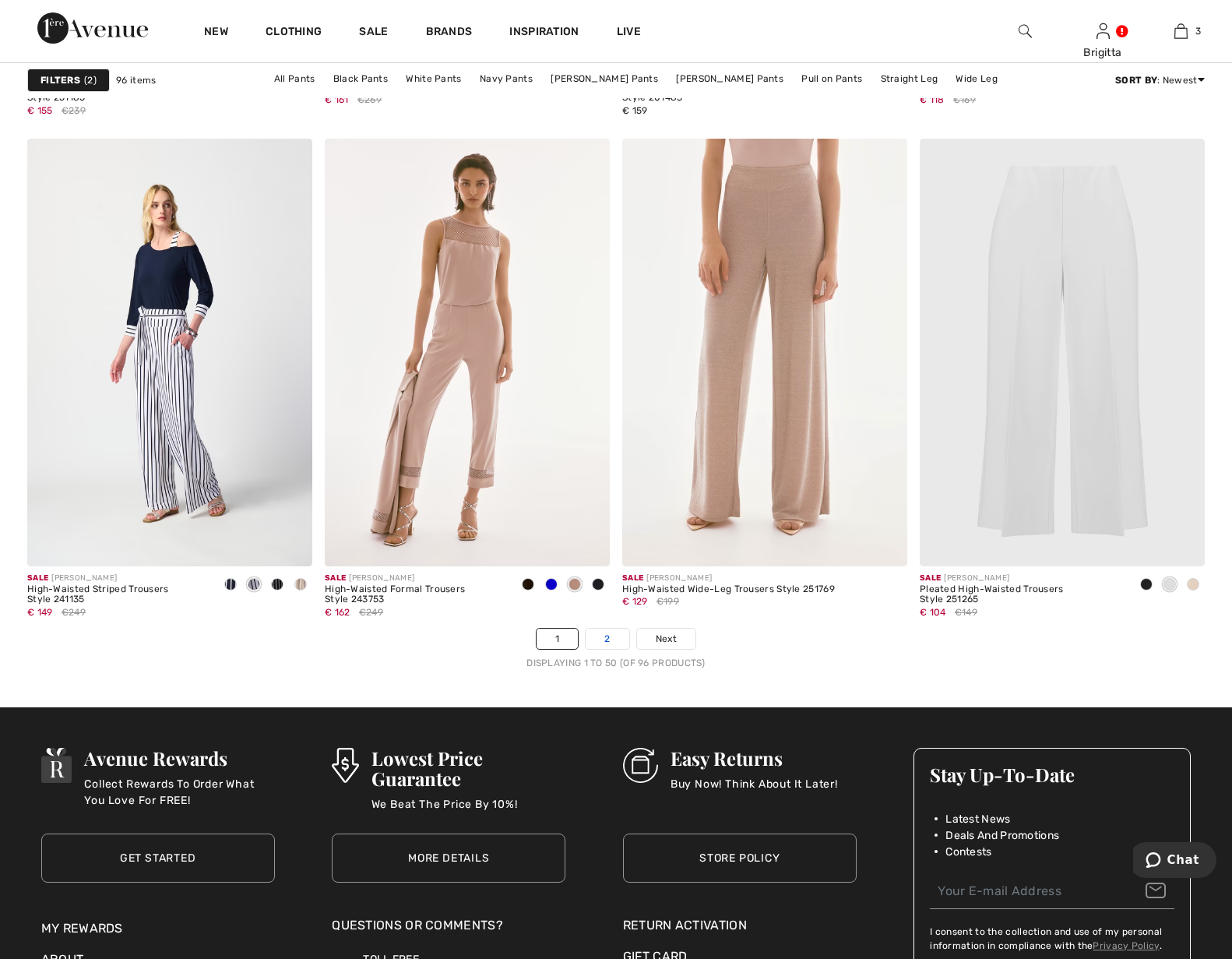
click at [607, 629] on link "2" at bounding box center [607, 638] width 43 height 20
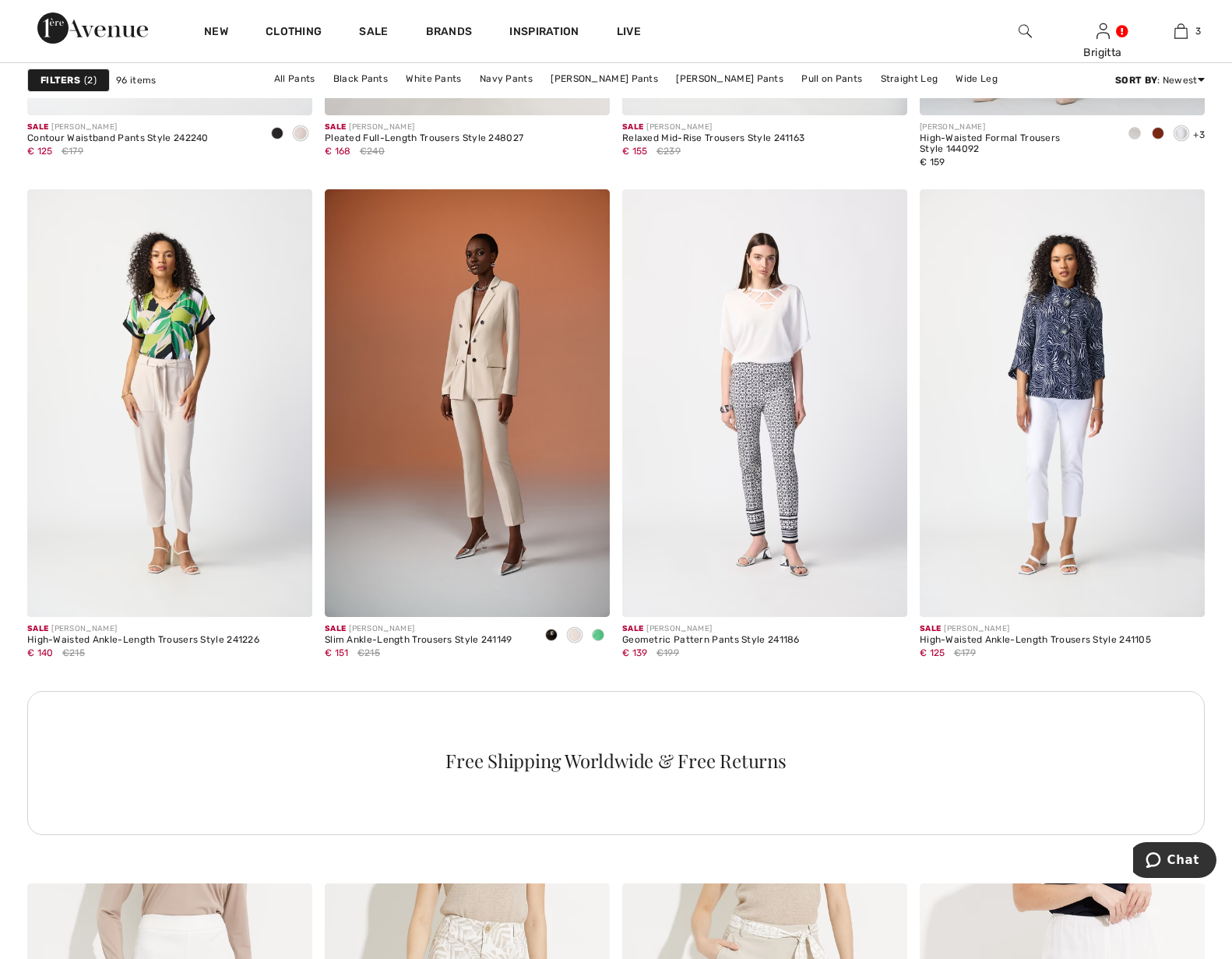
scroll to position [6039, 0]
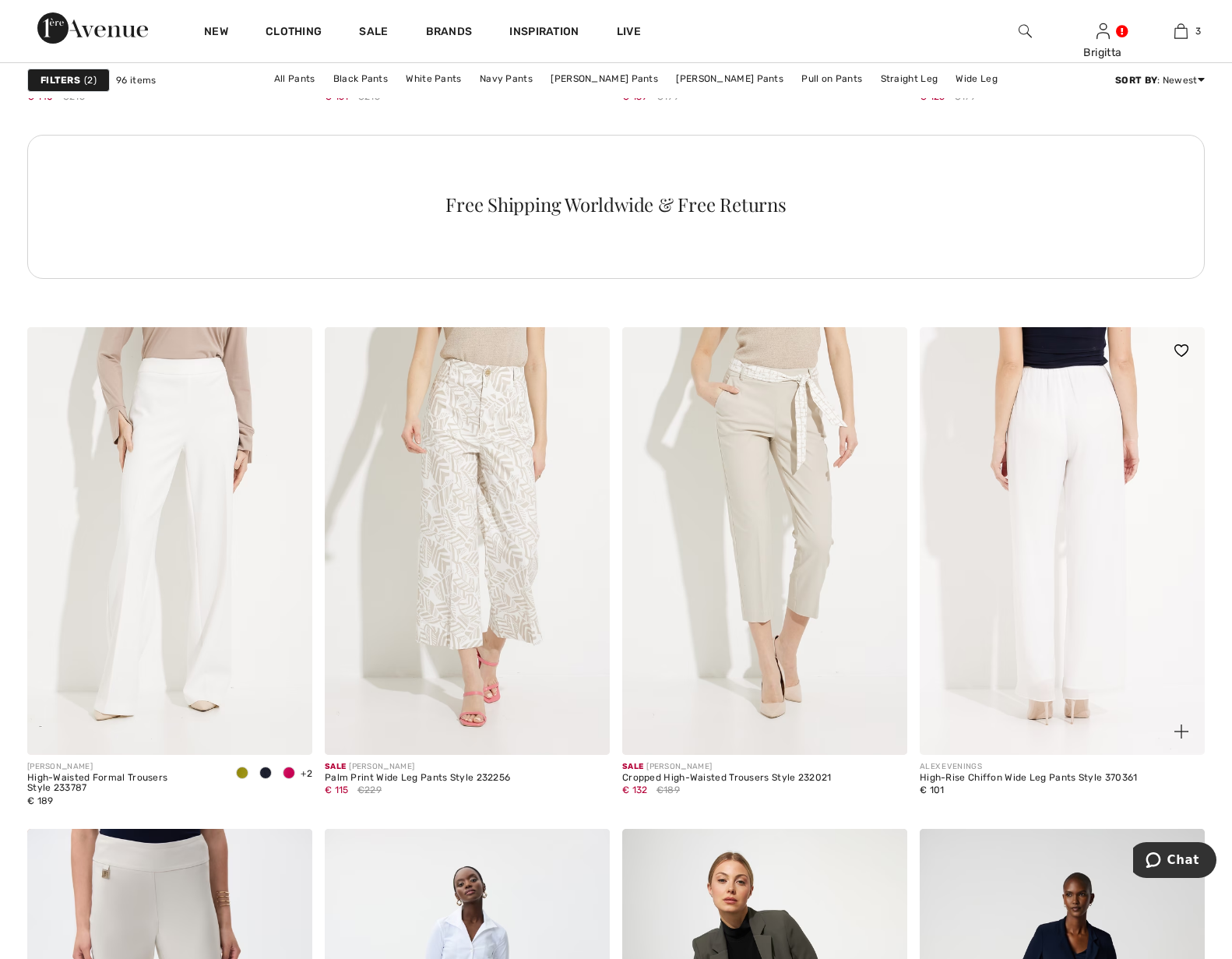
click at [1035, 449] on img at bounding box center [1061, 541] width 285 height 428
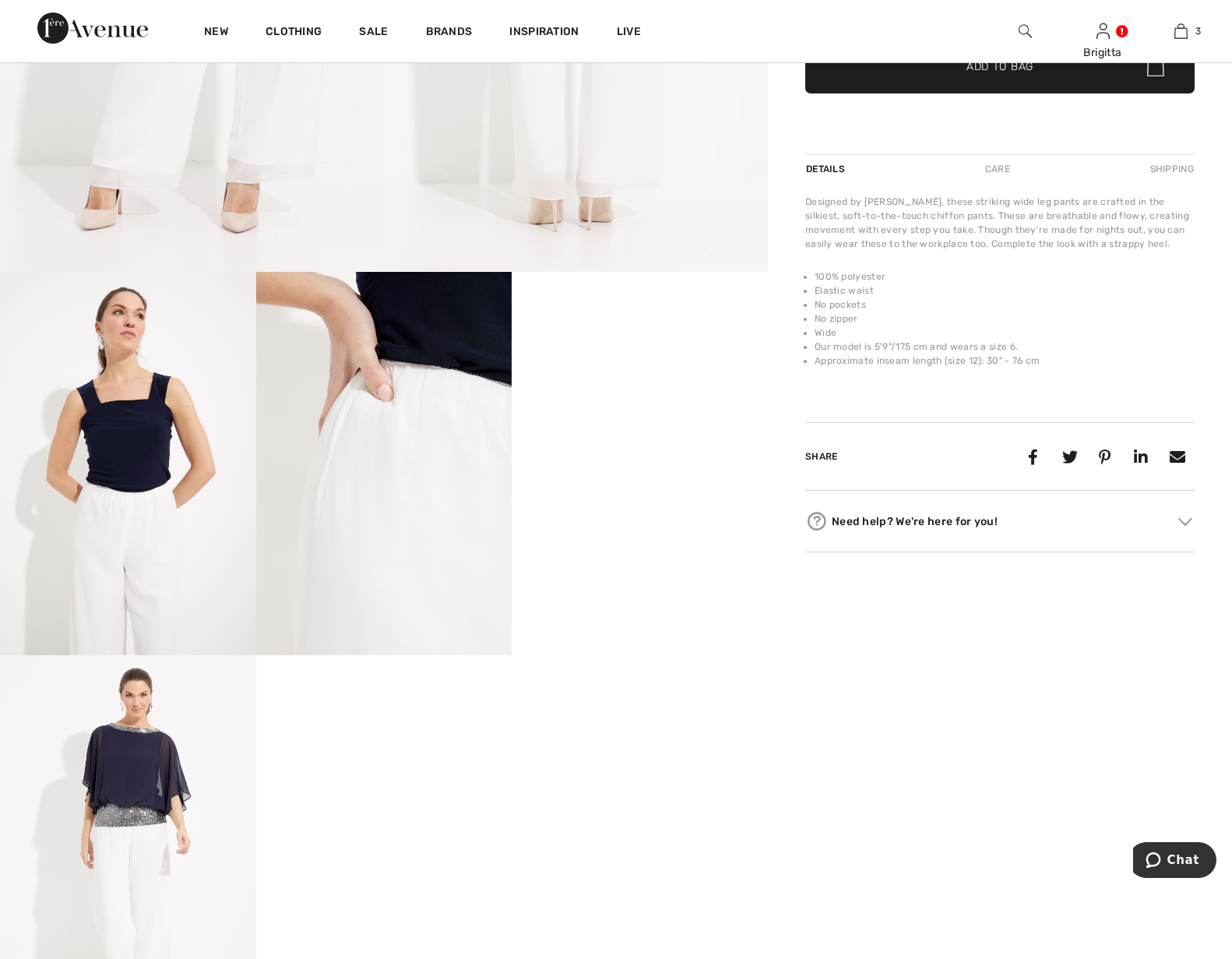
click at [630, 382] on video "Your browser does not support the video tag." at bounding box center [640, 335] width 256 height 128
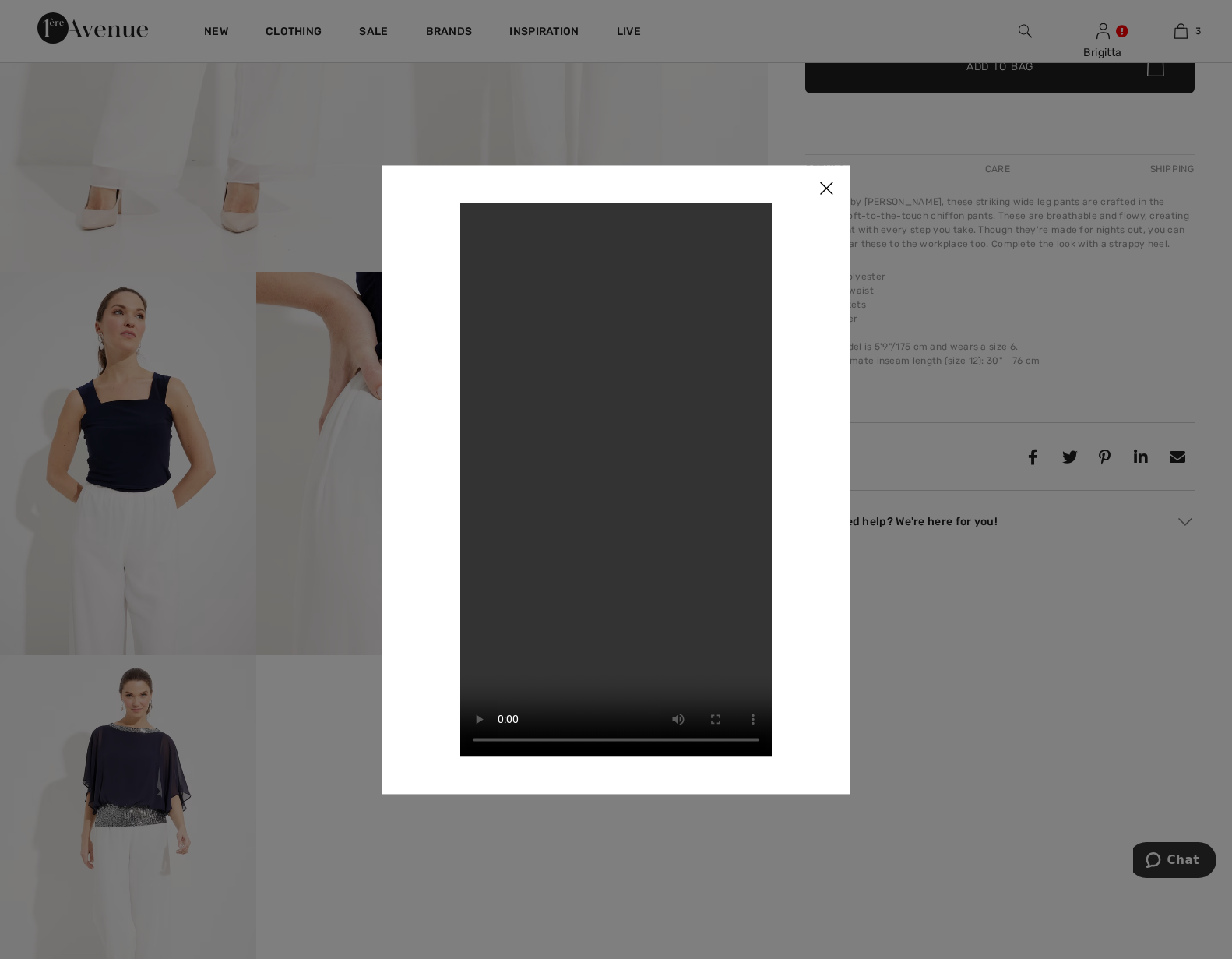
click at [820, 188] on img at bounding box center [826, 189] width 47 height 48
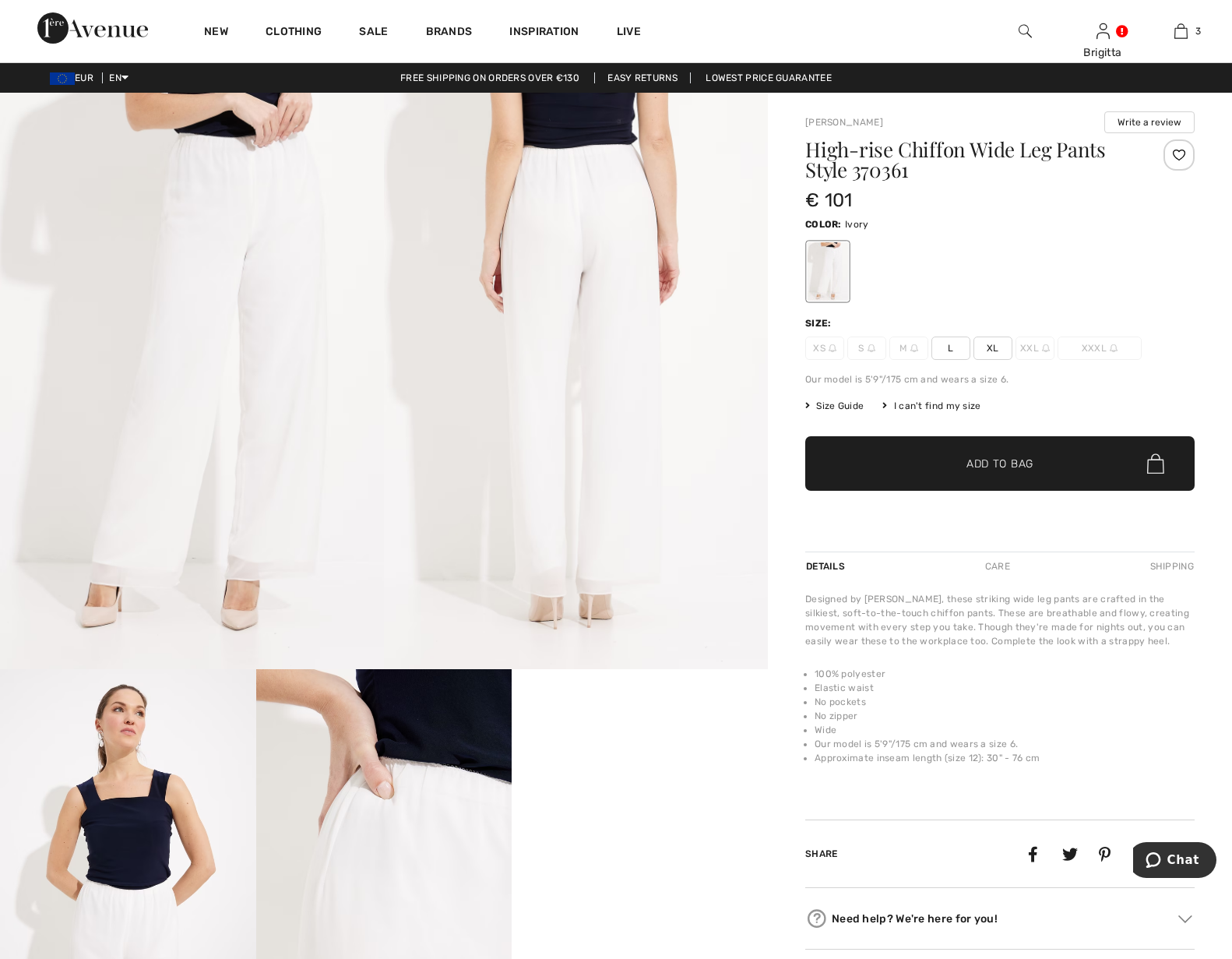
click at [836, 402] on span "Size Guide" at bounding box center [834, 406] width 58 height 14
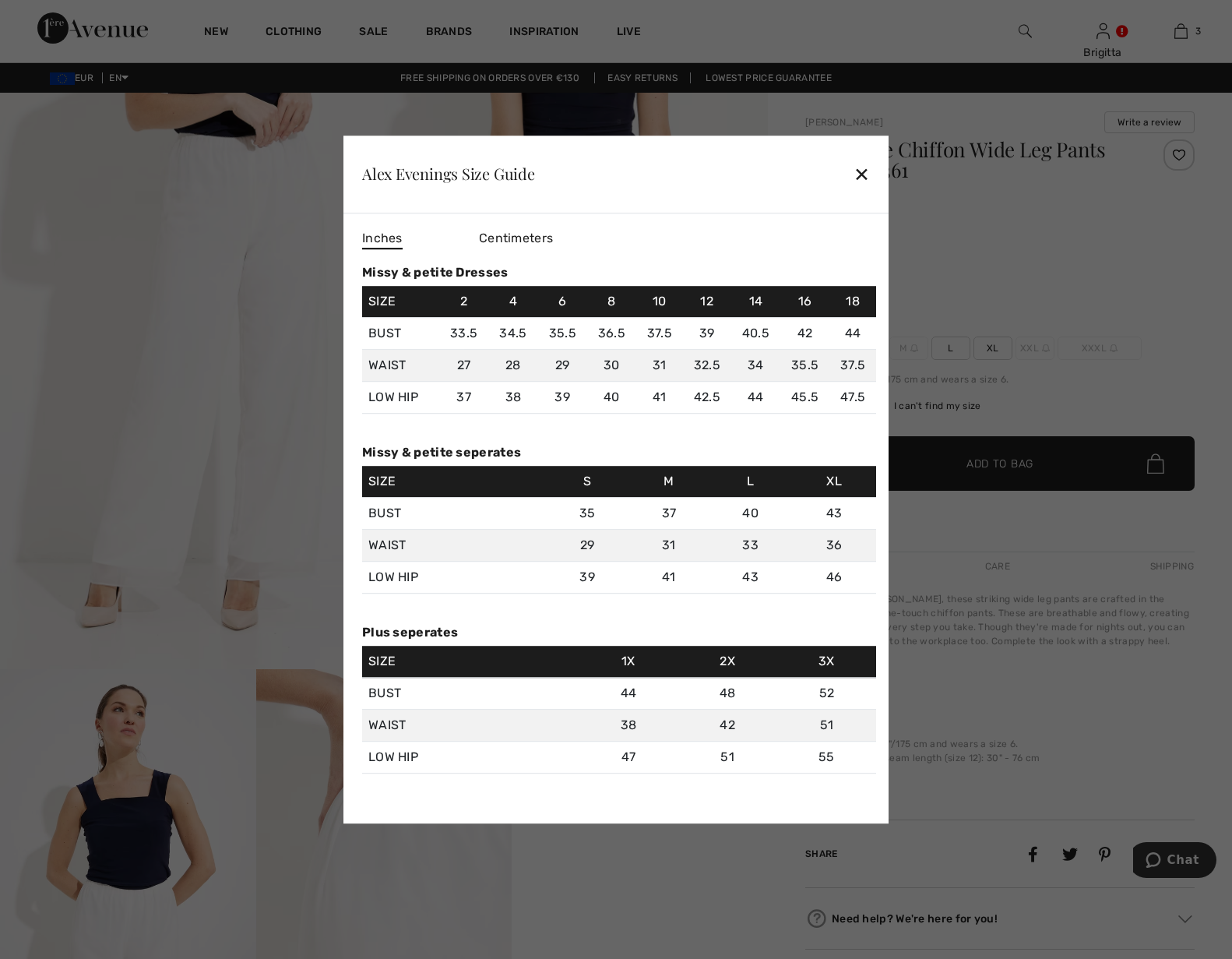
click at [515, 232] on span "Centimeters" at bounding box center [515, 238] width 74 height 15
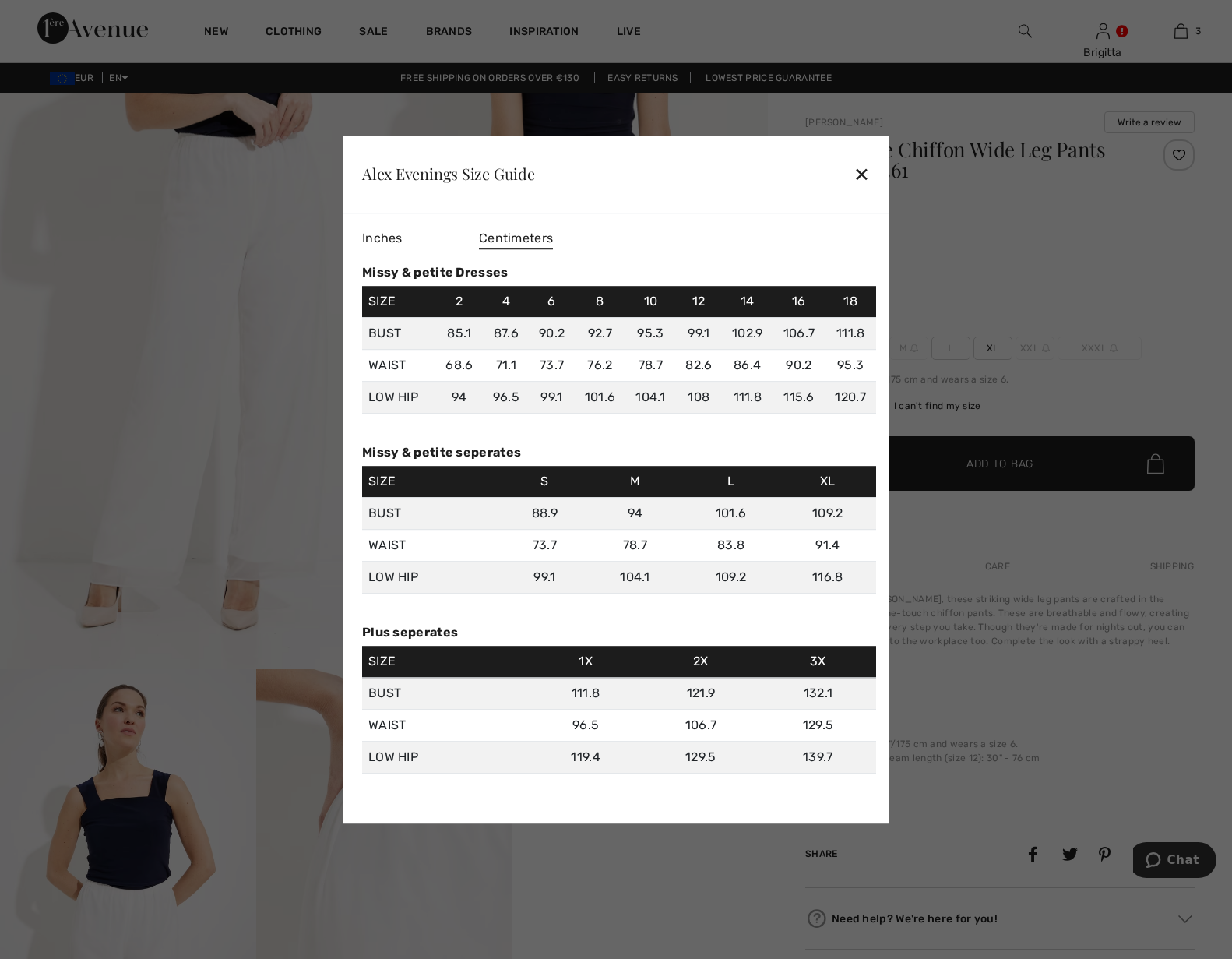
click at [866, 173] on div "✕" at bounding box center [861, 174] width 17 height 33
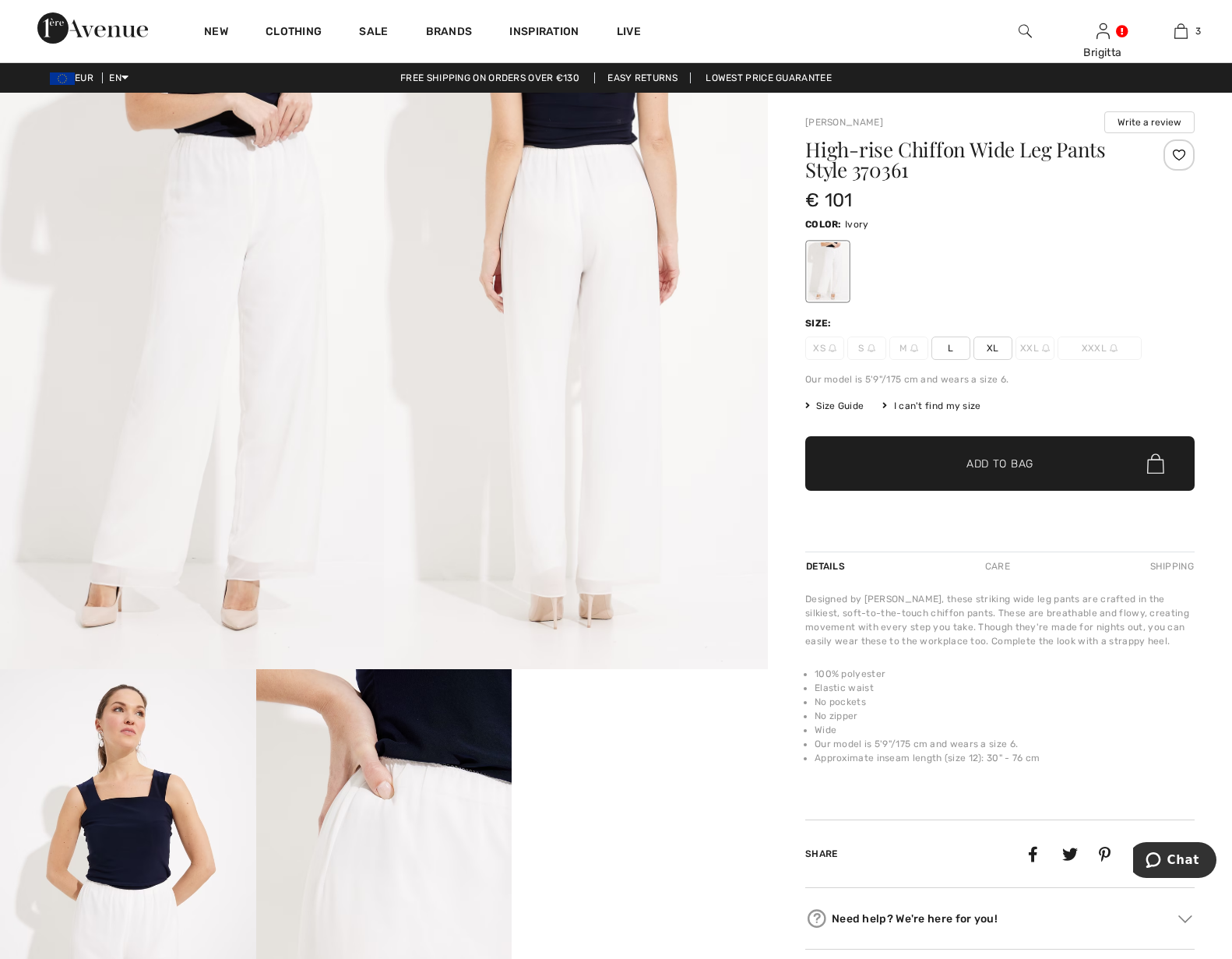
click at [973, 350] on span "XL" at bounding box center [993, 348] width 39 height 24
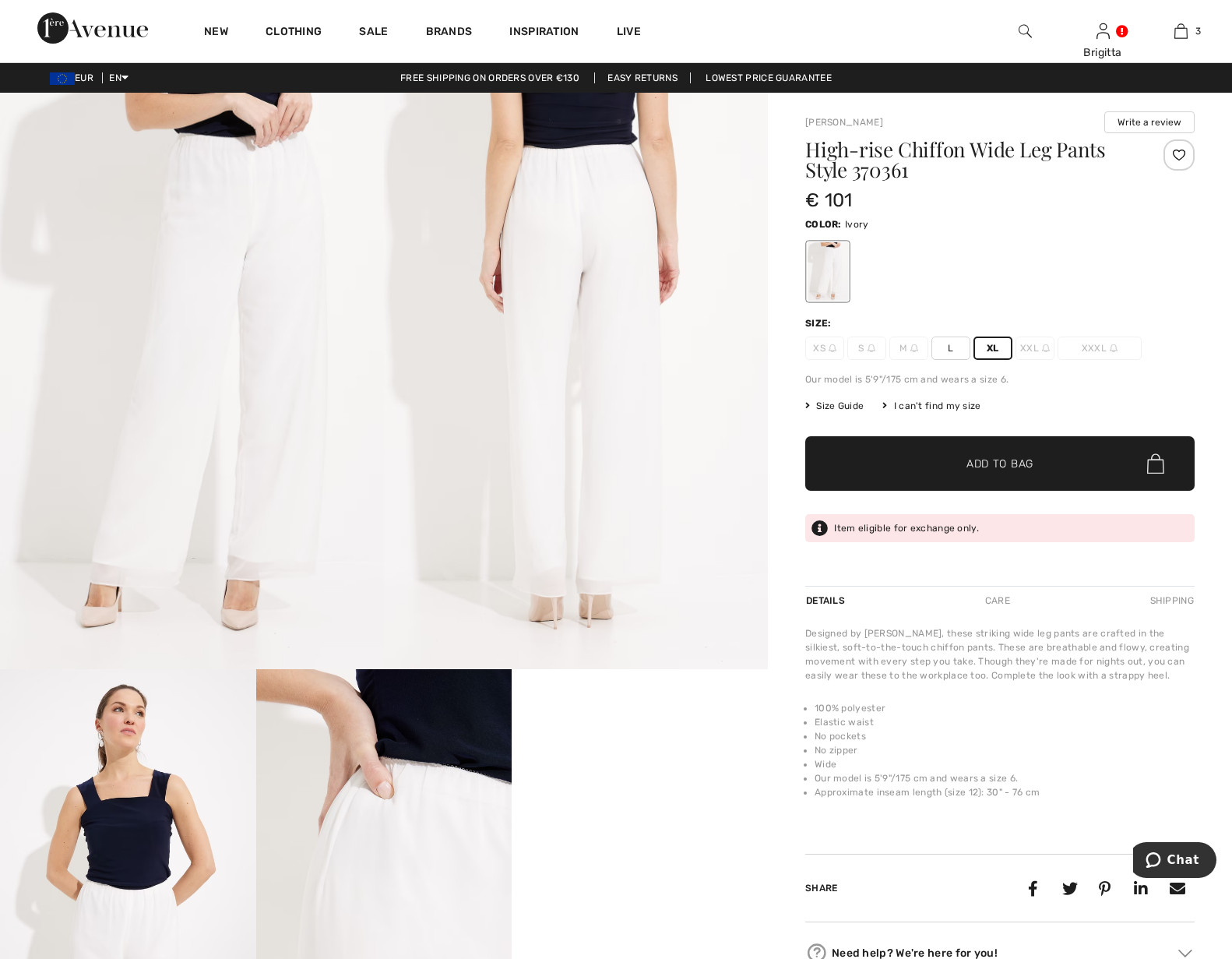
click at [976, 456] on span "✔ Added to Bag Add to Bag" at bounding box center [1000, 463] width 389 height 55
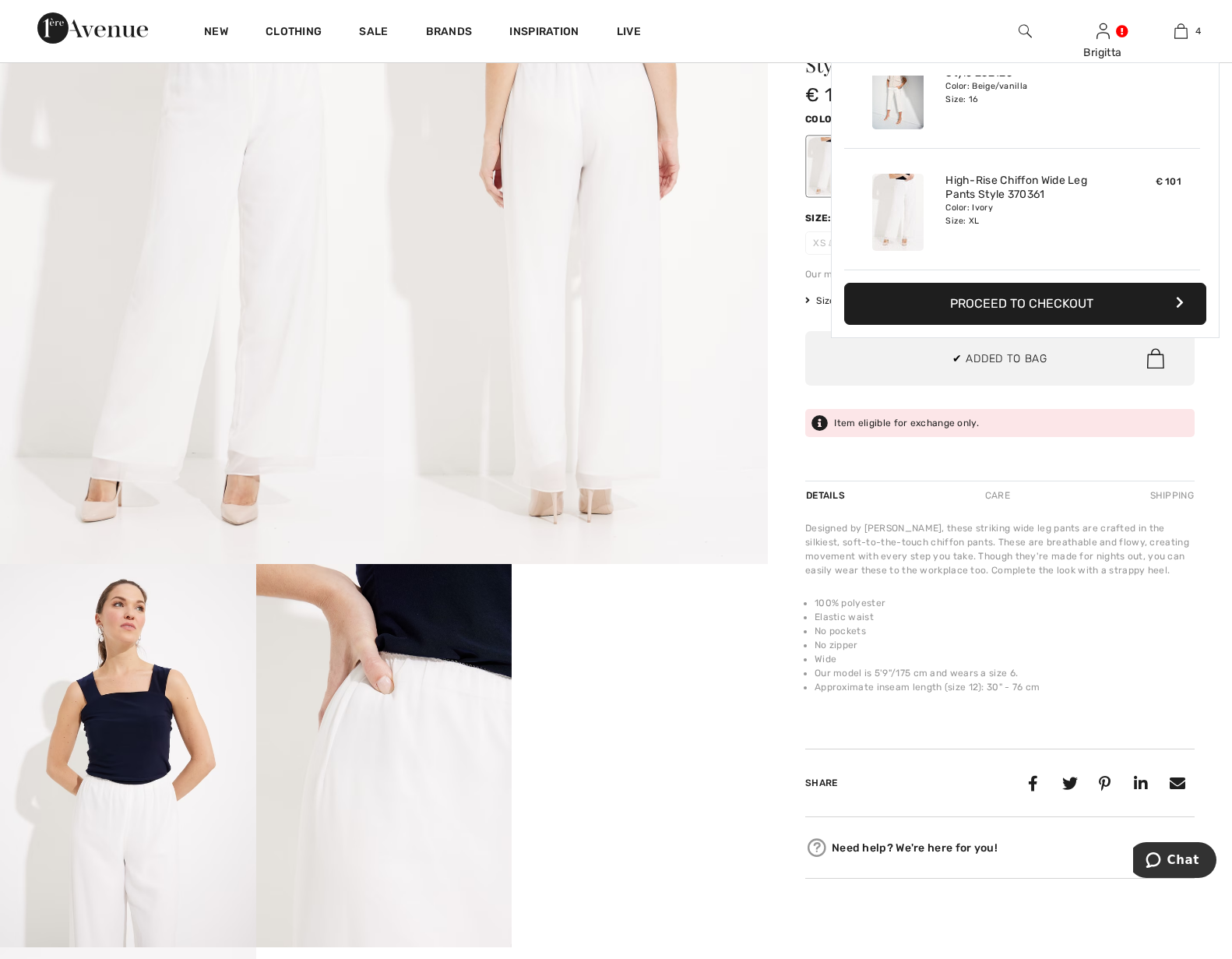
scroll to position [159, 0]
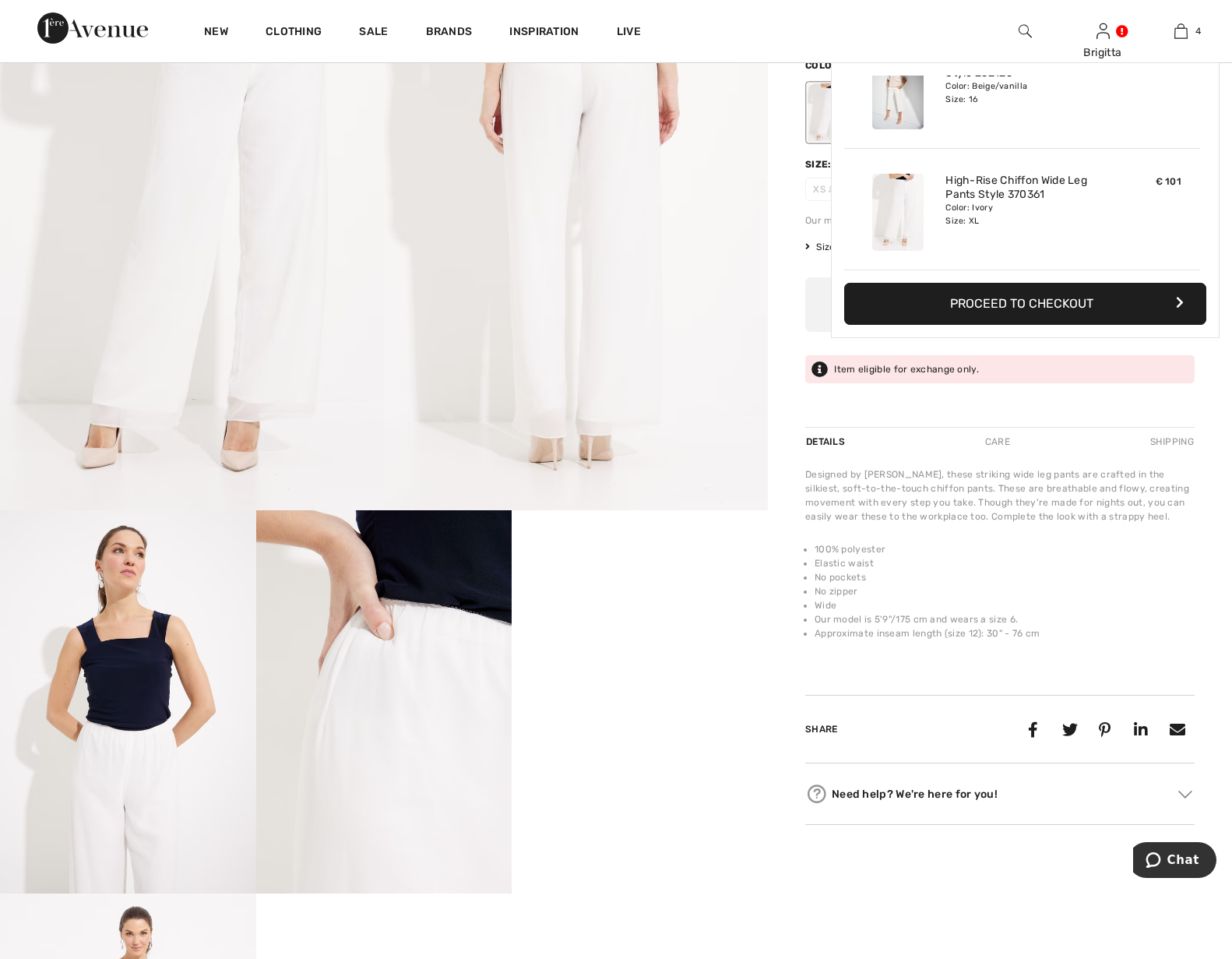
click at [621, 629] on video "Your browser does not support the video tag." at bounding box center [640, 574] width 256 height 128
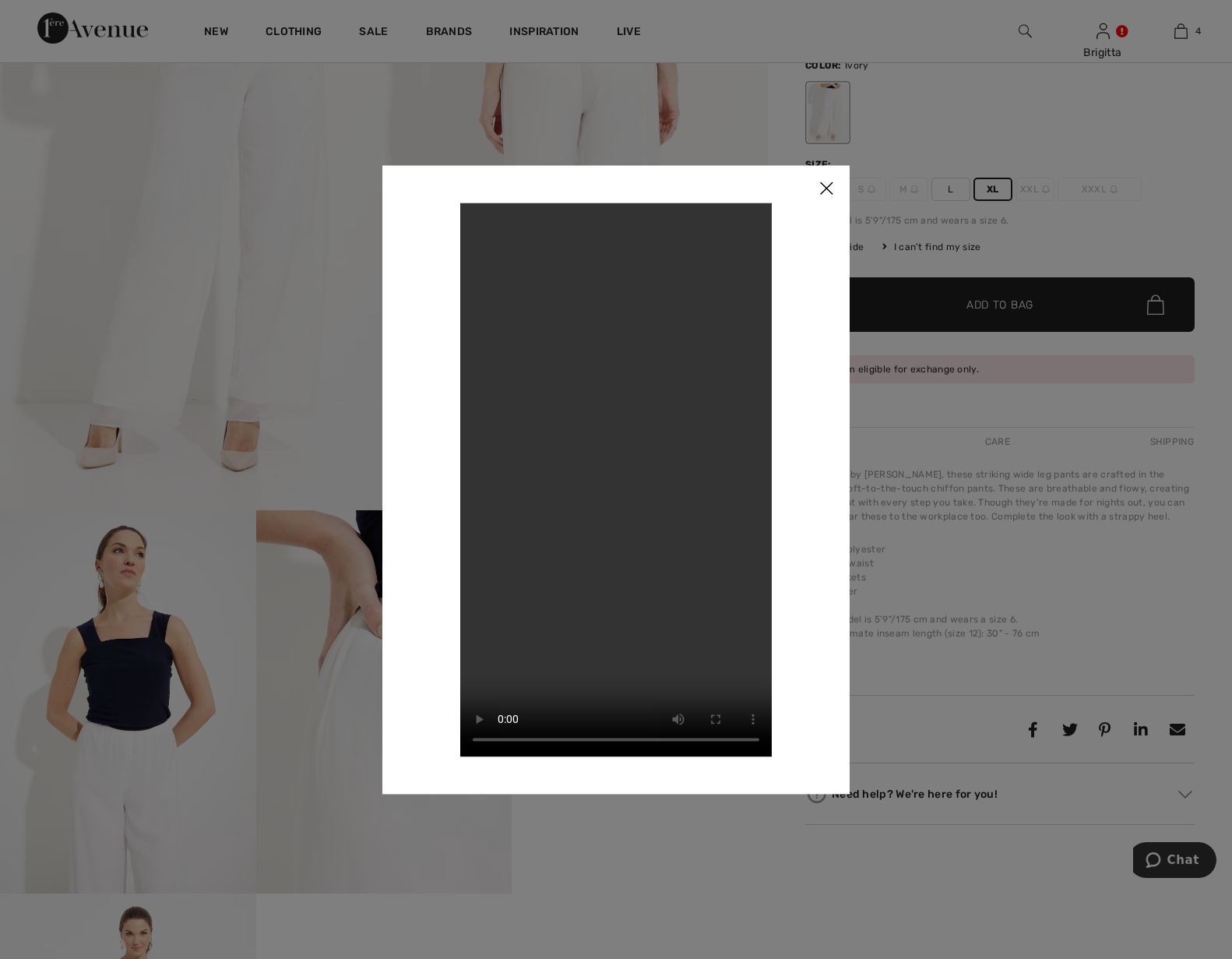
click at [818, 188] on img at bounding box center [826, 189] width 47 height 48
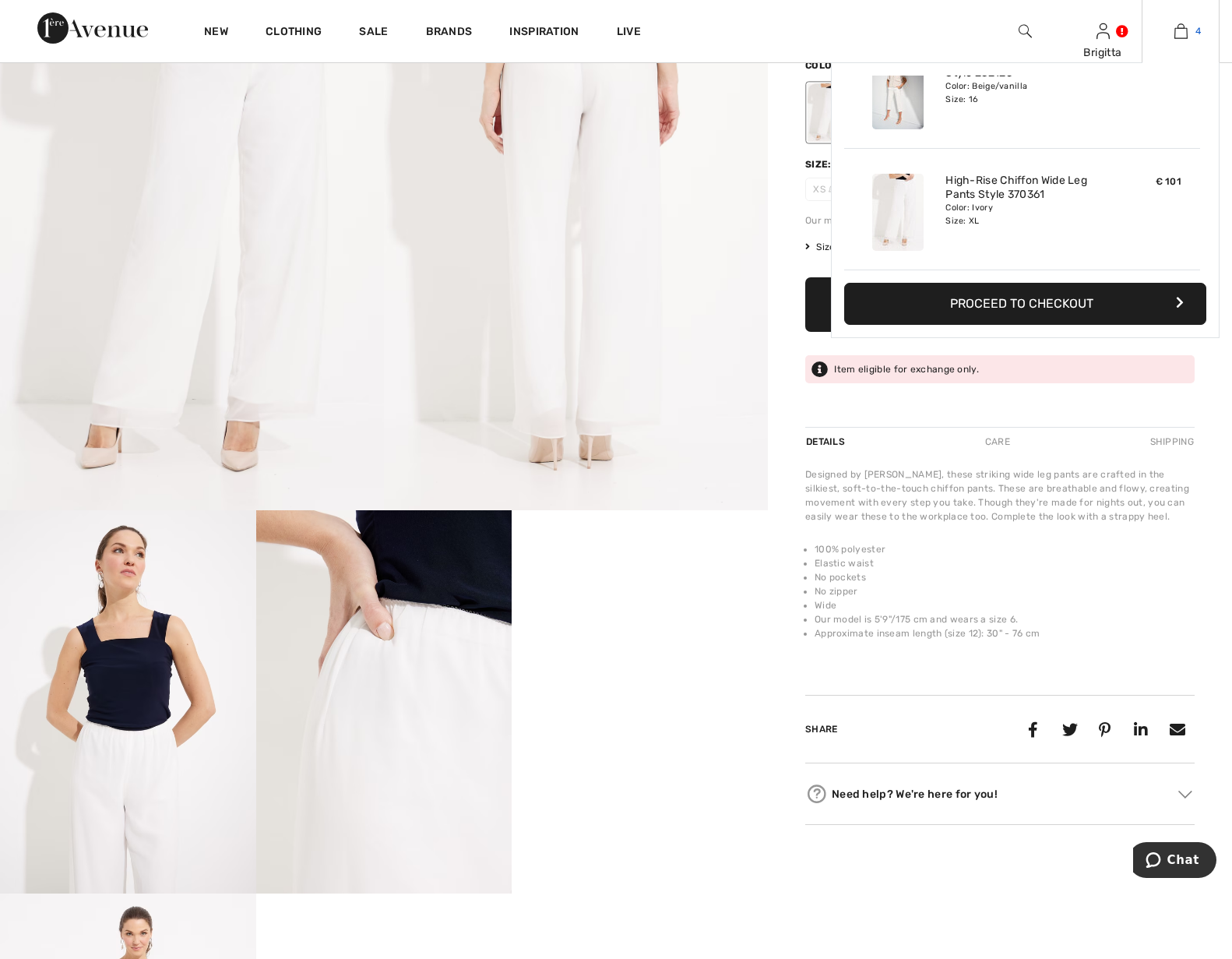
click at [1175, 32] on img at bounding box center [1181, 30] width 13 height 18
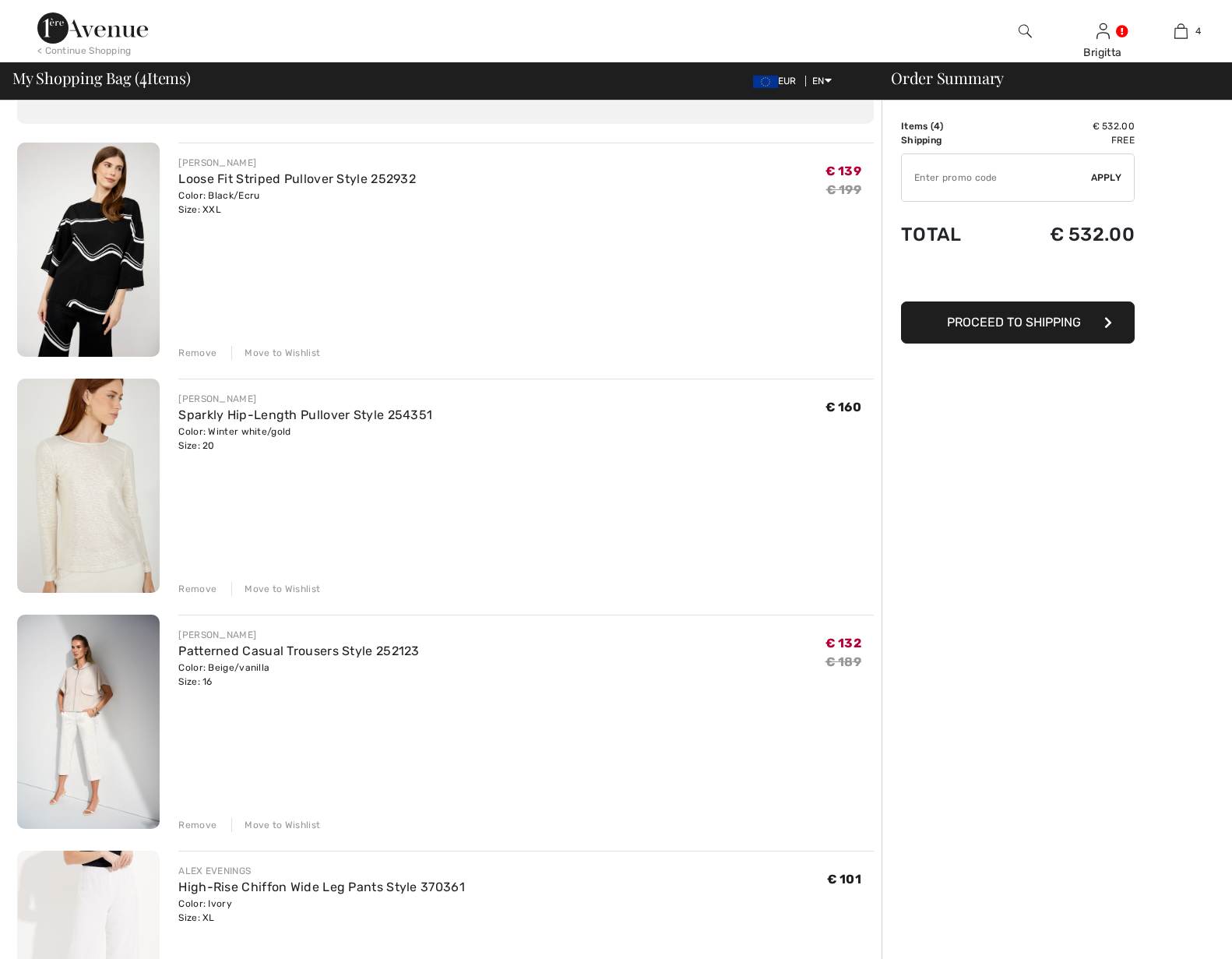
scroll to position [159, 0]
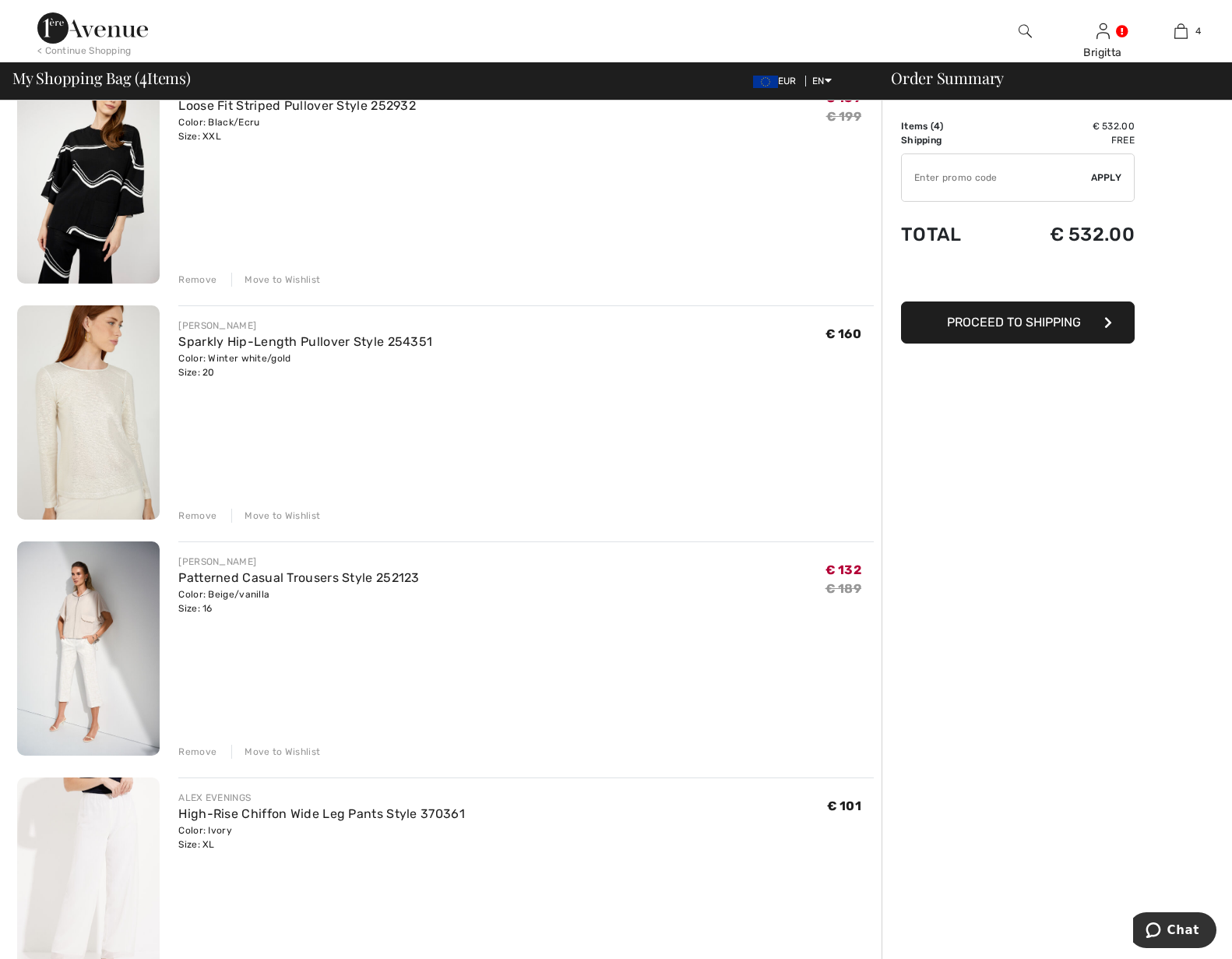
click at [202, 755] on div "Remove" at bounding box center [198, 752] width 38 height 14
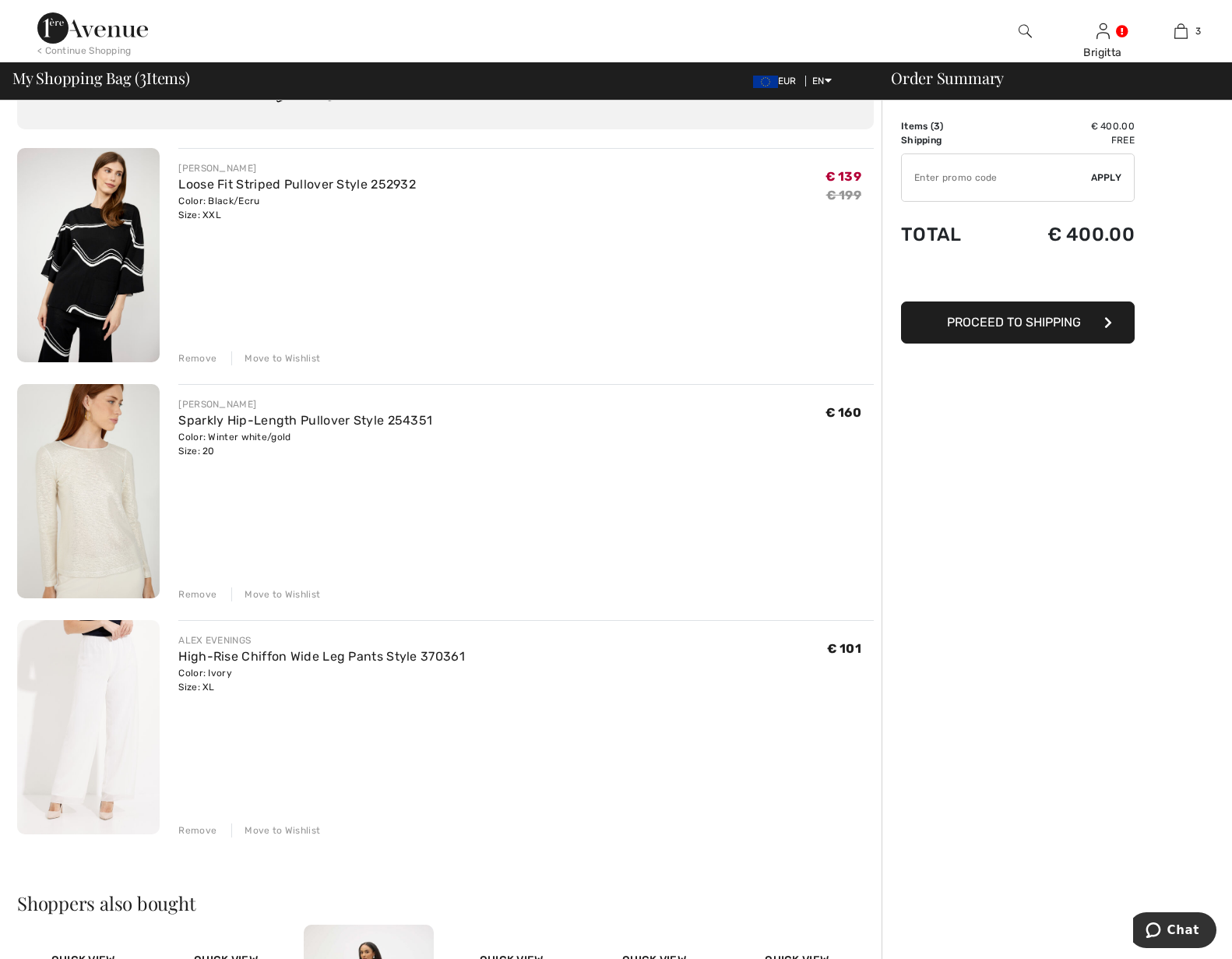
scroll to position [79, 0]
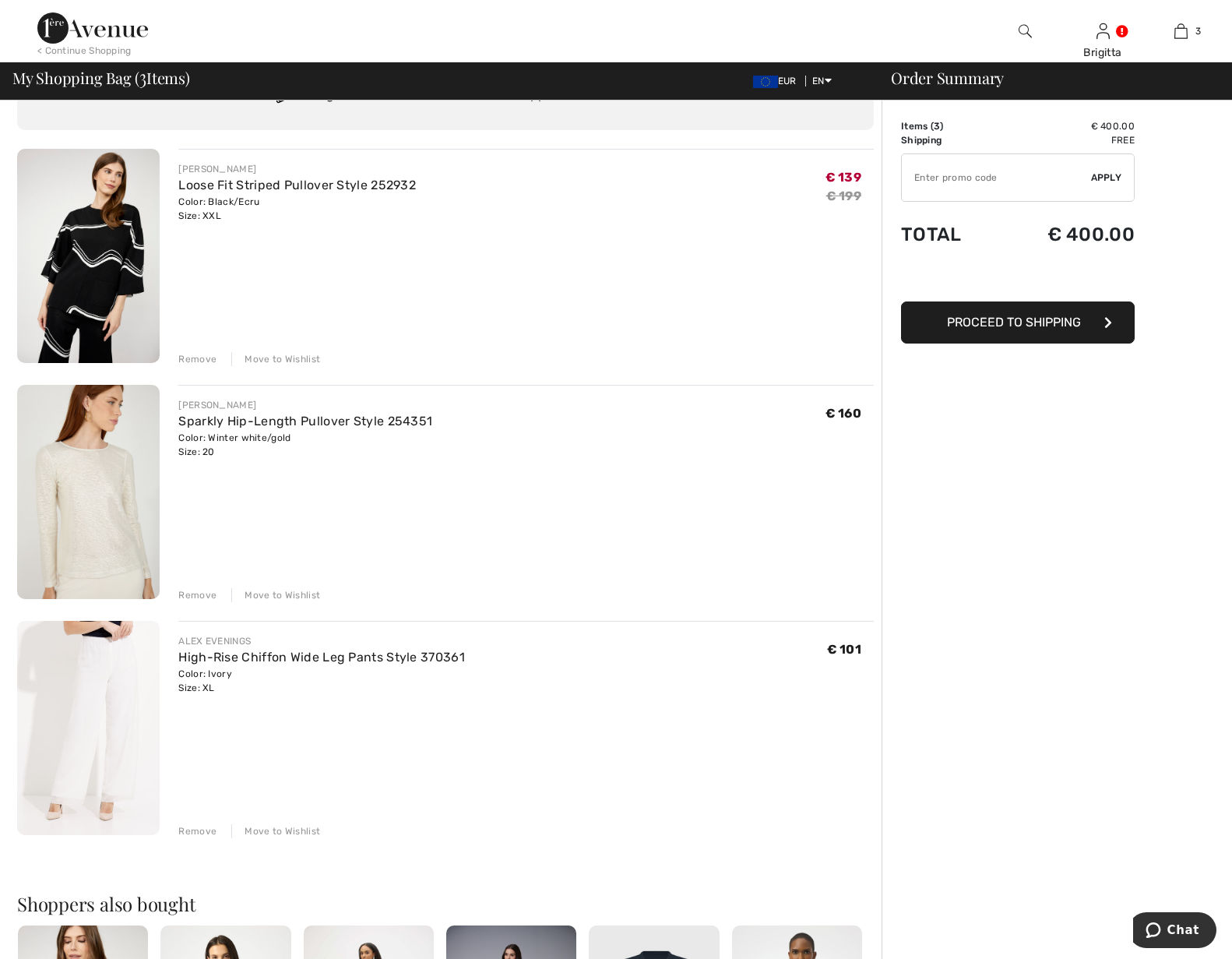
click at [78, 471] on img at bounding box center [89, 492] width 143 height 214
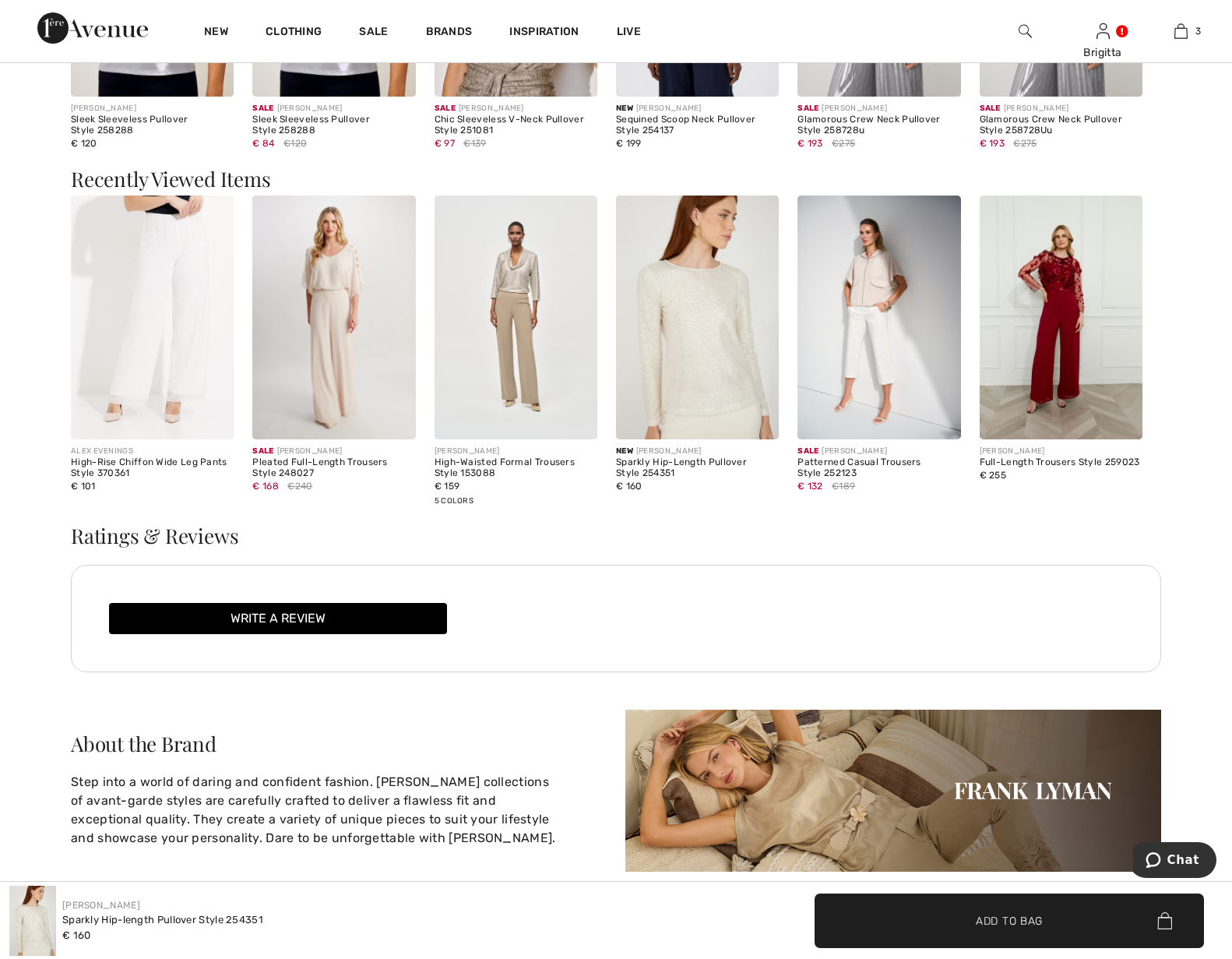
scroll to position [1192, 0]
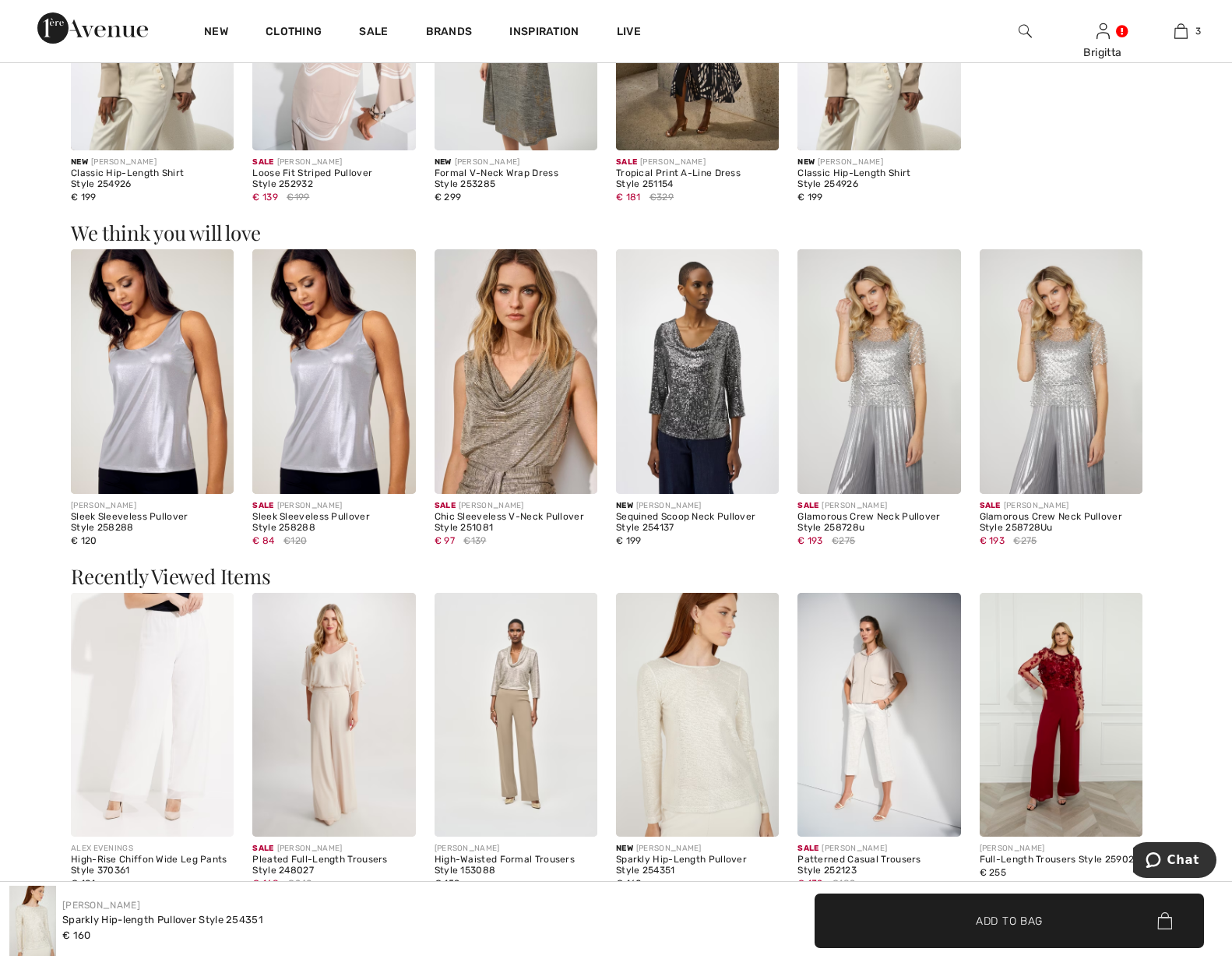
click at [514, 398] on img at bounding box center [515, 371] width 163 height 245
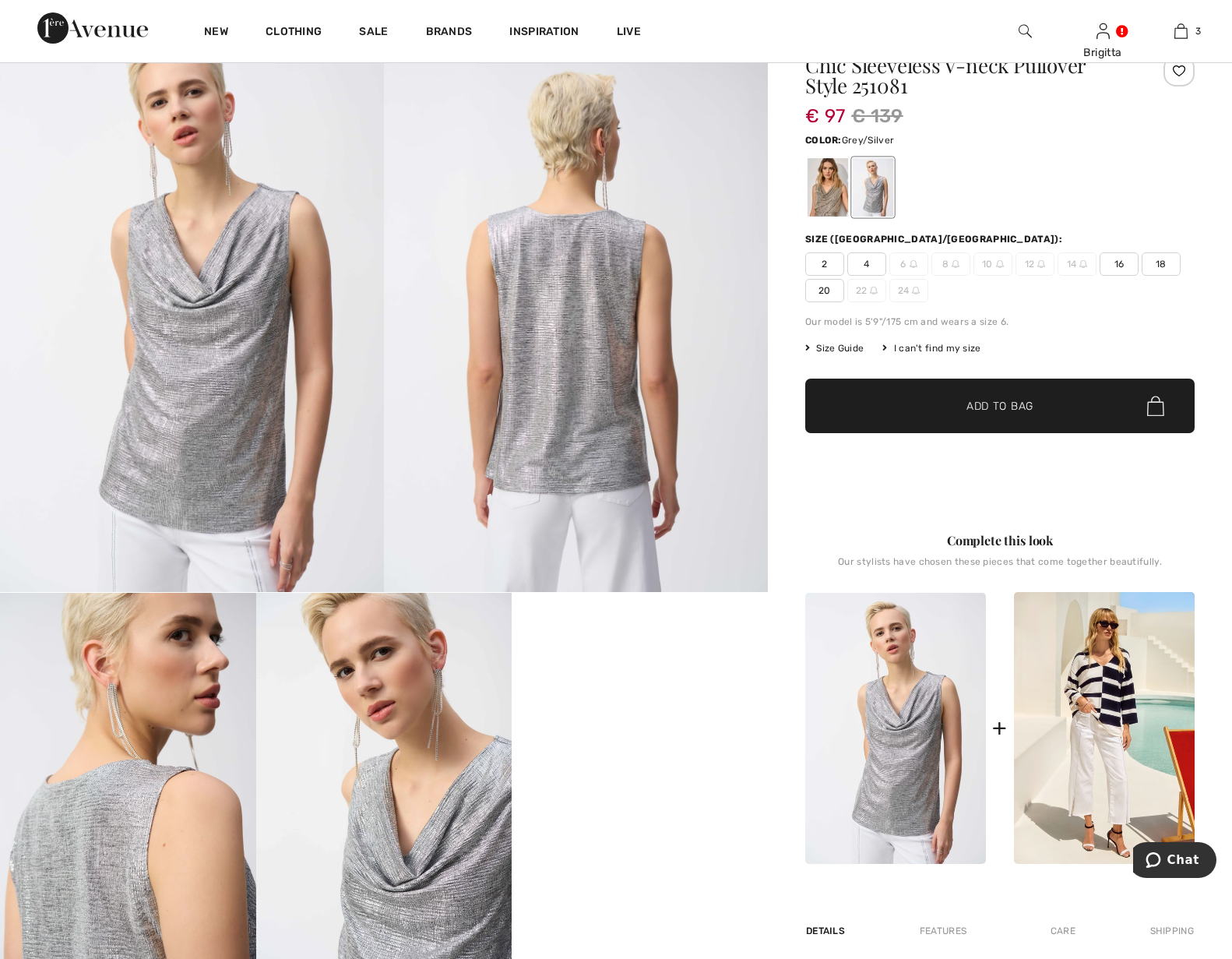
scroll to position [79, 0]
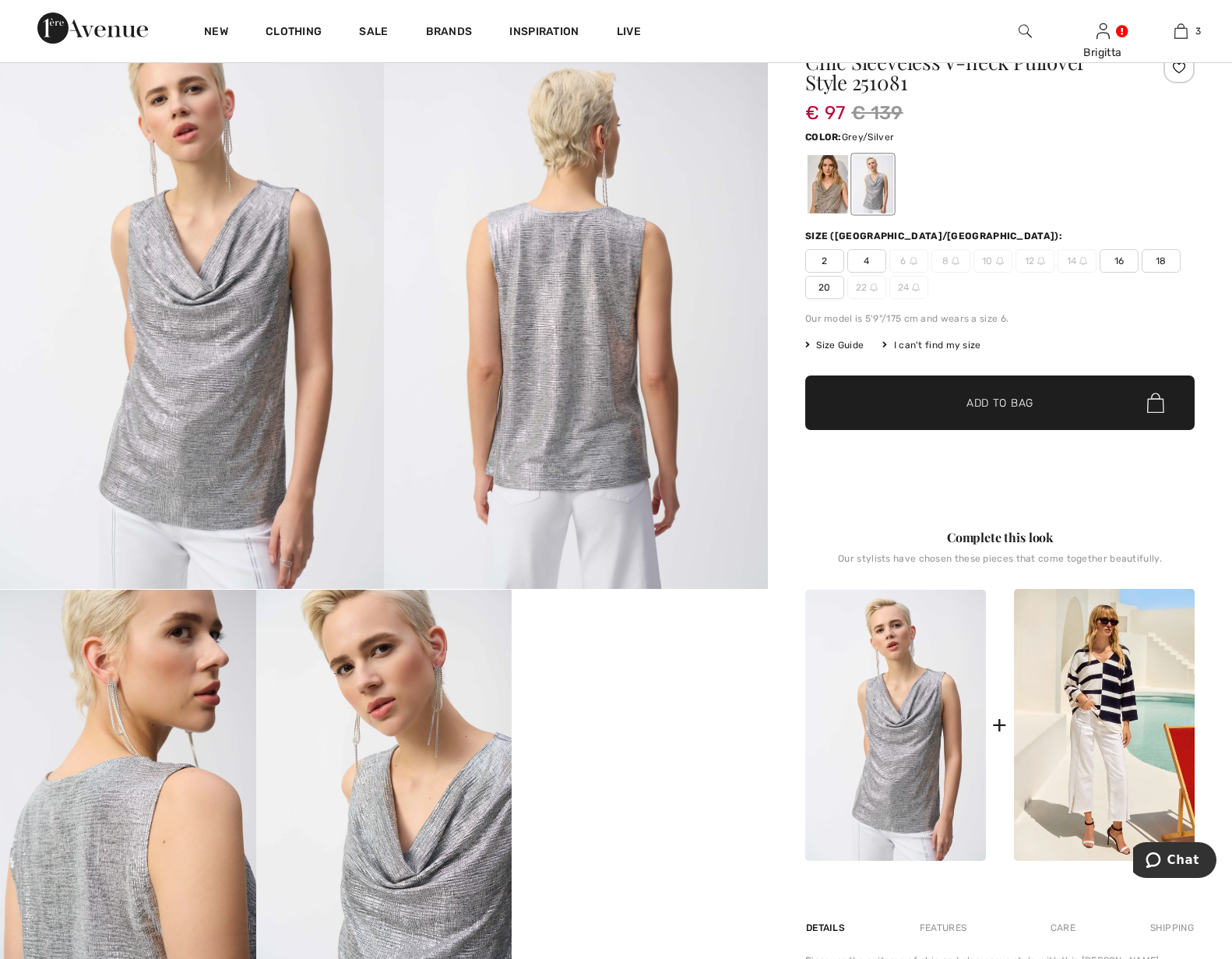
click at [1148, 267] on span "18" at bounding box center [1161, 260] width 39 height 24
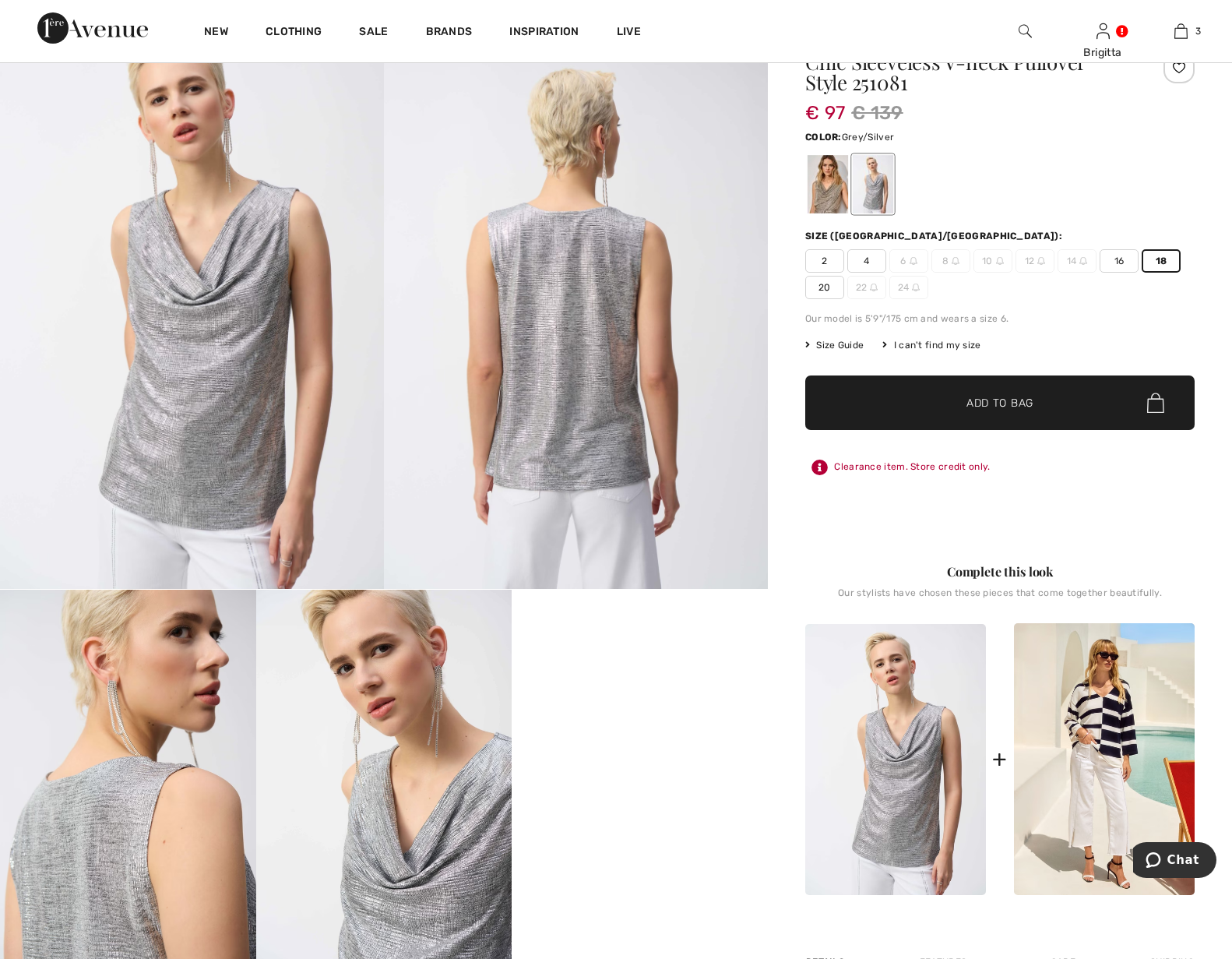
click at [1065, 400] on span "✔ Added to Bag Add to Bag" at bounding box center [1000, 402] width 389 height 55
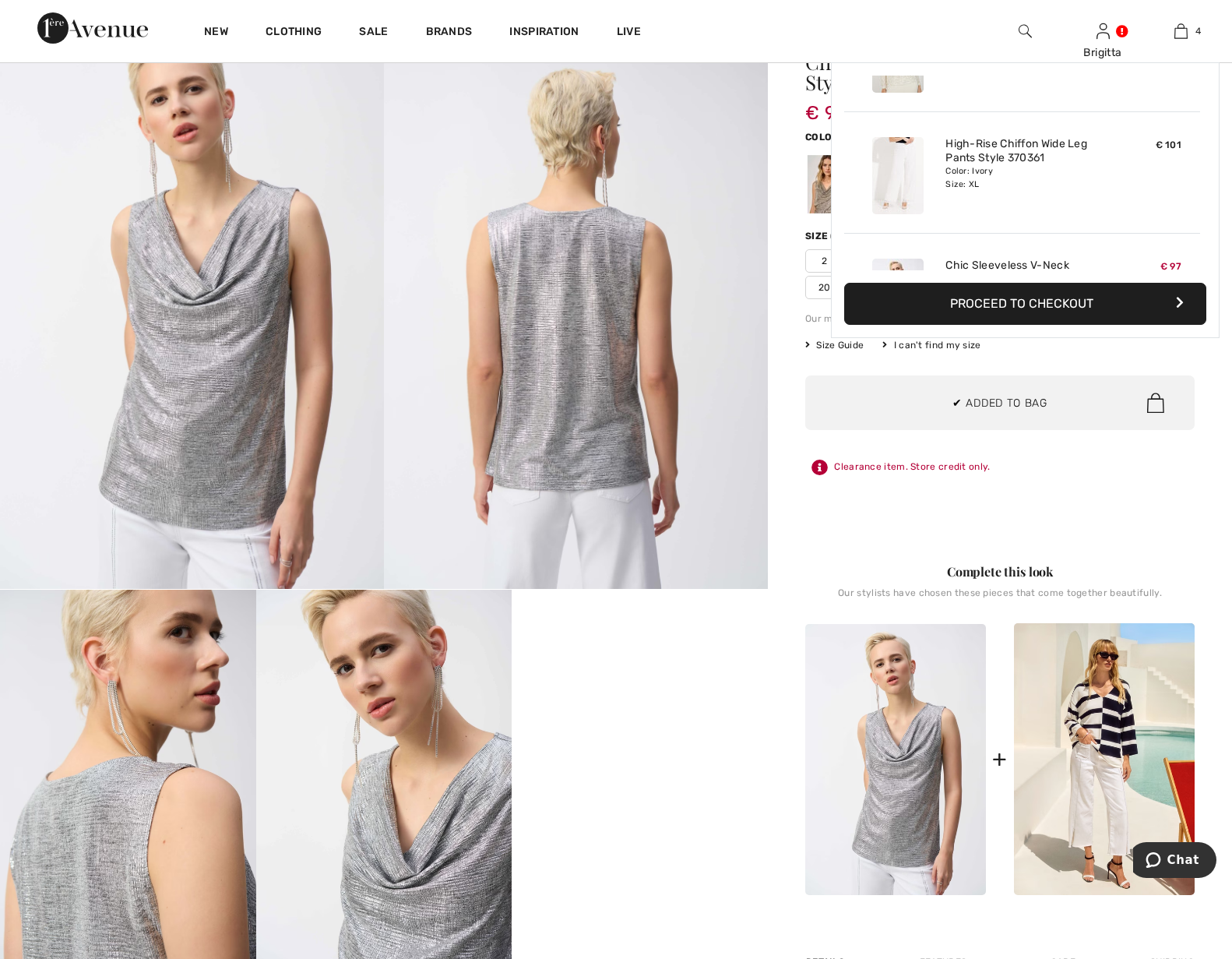
scroll to position [291, 0]
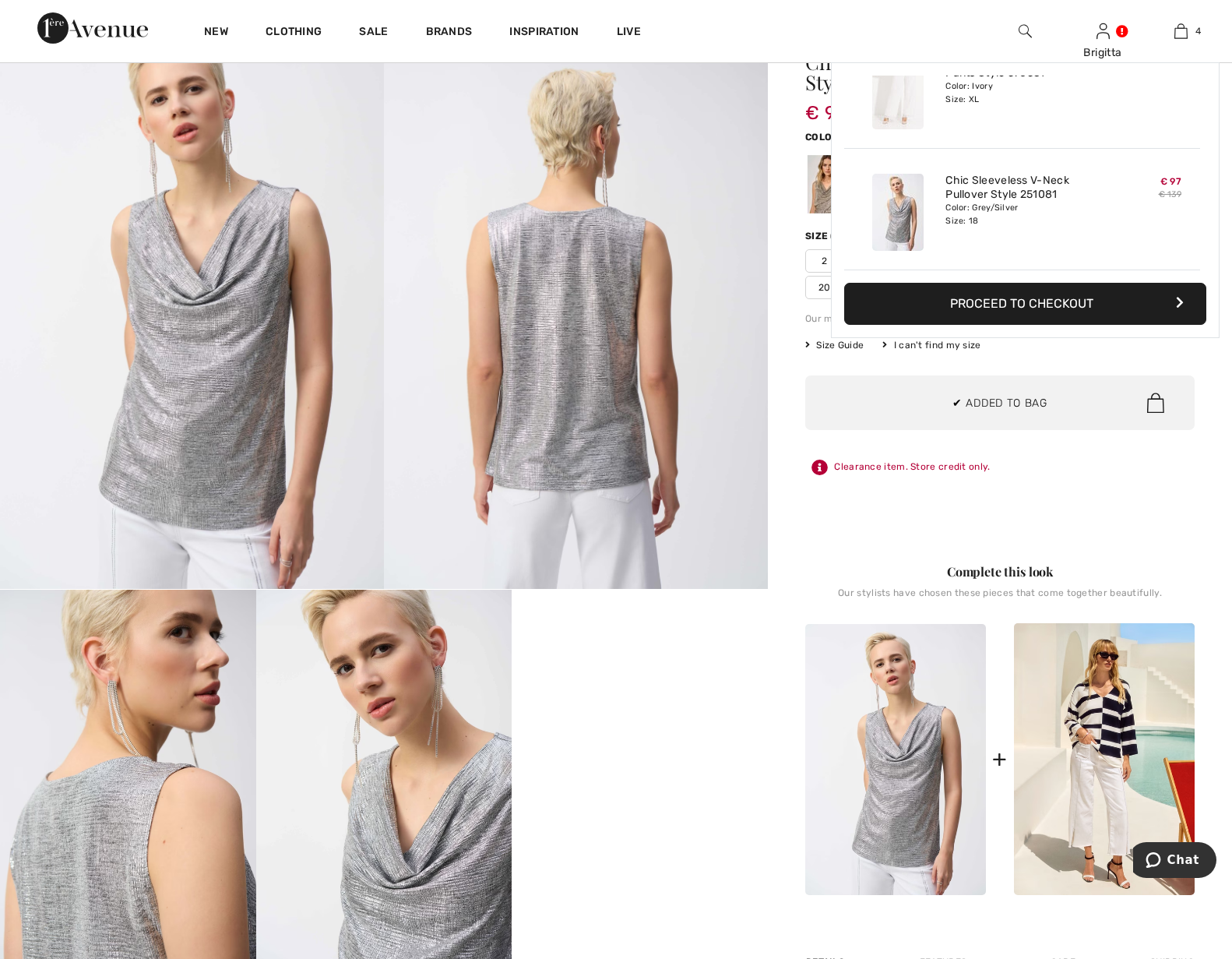
click at [807, 179] on div at bounding box center [827, 184] width 41 height 58
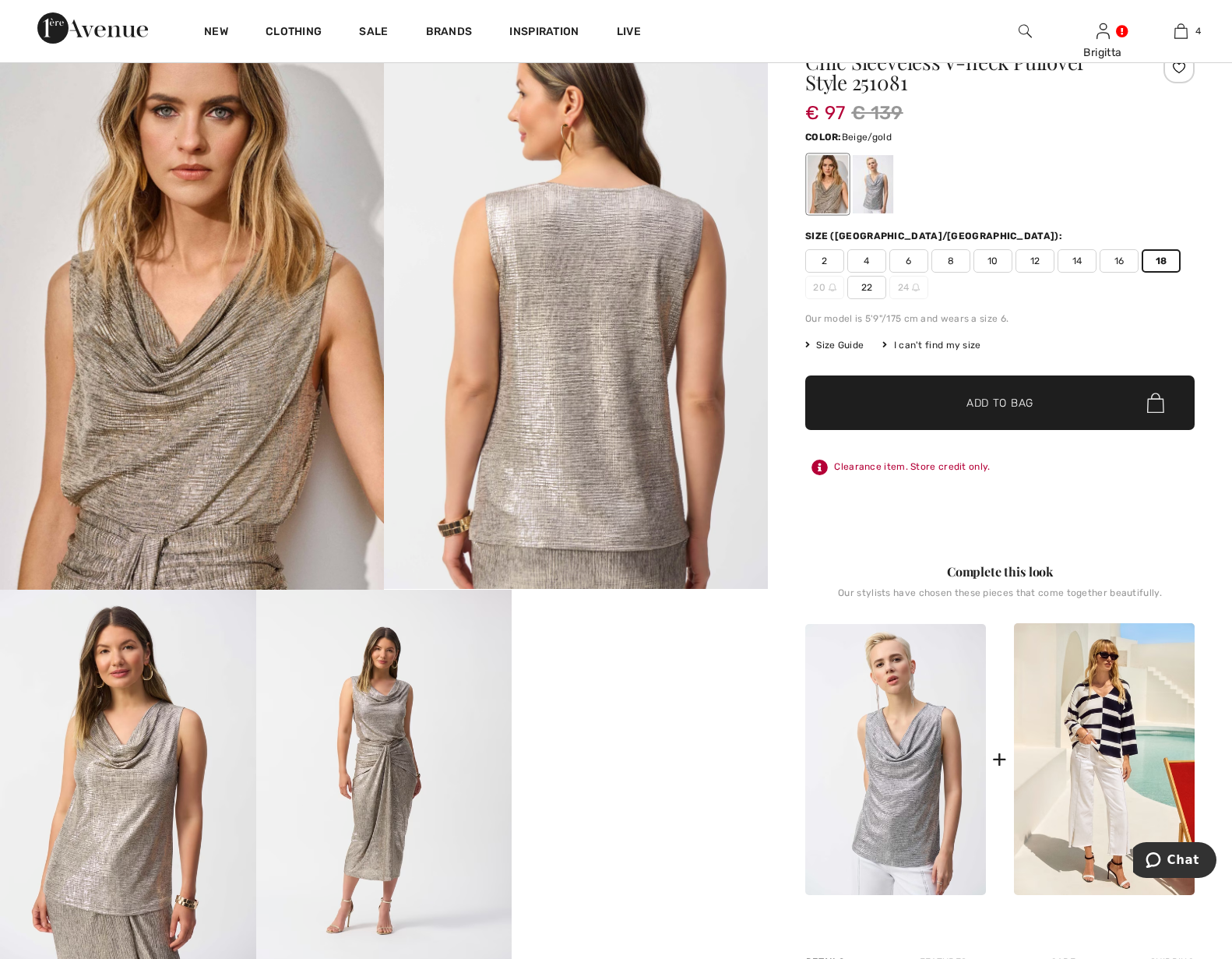
click at [1051, 402] on span "✔ Added to Bag Add to Bag" at bounding box center [1000, 402] width 389 height 55
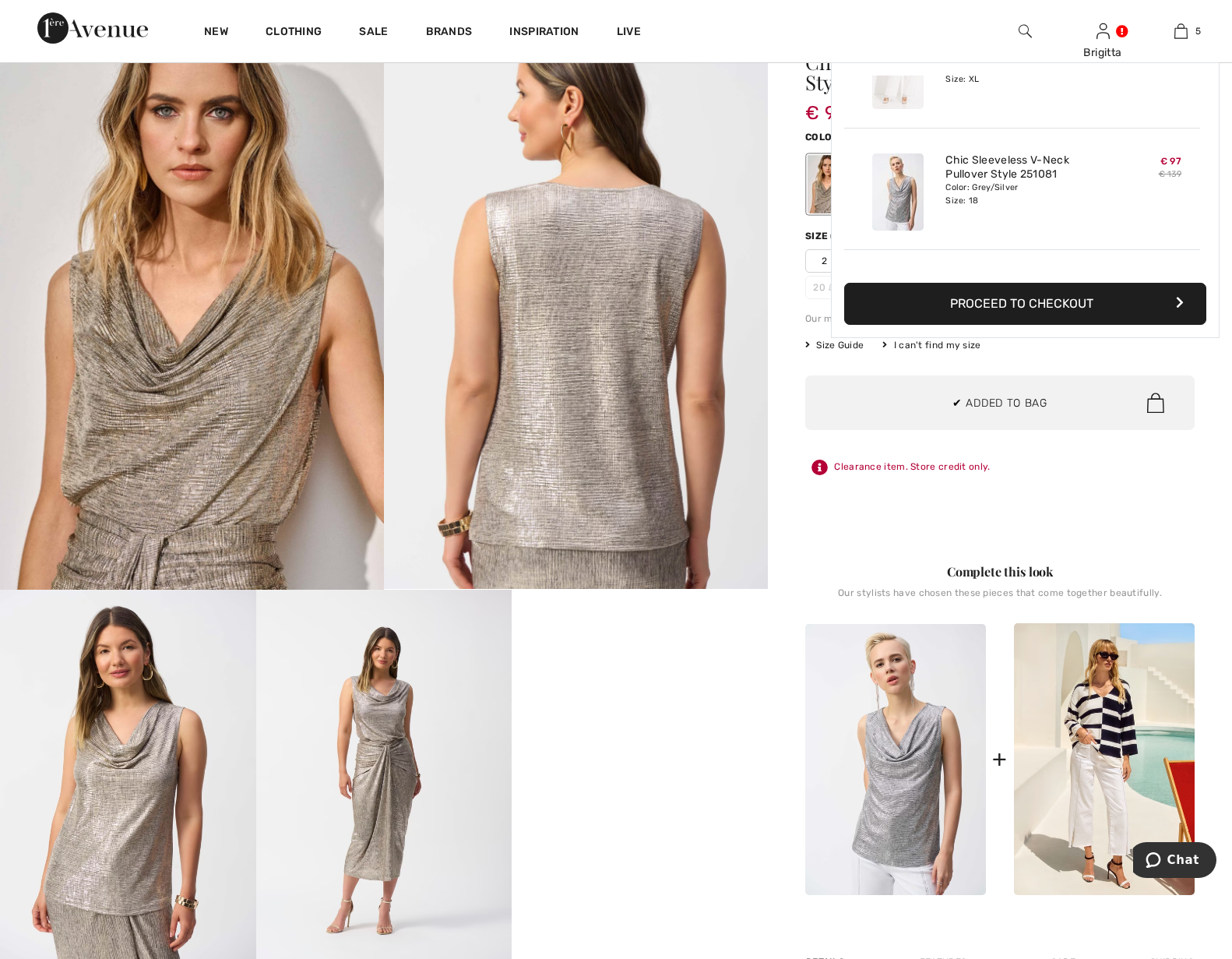
scroll to position [413, 0]
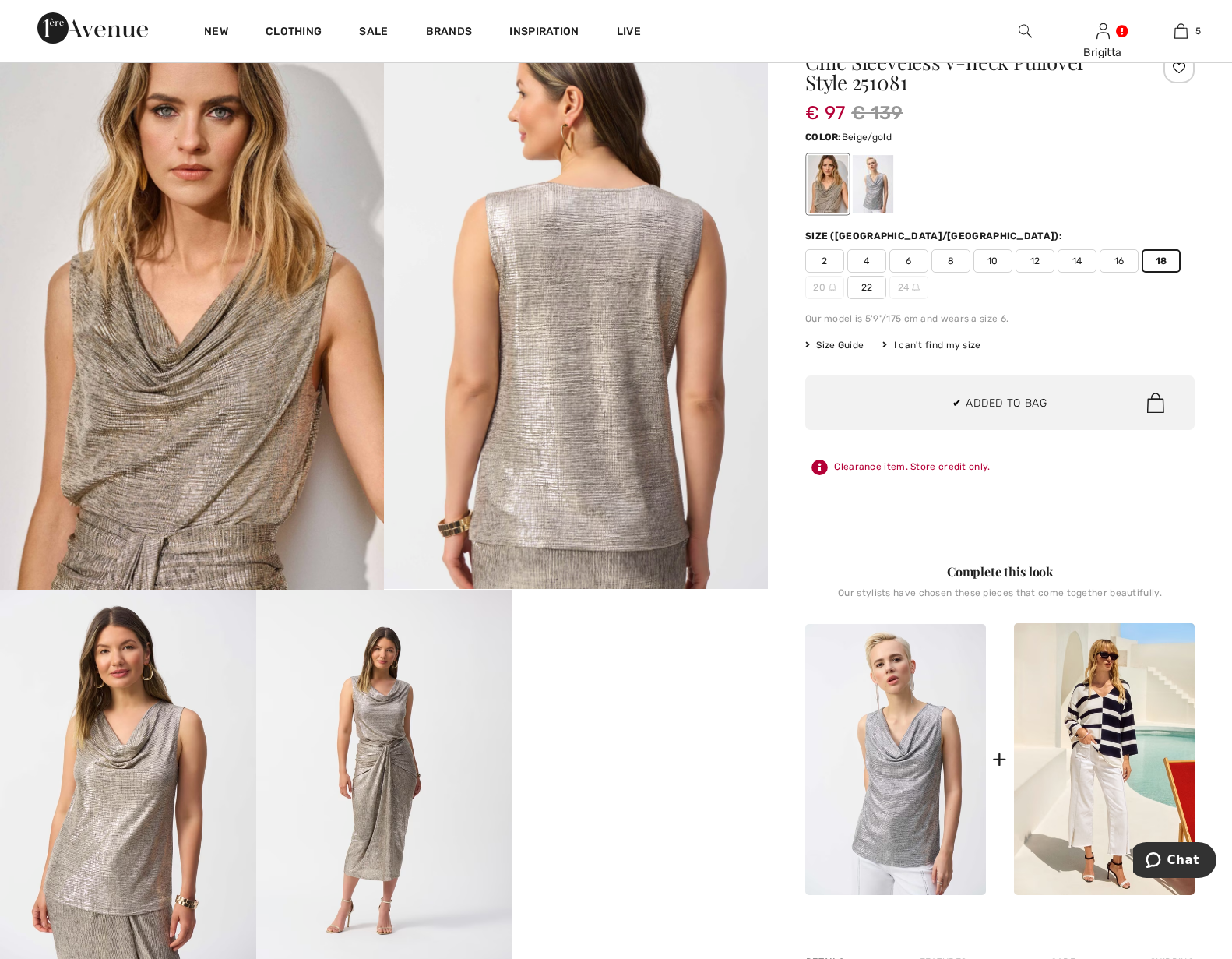
click at [242, 355] on img at bounding box center [192, 301] width 384 height 577
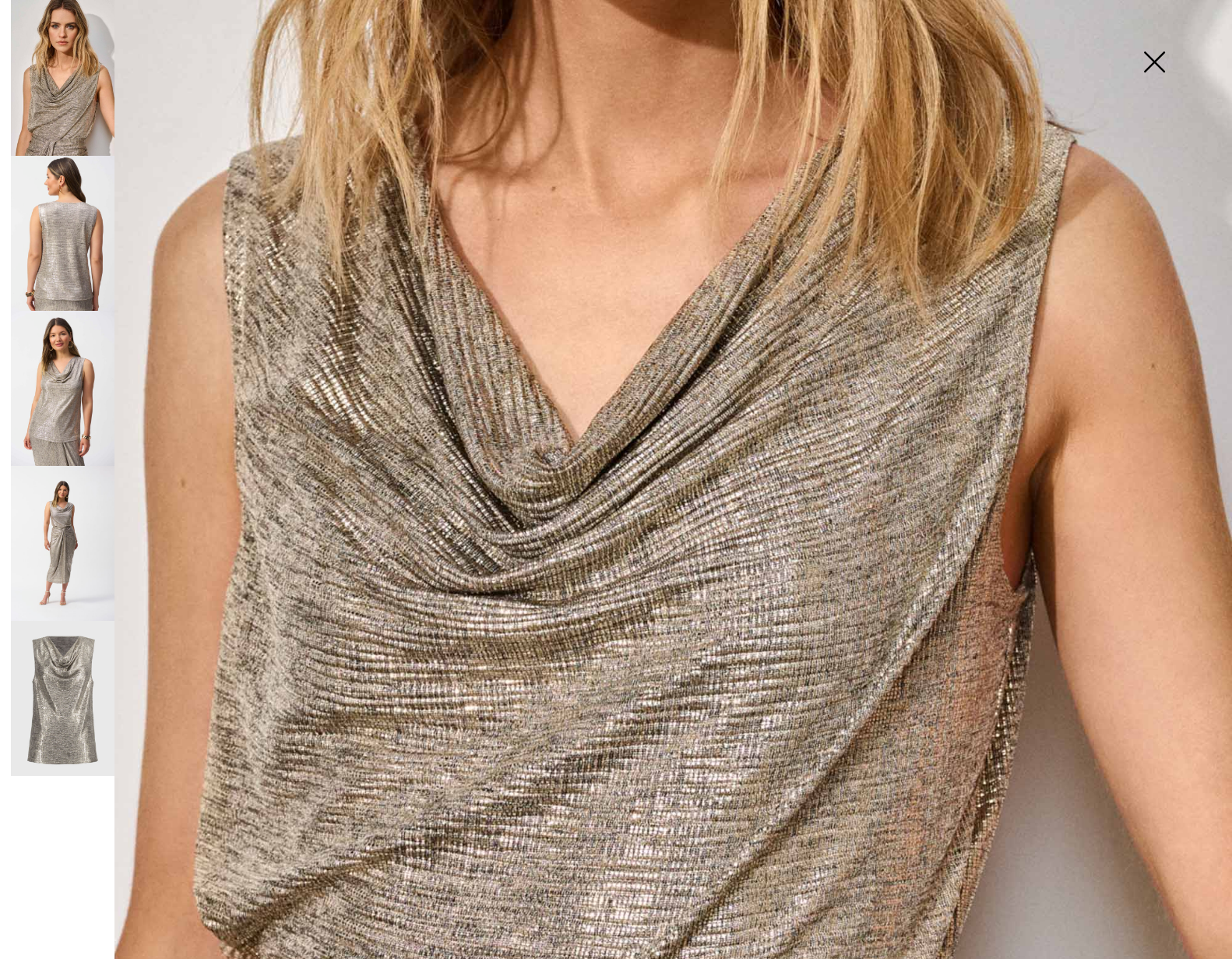
scroll to position [870, 0]
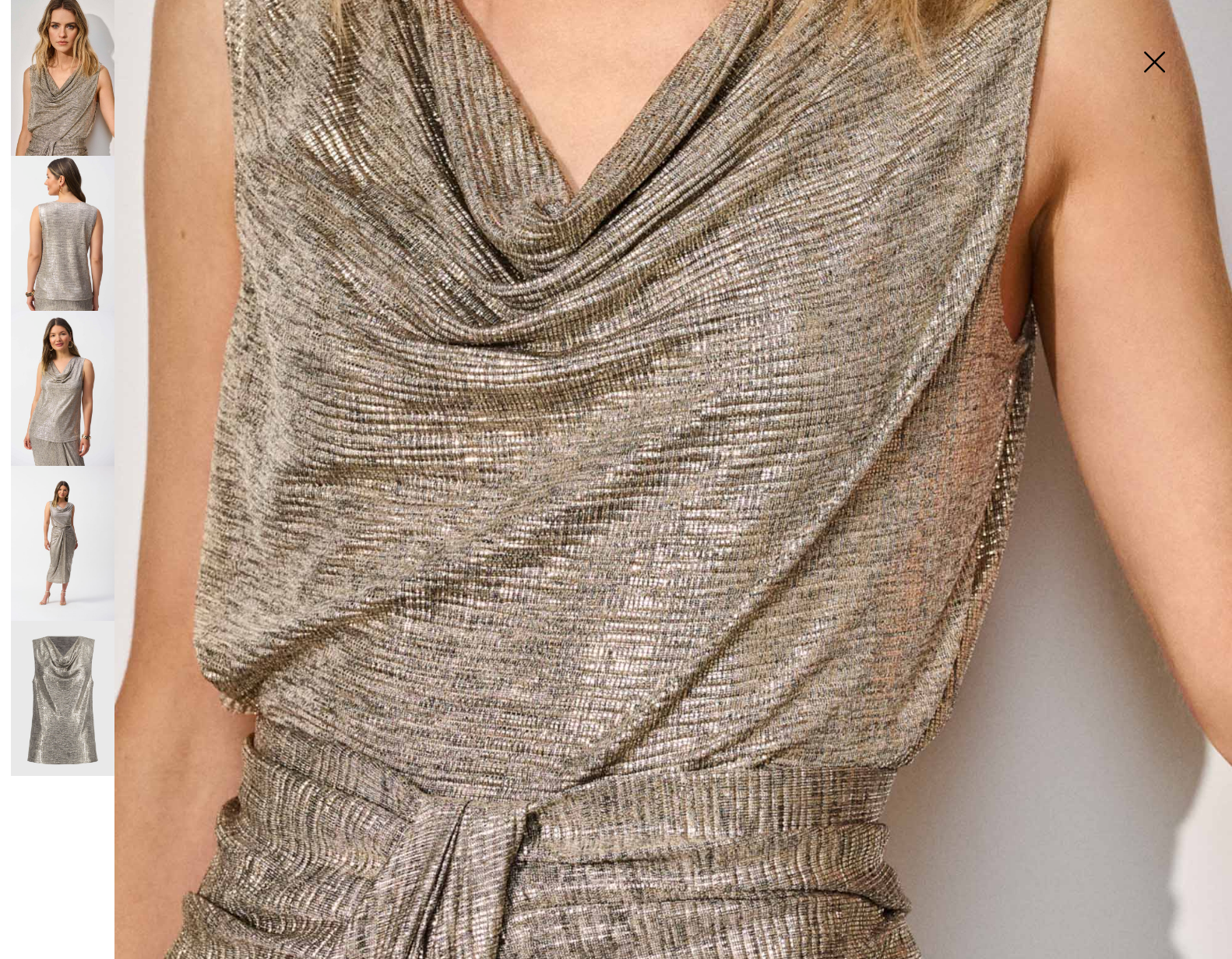
click at [58, 531] on img at bounding box center [63, 544] width 104 height 155
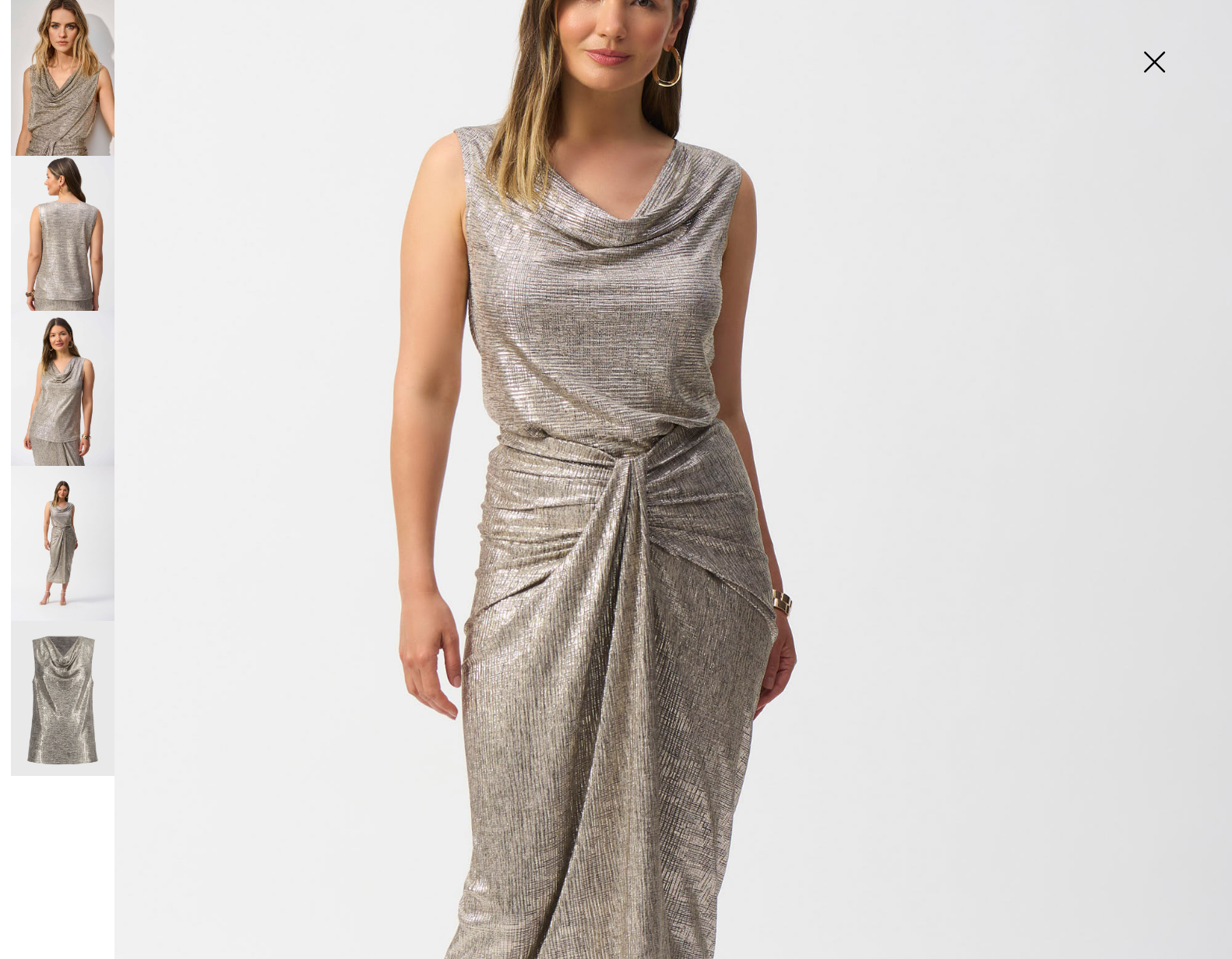
scroll to position [69, 0]
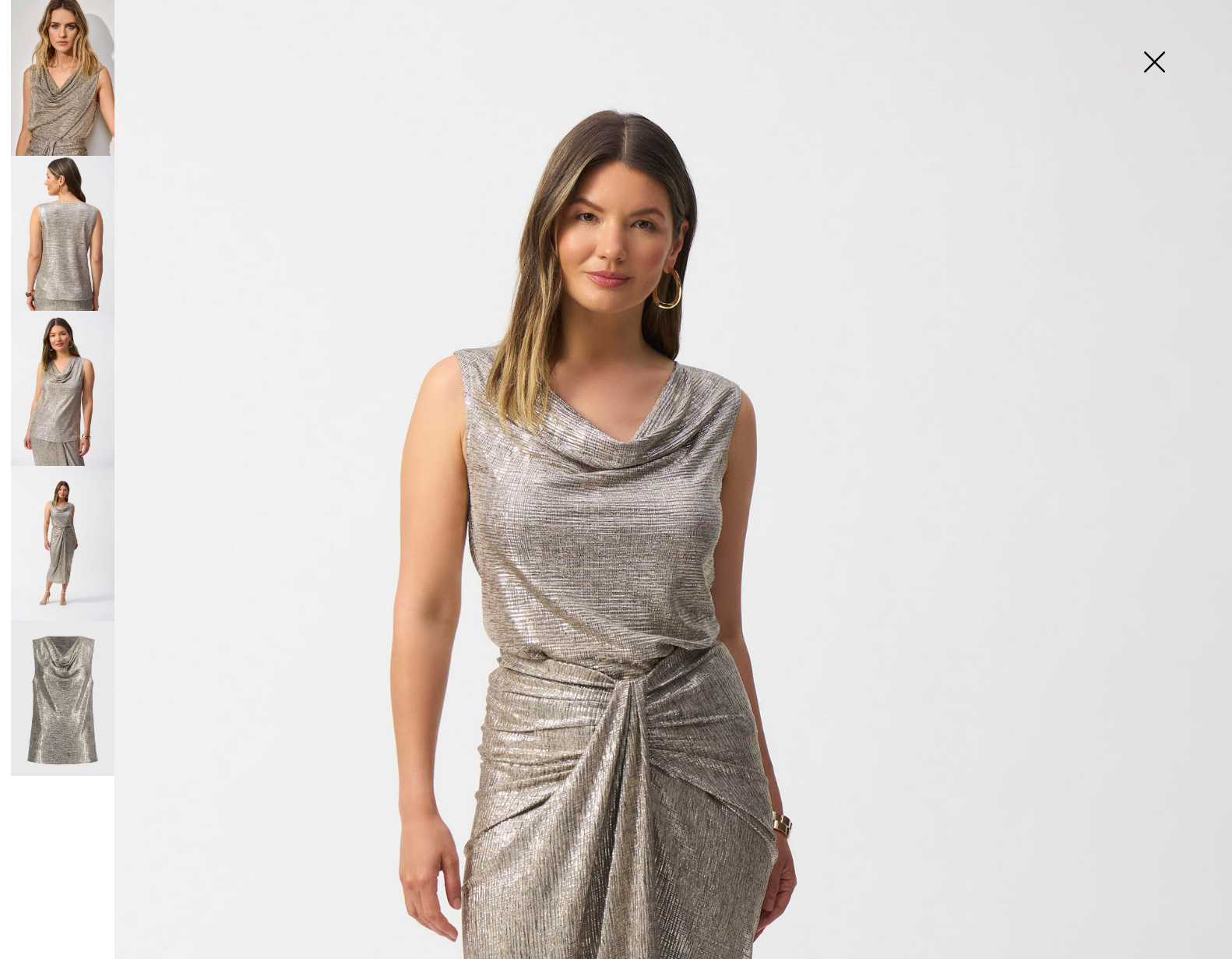
click at [1150, 66] on img at bounding box center [1154, 64] width 77 height 80
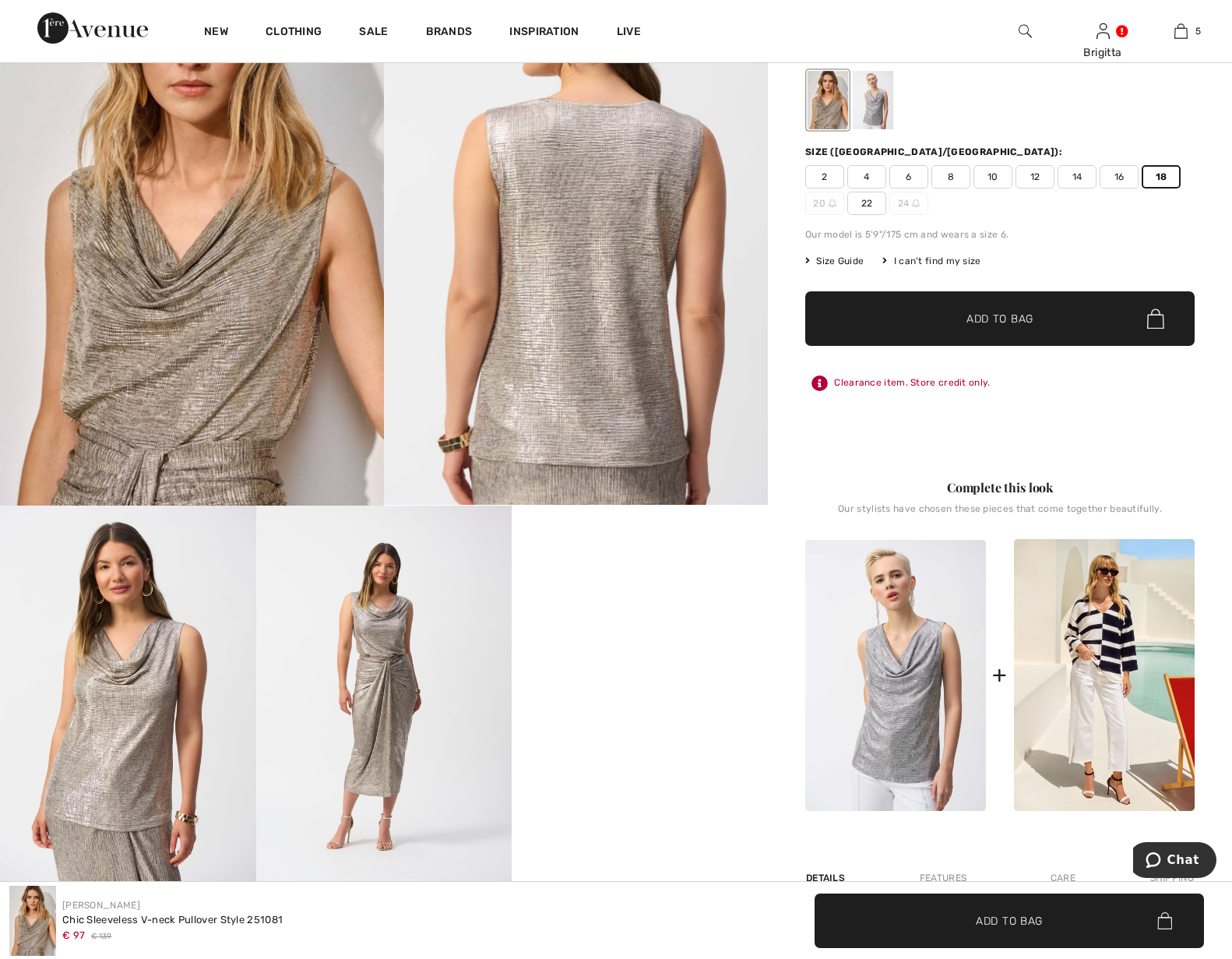
scroll to position [79, 0]
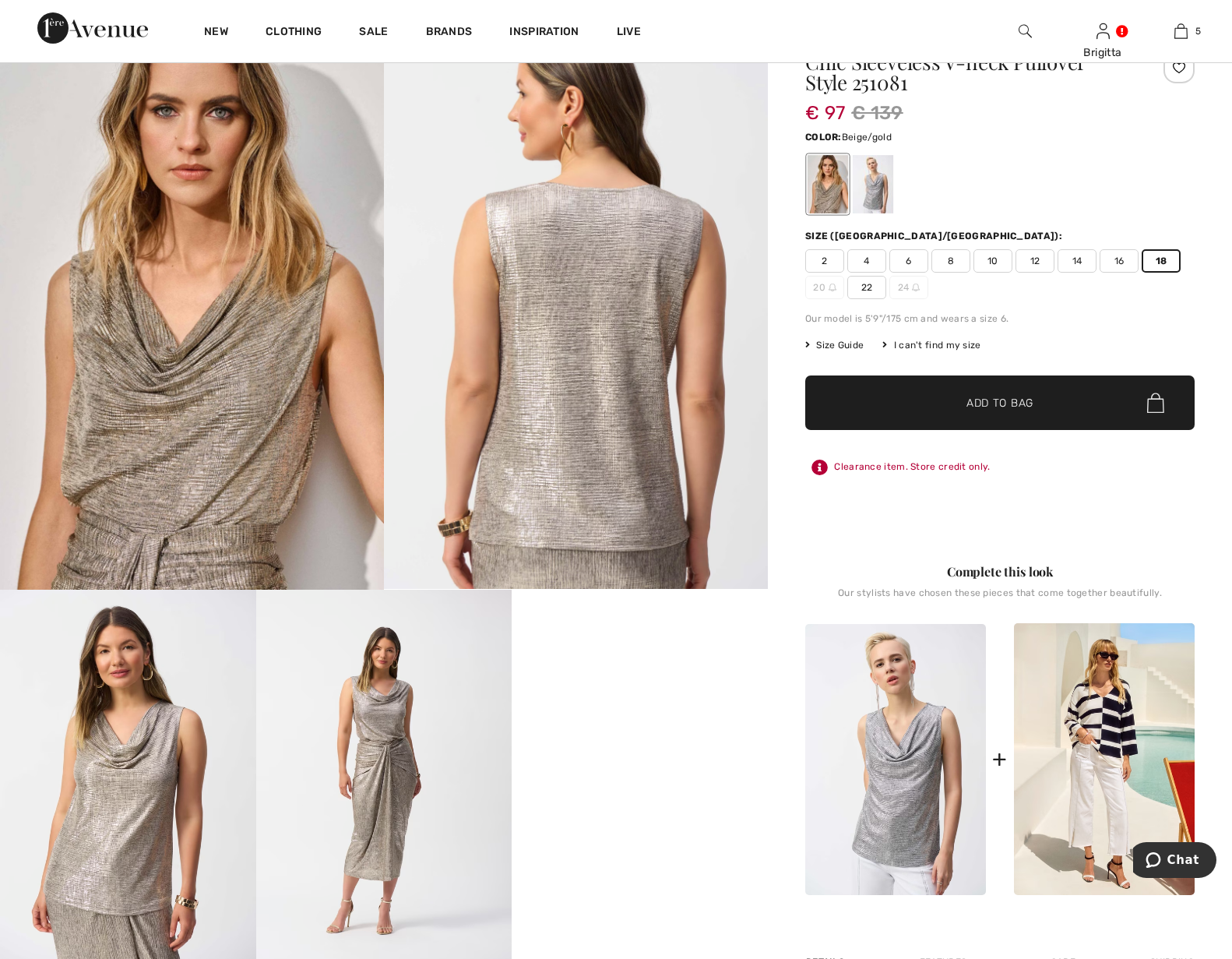
click at [123, 770] on img at bounding box center [128, 781] width 256 height 383
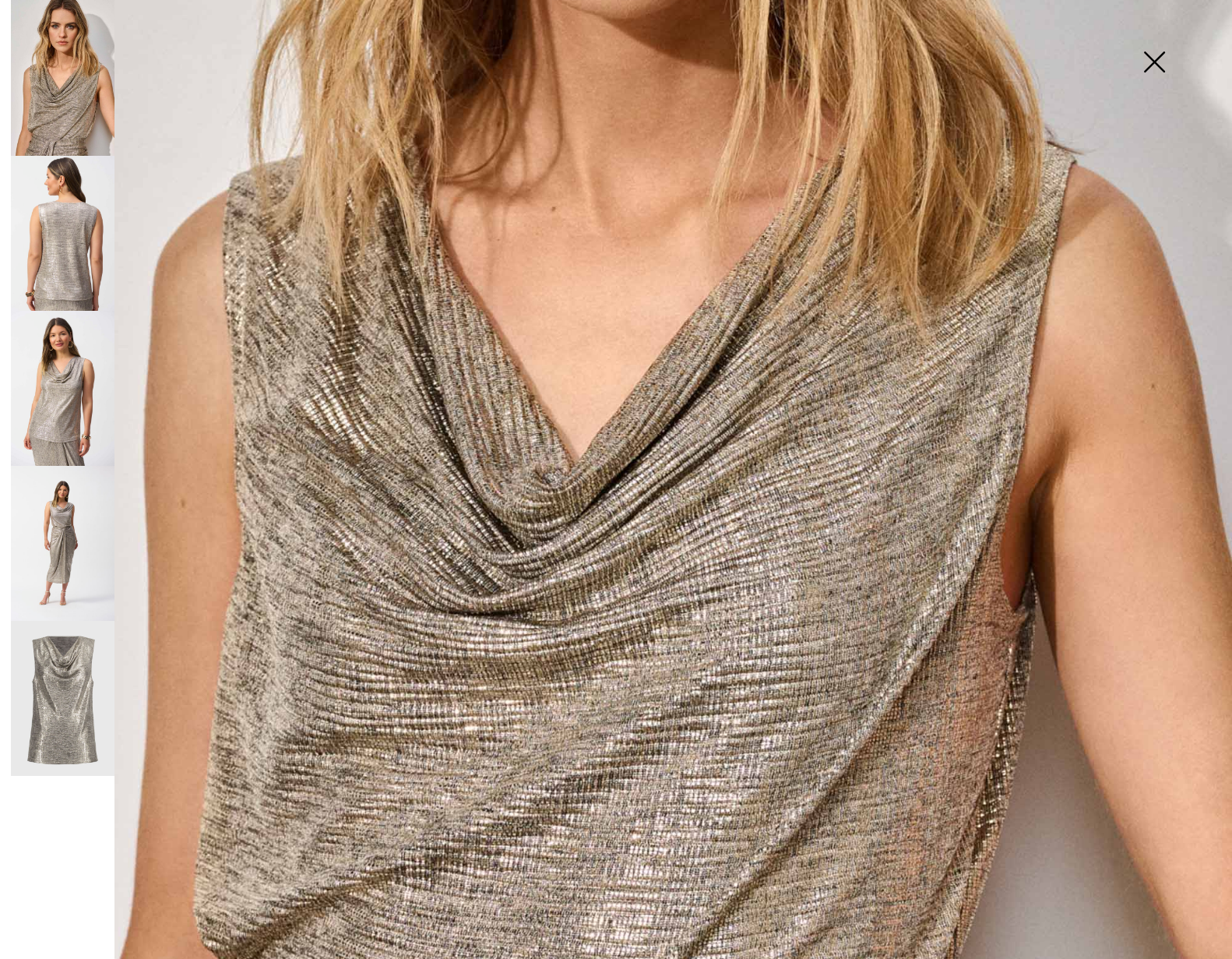
scroll to position [870, 0]
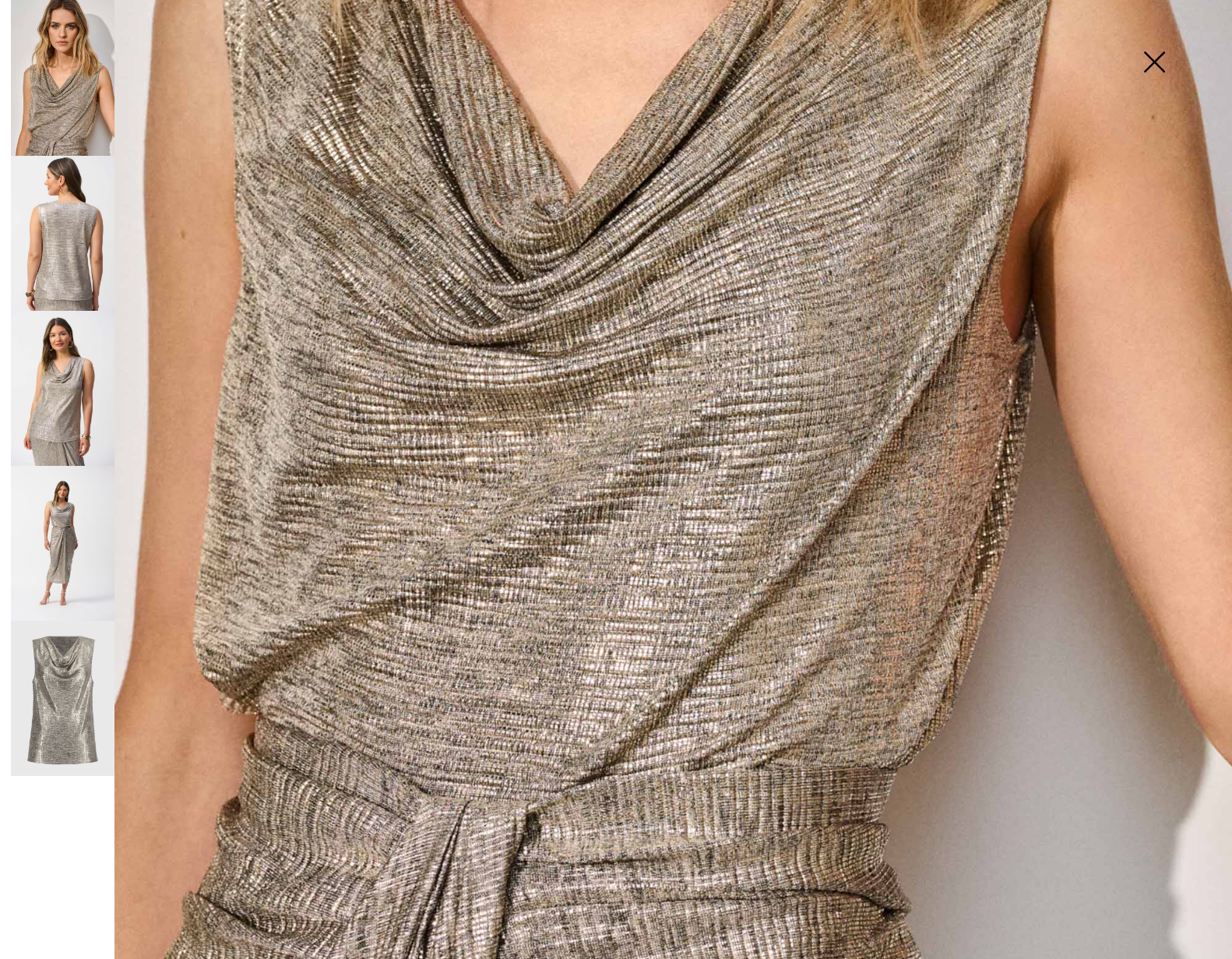
click at [59, 538] on img at bounding box center [63, 544] width 104 height 155
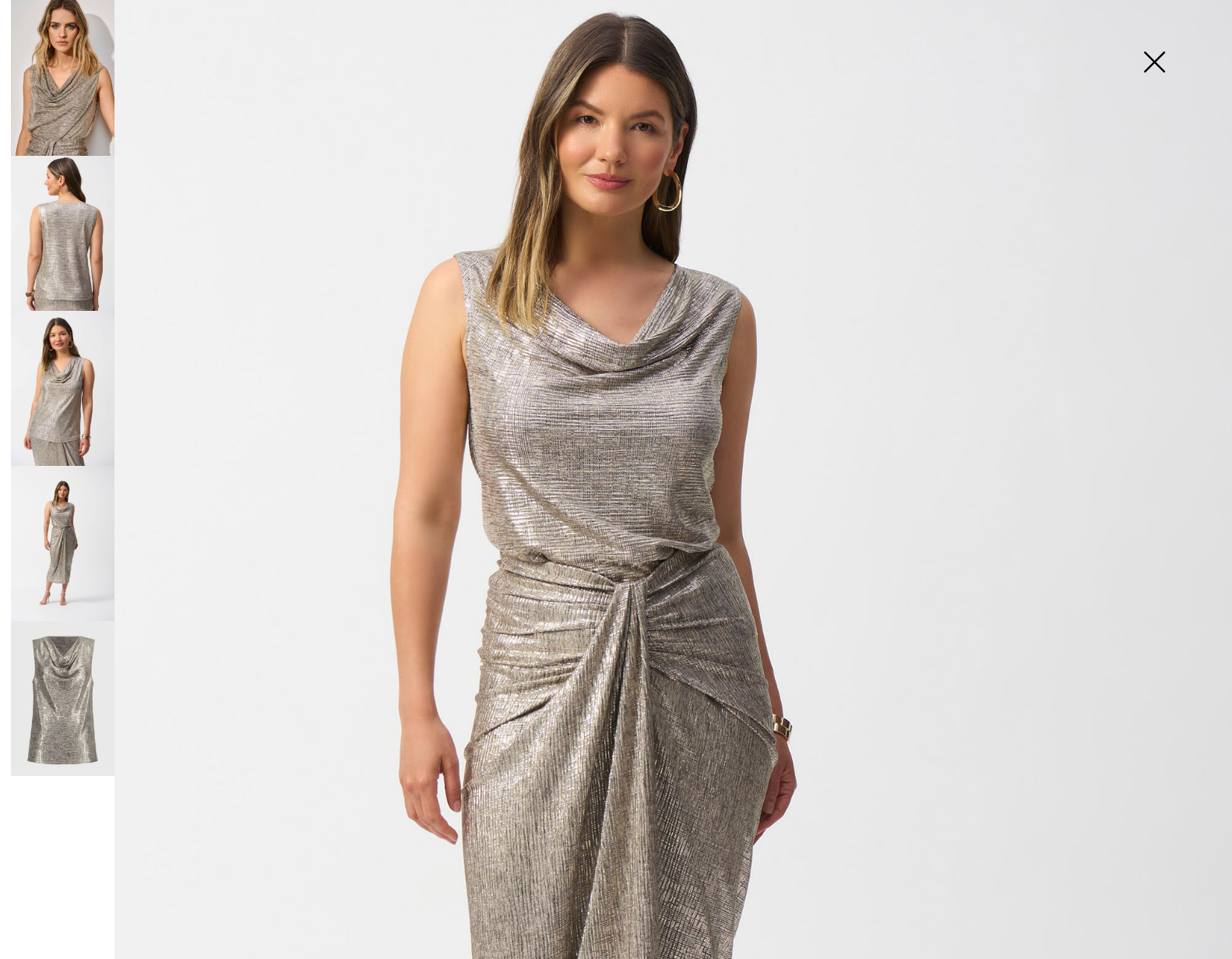
scroll to position [158, 0]
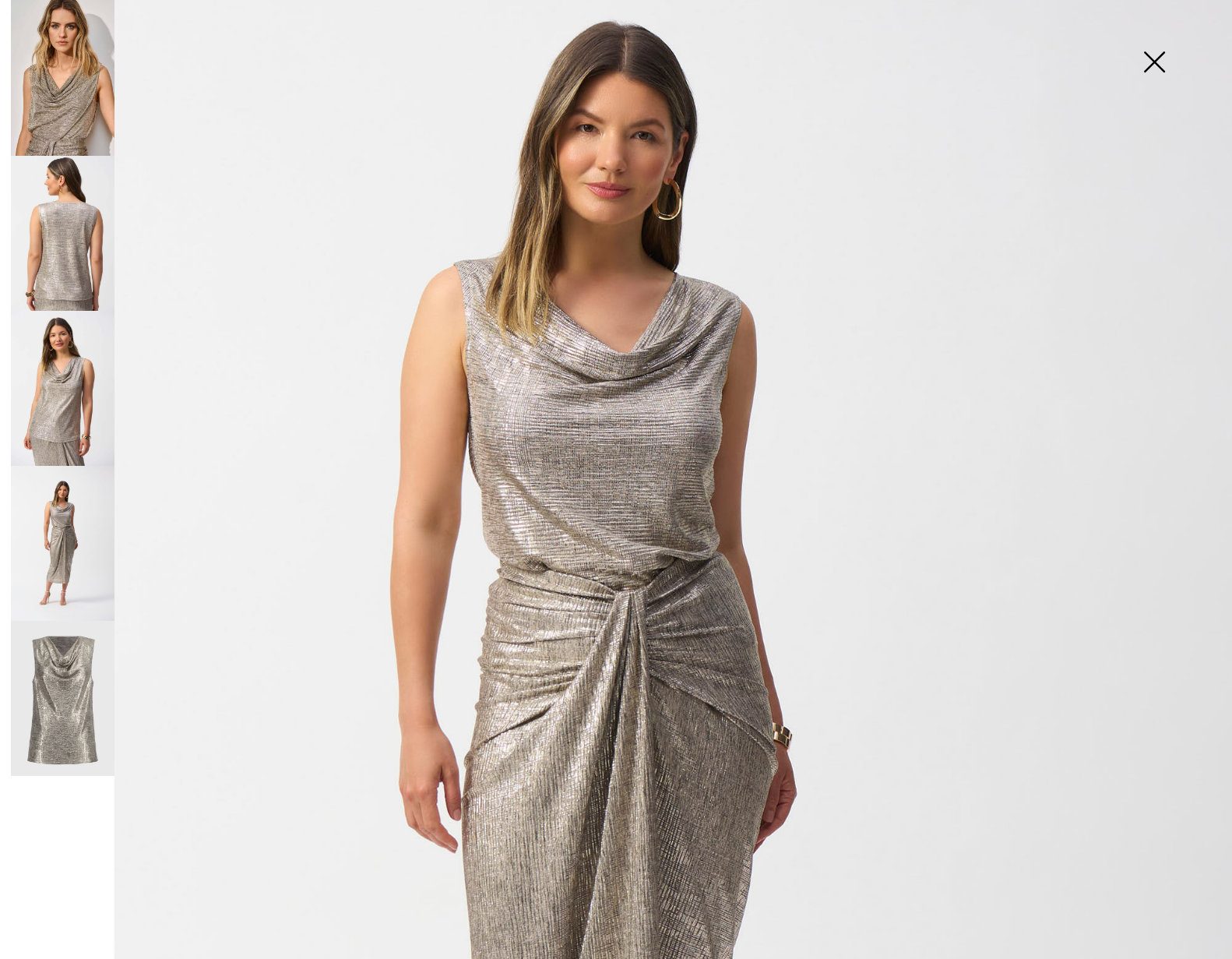
click at [1155, 65] on img at bounding box center [1154, 64] width 77 height 80
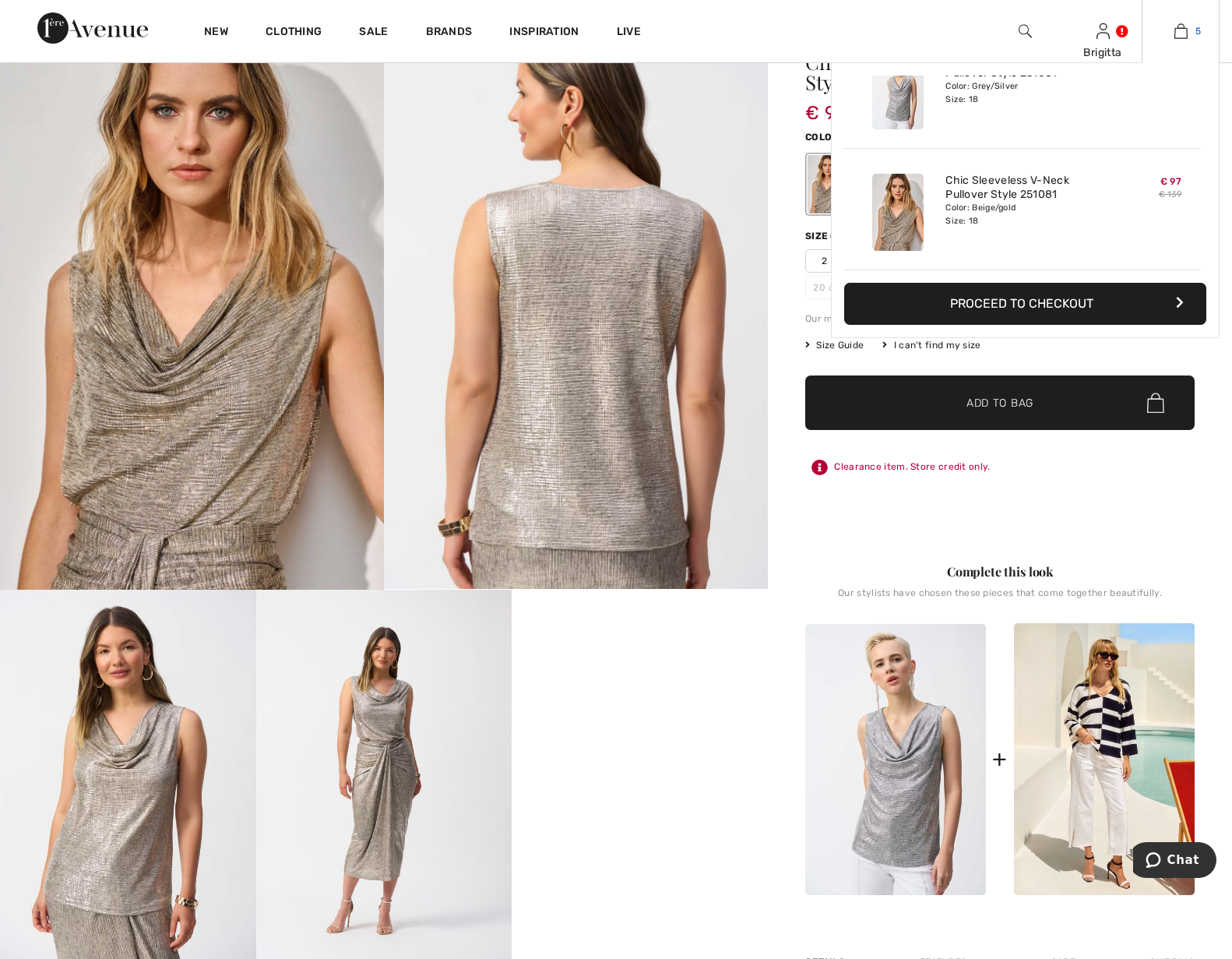
click at [1158, 36] on link "5" at bounding box center [1181, 30] width 77 height 18
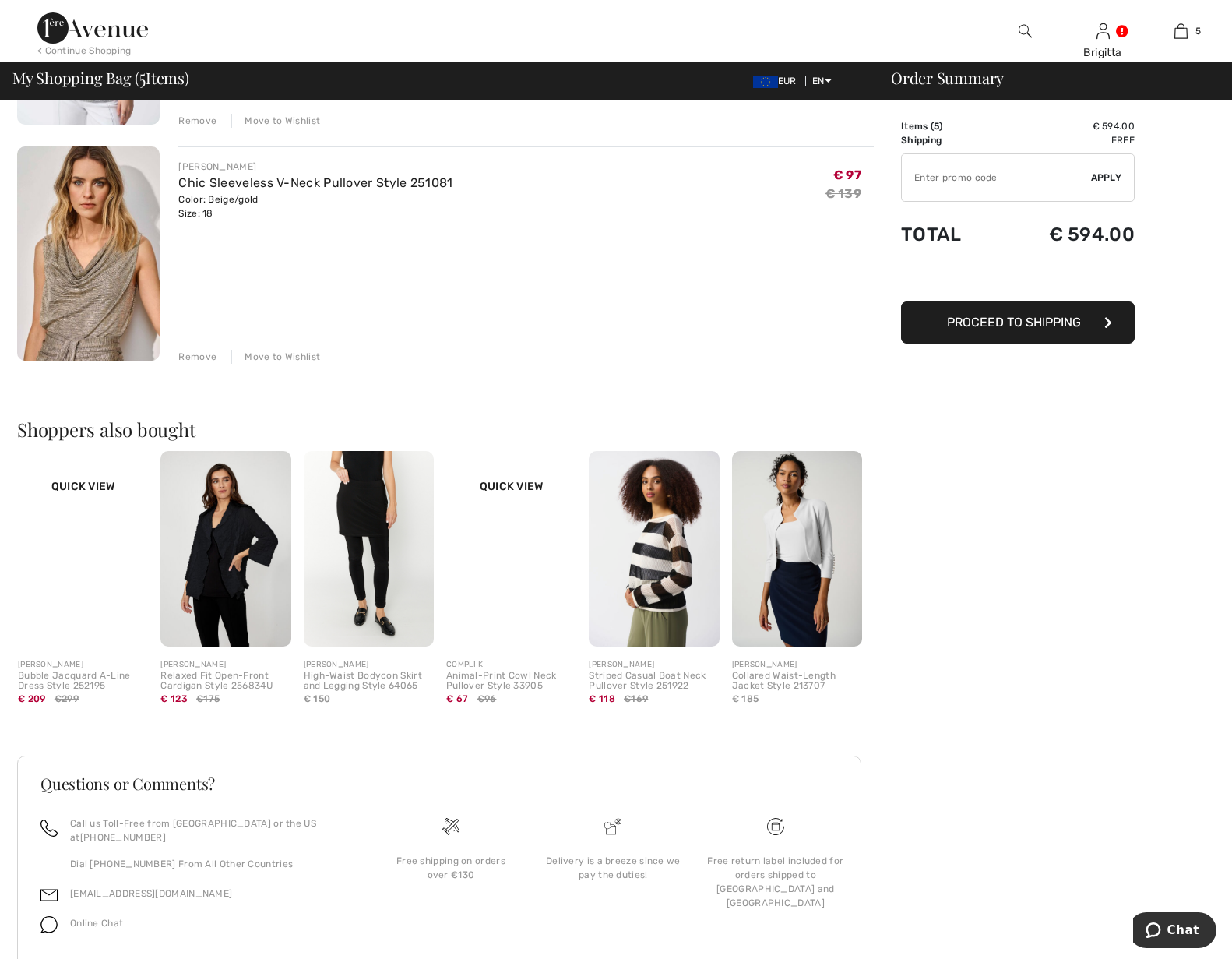
scroll to position [1067, 0]
